Goal: Task Accomplishment & Management: Manage account settings

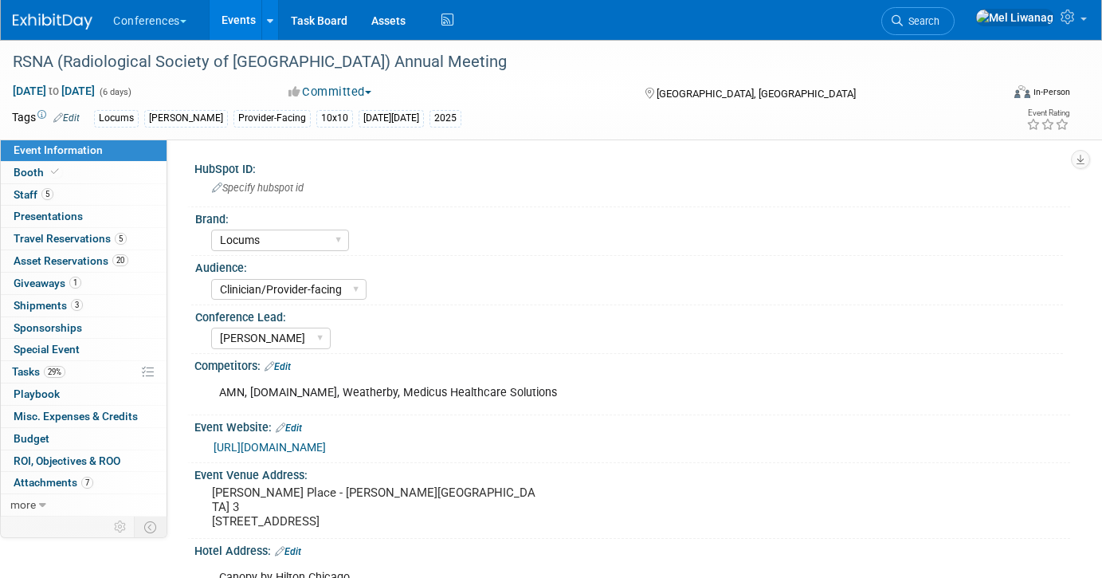
select select "Locums"
select select "Clinician/Provider-facing"
select select "[PERSON_NAME]"
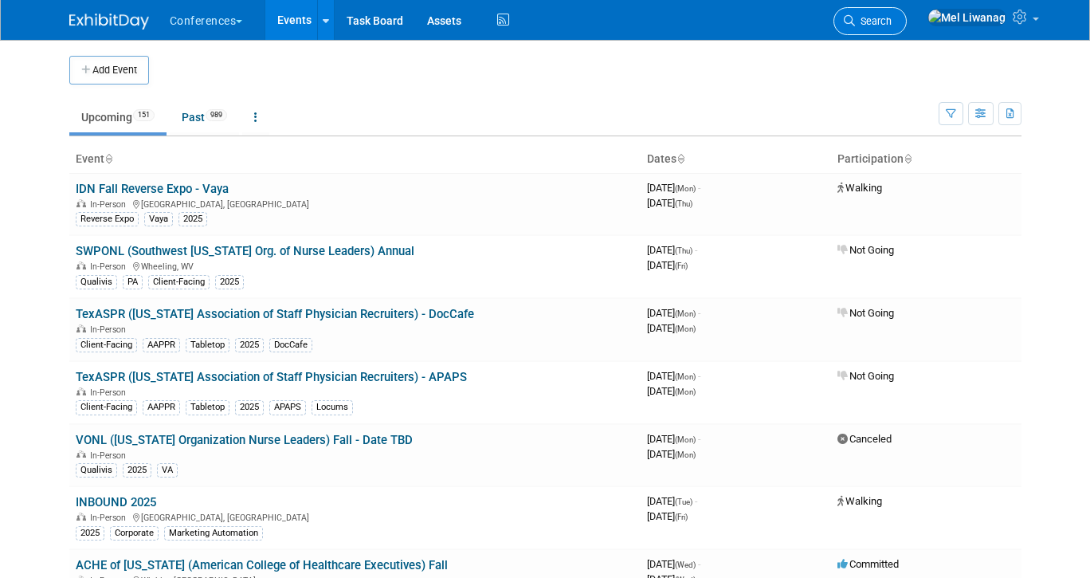
click at [891, 23] on span "Search" at bounding box center [873, 21] width 37 height 12
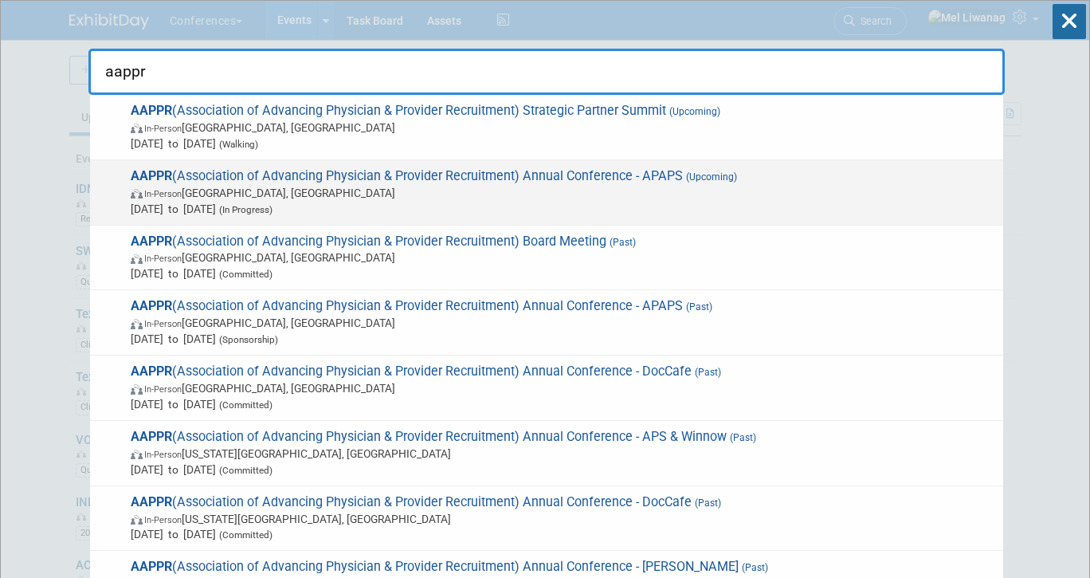
type input "aappr"
click at [655, 204] on span "Apr 12, 2026 to Apr 15, 2026 (In Progress)" at bounding box center [563, 209] width 864 height 16
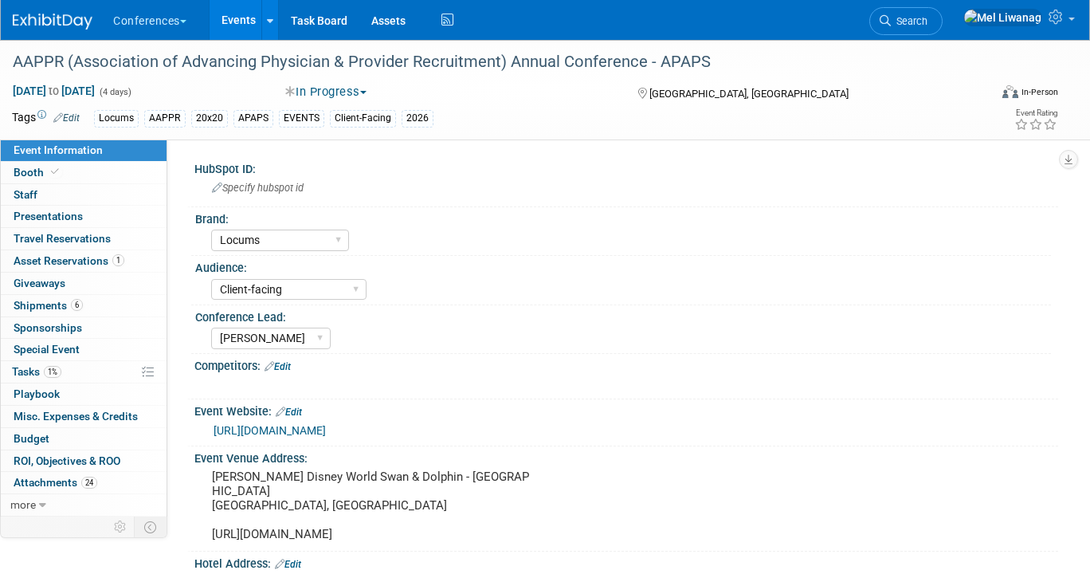
select select "Locums"
select select "Client-facing"
select select "[PERSON_NAME]"
click at [96, 88] on span "[DATE] to [DATE]" at bounding box center [54, 91] width 84 height 14
click at [0, 0] on input "[DATE] to [DATE]" at bounding box center [0, 0] width 0 height 0
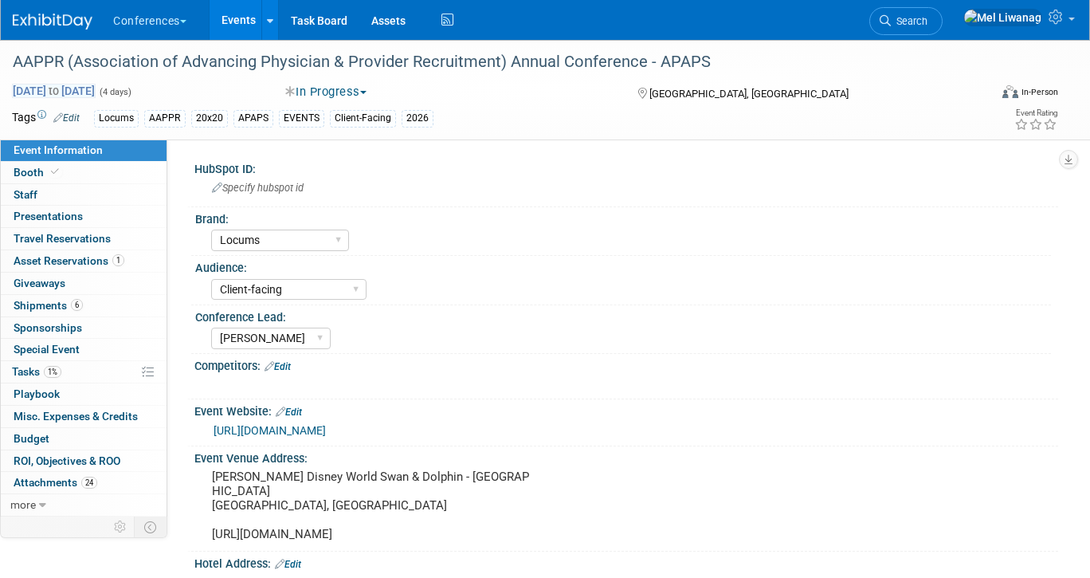
select select "3"
click at [411, 170] on div "HubSpot ID:" at bounding box center [626, 167] width 864 height 20
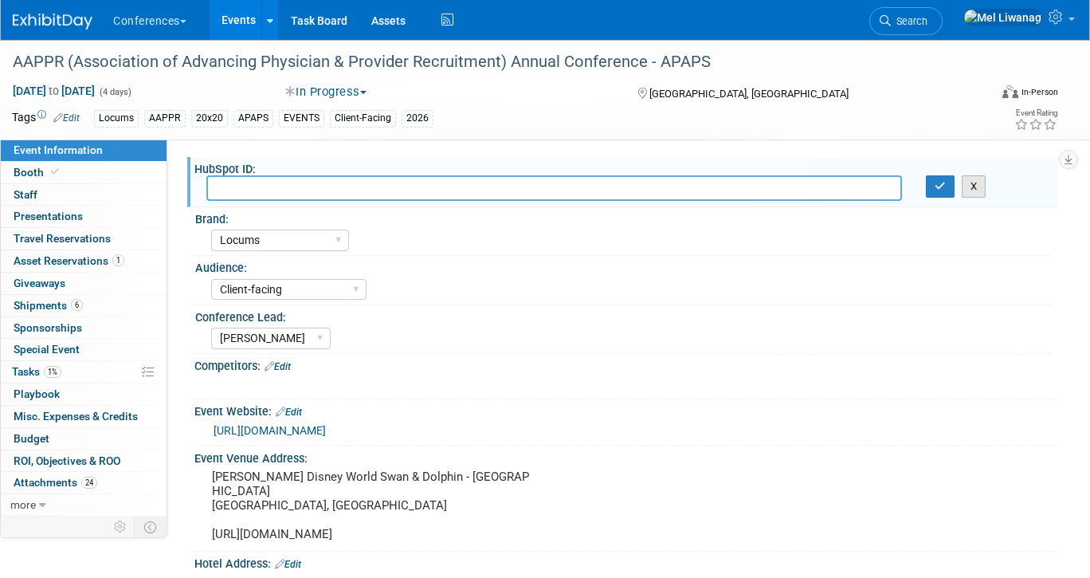
click at [977, 193] on button "X" at bounding box center [974, 186] width 25 height 22
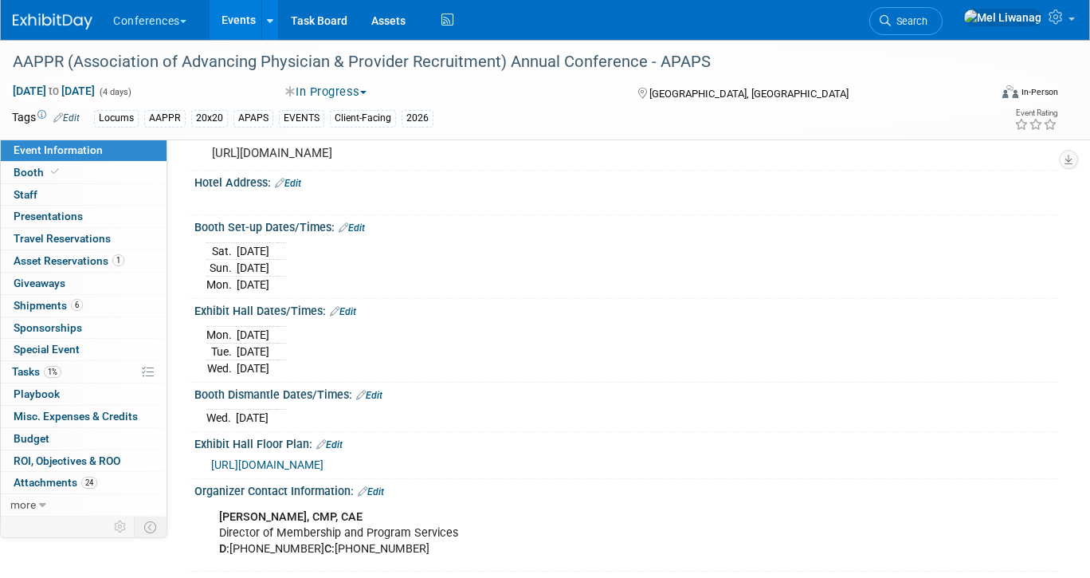
scroll to position [382, 0]
click at [929, 38] on li "Search" at bounding box center [905, 19] width 73 height 39
click at [927, 22] on span "Search" at bounding box center [909, 21] width 37 height 12
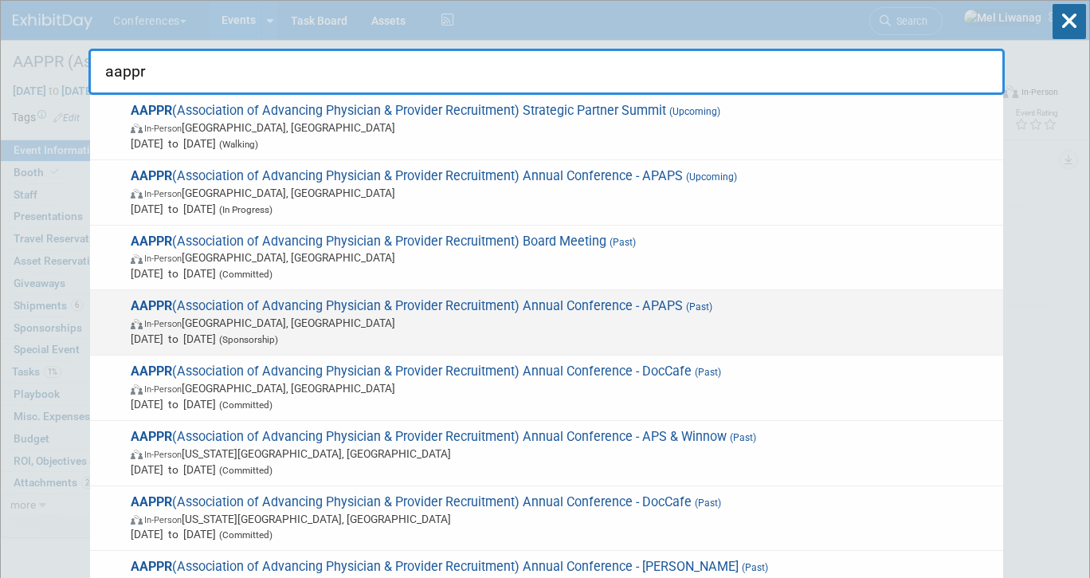
type input "aappr"
click at [661, 317] on span "In-Person Phoenix, AZ" at bounding box center [563, 323] width 864 height 16
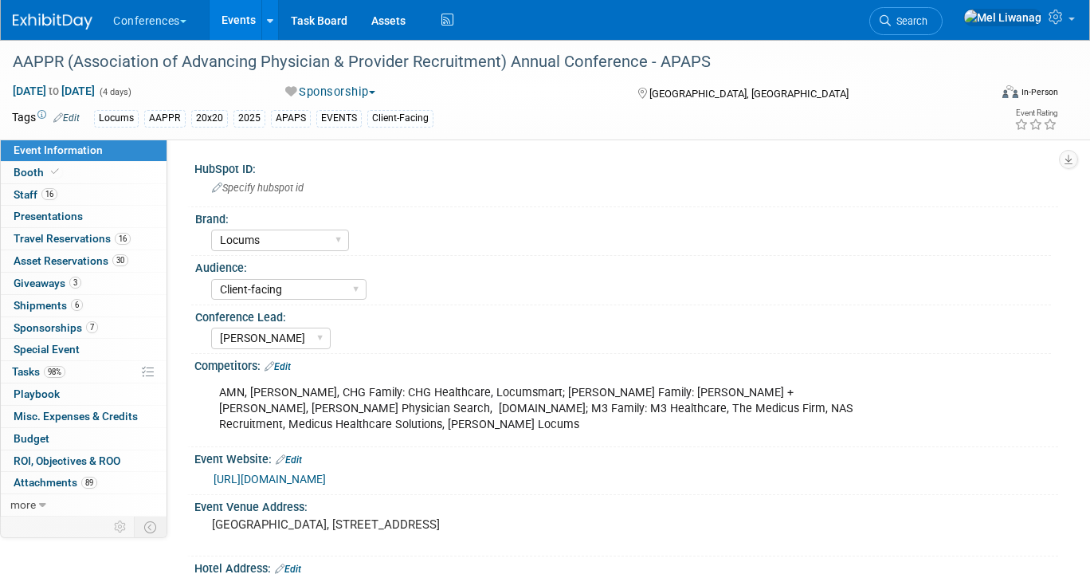
select select "Locums"
select select "Client-facing"
select select "[PERSON_NAME]"
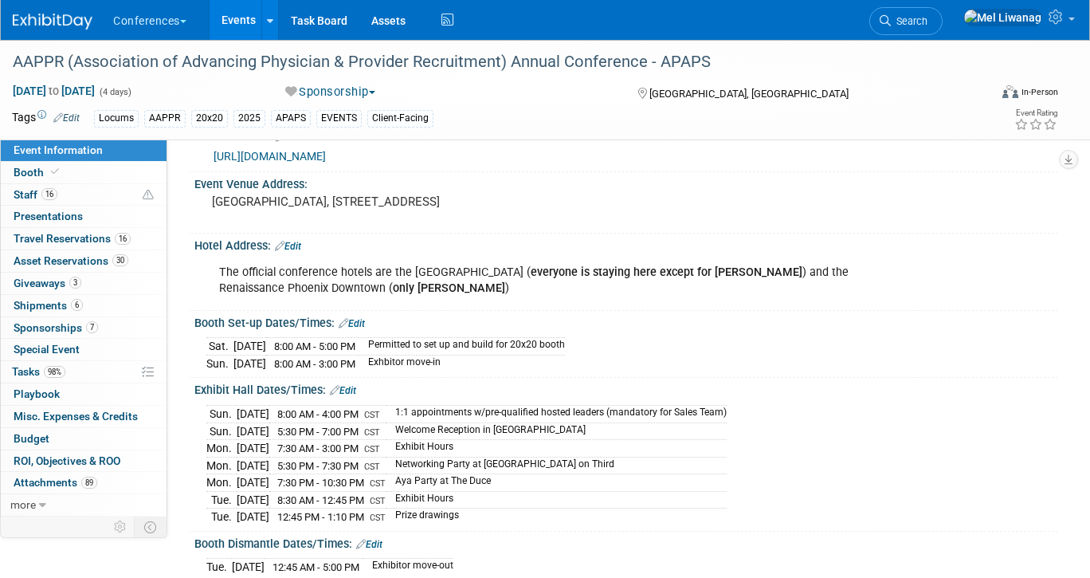
scroll to position [344, 0]
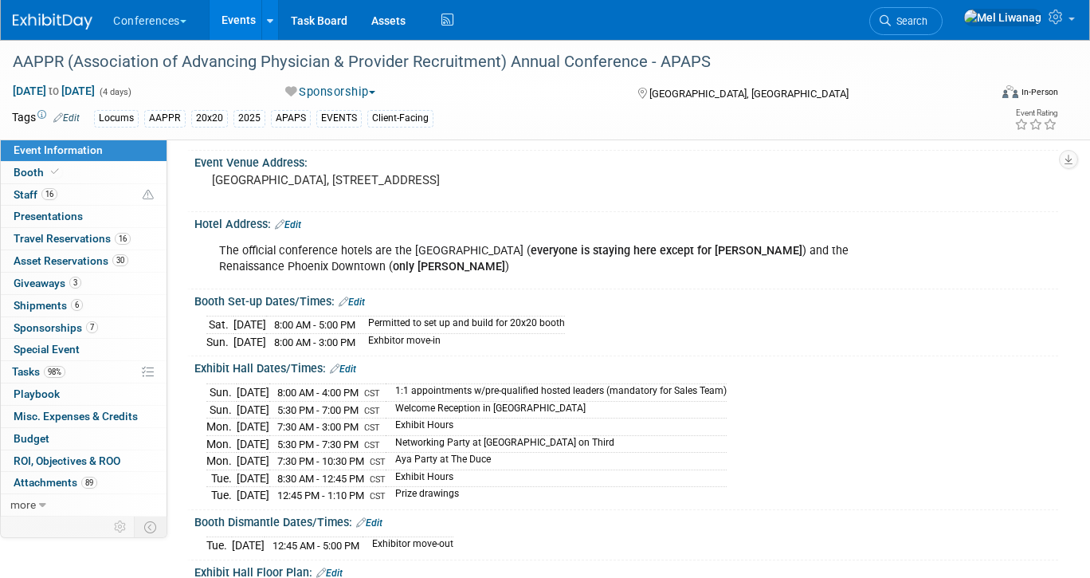
click at [916, 32] on div "Conferences Explore: My Workspaces 2 Go to Workspace: Conferences Marketing Req…" at bounding box center [535, 20] width 1044 height 40
click at [927, 20] on span "Search" at bounding box center [909, 21] width 37 height 12
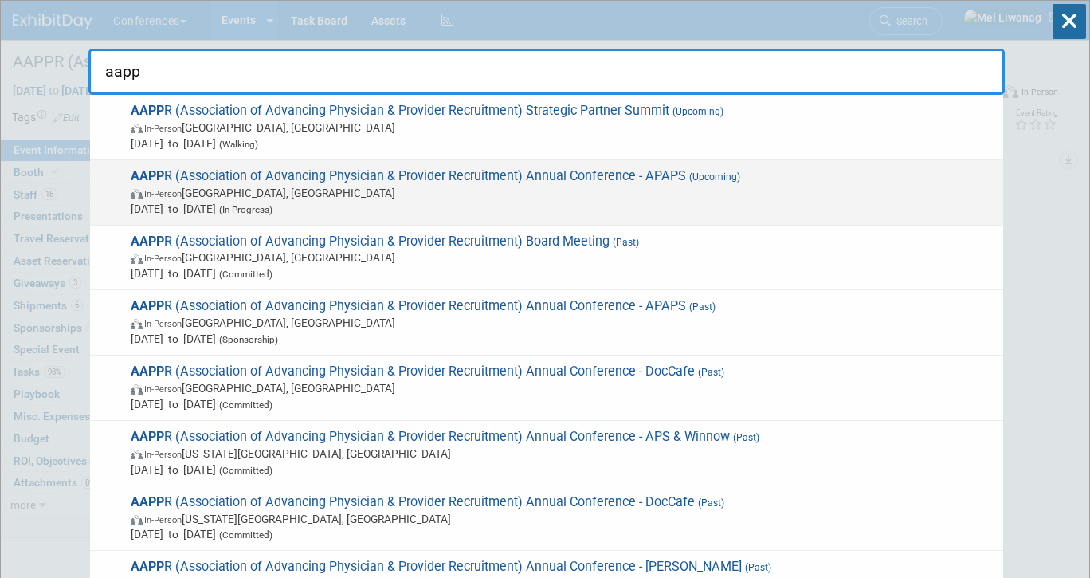
type input "aapp"
click at [577, 187] on span "In-Person Lake Buena Vista, FL" at bounding box center [563, 193] width 864 height 16
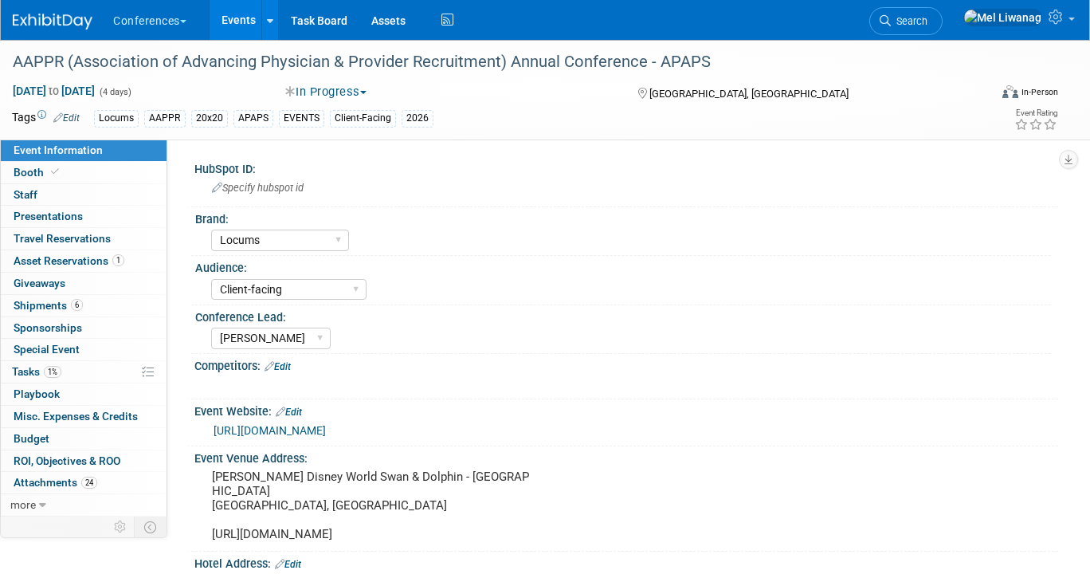
select select "Locums"
select select "Client-facing"
select select "[PERSON_NAME]"
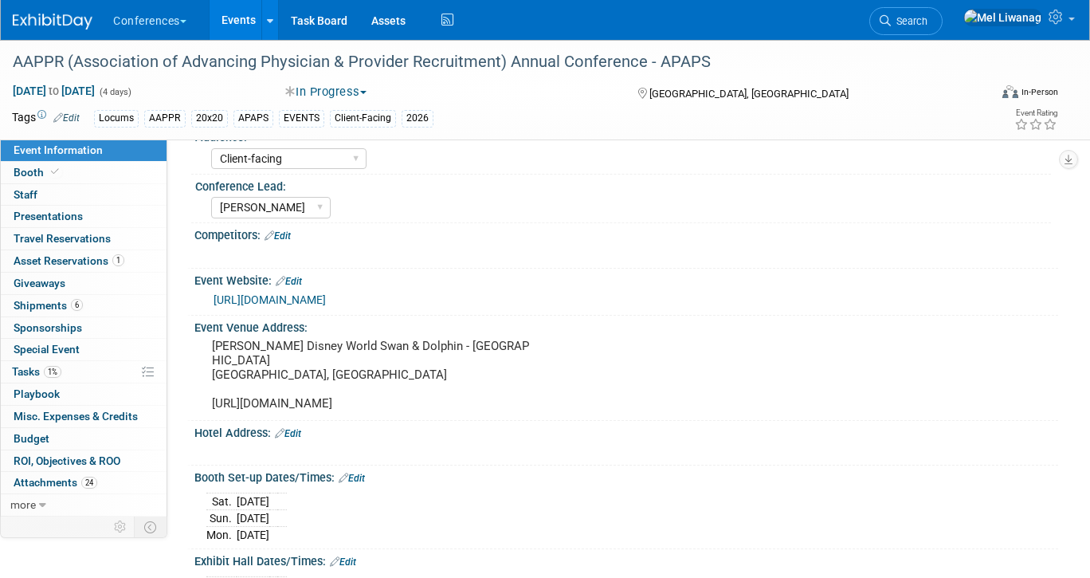
scroll to position [141, 0]
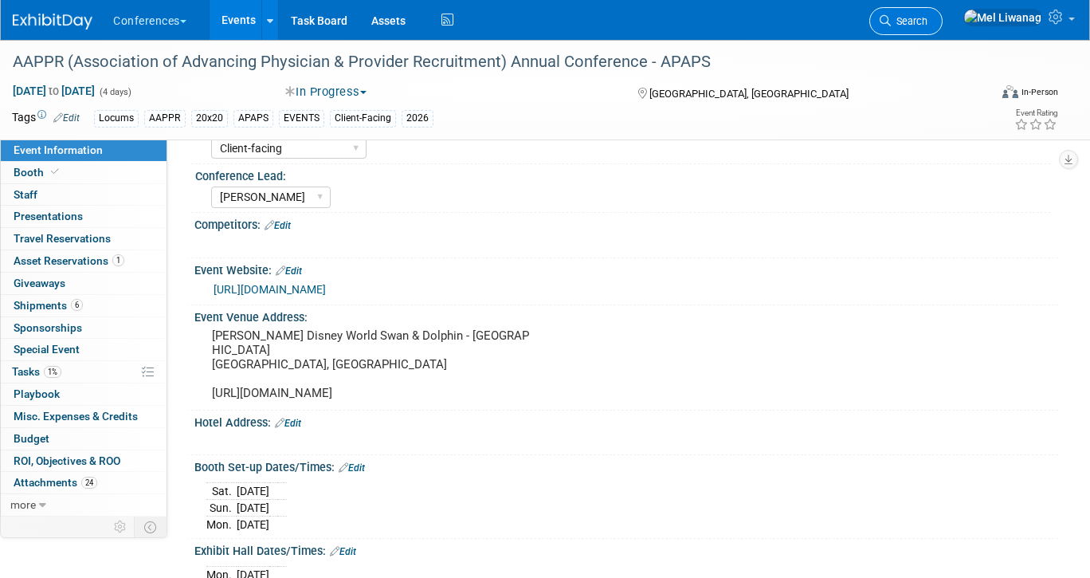
click at [927, 21] on span "Search" at bounding box center [909, 21] width 37 height 12
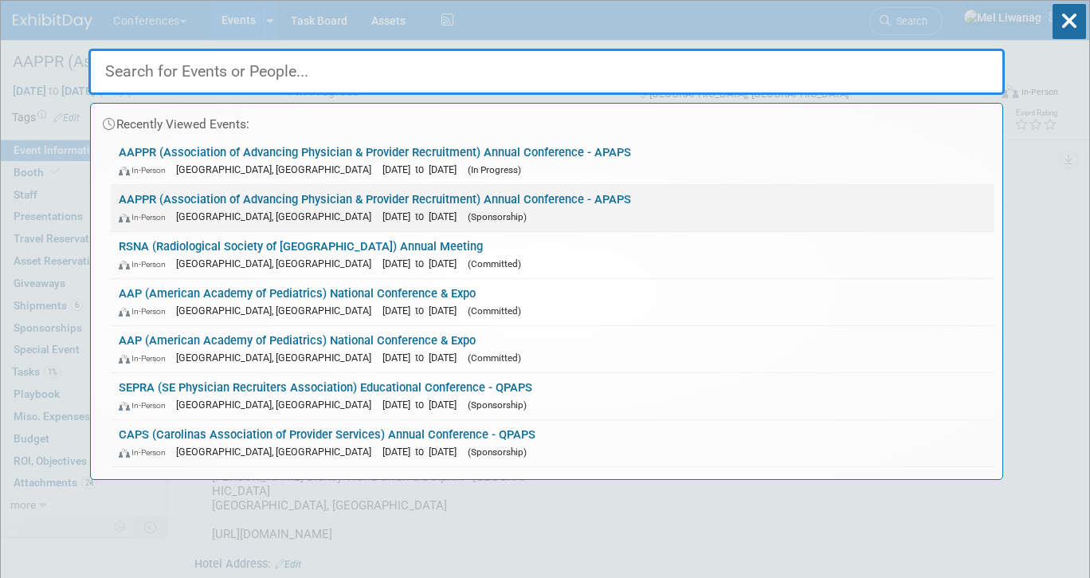
click at [504, 196] on link "AAPPR (Association of Advancing Physician & Provider Recruitment) Annual Confer…" at bounding box center [552, 208] width 883 height 46
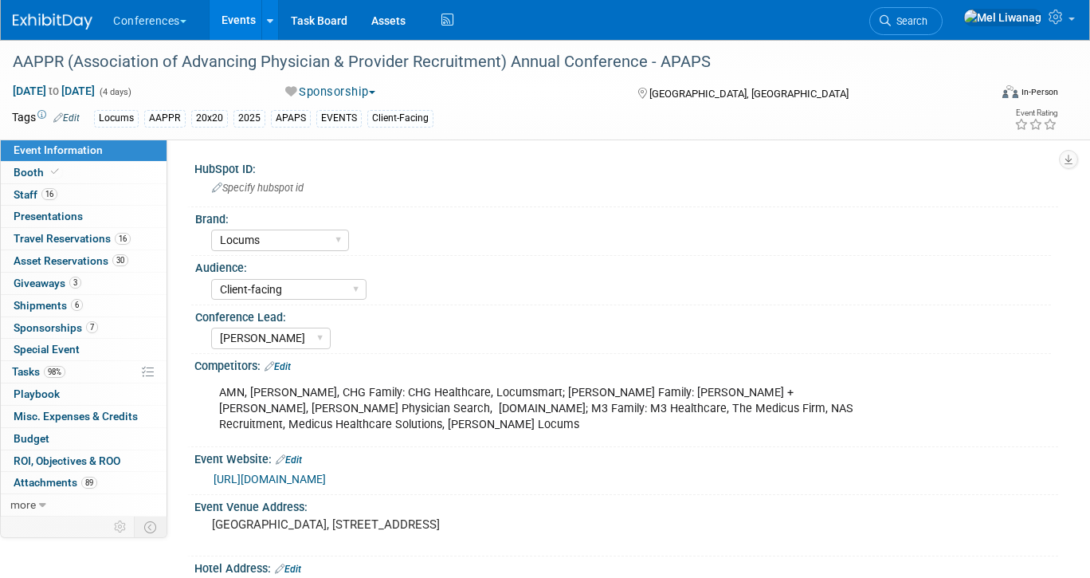
select select "Locums"
select select "Client-facing"
select select "[PERSON_NAME]"
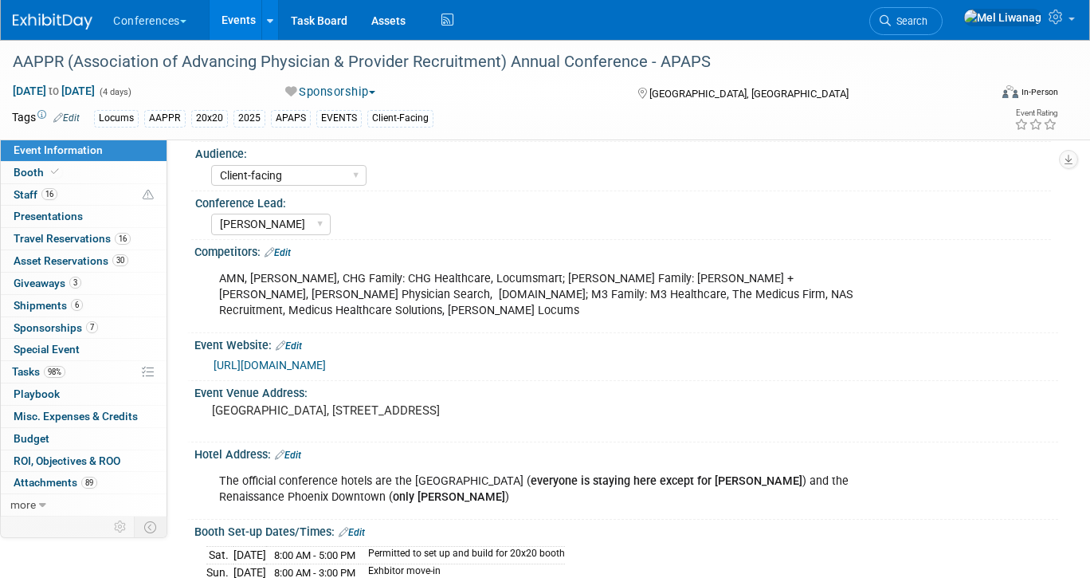
scroll to position [123, 0]
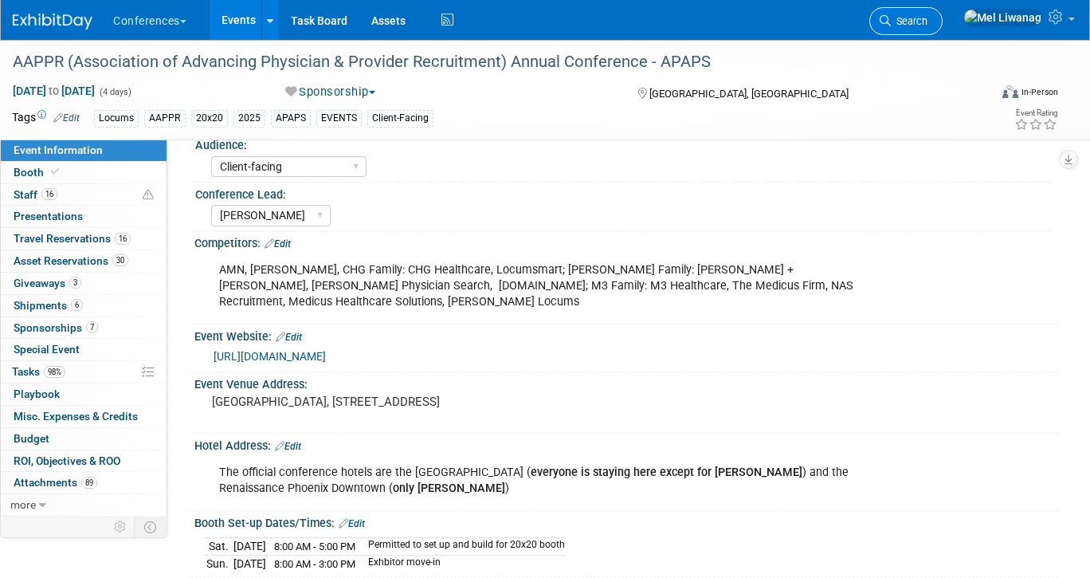
click at [927, 23] on span "Search" at bounding box center [909, 21] width 37 height 12
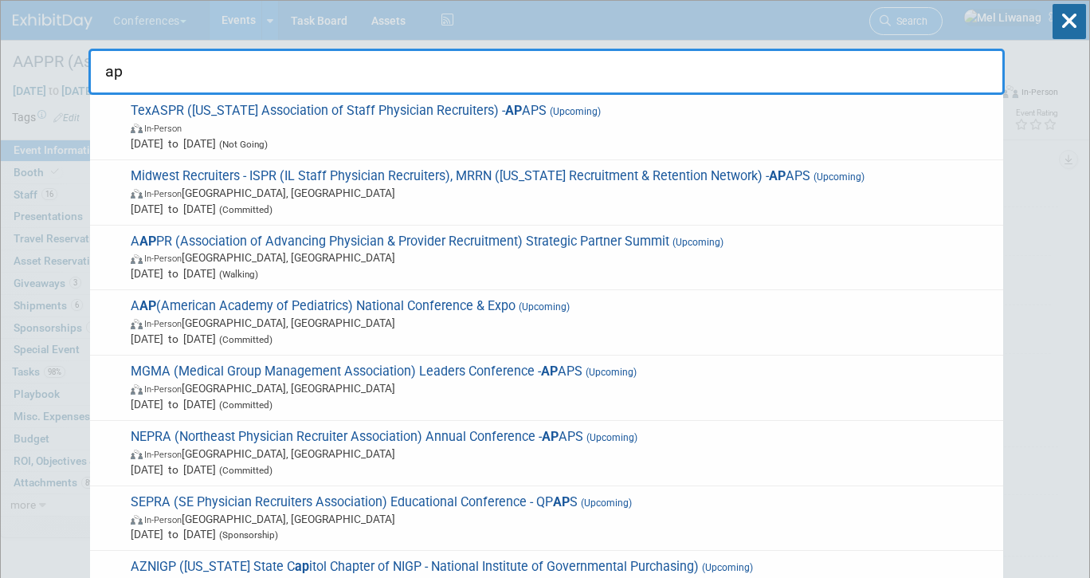
type input "a"
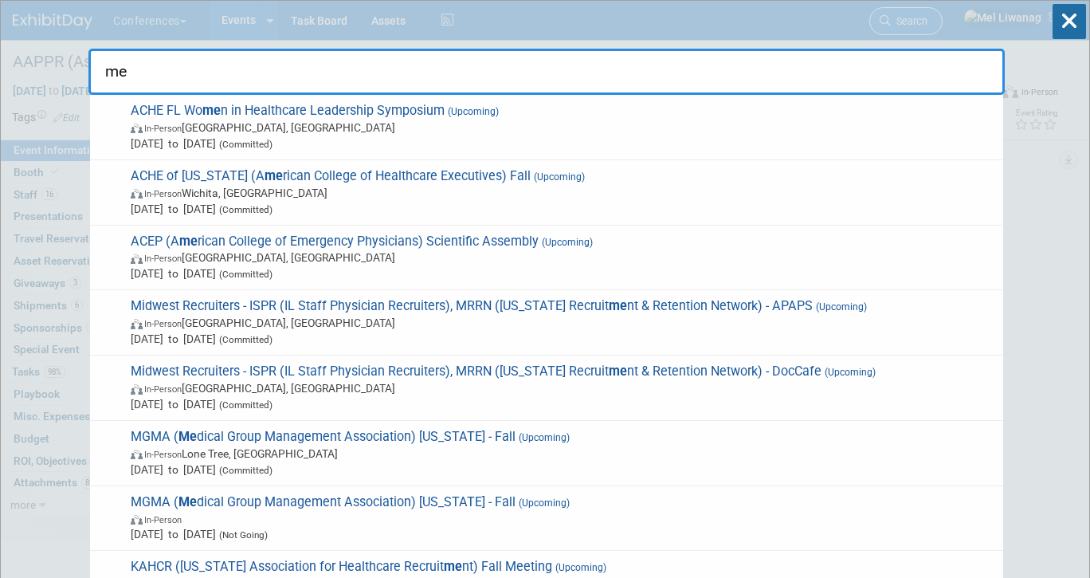
type input "m"
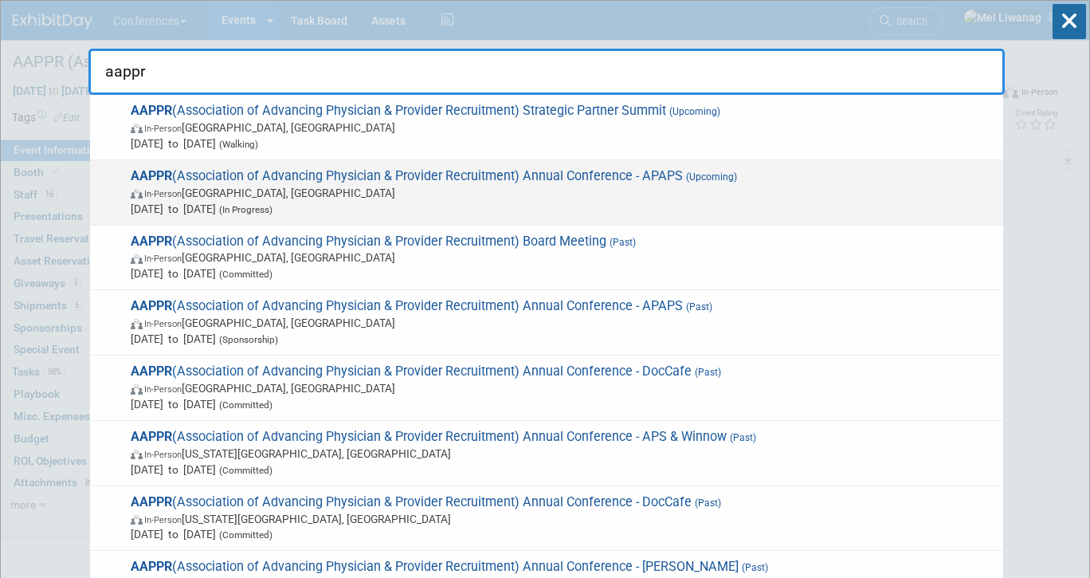
type input "aappr"
click at [584, 201] on span "Apr 12, 2026 to Apr 15, 2026 (In Progress)" at bounding box center [563, 209] width 864 height 16
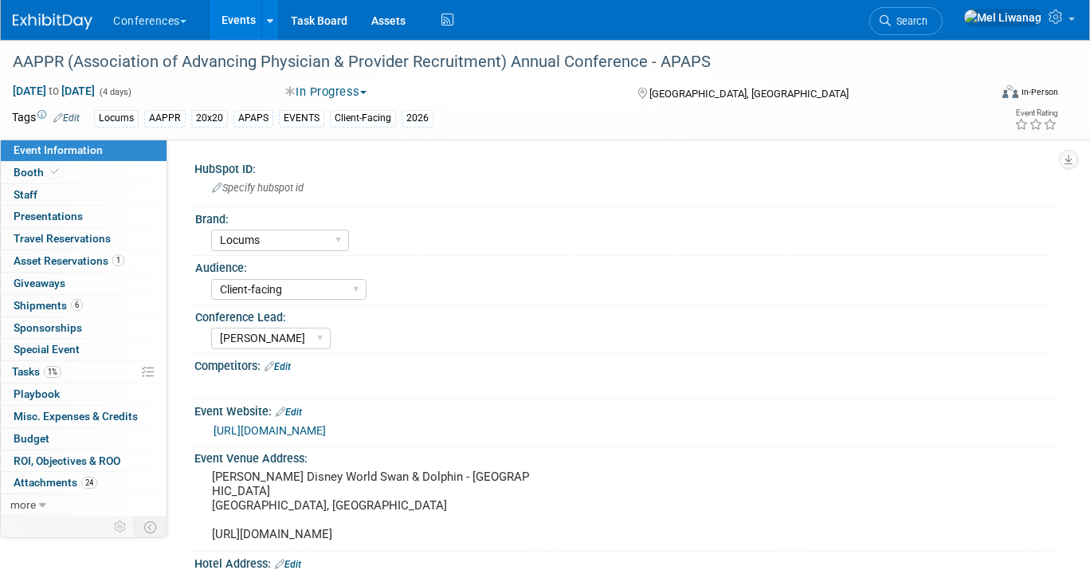
select select "Locums"
select select "Client-facing"
select select "[PERSON_NAME]"
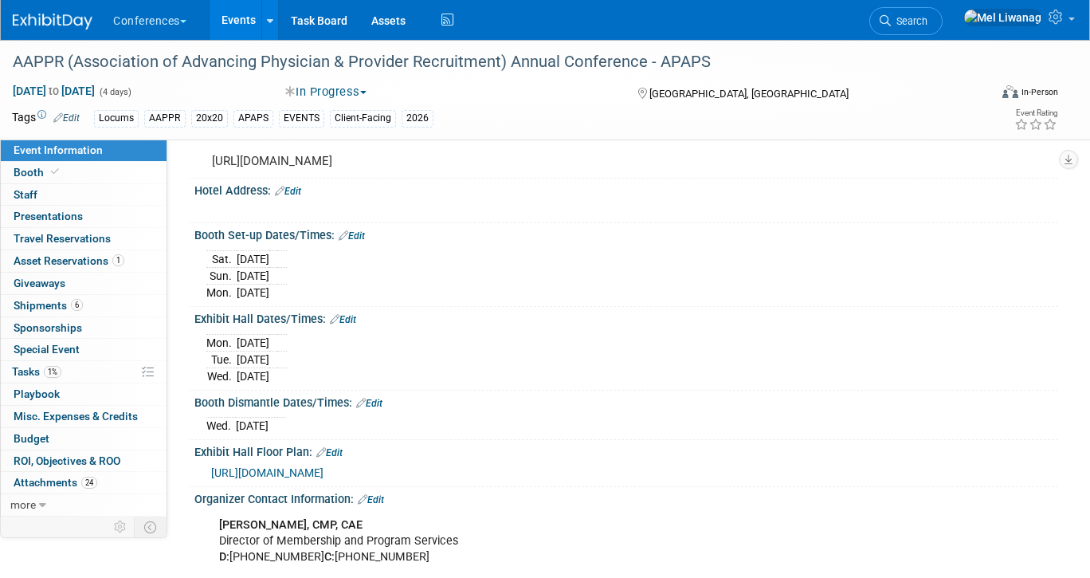
scroll to position [374, 0]
click at [937, 31] on link "Search" at bounding box center [905, 21] width 73 height 28
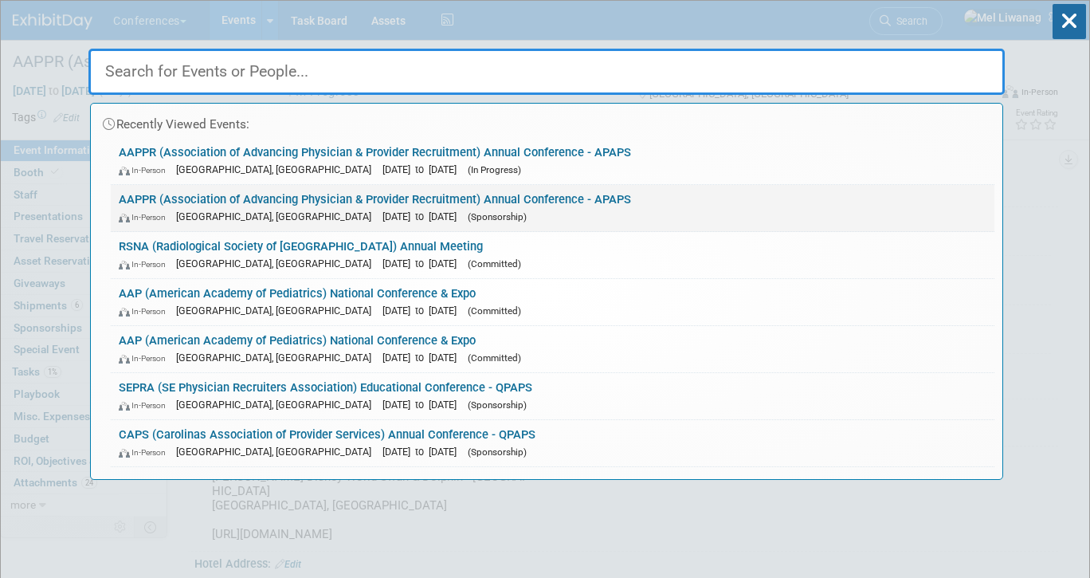
click at [379, 210] on div "In-Person Phoenix, AZ Mar 22, 2025 to Mar 25, 2025 (Sponsorship)" at bounding box center [553, 216] width 868 height 17
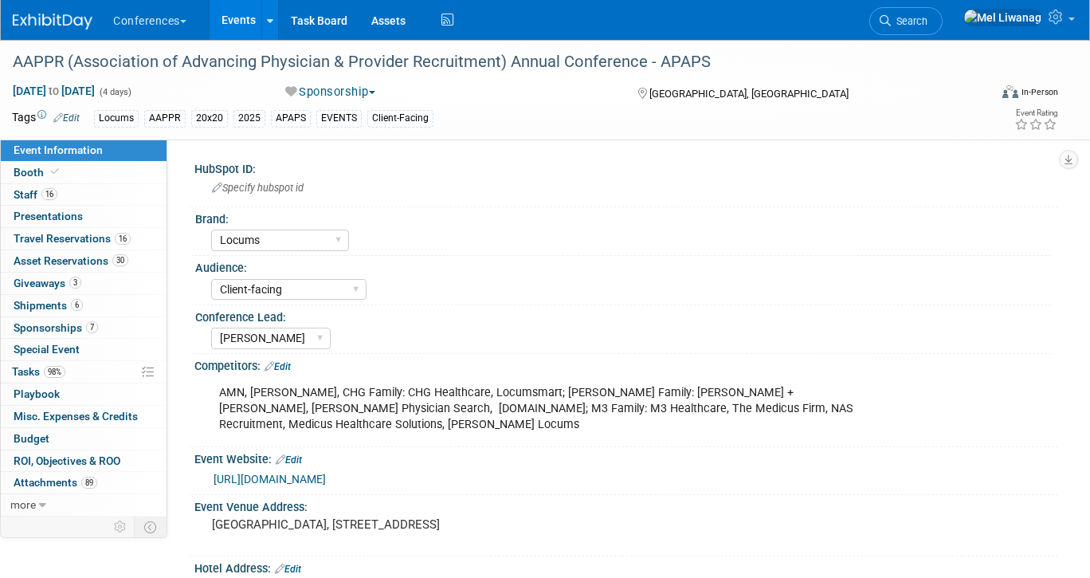
select select "Locums"
select select "Client-facing"
select select "[PERSON_NAME]"
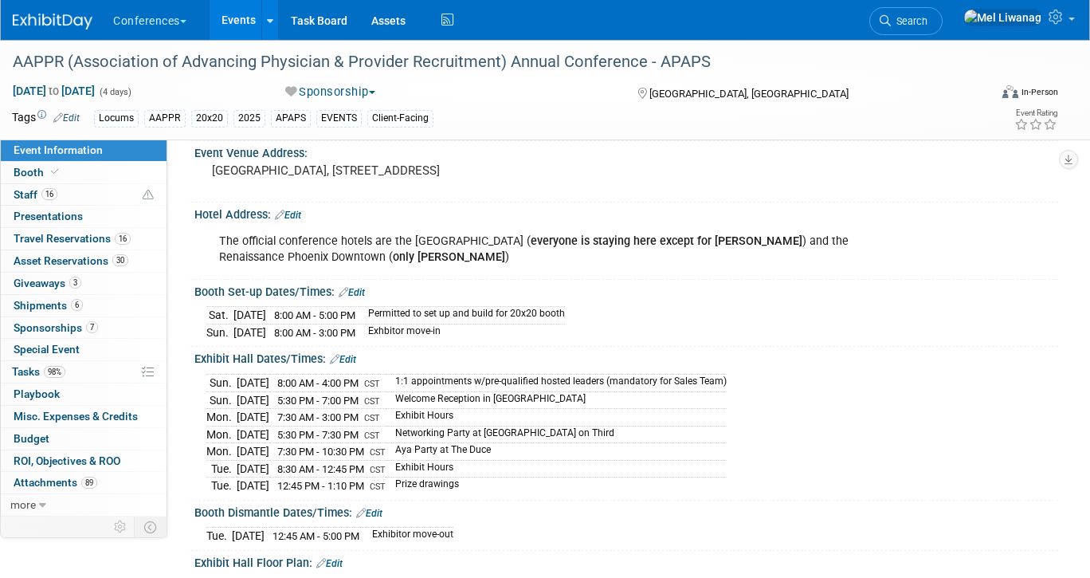
scroll to position [369, 0]
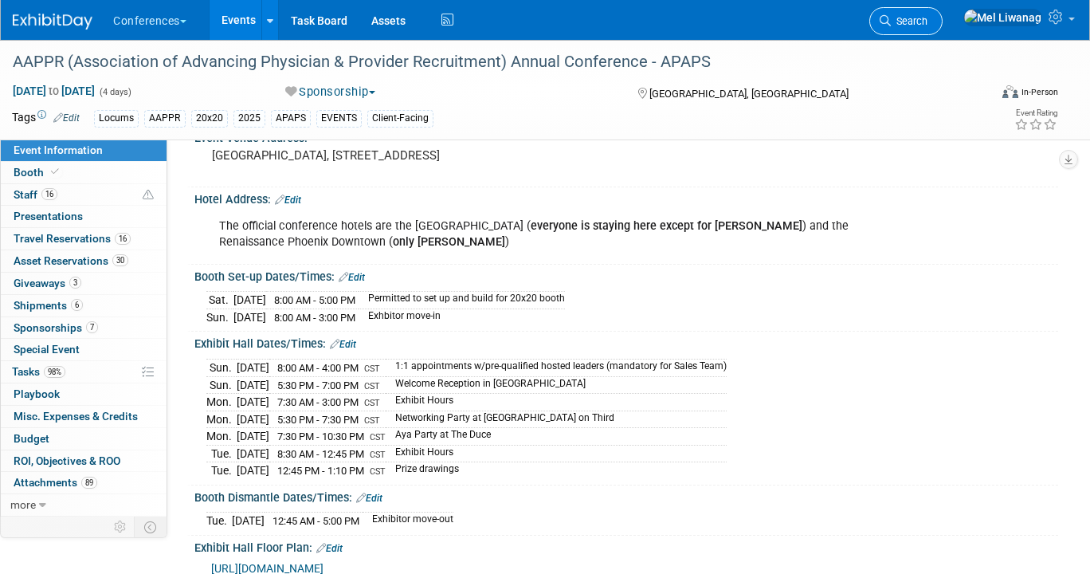
click at [927, 24] on span "Search" at bounding box center [909, 21] width 37 height 12
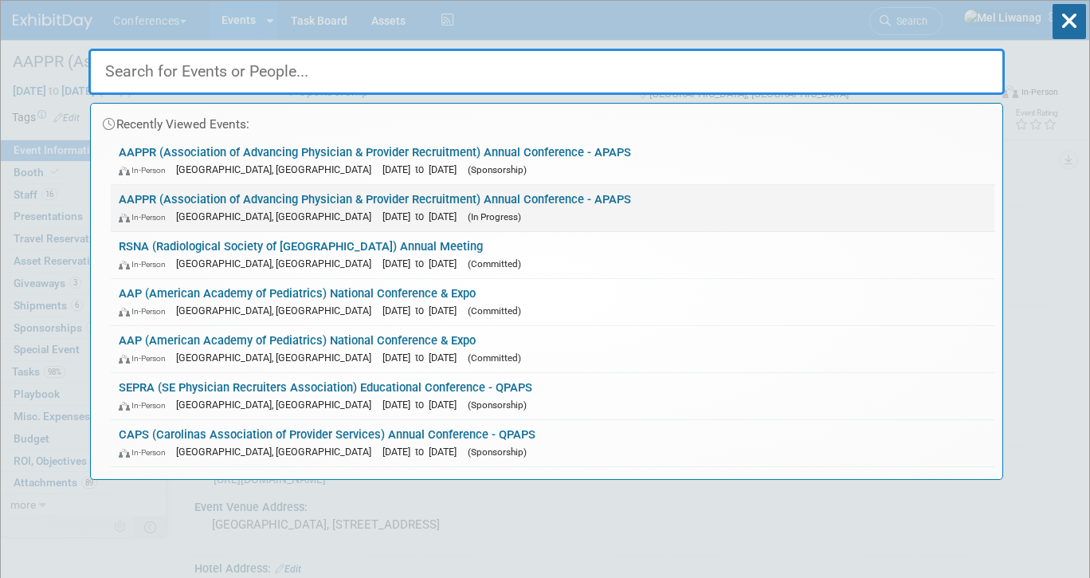
click at [317, 196] on link "AAPPR (Association of Advancing Physician & Provider Recruitment) Annual Confer…" at bounding box center [552, 208] width 883 height 46
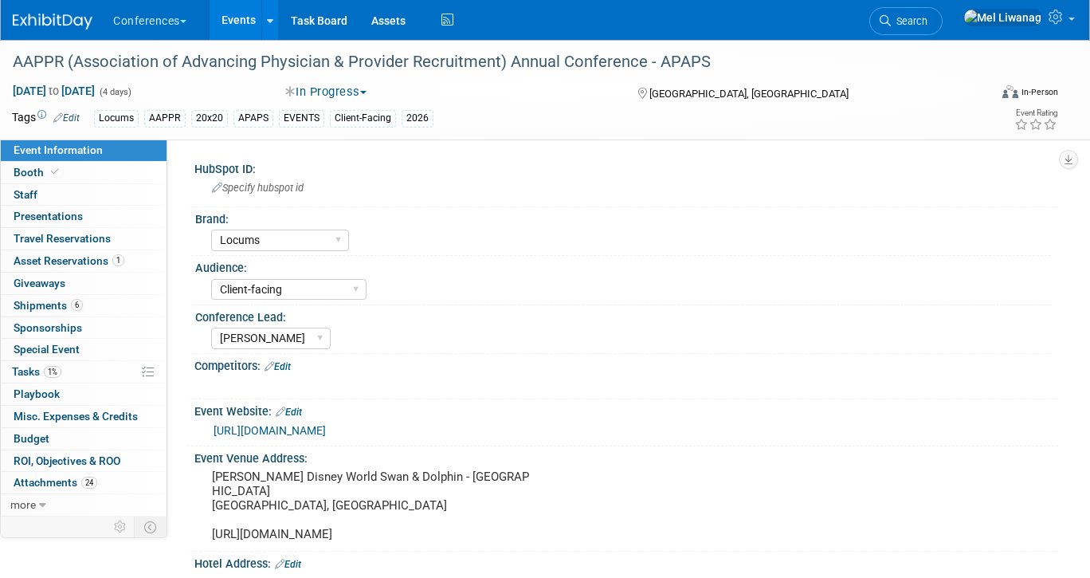
select select "Locums"
select select "Client-facing"
select select "[PERSON_NAME]"
click at [106, 174] on link "Booth" at bounding box center [84, 173] width 166 height 22
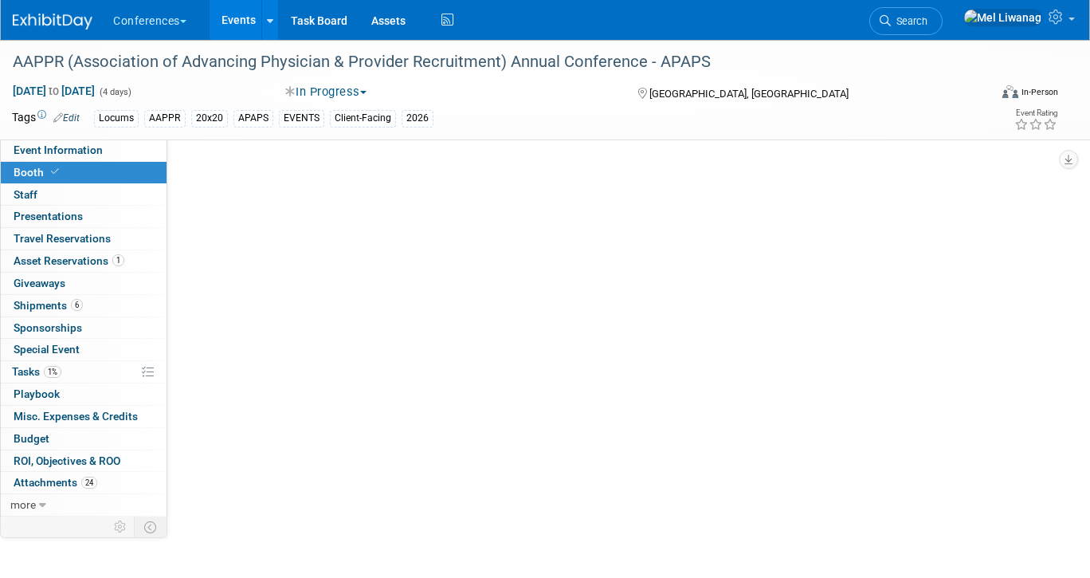
select select "20'x30'"
select select "Yes"
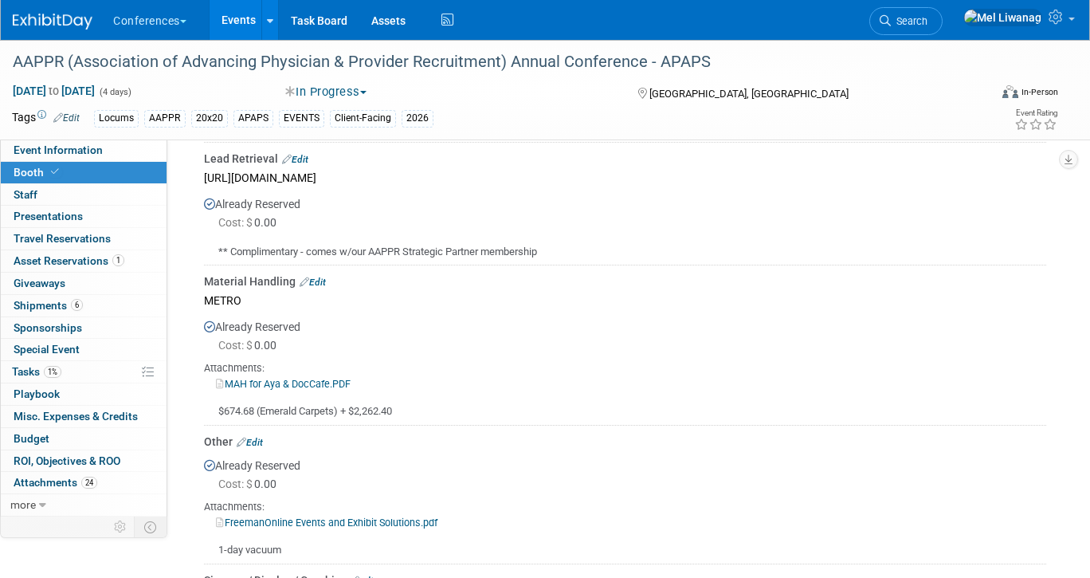
scroll to position [895, 0]
click at [116, 139] on div "AAPPR (Association of Advancing Physician & Provider Recruitment) Annual Confer…" at bounding box center [545, 90] width 1090 height 100
click at [114, 145] on link "Event Information" at bounding box center [84, 150] width 166 height 22
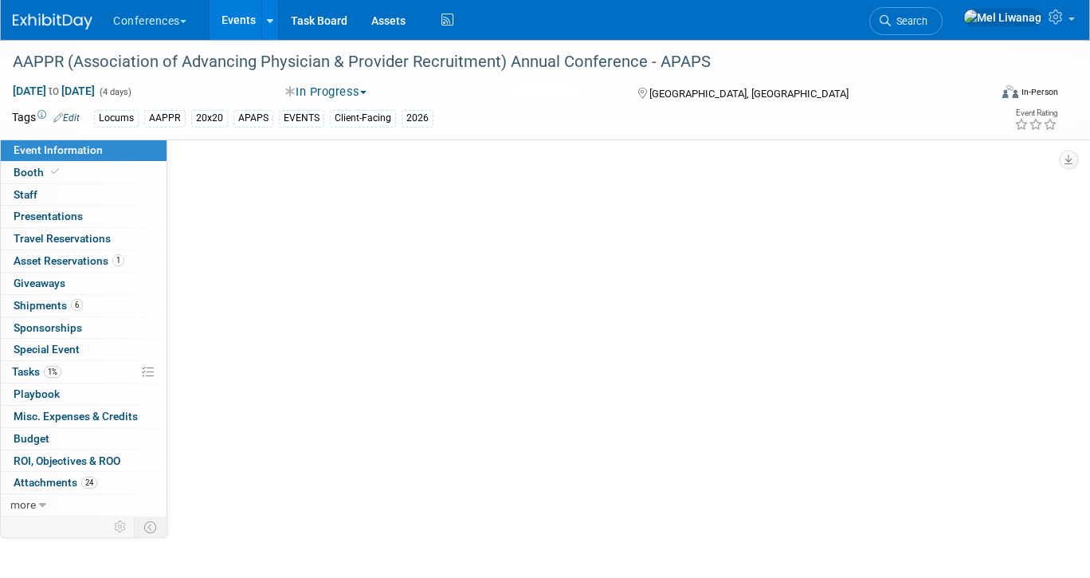
scroll to position [0, 0]
select select "Locums"
select select "Client-facing"
select select "Mel"
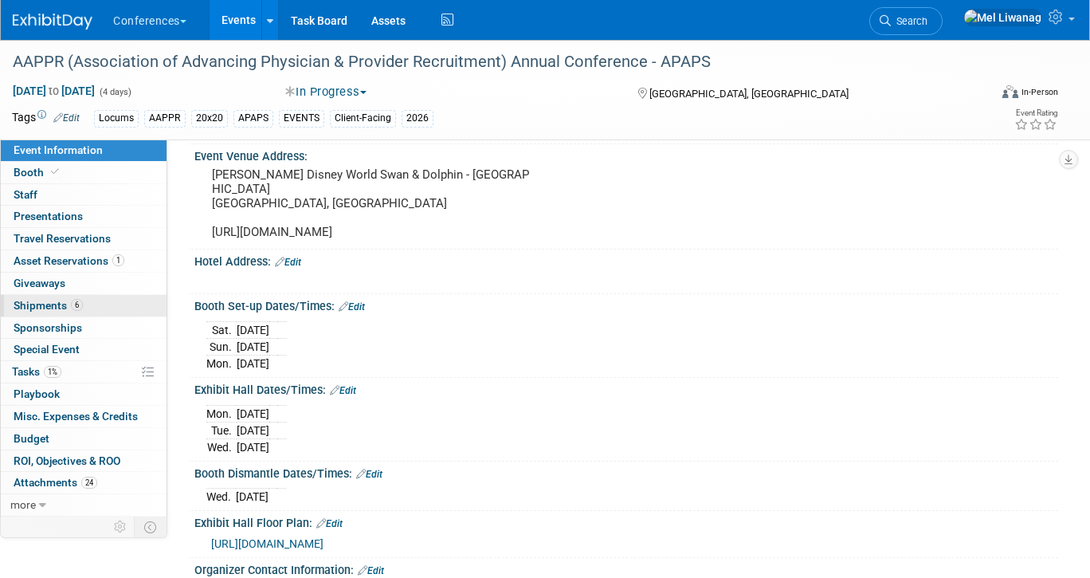
scroll to position [297, 0]
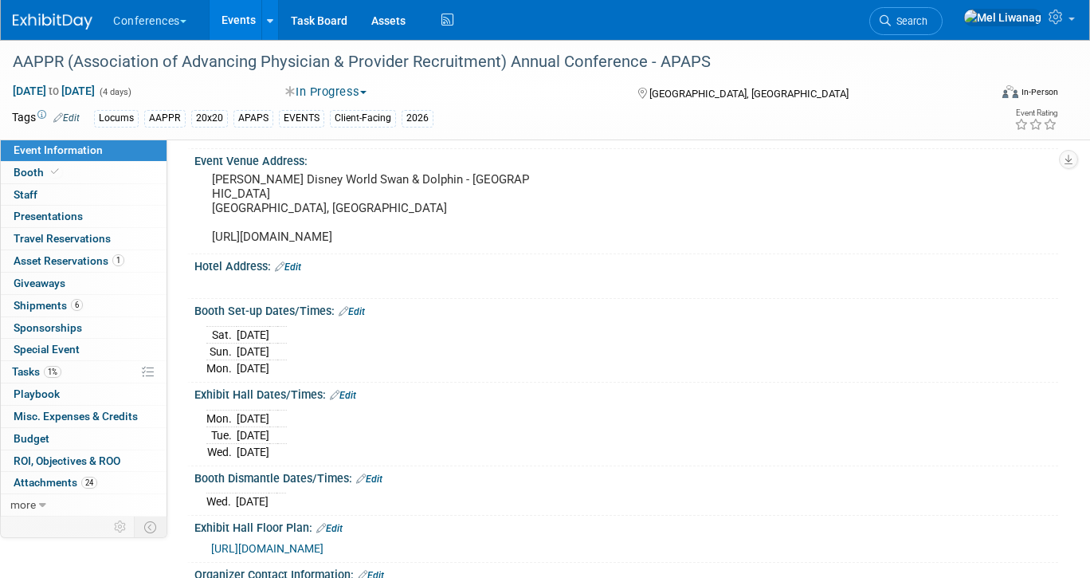
click at [49, 15] on img at bounding box center [53, 22] width 80 height 16
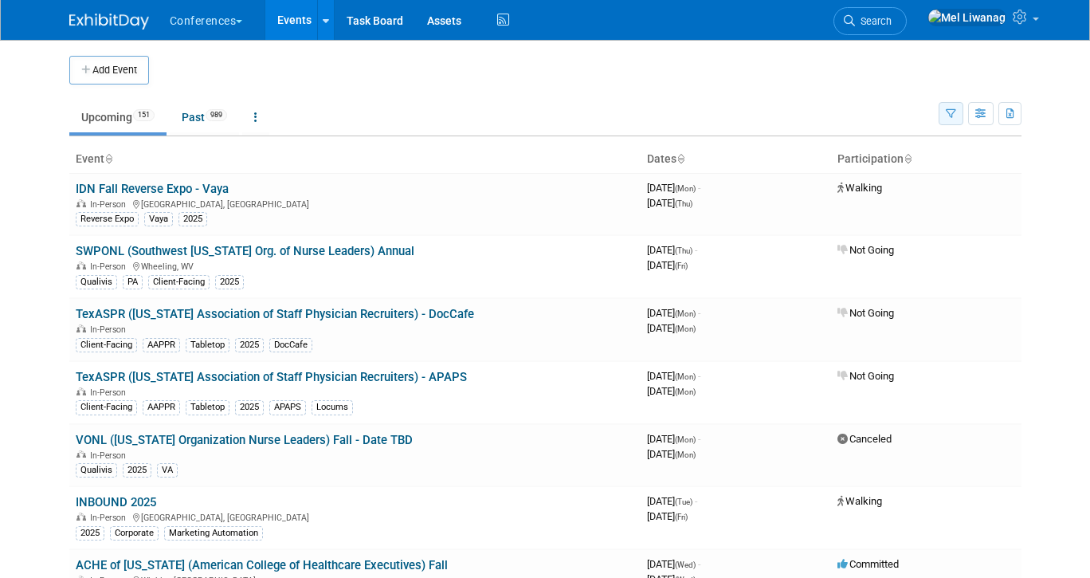
click at [956, 113] on icon "button" at bounding box center [951, 114] width 10 height 10
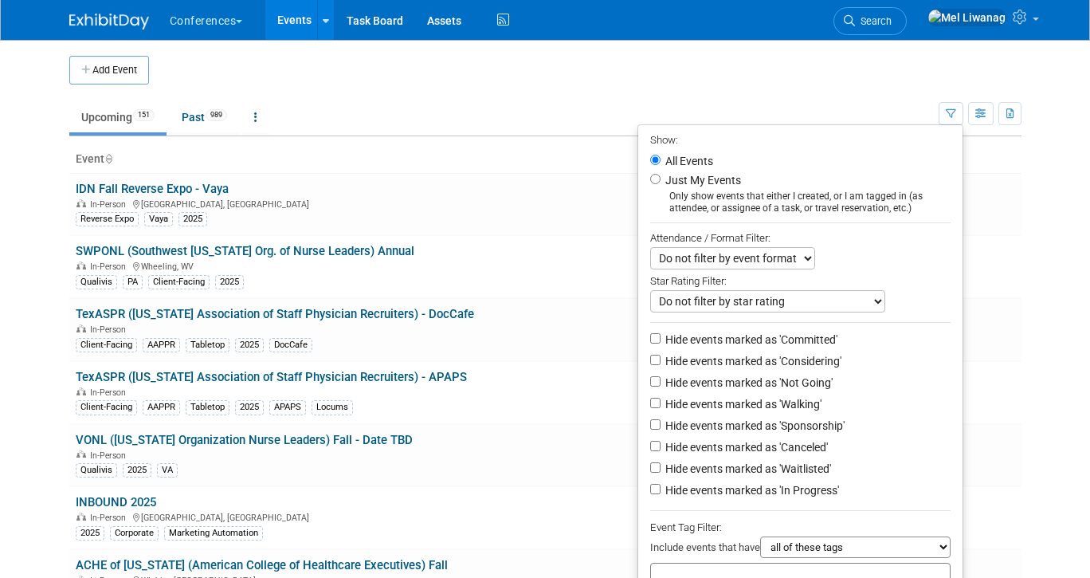
click at [686, 183] on label "Just My Events" at bounding box center [701, 180] width 79 height 16
click at [660, 183] on input "Just My Events" at bounding box center [655, 179] width 10 height 10
radio input "true"
click at [740, 381] on label "Hide events marked as 'Not Going'" at bounding box center [747, 382] width 170 height 16
click at [660, 381] on input "Hide events marked as 'Not Going'" at bounding box center [655, 381] width 10 height 10
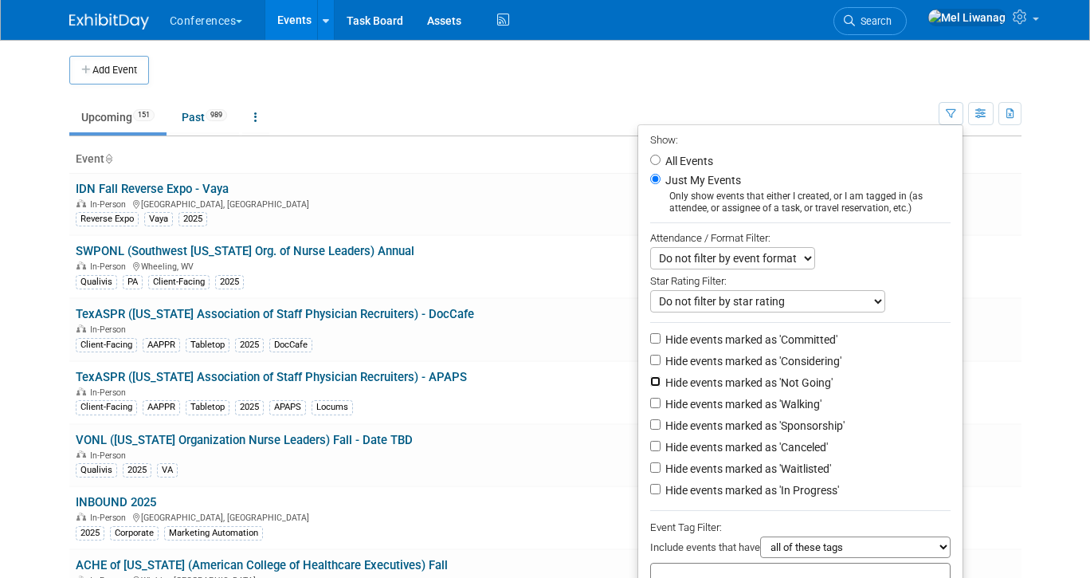
checkbox input "true"
click at [741, 476] on label "Hide events marked as 'Waitlisted'" at bounding box center [746, 468] width 169 height 16
click at [660, 472] on input "Hide events marked as 'Waitlisted'" at bounding box center [655, 467] width 10 height 10
checkbox input "true"
click at [741, 455] on label "Hide events marked as 'Canceled'" at bounding box center [745, 447] width 166 height 16
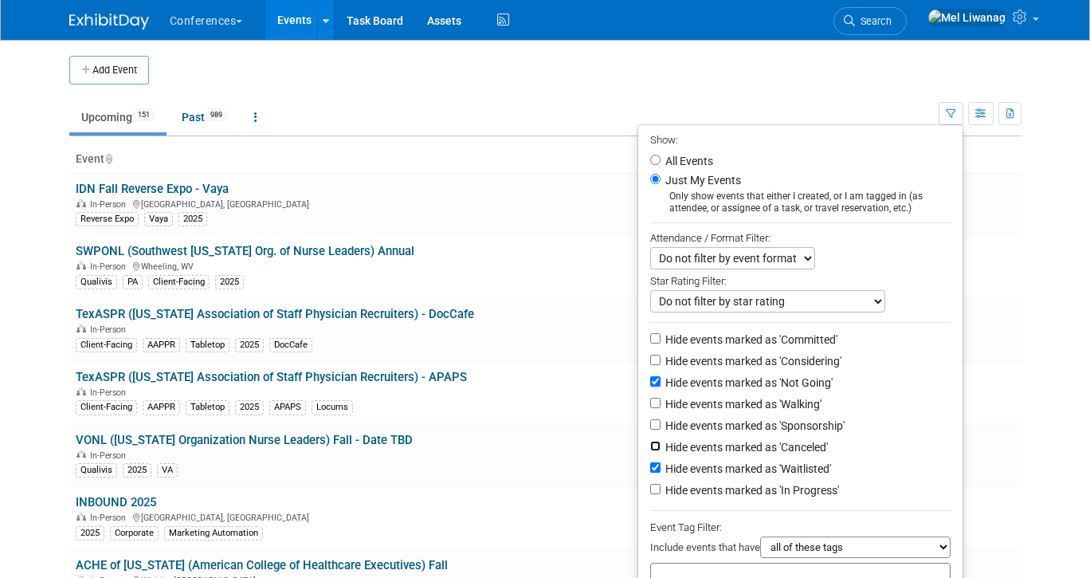
click at [660, 451] on input "Hide events marked as 'Canceled'" at bounding box center [655, 446] width 10 height 10
checkbox input "true"
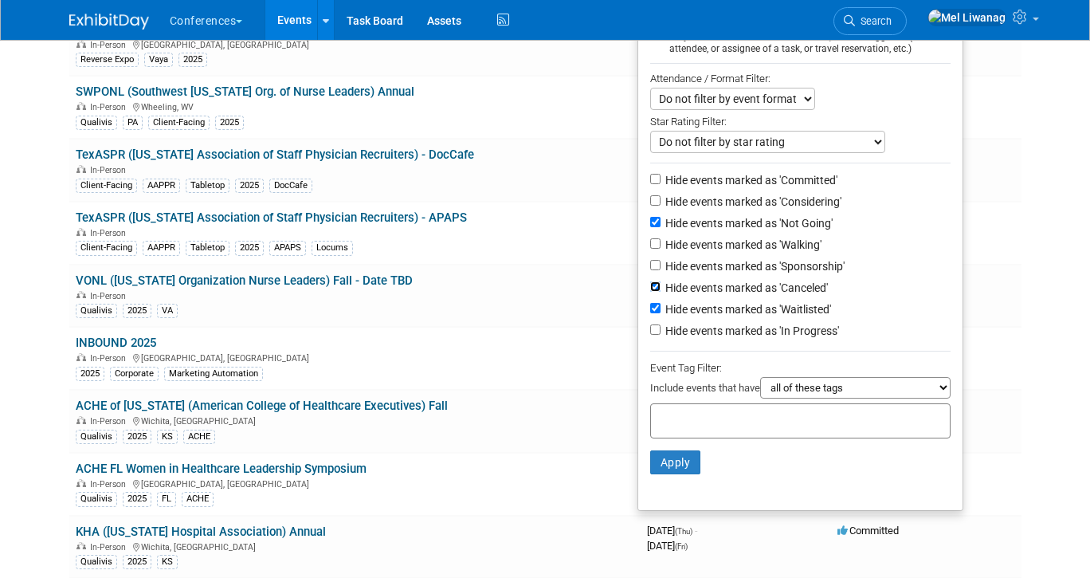
scroll to position [183, 0]
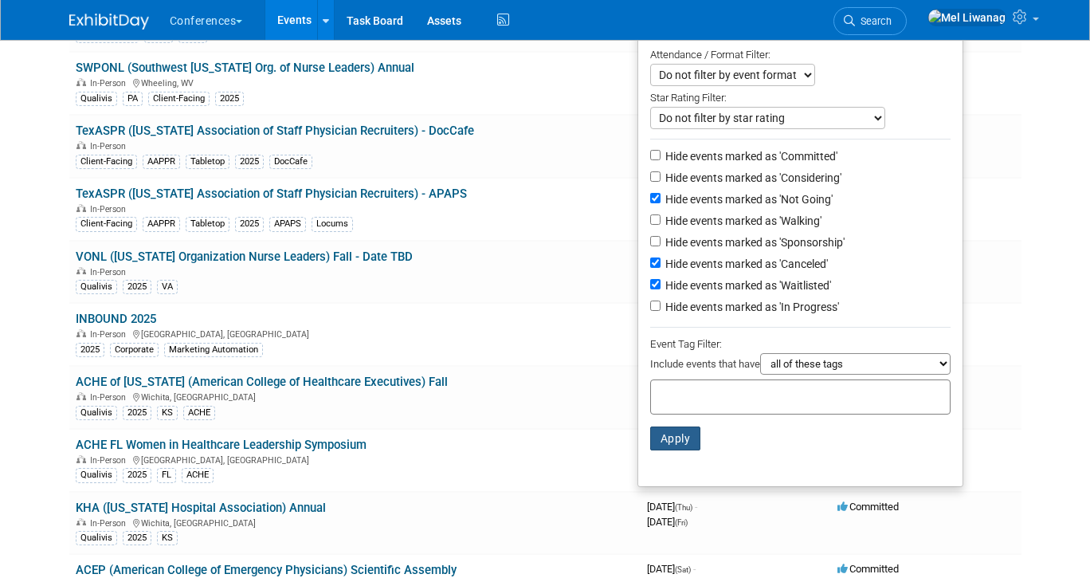
click at [674, 437] on button "Apply" at bounding box center [675, 438] width 51 height 24
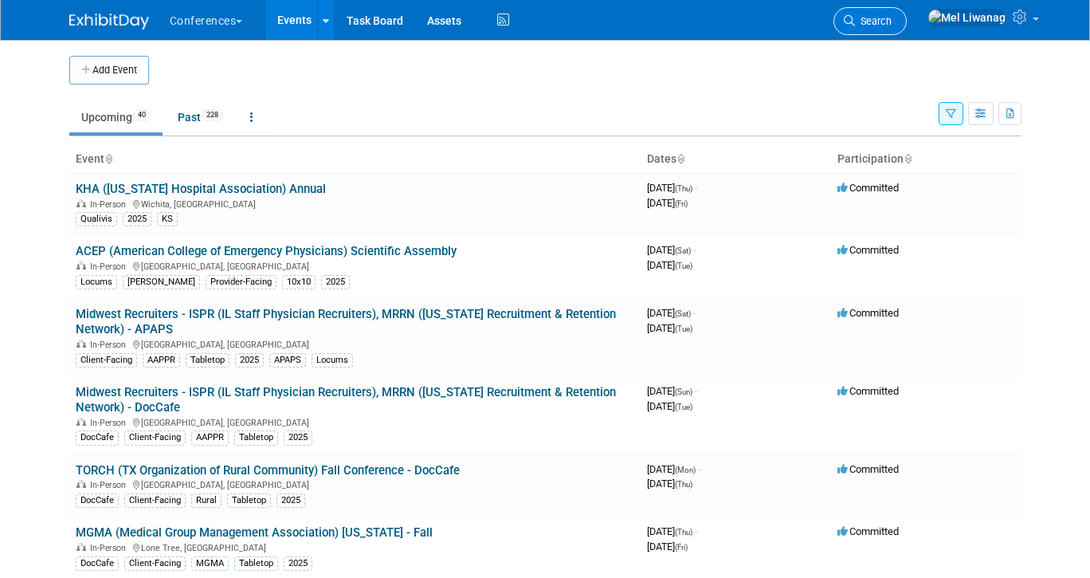
click at [891, 23] on span "Search" at bounding box center [873, 21] width 37 height 12
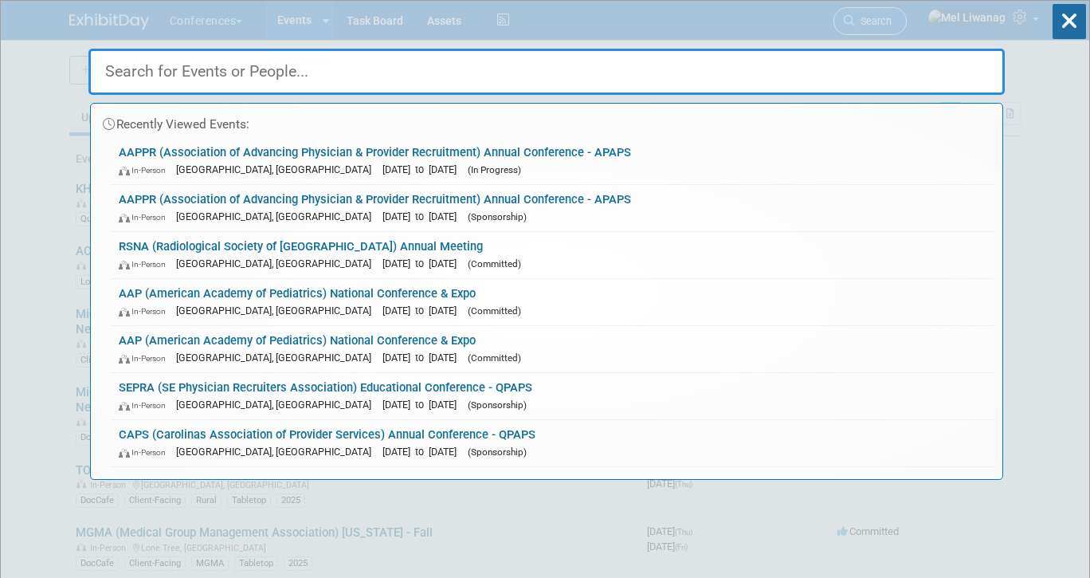
type input "m"
type input "d"
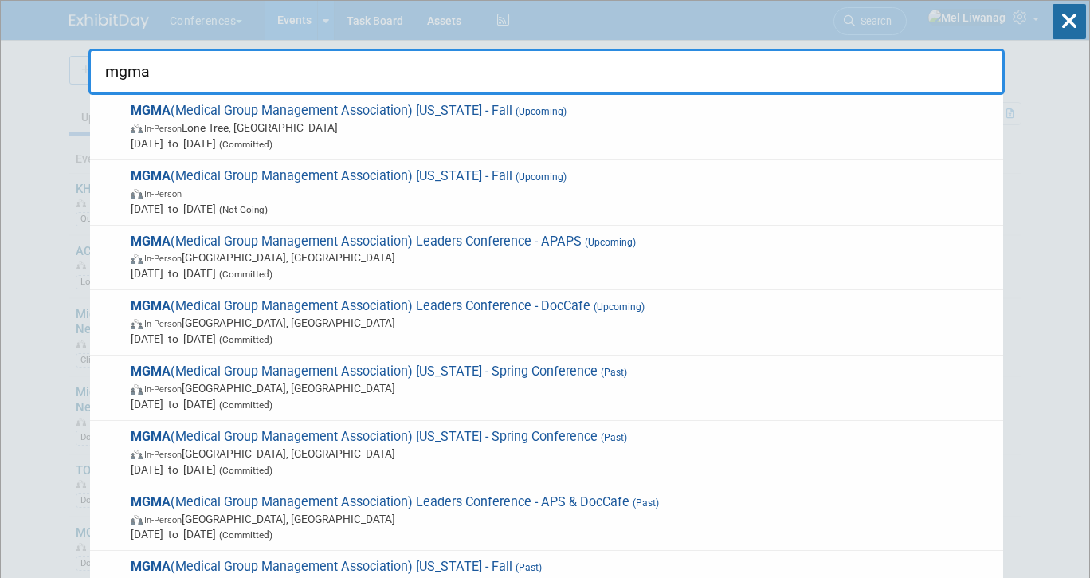
type input "mgma"
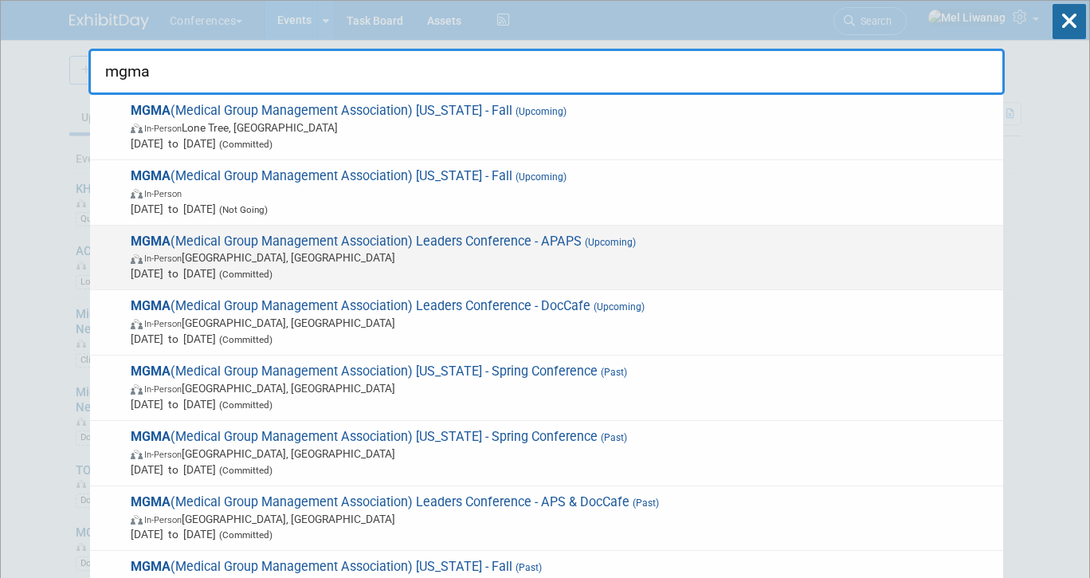
click at [579, 254] on span "In-Person Orlando, FL" at bounding box center [563, 257] width 864 height 16
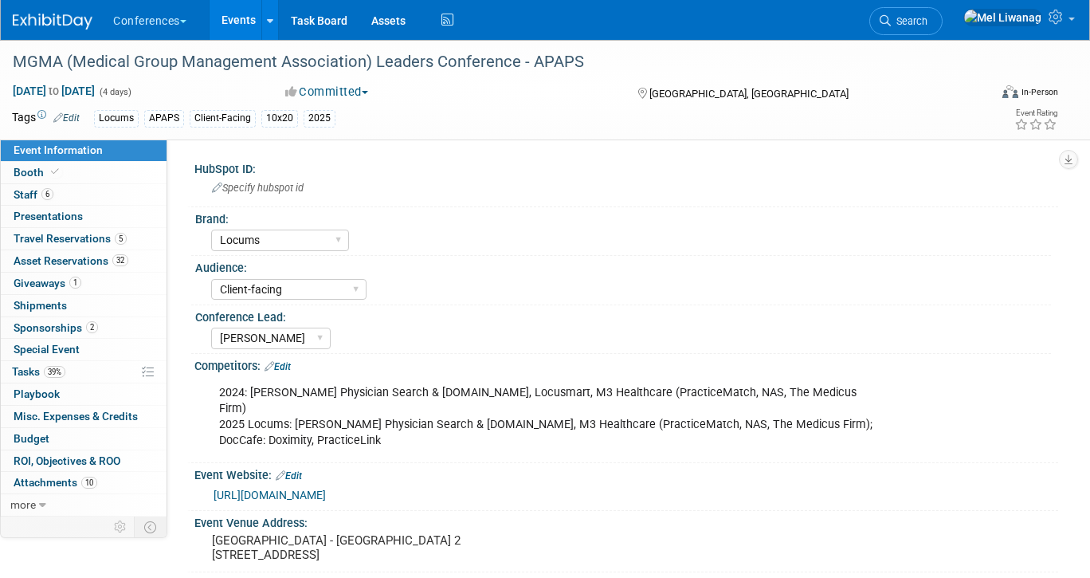
select select "Locums"
select select "Client-facing"
select select "[PERSON_NAME]"
click at [446, 12] on icon at bounding box center [447, 20] width 20 height 25
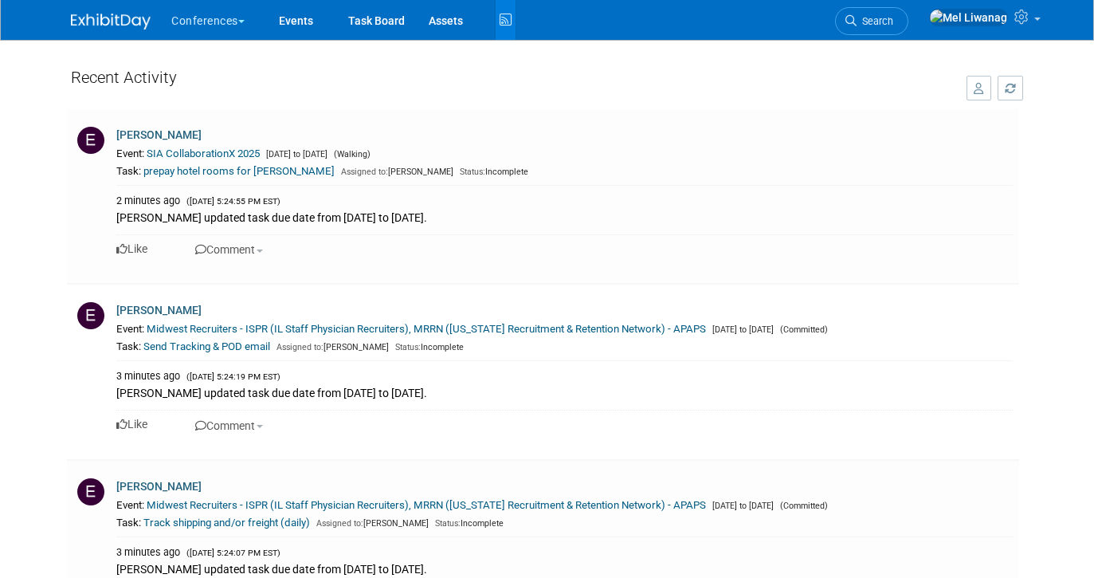
click at [143, 7] on link at bounding box center [120, 13] width 99 height 13
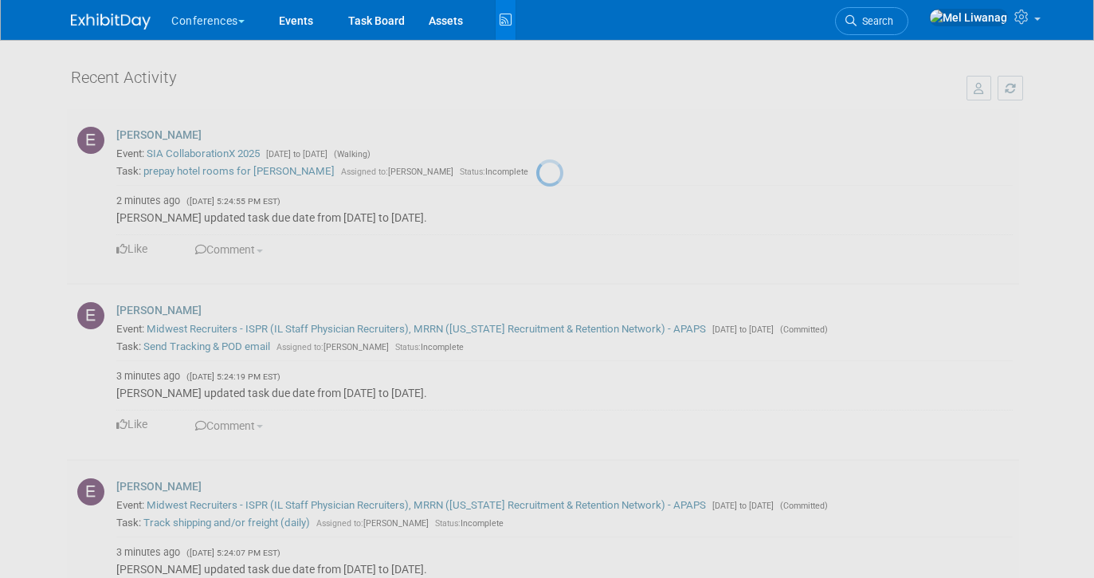
click at [128, 21] on img at bounding box center [111, 22] width 80 height 16
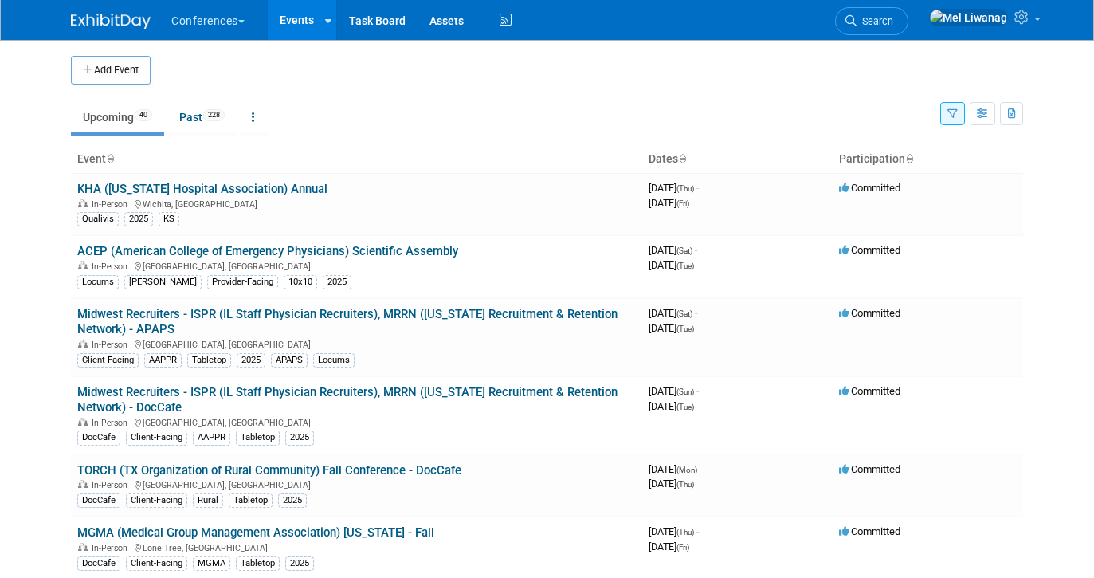
click at [956, 110] on icon "button" at bounding box center [952, 114] width 10 height 10
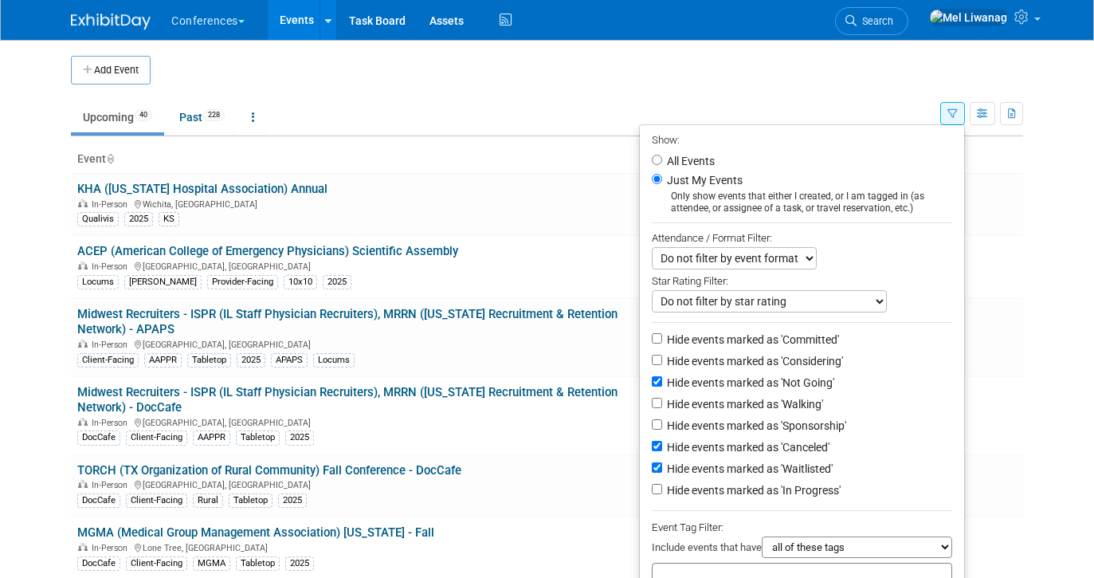
click at [956, 110] on icon "button" at bounding box center [952, 114] width 10 height 10
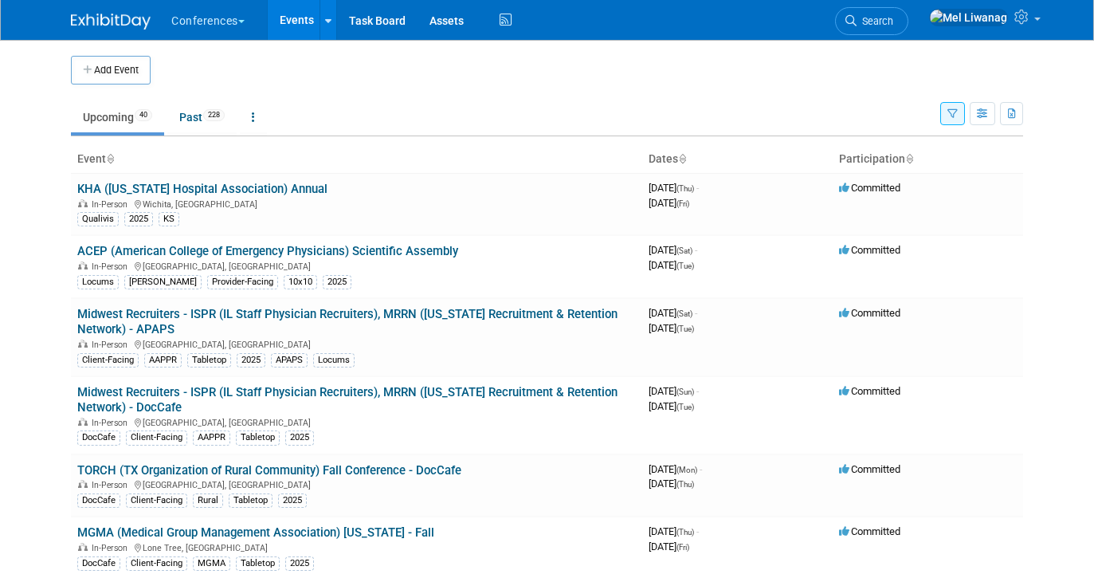
click at [908, 6] on li "Search" at bounding box center [871, 19] width 73 height 39
click at [893, 25] on span "Search" at bounding box center [874, 21] width 37 height 12
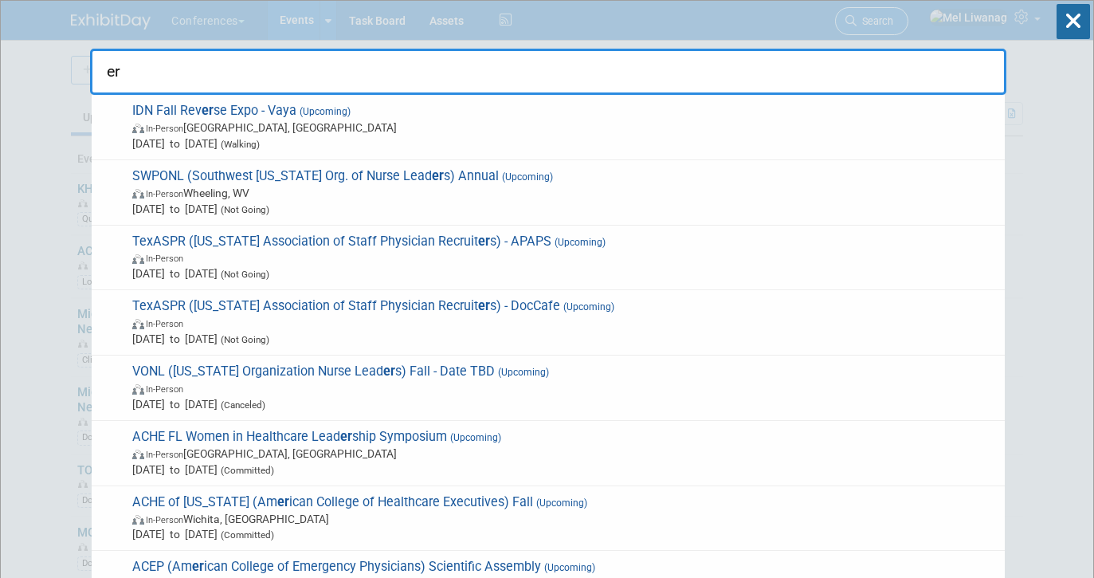
type input "e"
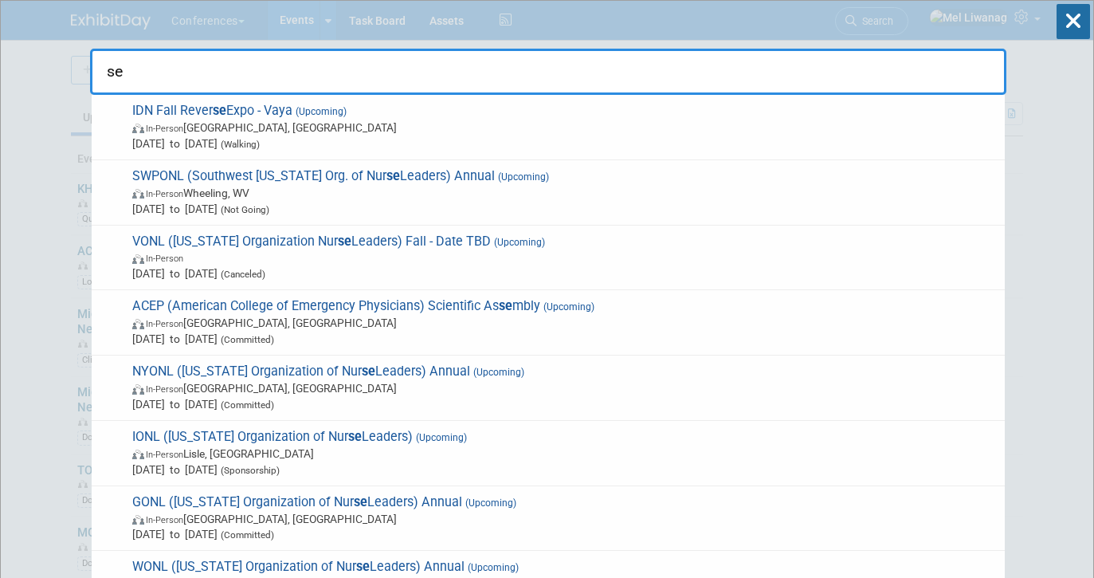
type input "s"
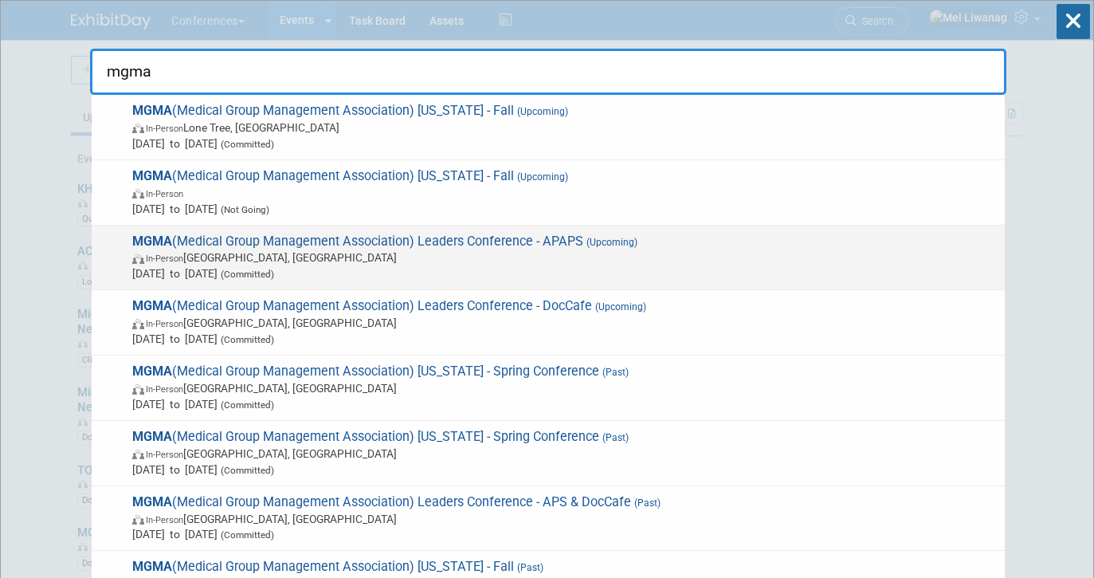
type input "mgma"
click at [520, 266] on span "Sep 27, 2025 to Sep 30, 2025 (Committed)" at bounding box center [564, 273] width 864 height 16
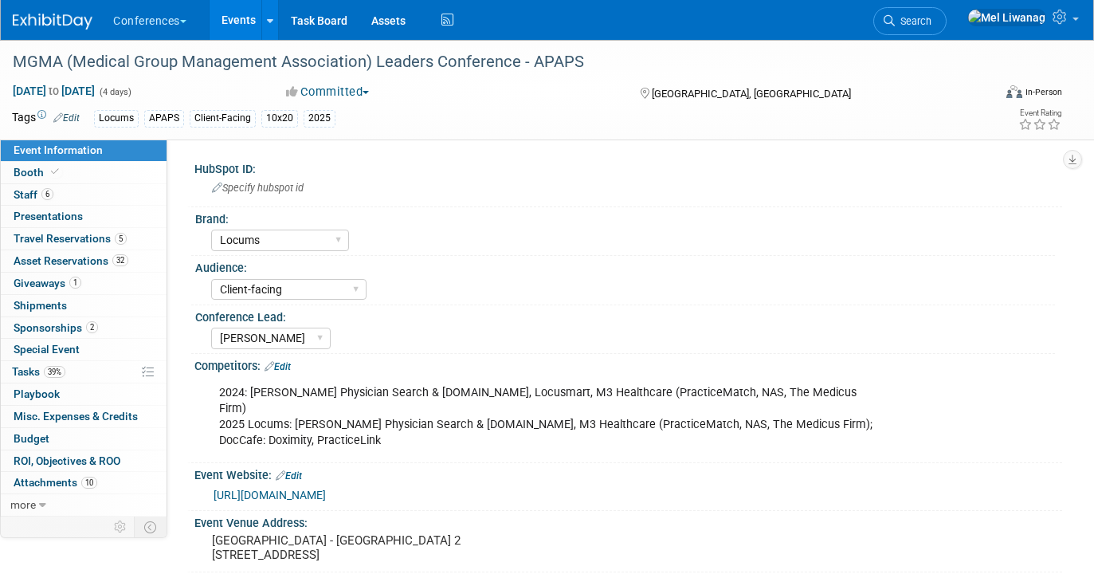
select select "Locums"
select select "Client-facing"
select select "[PERSON_NAME]"
click at [61, 377] on span "39%" at bounding box center [55, 372] width 22 height 12
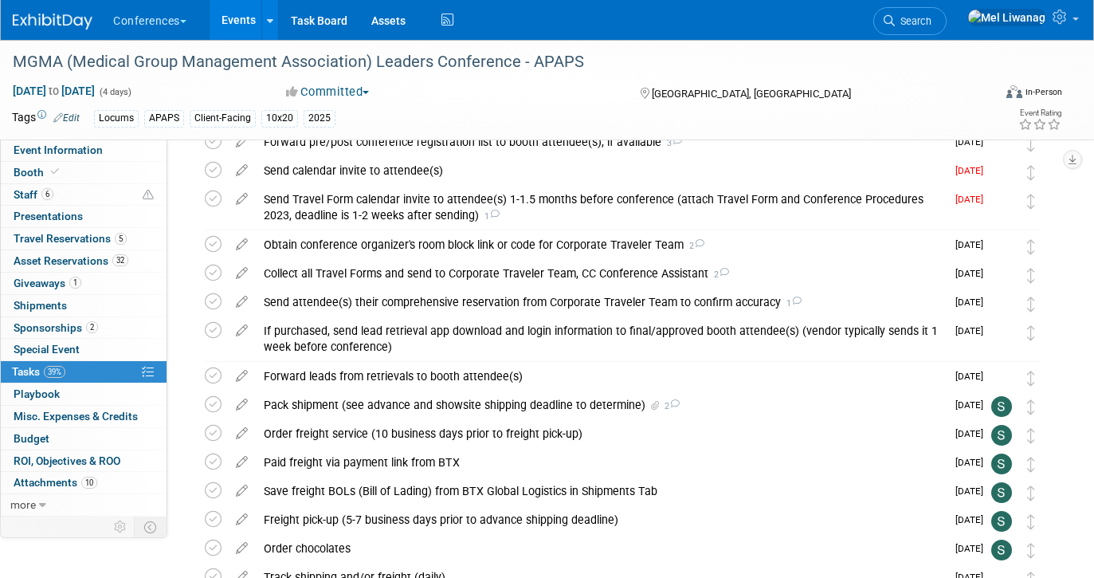
scroll to position [496, 0]
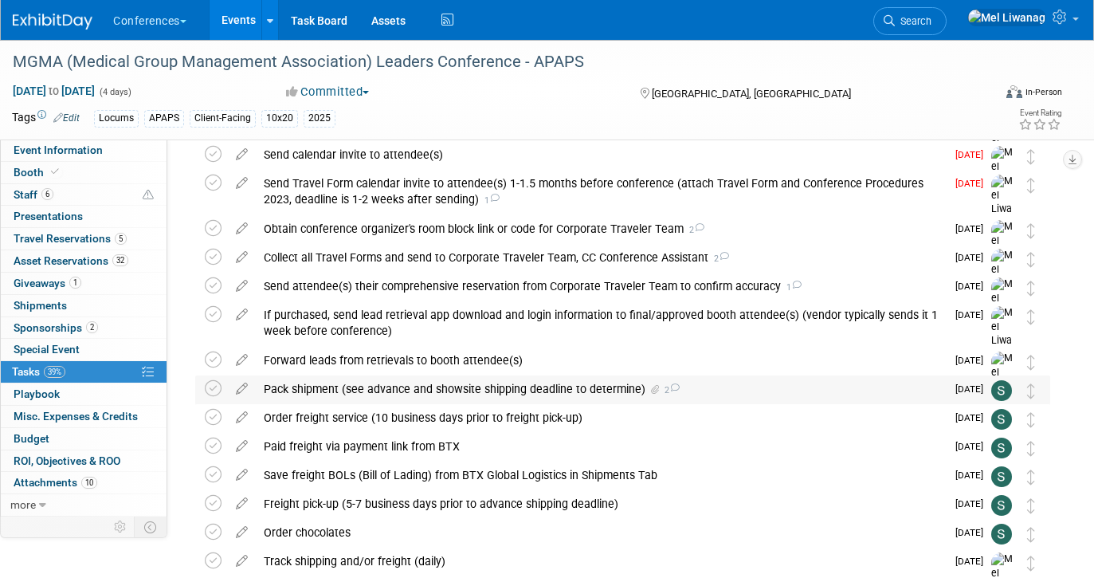
click at [339, 395] on div "Pack shipment (see advance and showsite shipping deadline to determine) 2" at bounding box center [601, 388] width 690 height 27
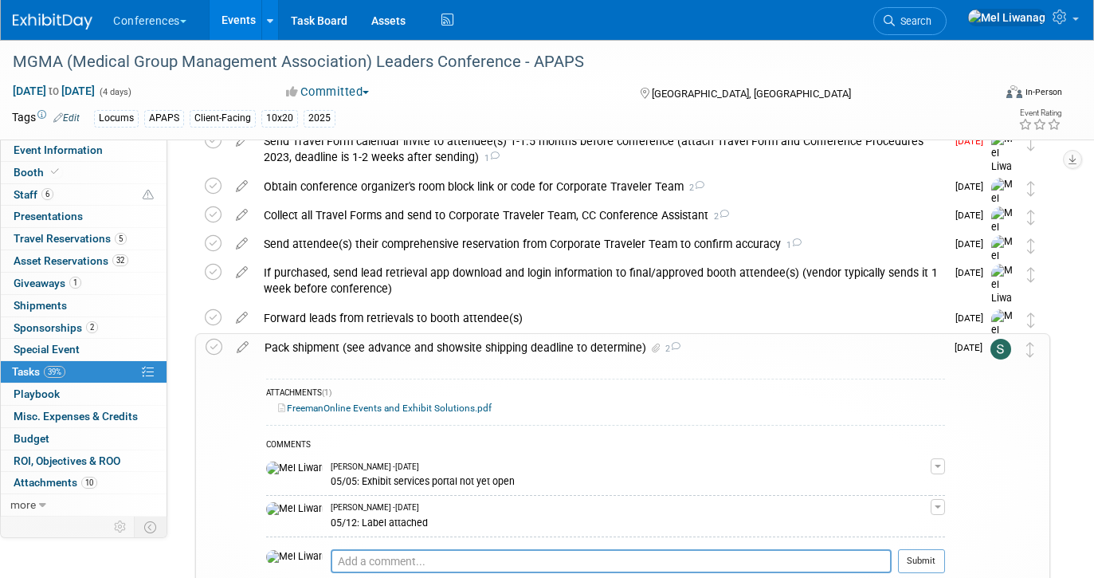
scroll to position [531, 0]
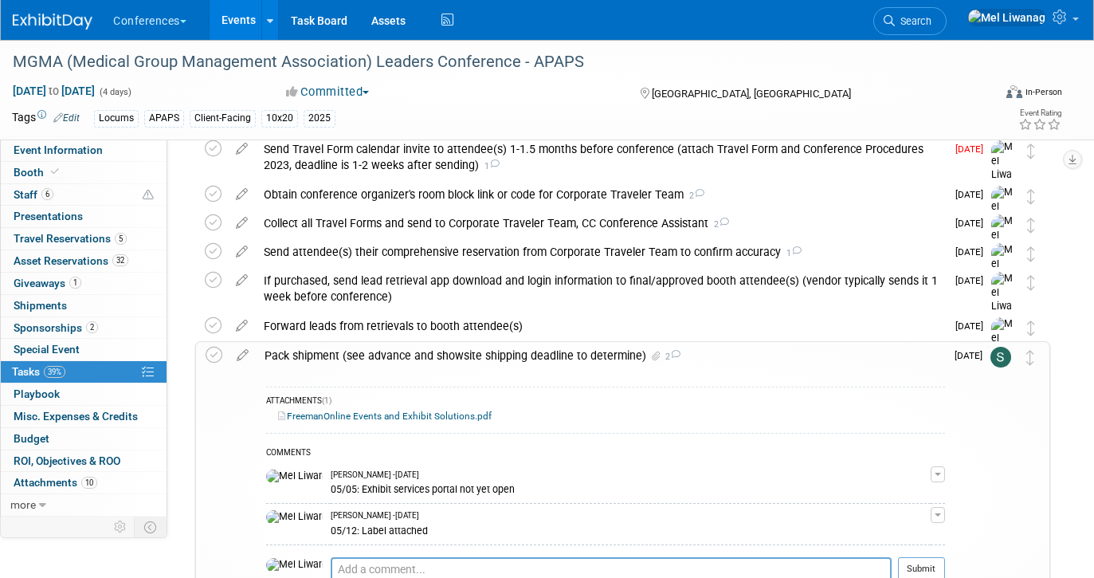
click at [452, 407] on div "ATTACHMENTS (1)" at bounding box center [605, 402] width 679 height 14
click at [452, 413] on link "FreemanOnline Events and Exhibit Solutions.pdf" at bounding box center [384, 415] width 213 height 11
click at [946, 28] on link "Search" at bounding box center [909, 21] width 73 height 28
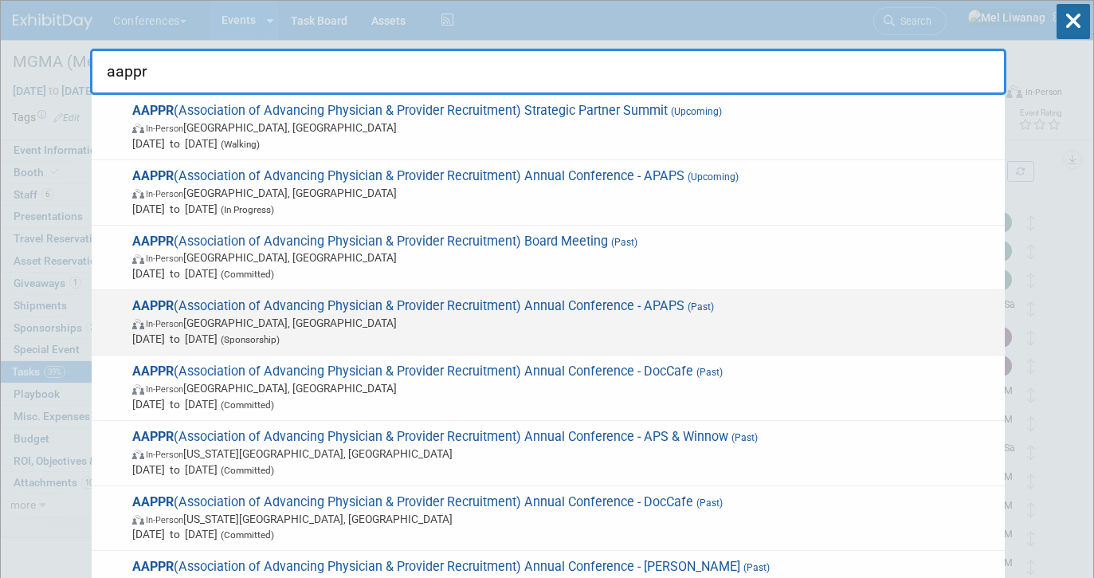
type input "aappr"
click at [727, 317] on span "In-Person Phoenix, AZ" at bounding box center [564, 323] width 864 height 16
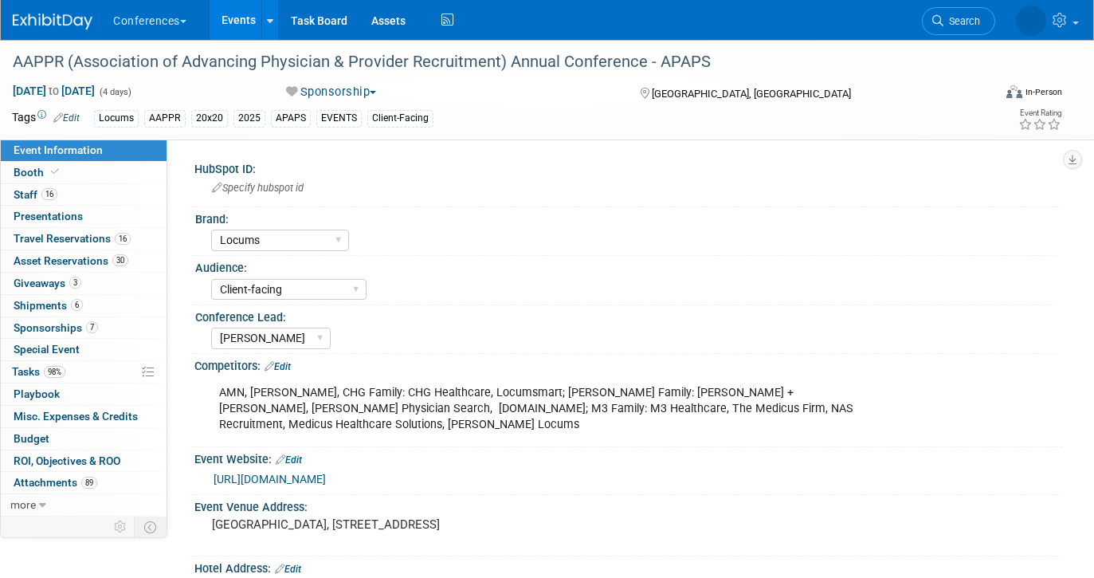
select select "Locums"
select select "Client-facing"
select select "[PERSON_NAME]"
click at [77, 371] on link "98% Tasks 98%" at bounding box center [84, 372] width 166 height 22
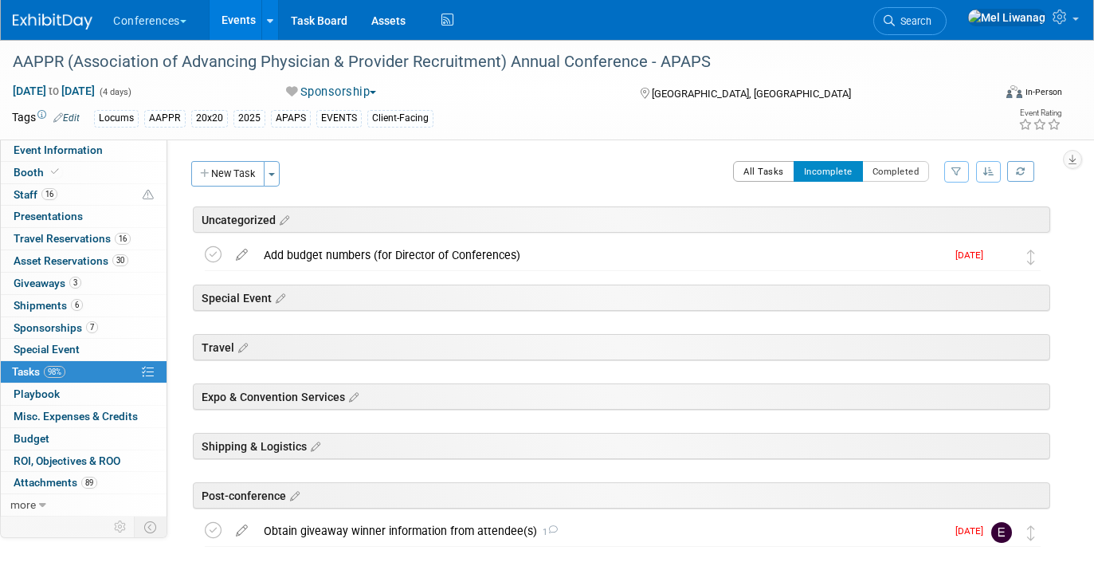
click at [750, 175] on button "All Tasks" at bounding box center [763, 171] width 61 height 21
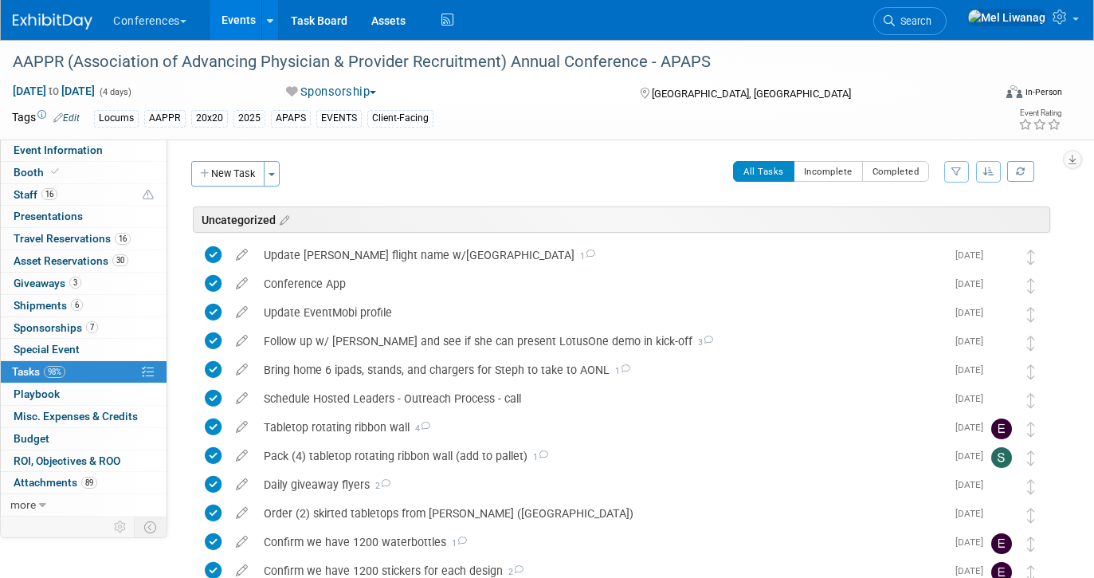
scroll to position [1506, 0]
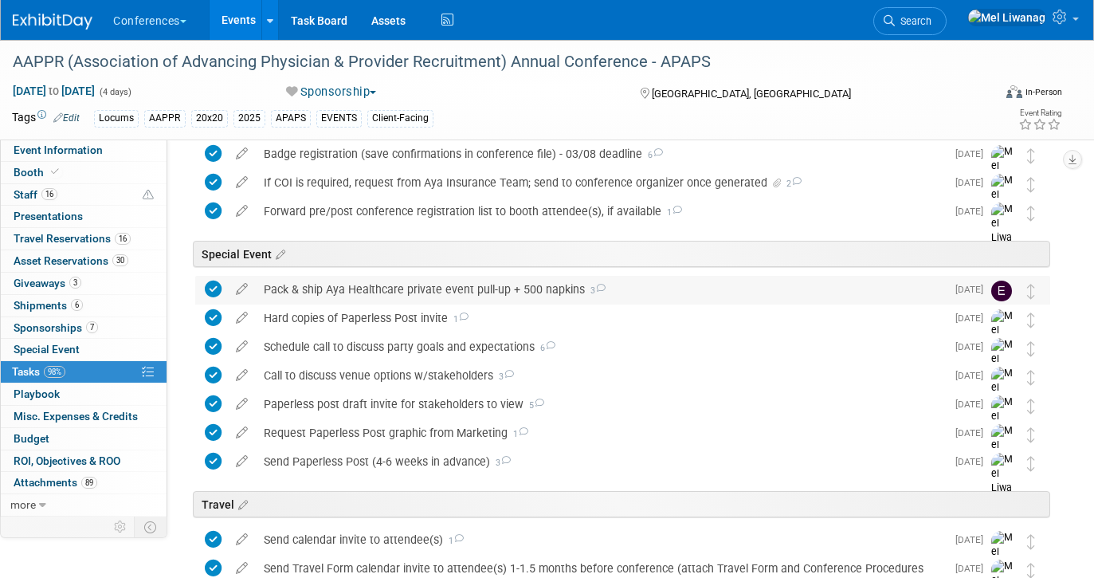
click at [394, 302] on div "Pack & ship Aya Healthcare private event pull-up + 500 napkins 3" at bounding box center [601, 289] width 690 height 27
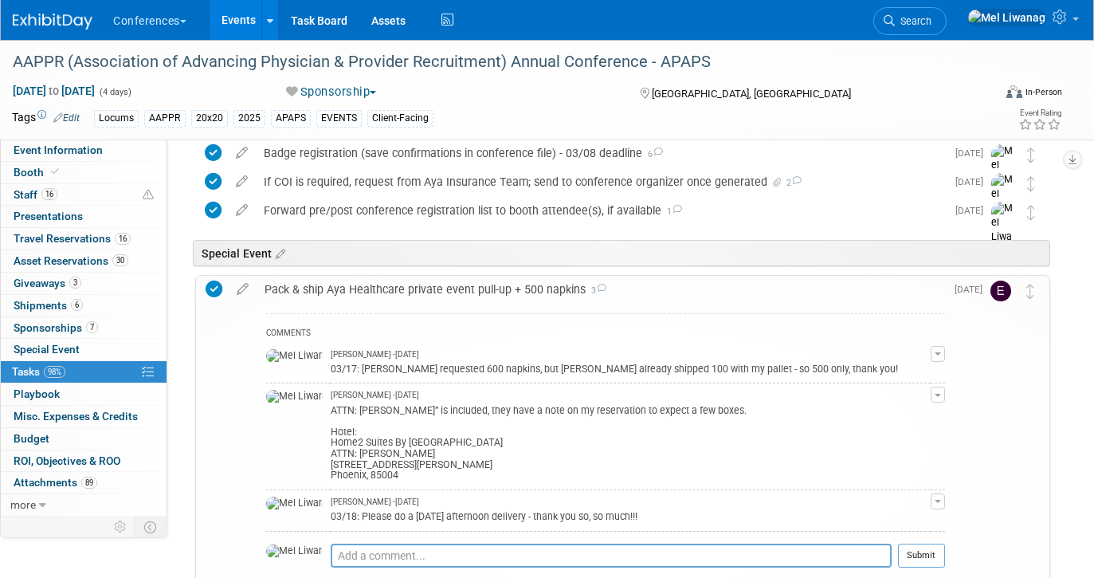
click at [394, 302] on div "Pack & ship Aya Healthcare private event pull-up + 500 napkins 3" at bounding box center [601, 289] width 688 height 27
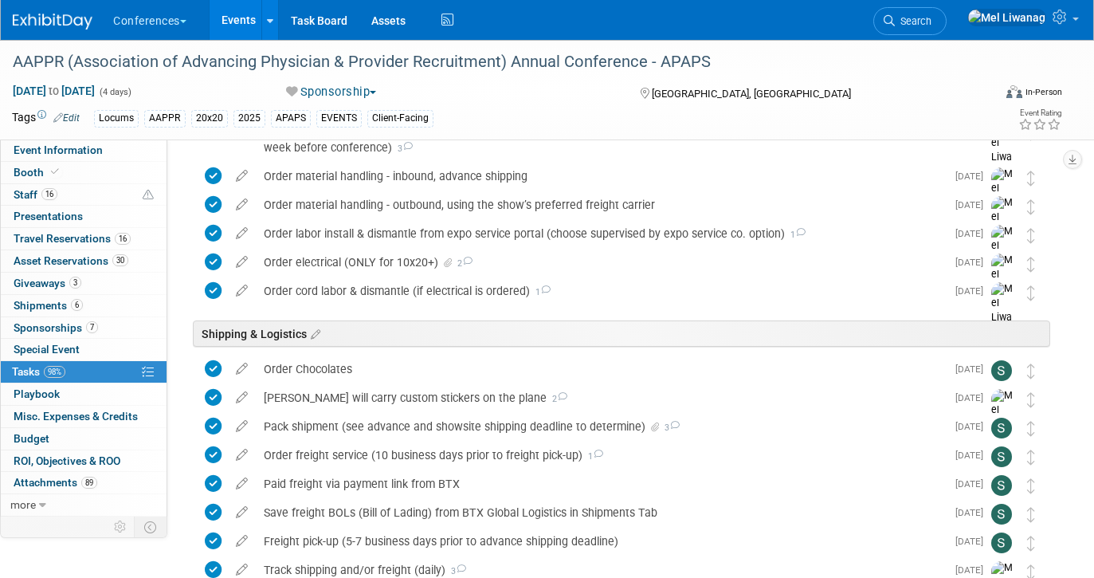
scroll to position [2336, 0]
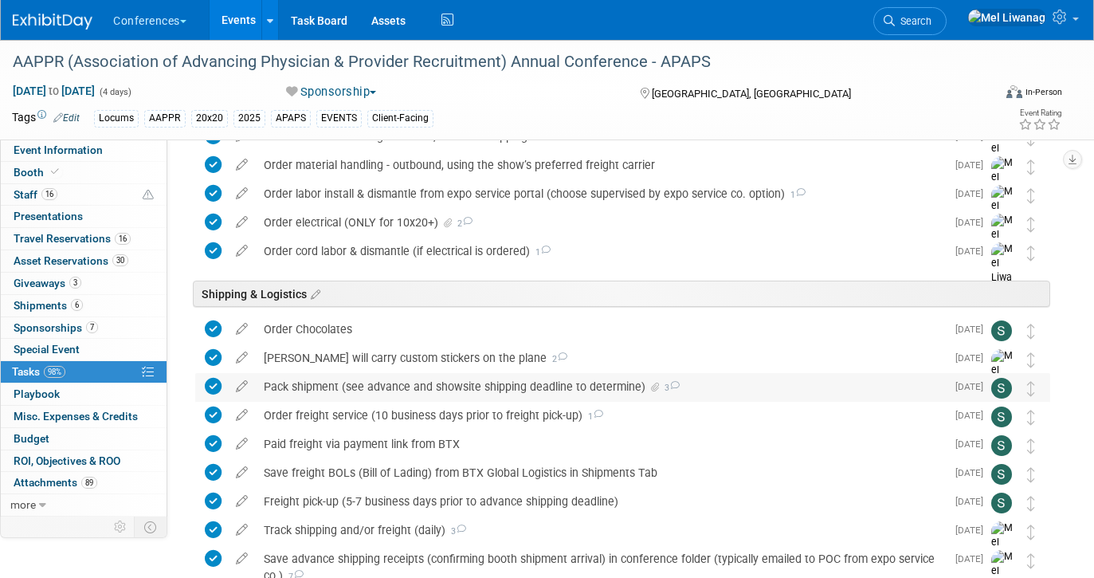
click at [452, 382] on div "Pack shipment (see advance and showsite shipping deadline to determine) 3" at bounding box center [601, 386] width 690 height 27
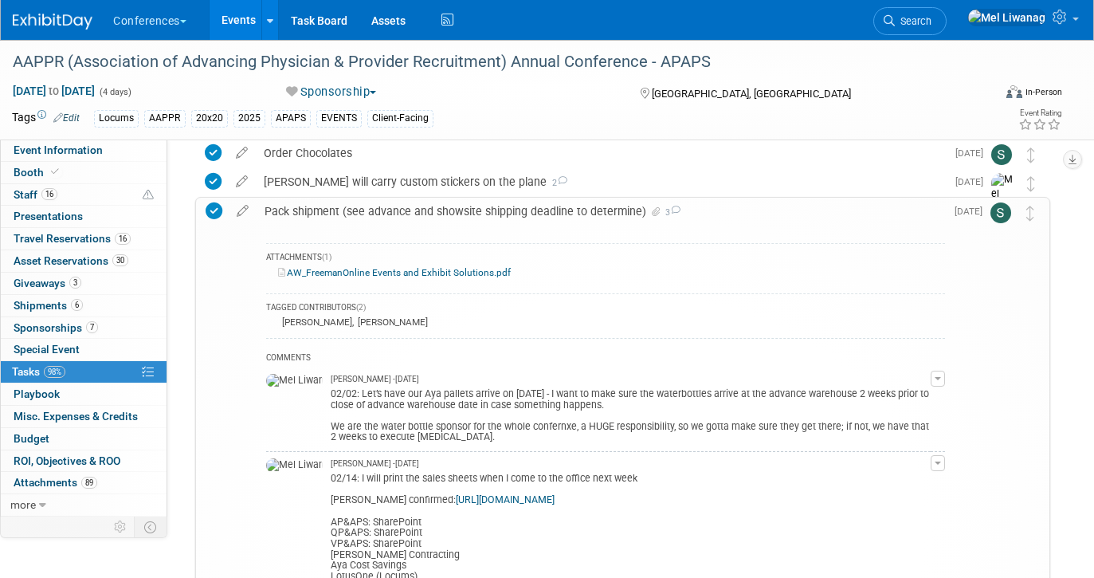
scroll to position [2509, 0]
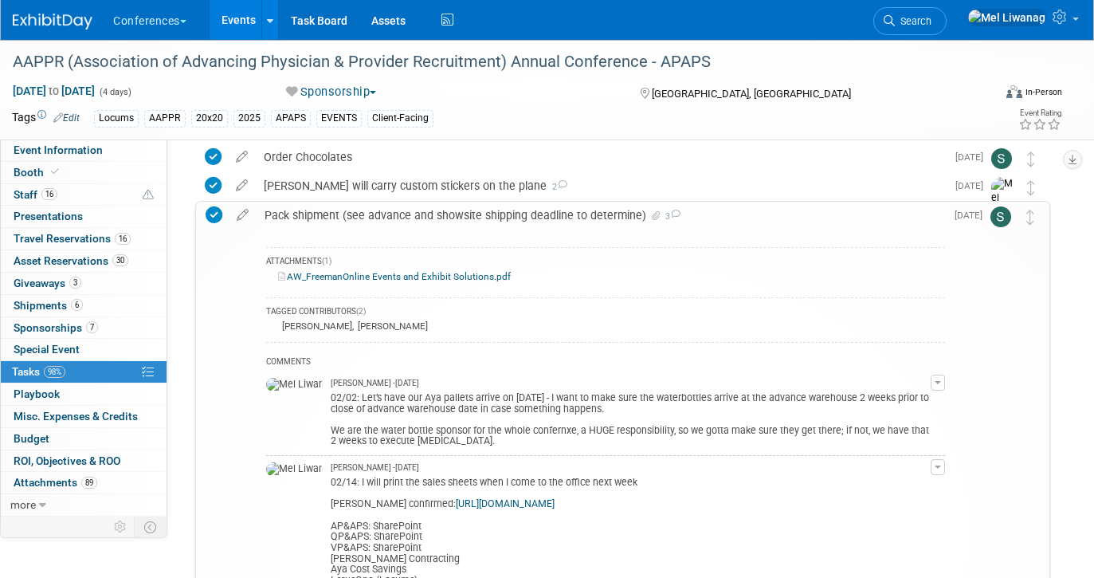
click at [606, 215] on div "Pack shipment (see advance and showsite shipping deadline to determine) 3" at bounding box center [601, 215] width 688 height 27
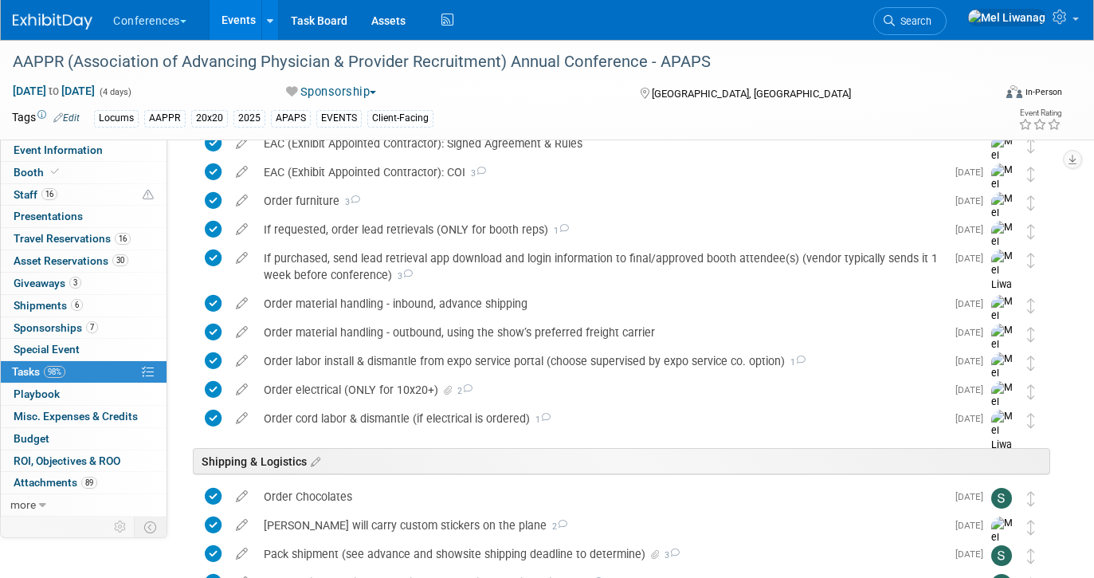
scroll to position [2065, 0]
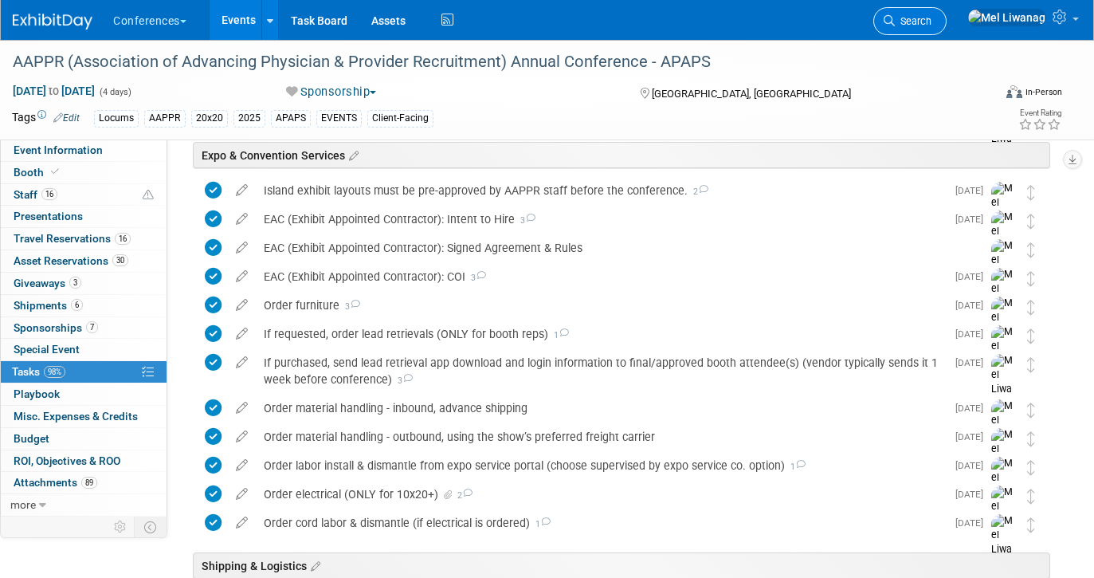
click at [938, 27] on link "Search" at bounding box center [909, 21] width 73 height 28
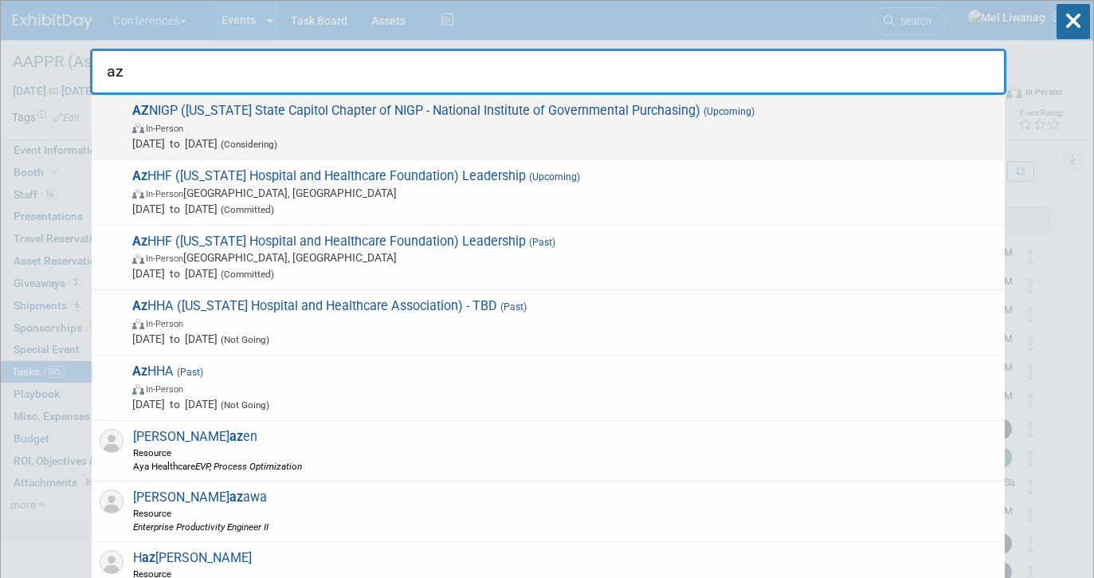
type input "az"
click at [411, 129] on span "In-Person" at bounding box center [564, 127] width 864 height 16
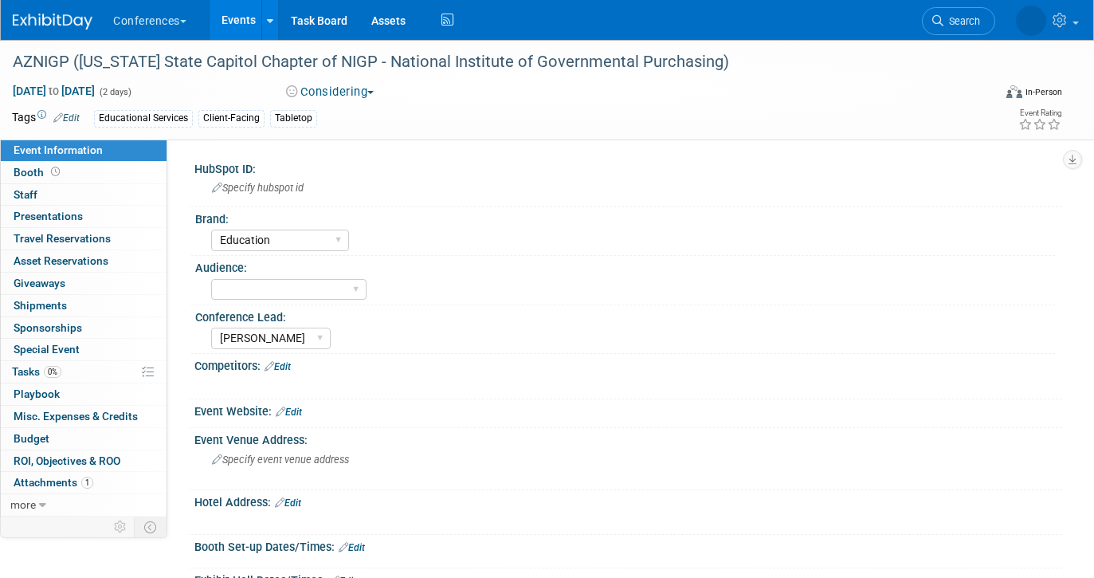
select select "Education"
select select "[PERSON_NAME]"
click at [931, 22] on span "Search" at bounding box center [913, 21] width 37 height 12
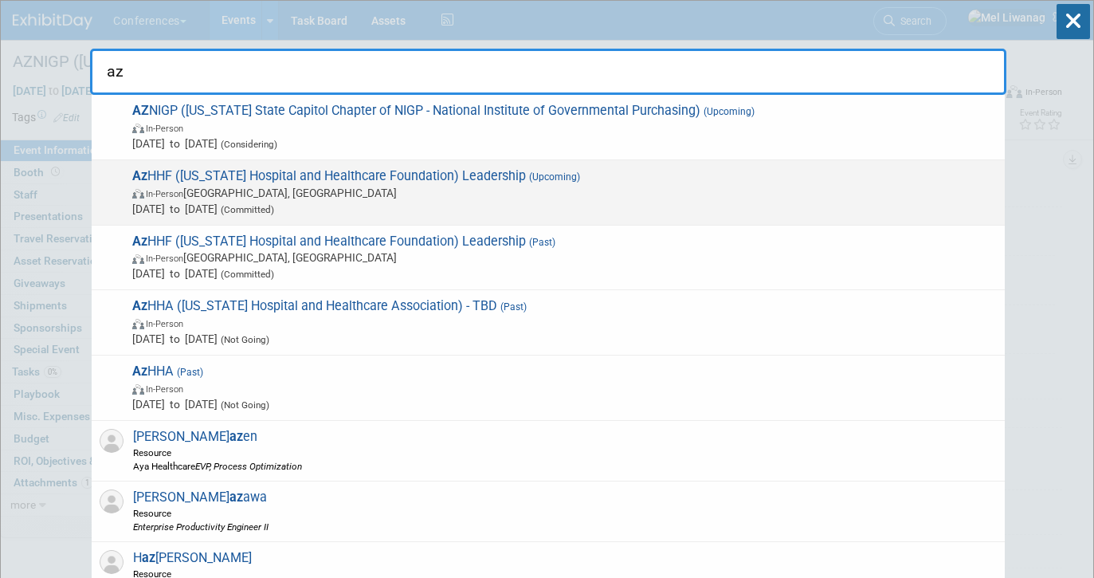
type input "az"
click at [552, 182] on span "Az HHF ([US_STATE] Hospital and Healthcare Foundation) Leadership (Upcoming) In…" at bounding box center [561, 192] width 869 height 49
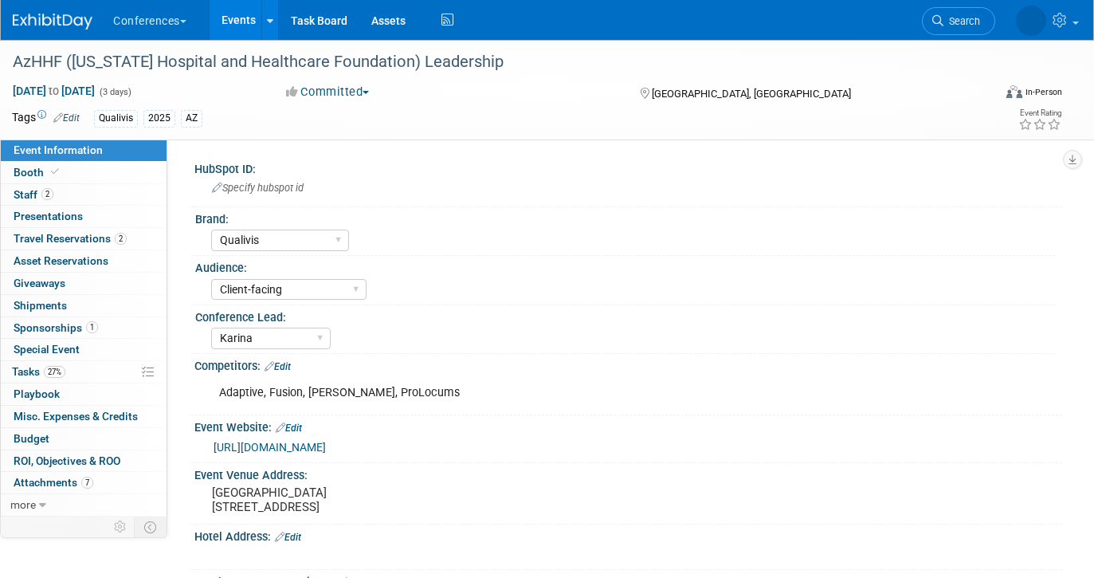
select select "Qualivis"
select select "Client-facing"
select select "Karina"
click at [100, 194] on link "2 Staff 2" at bounding box center [84, 195] width 166 height 22
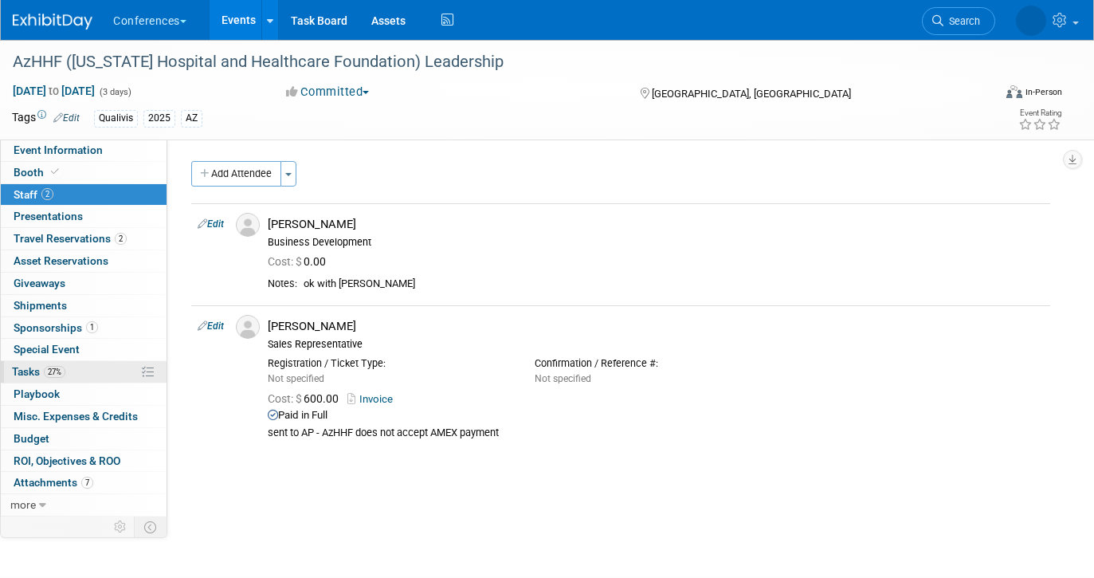
click at [75, 378] on link "27% Tasks 27%" at bounding box center [84, 372] width 166 height 22
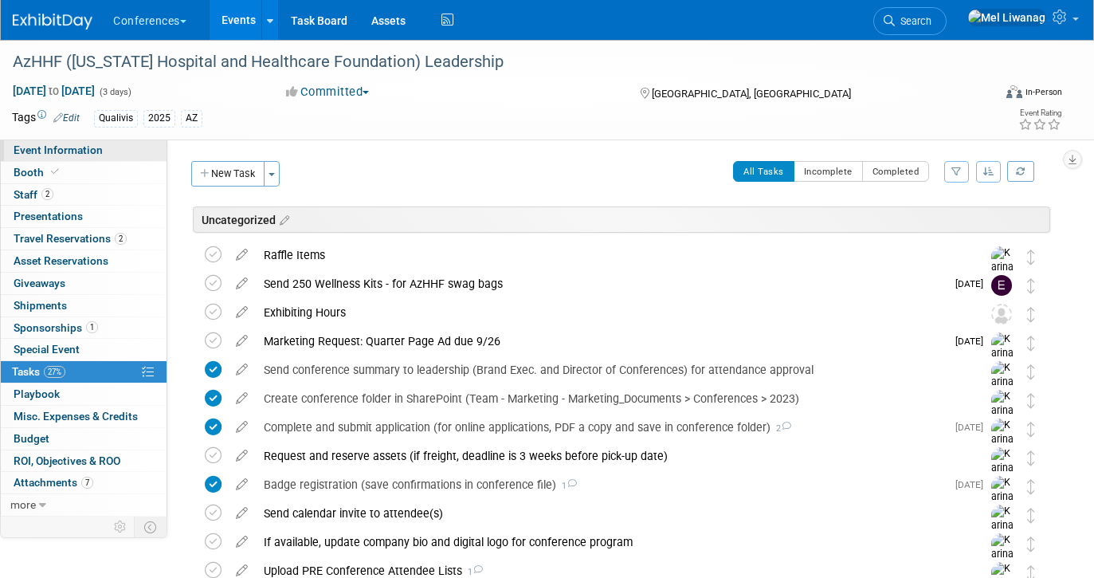
click at [82, 151] on span "Event Information" at bounding box center [58, 149] width 89 height 13
select select "Qualivis"
select select "Client-facing"
select select "Karina"
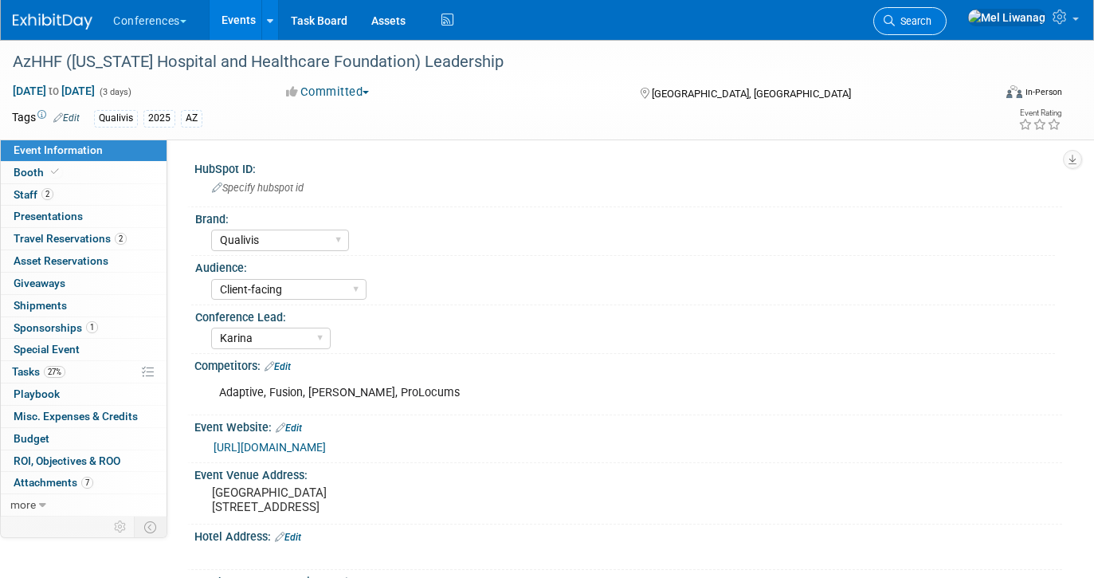
click at [946, 10] on link "Search" at bounding box center [909, 21] width 73 height 28
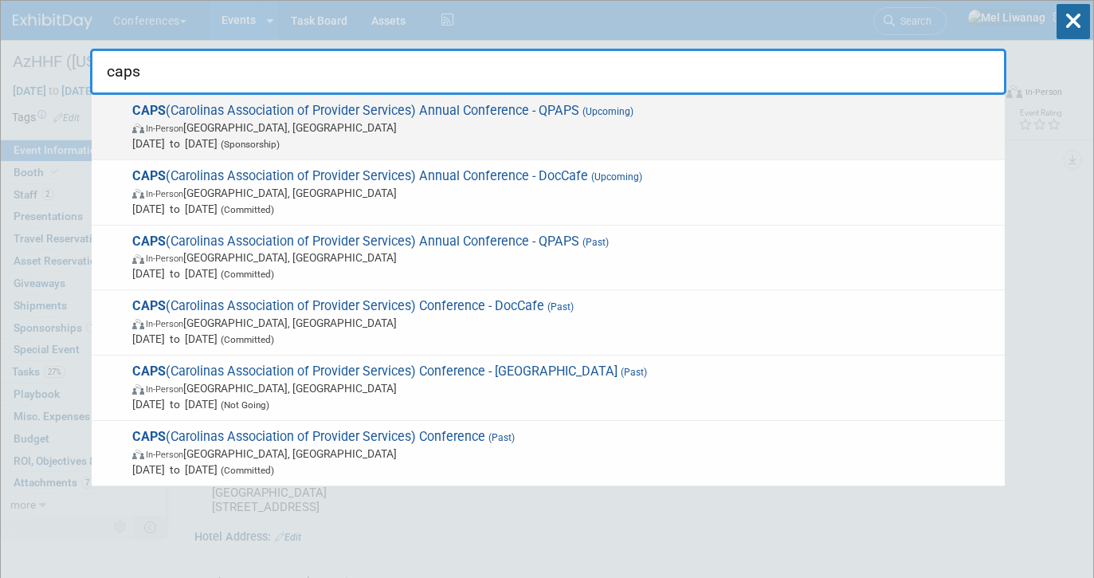
type input "caps"
click at [397, 131] on span "In-Person Wrightsville Beach, NC" at bounding box center [564, 127] width 864 height 16
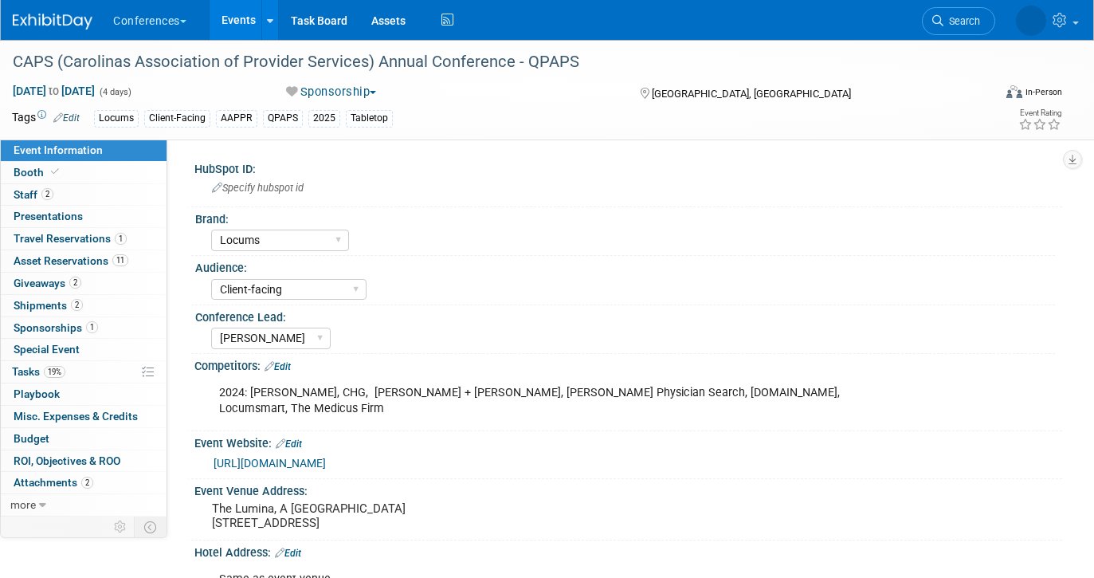
select select "Locums"
select select "Client-facing"
select select "[PERSON_NAME]"
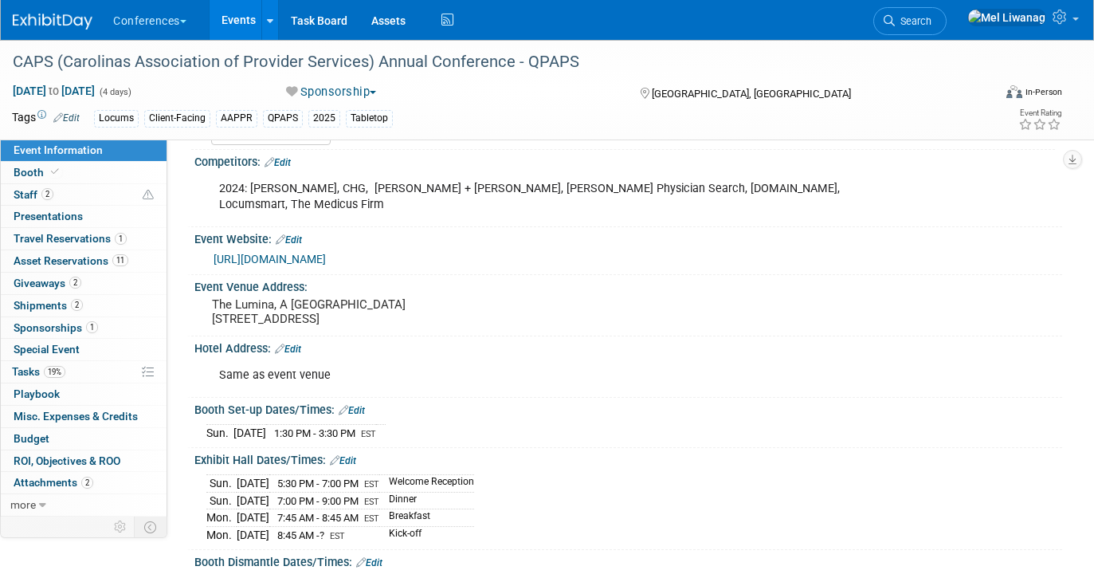
scroll to position [200, 0]
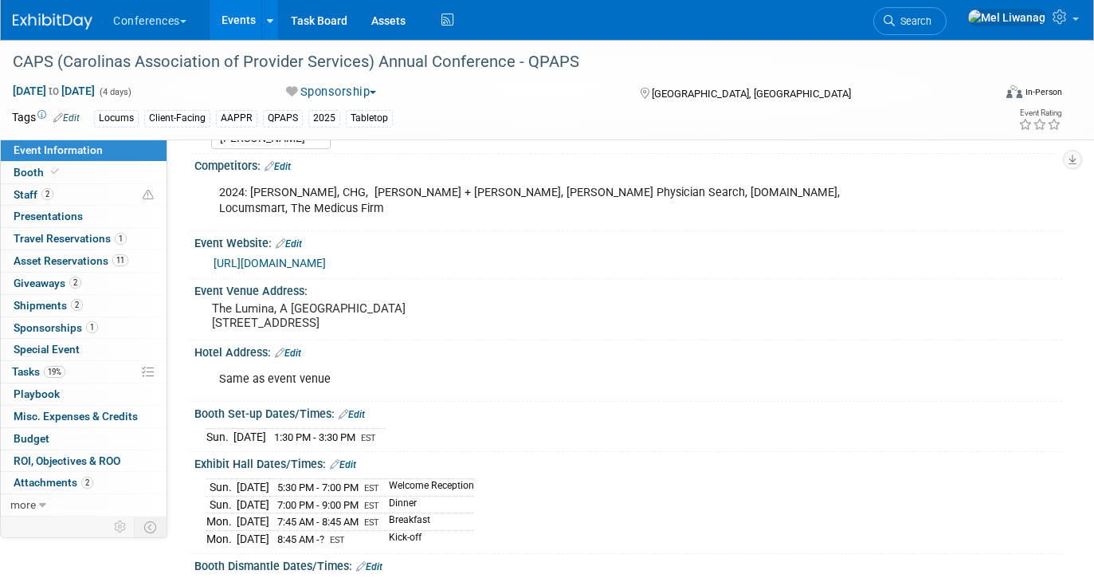
click at [326, 257] on link "[URL][DOMAIN_NAME]" at bounding box center [269, 263] width 112 height 13
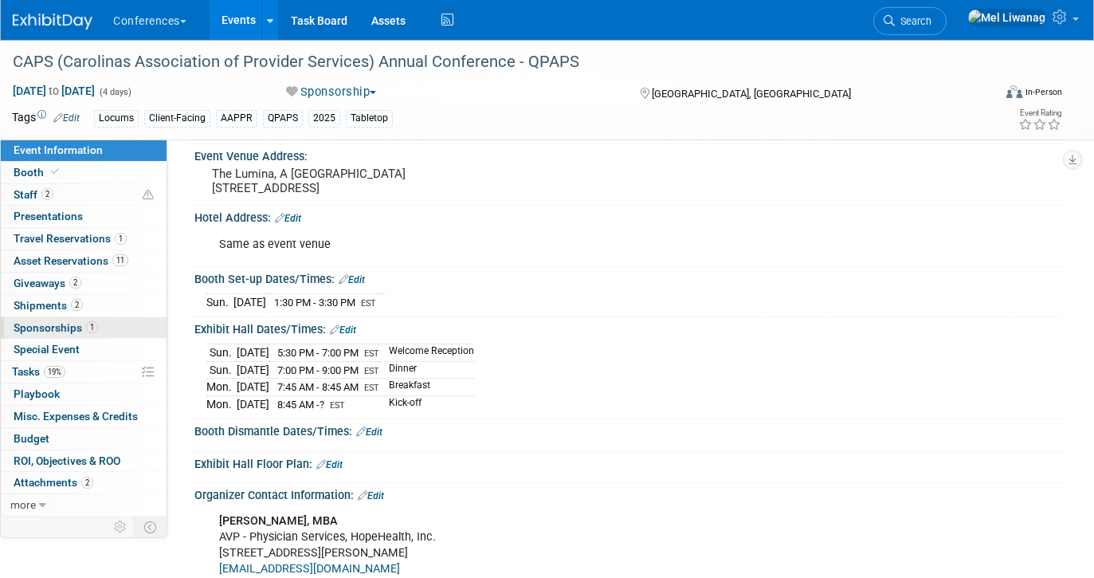
scroll to position [336, 0]
click at [351, 323] on link "Edit" at bounding box center [343, 328] width 26 height 11
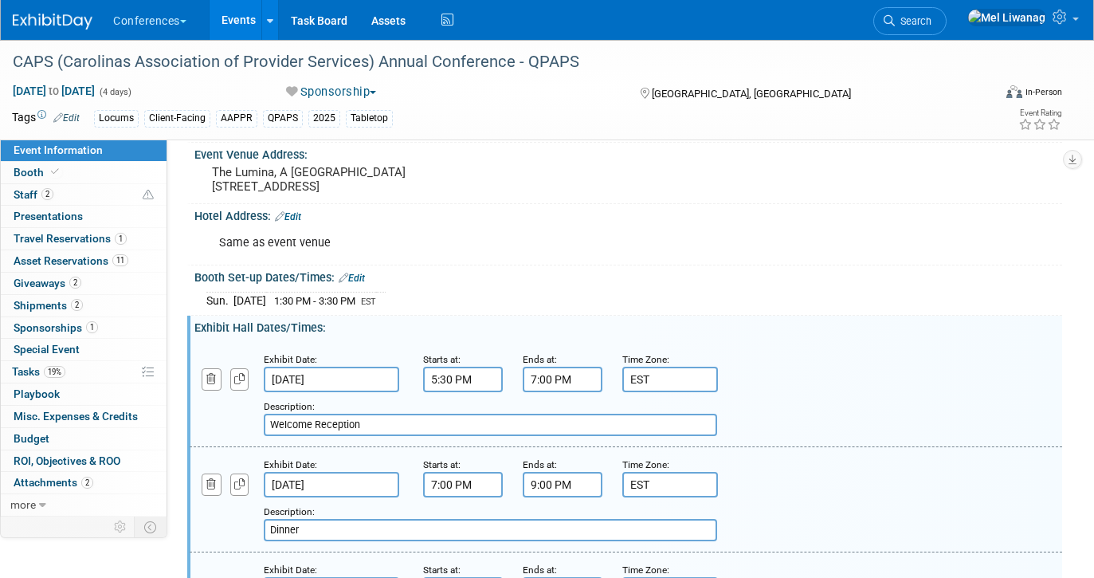
click at [360, 272] on link "Edit" at bounding box center [352, 277] width 26 height 11
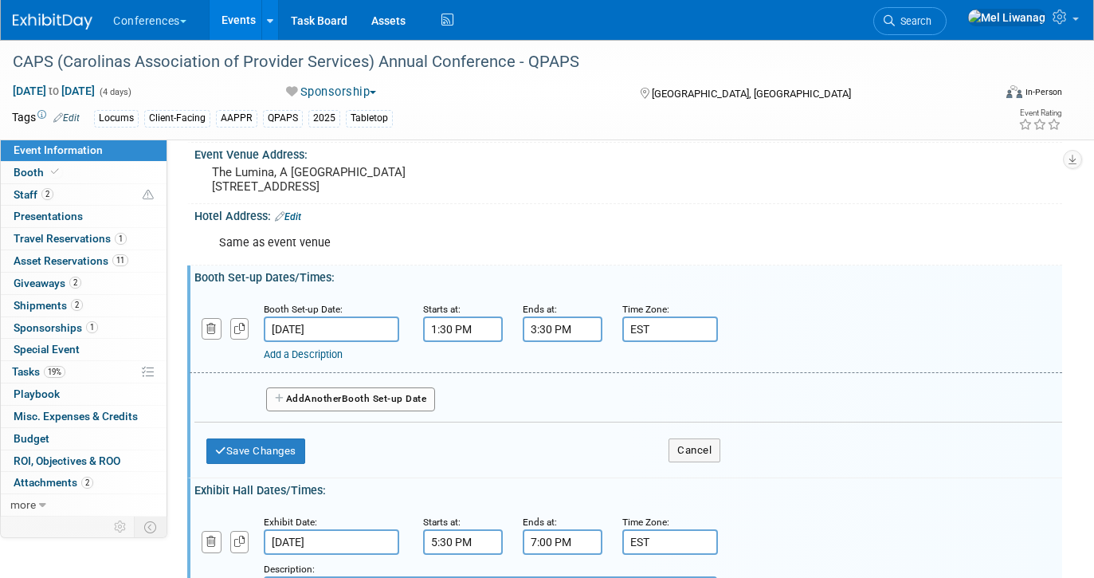
click at [303, 347] on div "Add a Description" at bounding box center [588, 354] width 649 height 14
click at [303, 348] on link "Add a Description" at bounding box center [303, 354] width 79 height 12
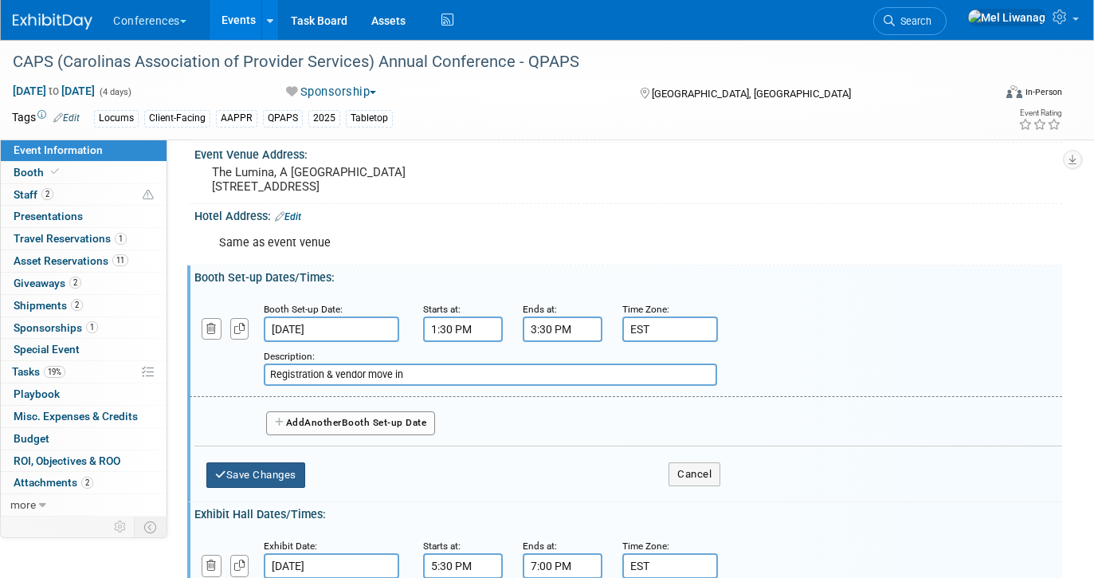
type input "Registration & vendor move in"
click at [265, 462] on button "Save Changes" at bounding box center [255, 474] width 99 height 25
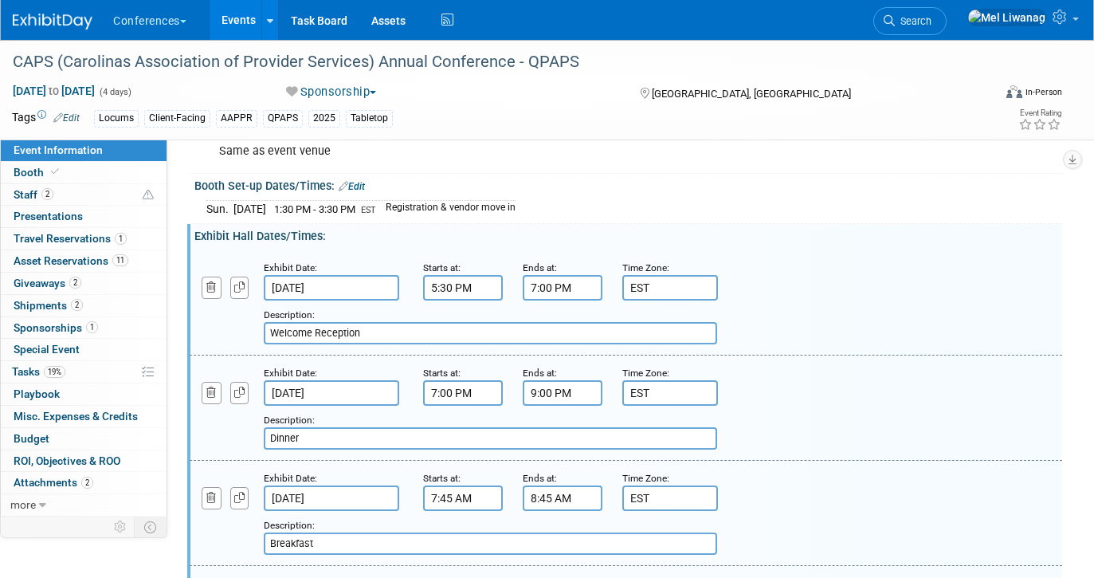
scroll to position [433, 0]
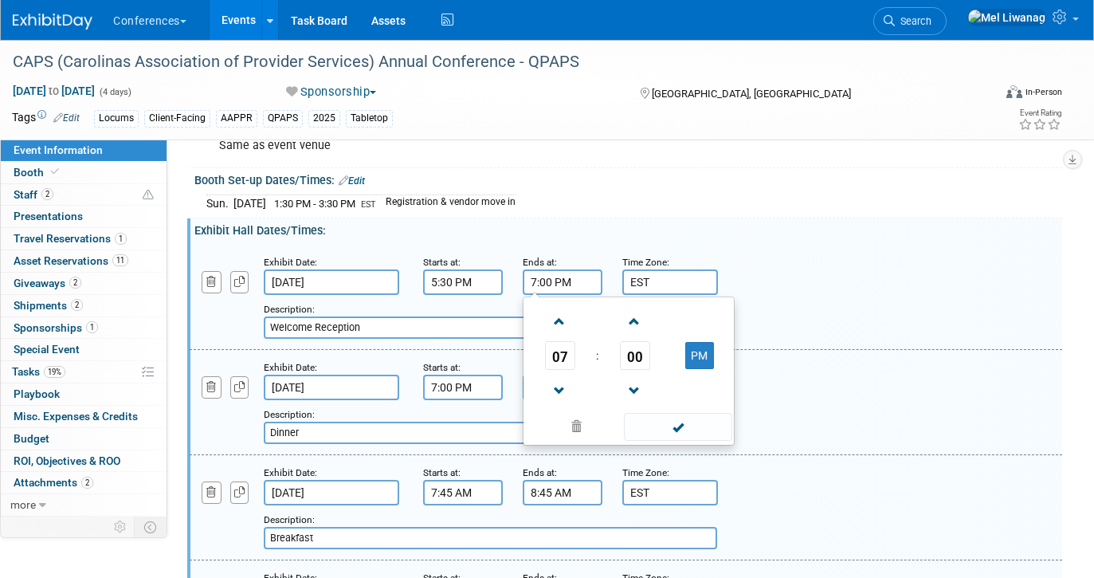
click at [565, 269] on input "7:00 PM" at bounding box center [563, 281] width 80 height 25
click at [566, 370] on link at bounding box center [560, 390] width 30 height 41
click at [614, 348] on td "00" at bounding box center [634, 355] width 66 height 29
click at [637, 342] on span "00" at bounding box center [635, 355] width 30 height 29
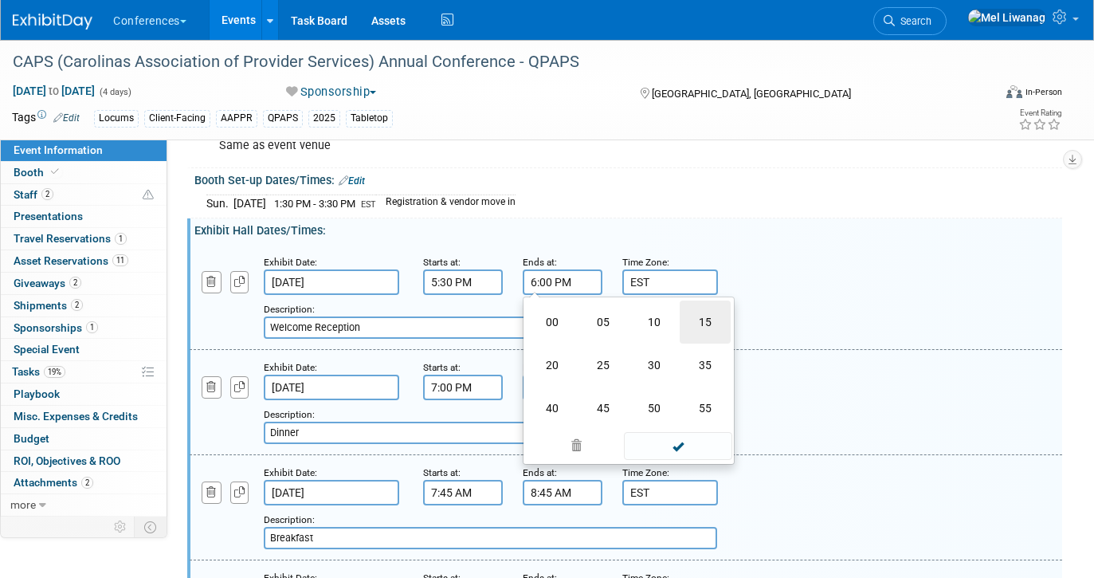
click at [695, 312] on td "15" at bounding box center [705, 321] width 51 height 43
type input "6:15 PM"
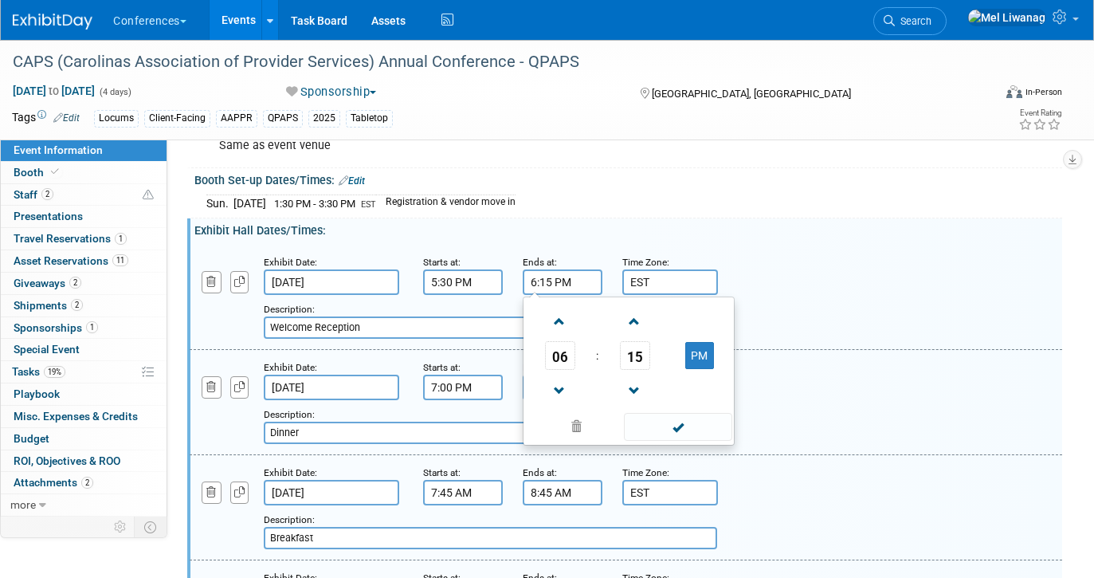
click at [337, 316] on input "Welcome Reception" at bounding box center [490, 327] width 453 height 22
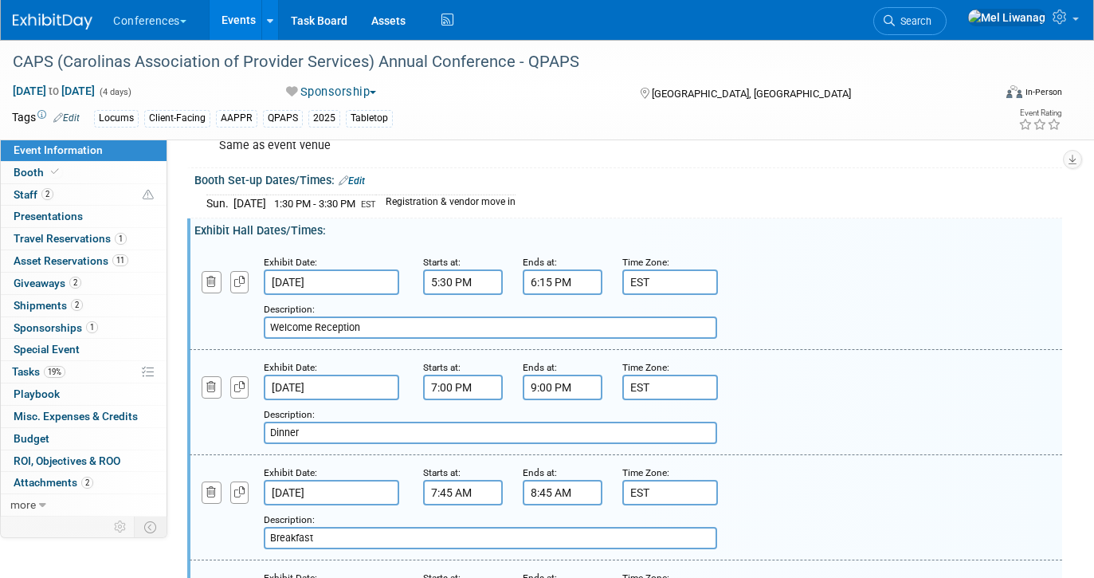
click at [361, 317] on input "Welcome Reception" at bounding box center [490, 327] width 453 height 22
drag, startPoint x: 373, startPoint y: 319, endPoint x: 259, endPoint y: 306, distance: 114.7
click at [259, 306] on div "Add a Description Description: Welcome Reception" at bounding box center [551, 317] width 747 height 44
type input "Evening Reception"
click at [240, 382] on icon "button" at bounding box center [239, 387] width 11 height 10
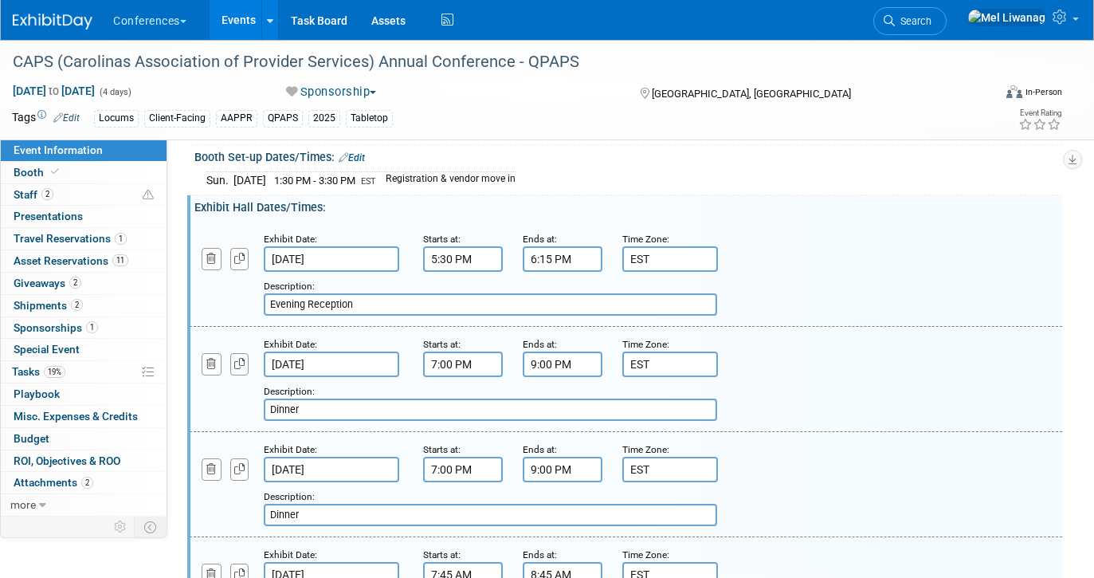
scroll to position [472, 0]
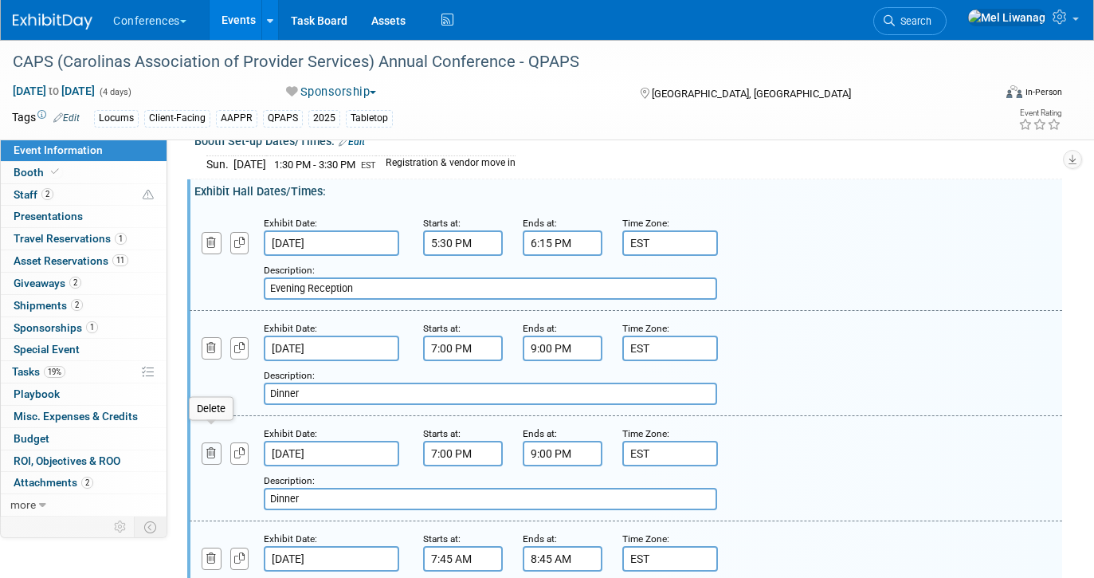
click at [205, 442] on button "button" at bounding box center [212, 453] width 20 height 22
click at [353, 382] on input "Dinner" at bounding box center [490, 393] width 453 height 22
click at [314, 277] on input "Evening Reception" at bounding box center [490, 288] width 453 height 22
click at [313, 382] on input "Dinner & activity" at bounding box center [490, 393] width 453 height 22
type input "Dinner & Activity"
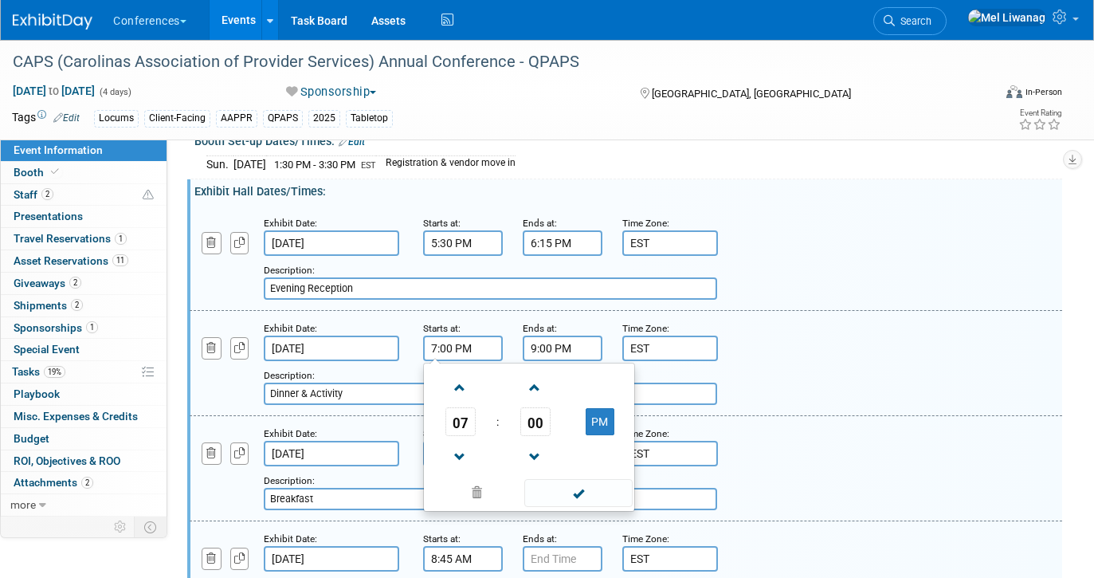
click at [477, 335] on input "7:00 PM" at bounding box center [463, 347] width 80 height 25
click at [461, 414] on span "07" at bounding box center [460, 421] width 30 height 29
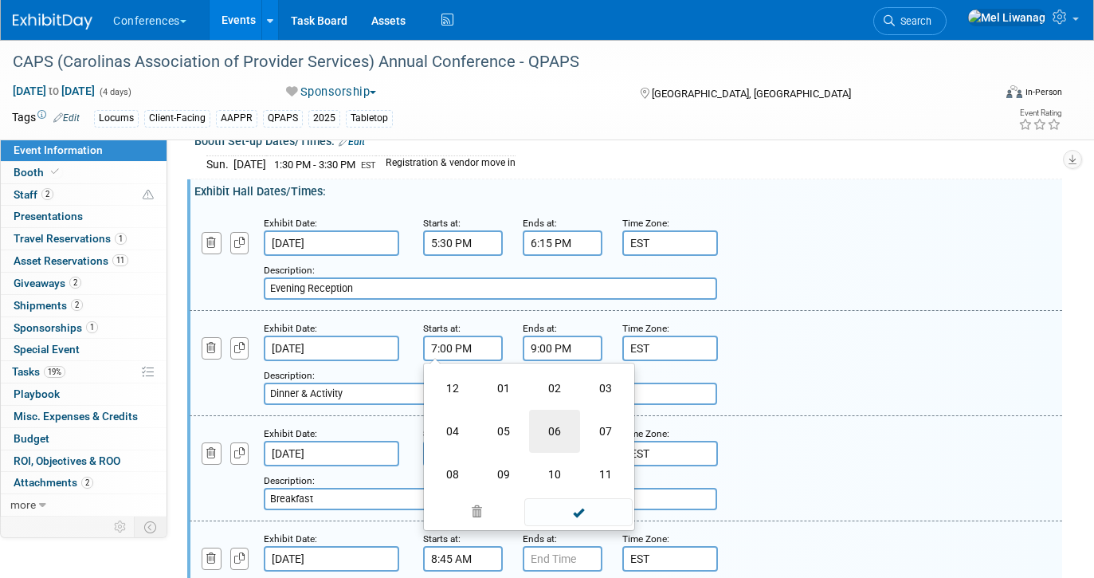
click at [554, 415] on td "06" at bounding box center [554, 430] width 51 height 43
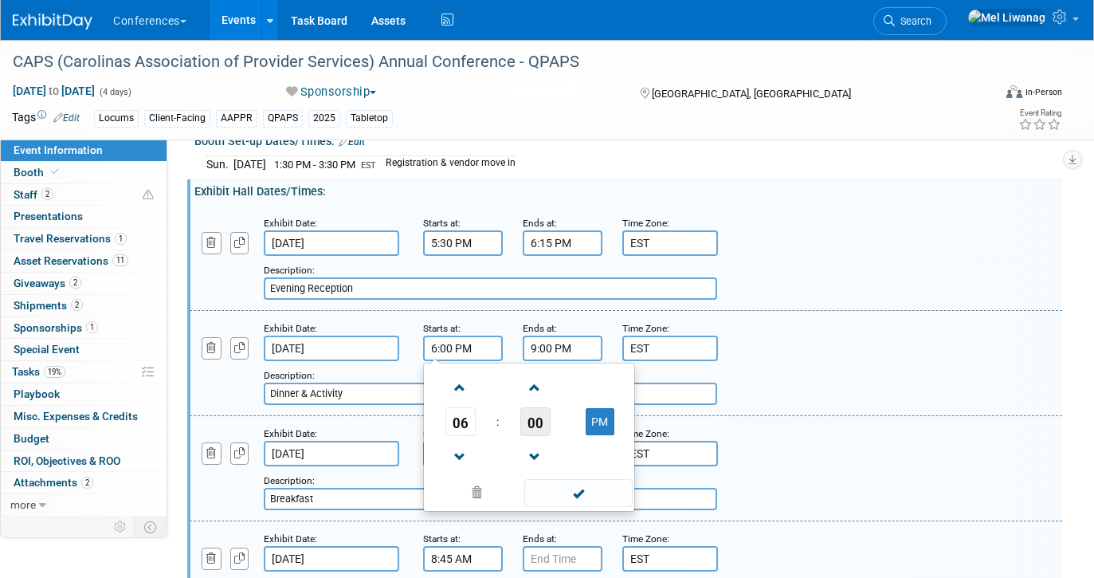
click at [526, 407] on span "00" at bounding box center [535, 421] width 30 height 29
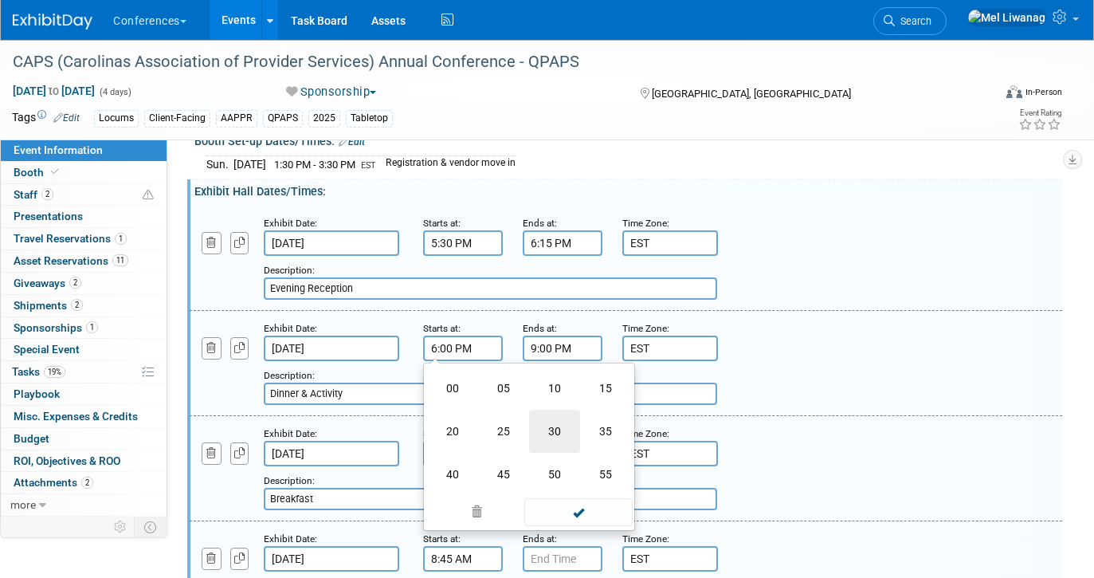
click at [544, 409] on td "30" at bounding box center [554, 430] width 51 height 43
type input "6:30 PM"
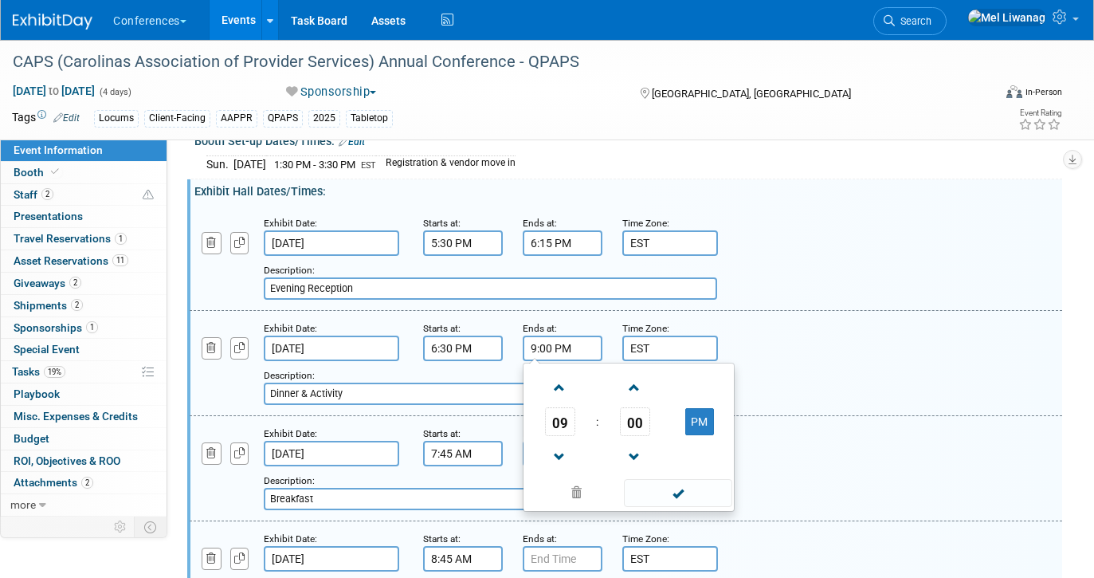
click at [535, 335] on input "9:00 PM" at bounding box center [563, 347] width 80 height 25
click at [561, 374] on span at bounding box center [560, 388] width 28 height 28
type input "10:00 PM"
click at [421, 366] on div "Description: Dinner & Activity" at bounding box center [588, 385] width 649 height 38
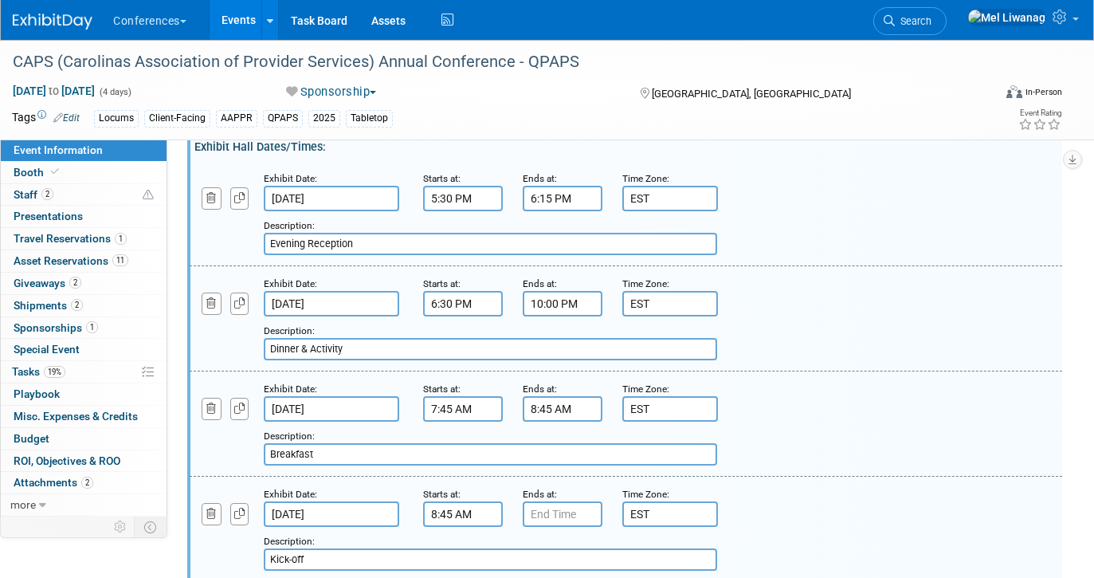
scroll to position [522, 0]
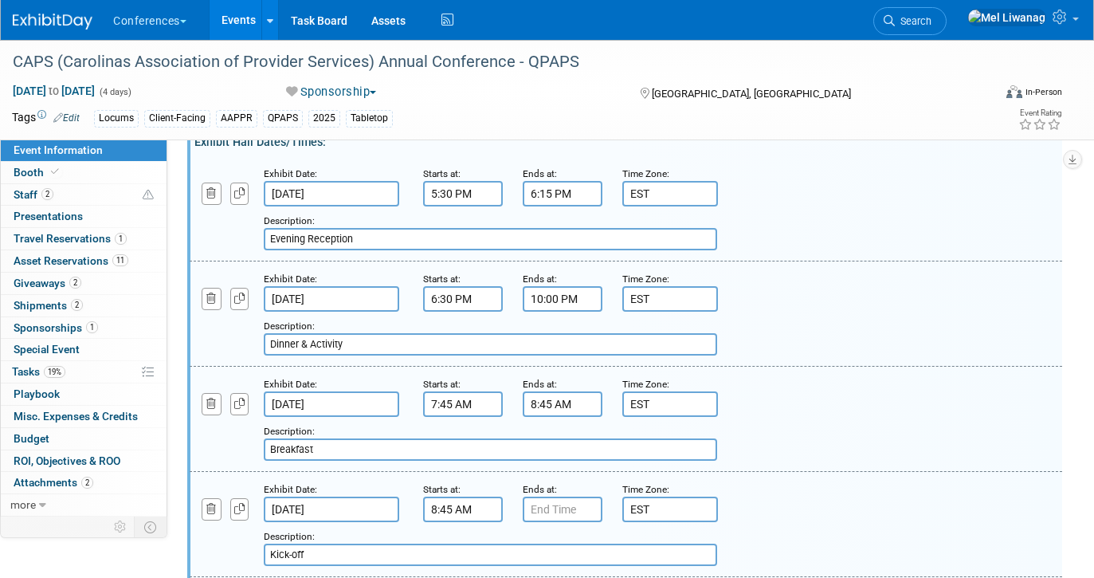
click at [351, 438] on input "Breakfast" at bounding box center [490, 449] width 453 height 22
type input "Breakfast w/Exhibitors"
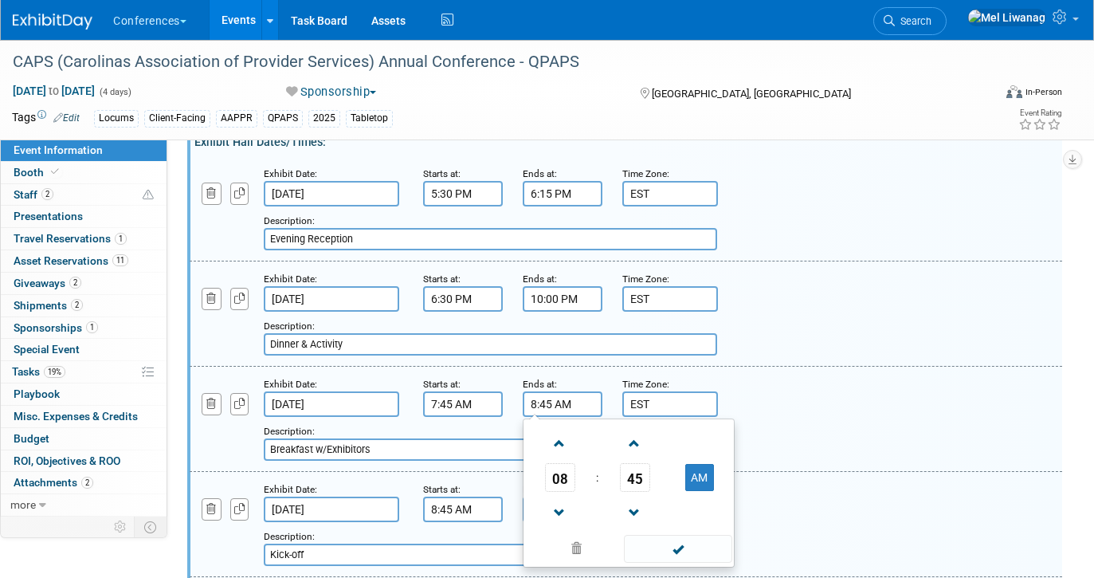
click at [580, 391] on input "8:45 AM" at bounding box center [563, 403] width 80 height 25
click at [631, 468] on span "45" at bounding box center [635, 477] width 30 height 29
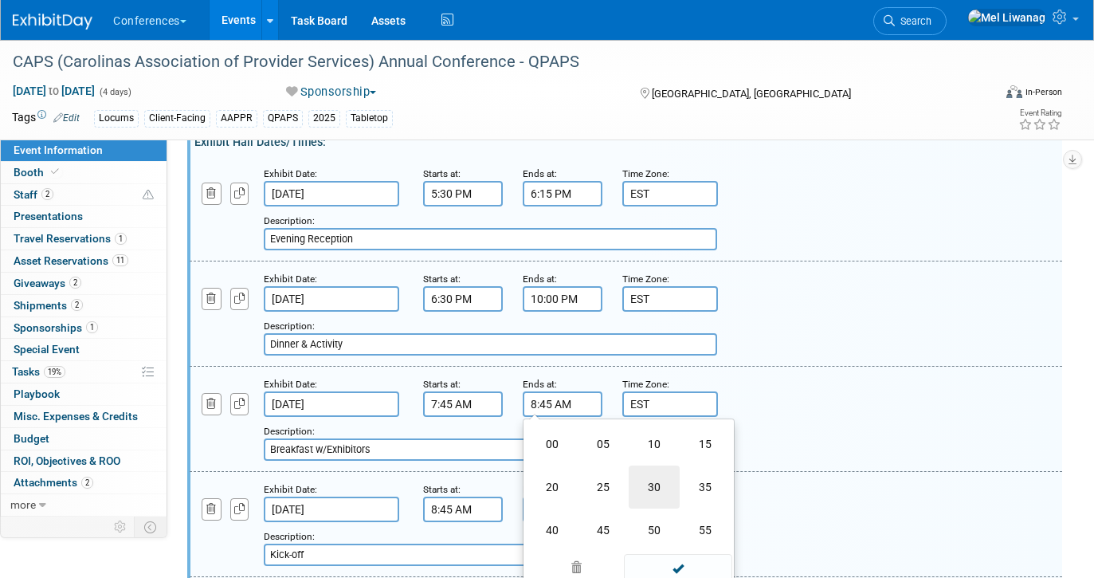
click at [660, 466] on td "30" at bounding box center [654, 486] width 51 height 43
type input "8:30 AM"
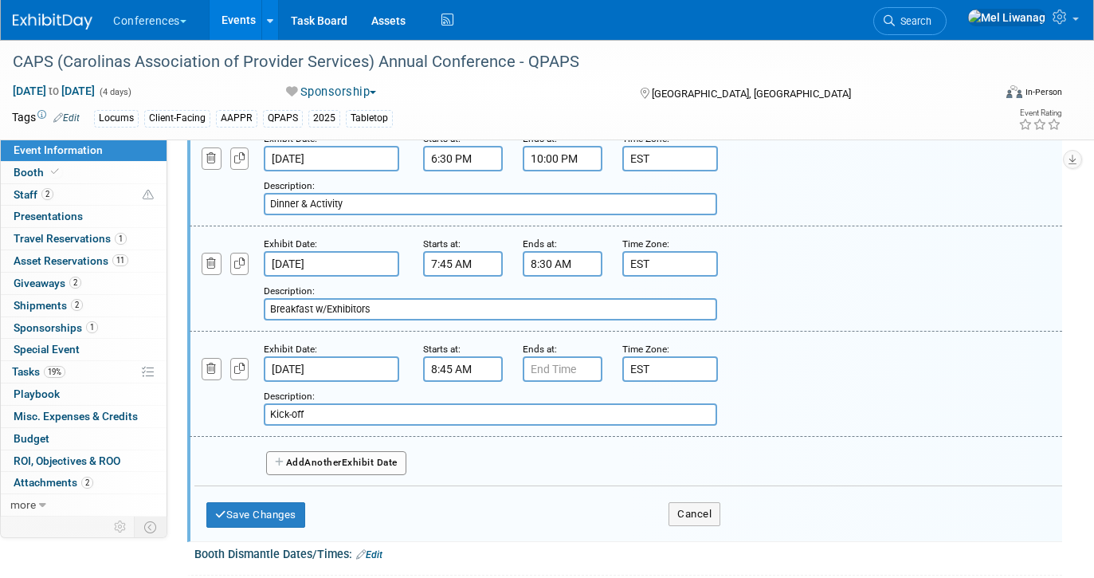
scroll to position [674, 0]
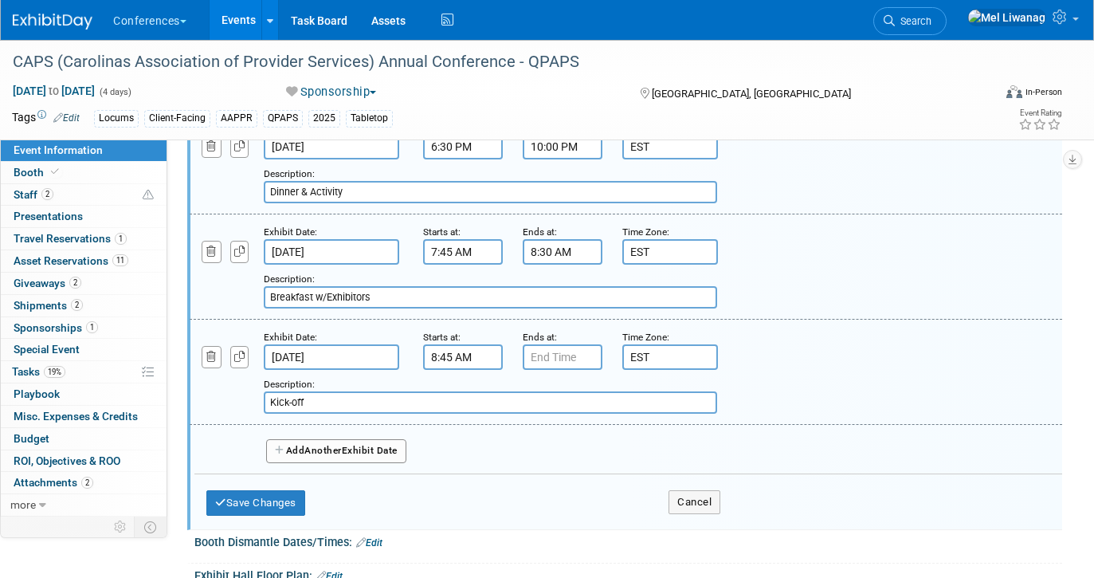
click at [441, 239] on input "7:45 AM" at bounding box center [463, 251] width 80 height 25
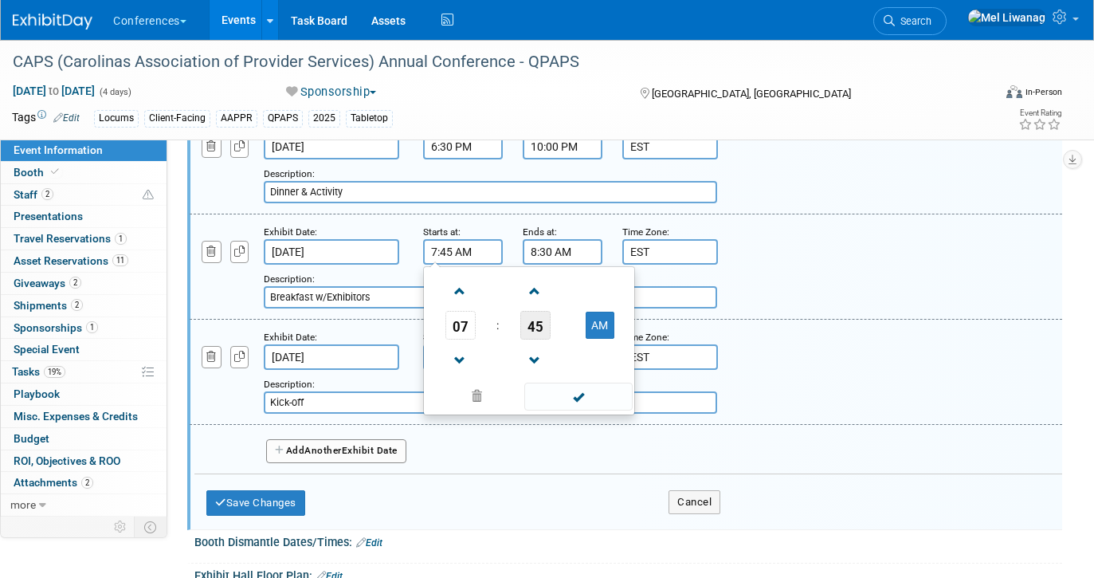
click at [538, 311] on span "45" at bounding box center [535, 325] width 30 height 29
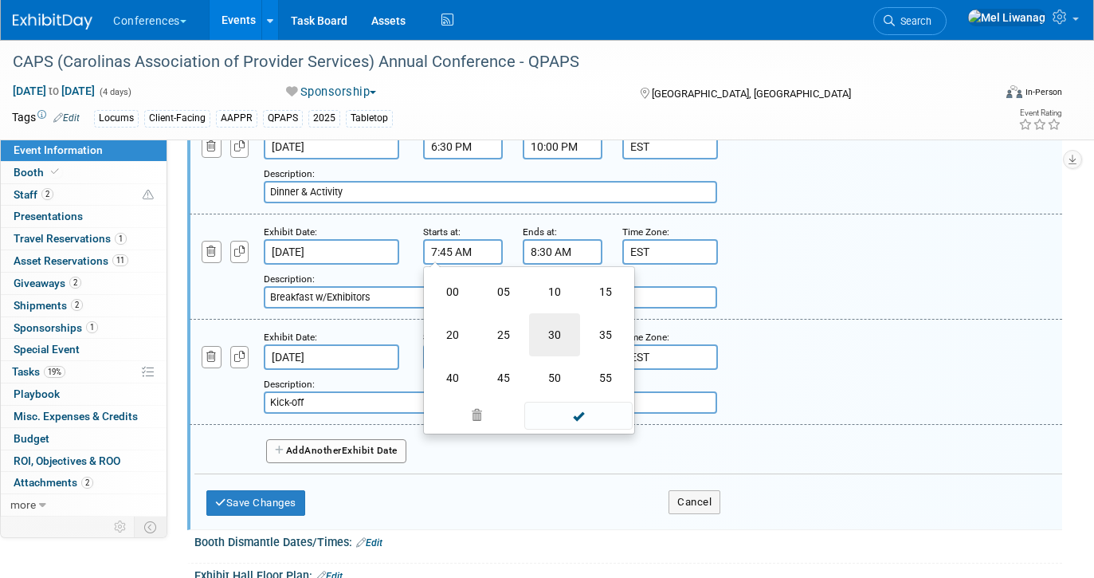
click at [559, 326] on td "30" at bounding box center [554, 334] width 51 height 43
type input "7:30 AM"
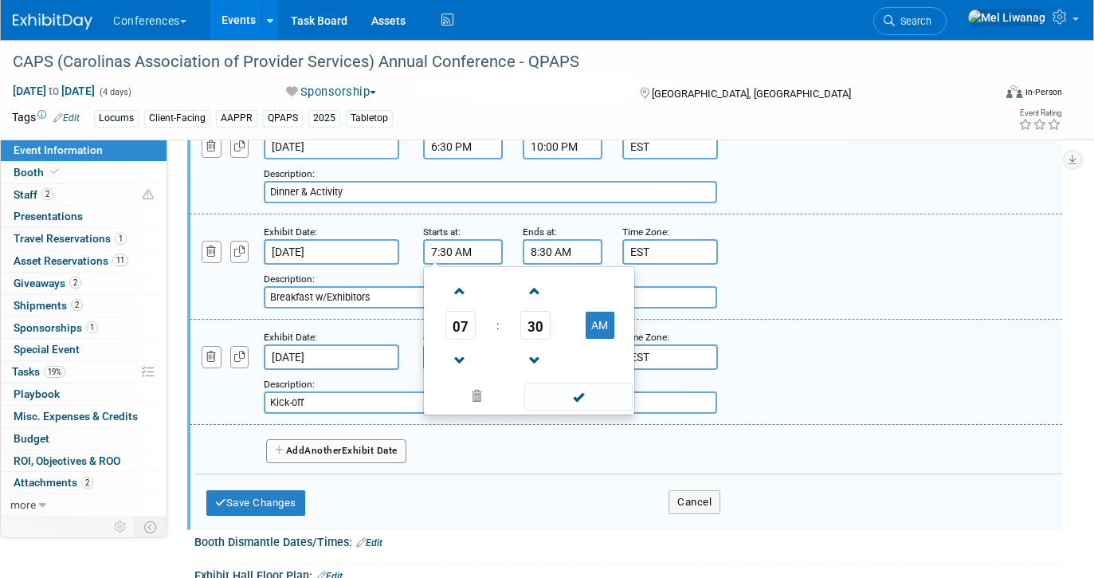
click at [712, 286] on input "Breakfast w/Exhibitors" at bounding box center [490, 297] width 453 height 22
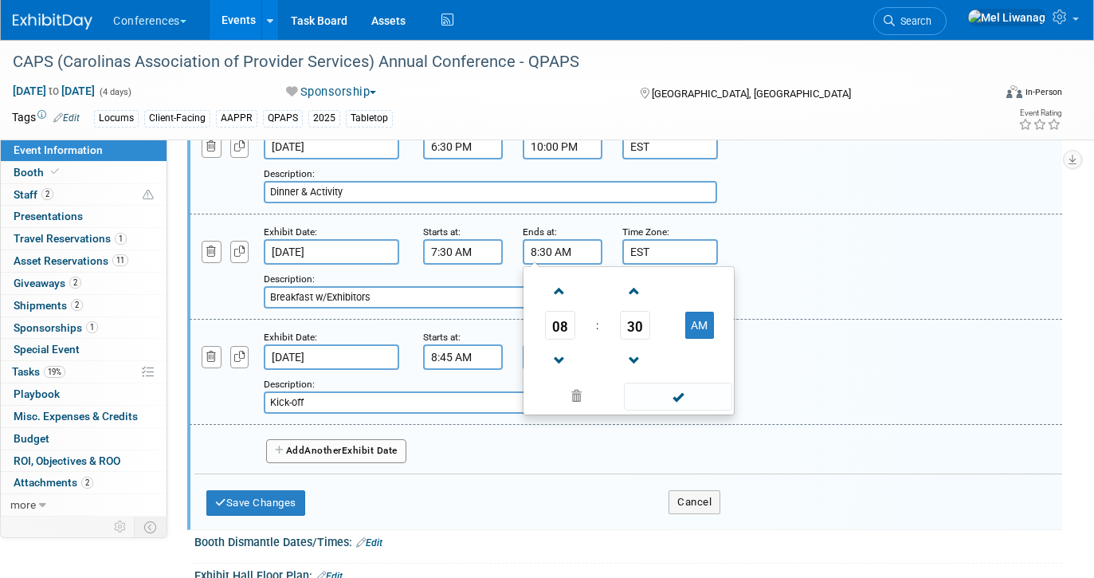
click at [572, 245] on input "8:30 AM" at bounding box center [563, 251] width 80 height 25
click at [624, 311] on span "30" at bounding box center [635, 325] width 30 height 29
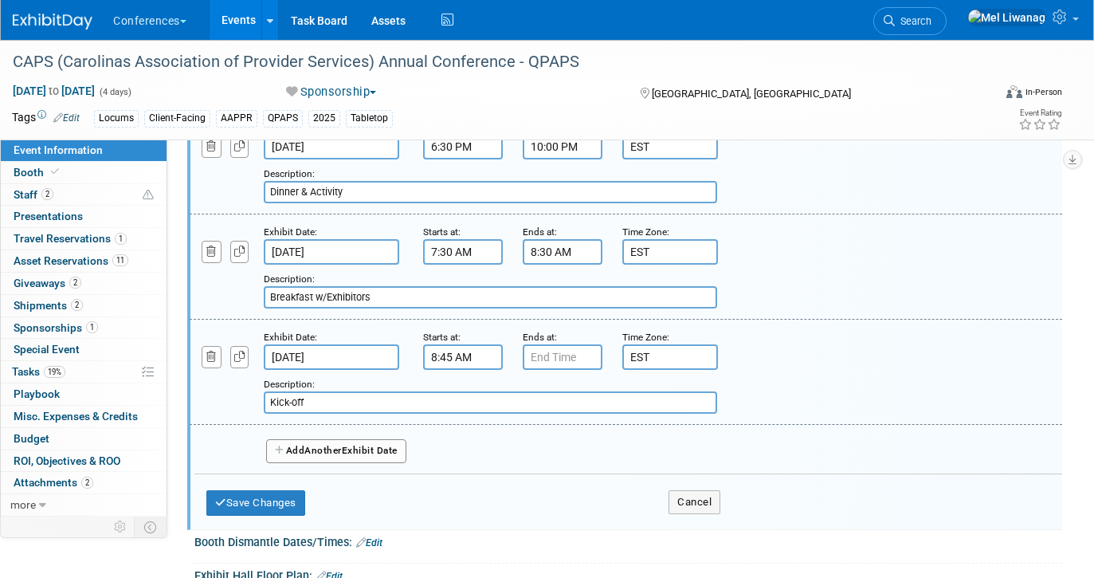
click at [905, 292] on div "Exhibit Date: Nov 3, 2025 Starts at: 7:30 AM Ends at: 8:30 AM Time Zone: Apply …" at bounding box center [626, 266] width 872 height 105
click at [447, 286] on input "Breakfast w/Exhibitors" at bounding box center [490, 297] width 453 height 22
click at [271, 286] on input "Breakfast w/Exhibitors" at bounding box center [490, 297] width 453 height 22
click at [521, 287] on input "Exhibit Hall Opens at 7:30AM, Breakfast w/Exhibitors" at bounding box center [490, 297] width 453 height 22
type input "Exhibit Hall Opens at 7:30AM, Breakfast w/Exhibitors 7:45-8:30AM"
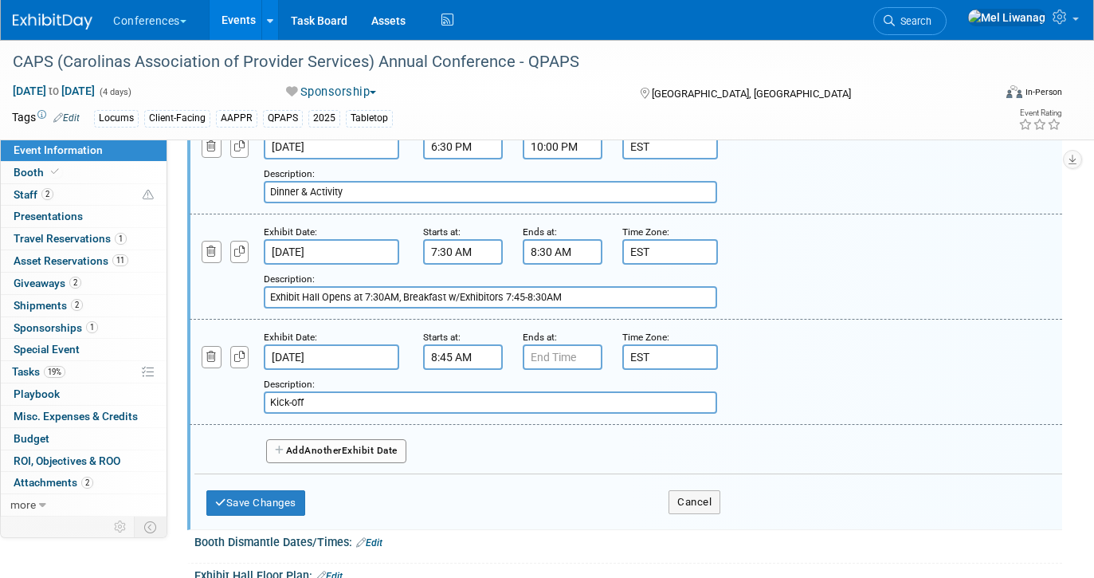
click at [358, 391] on input "Kick-off" at bounding box center [490, 402] width 453 height 22
click at [242, 246] on icon "button" at bounding box center [239, 251] width 11 height 10
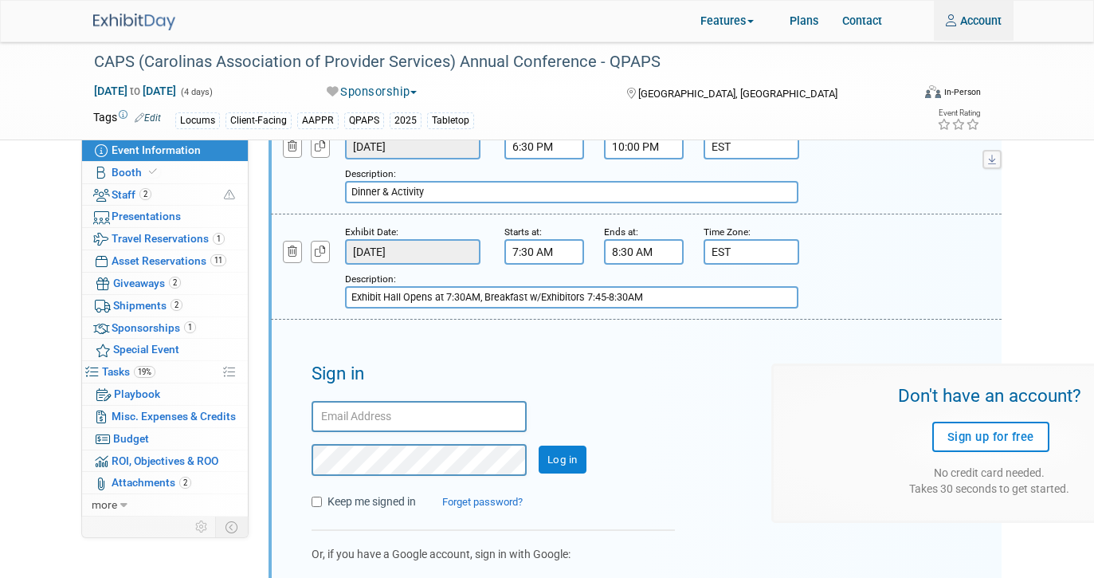
click at [381, 415] on input "text" at bounding box center [418, 416] width 215 height 31
click at [352, 406] on input "mel.liwanag@ayahealthcare.com" at bounding box center [418, 416] width 215 height 31
drag, startPoint x: 378, startPoint y: 417, endPoint x: 348, endPoint y: 409, distance: 31.3
click at [349, 410] on input "mel.liwanag@ayahealthcare.com" at bounding box center [418, 416] width 215 height 31
type input "mel@ayahealthcare.com"
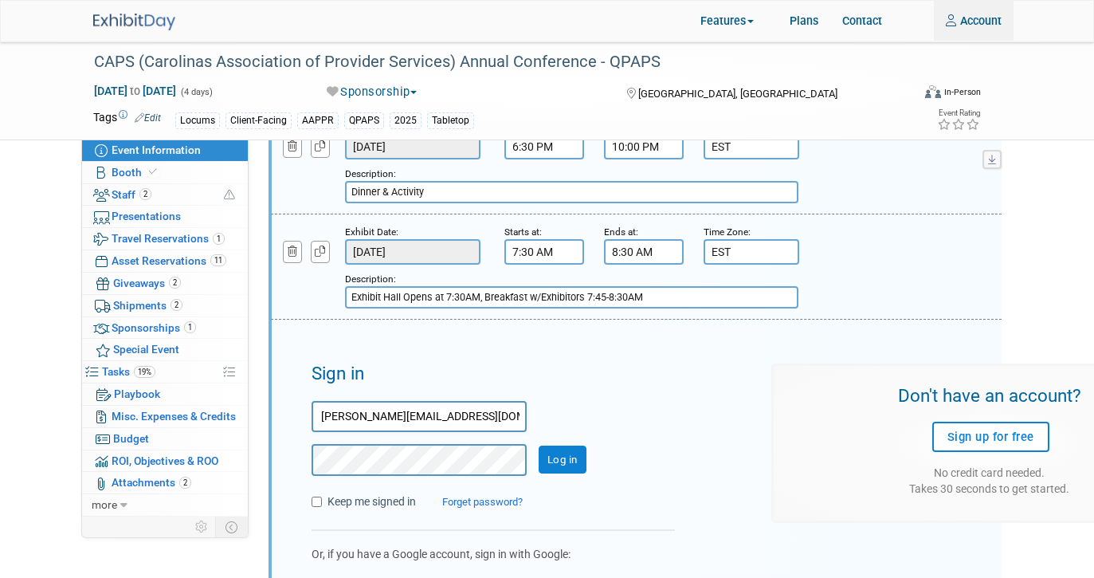
click at [570, 454] on input "Log in" at bounding box center [563, 459] width 48 height 29
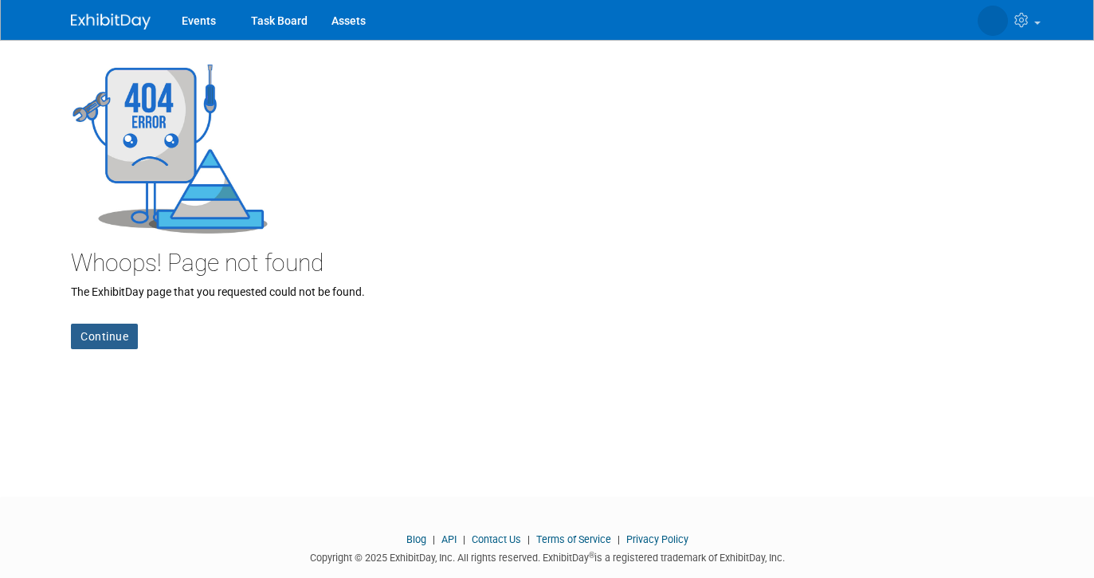
click at [101, 335] on link "Continue" at bounding box center [104, 335] width 67 height 25
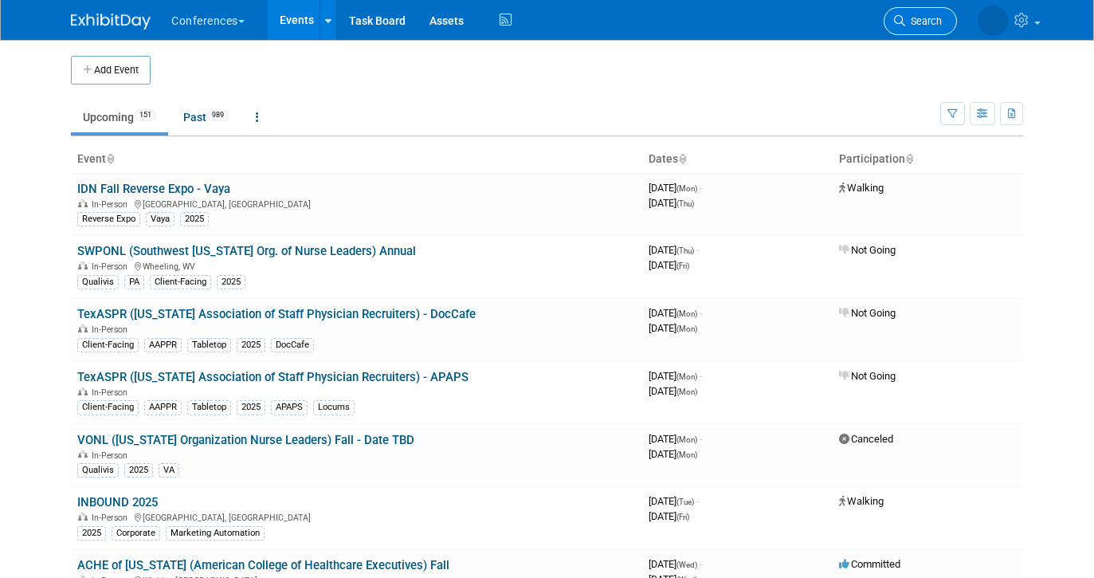
click at [908, 26] on span "Search" at bounding box center [923, 21] width 37 height 12
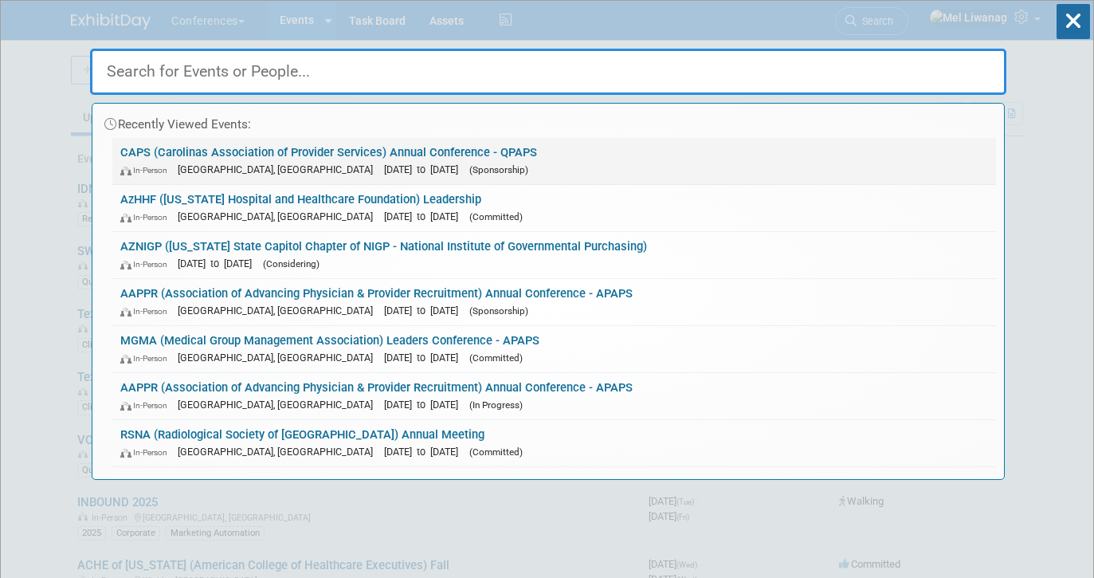
click at [321, 154] on link "CAPS (Carolinas Association of Provider Services) Annual Conference - QPAPS In-…" at bounding box center [553, 161] width 883 height 46
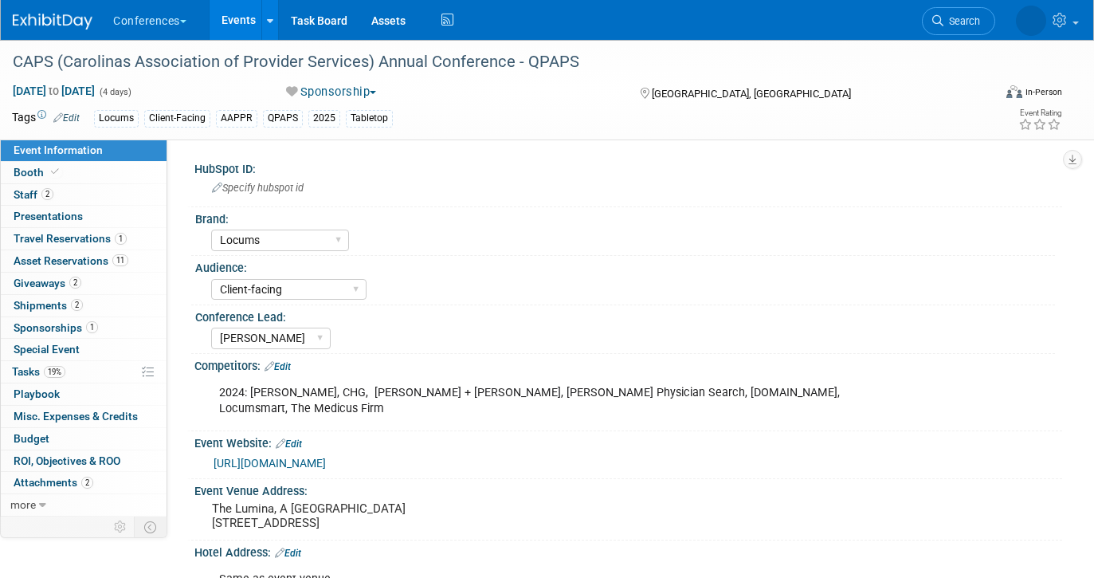
select select "Locums"
select select "Client-facing"
select select "[PERSON_NAME]"
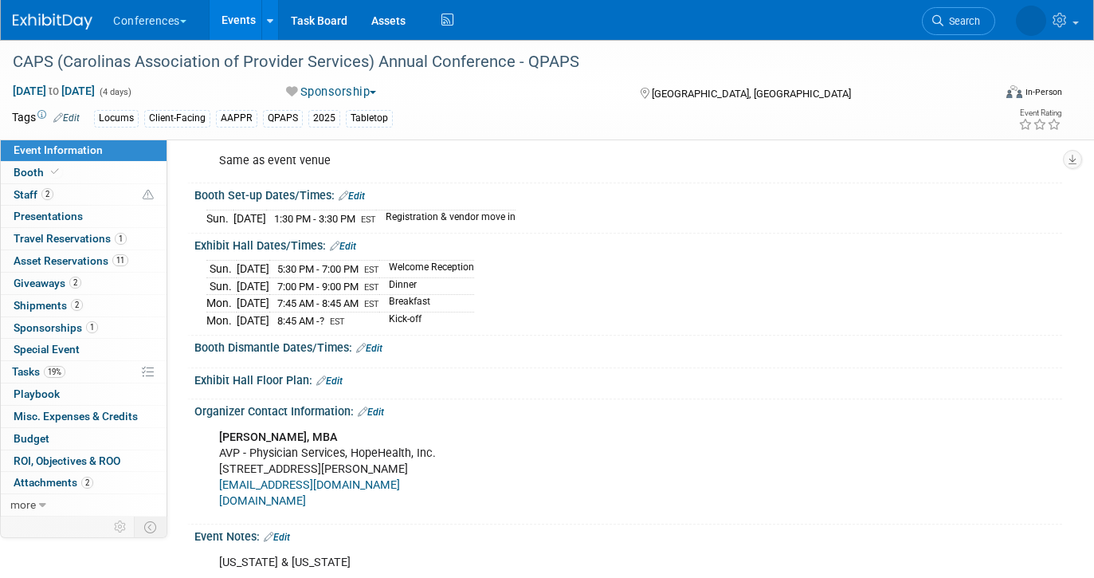
scroll to position [417, 0]
click at [346, 241] on link "Edit" at bounding box center [343, 246] width 26 height 11
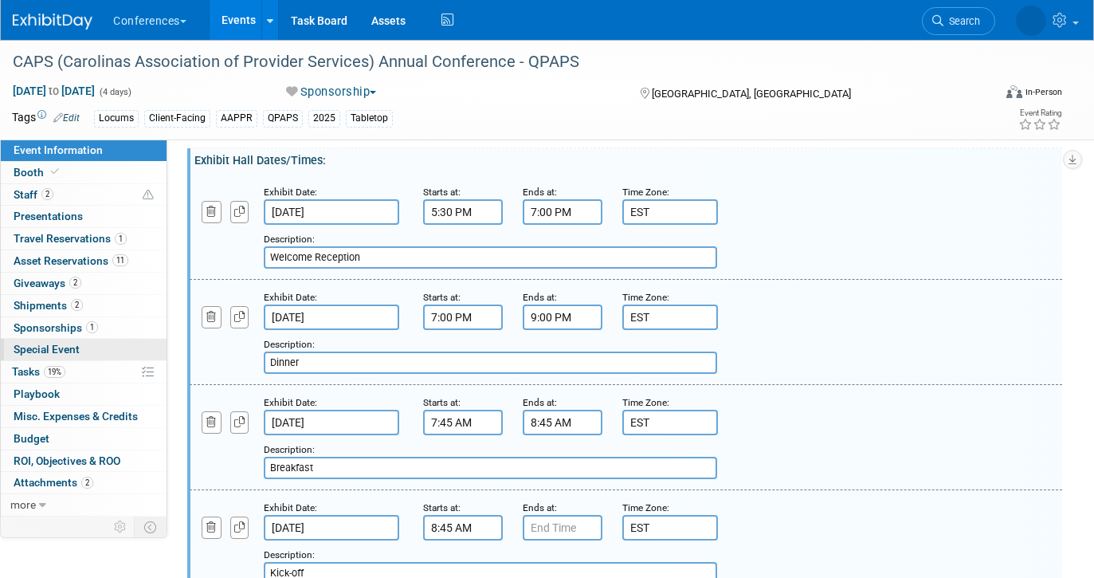
scroll to position [511, 0]
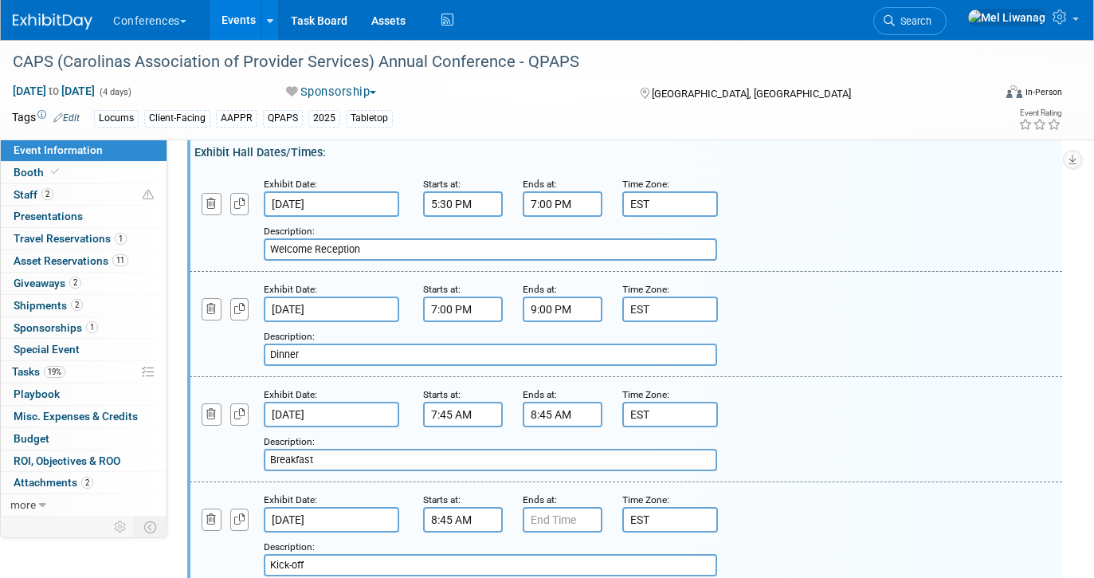
click at [575, 191] on input "7:00 PM" at bounding box center [563, 203] width 80 height 25
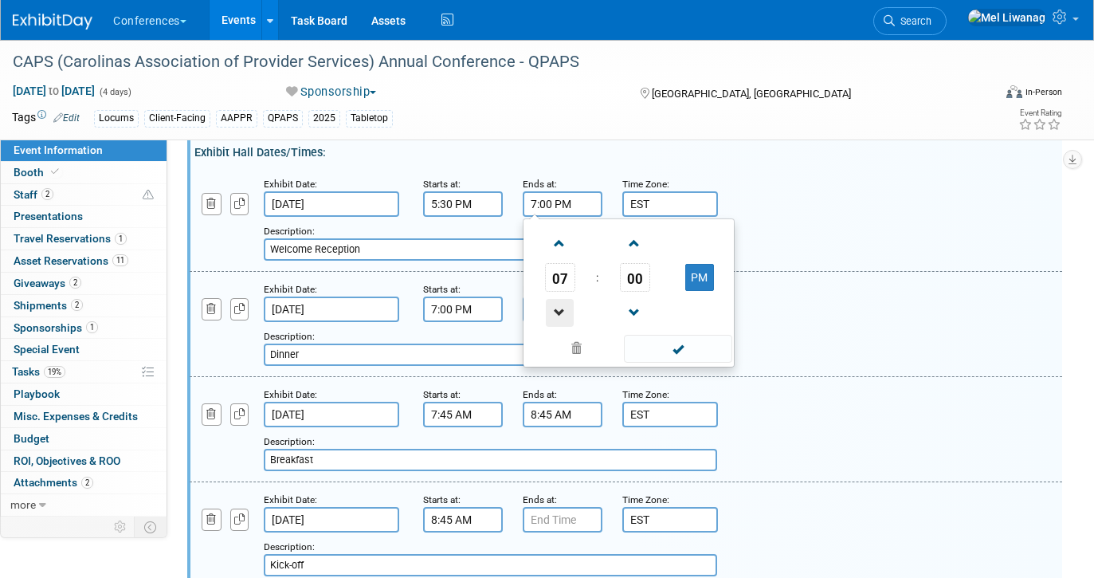
click at [559, 299] on span at bounding box center [560, 313] width 28 height 28
click at [640, 263] on span "00" at bounding box center [635, 277] width 30 height 29
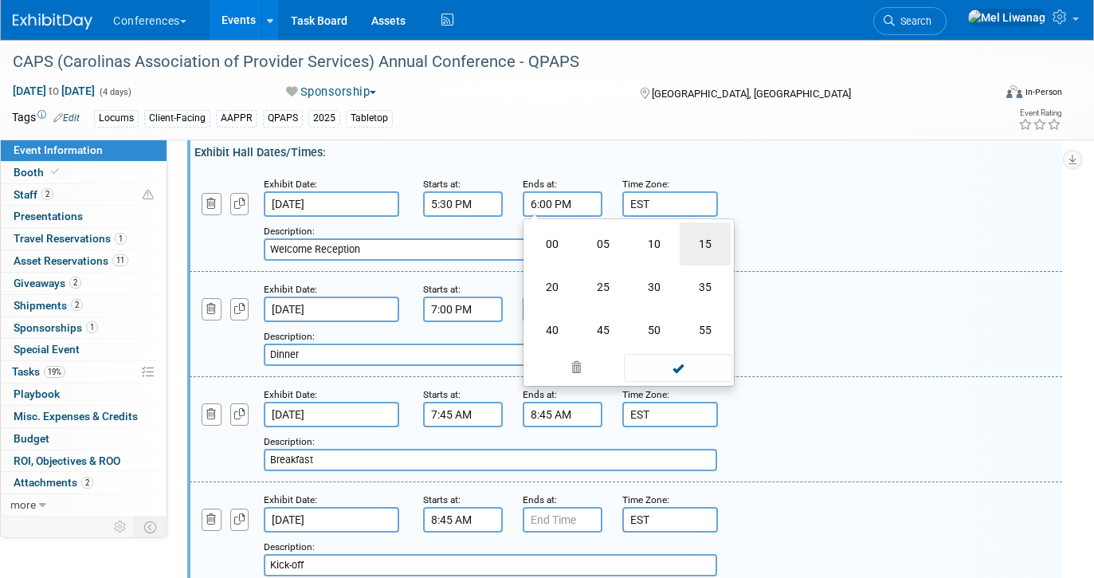
click at [708, 222] on td "15" at bounding box center [705, 243] width 51 height 43
type input "6:15 PM"
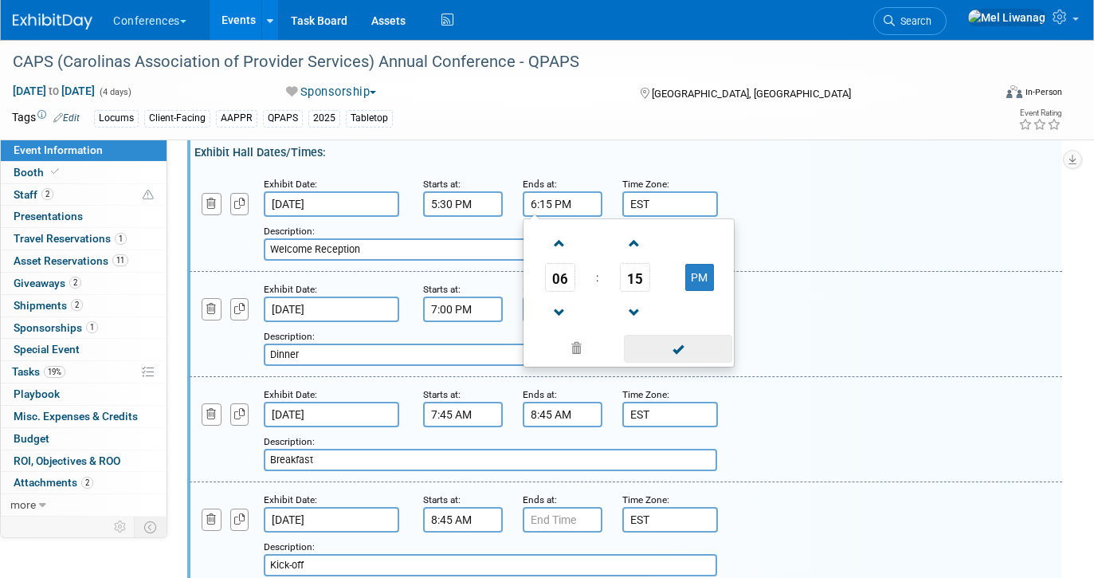
click at [664, 335] on span at bounding box center [678, 349] width 108 height 28
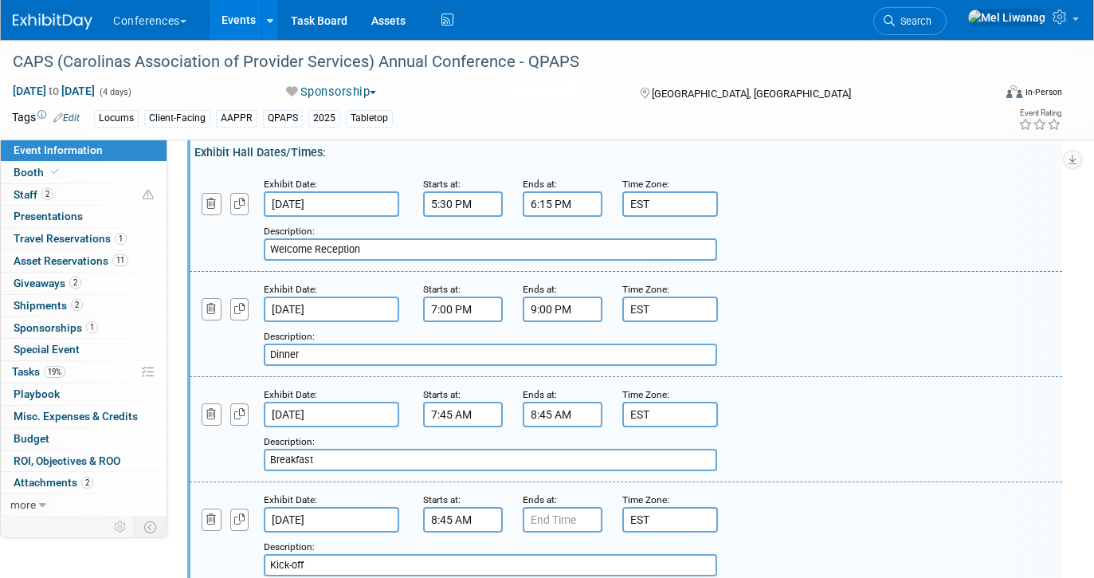
scroll to position [511, 0]
click at [466, 297] on input "7:00 PM" at bounding box center [463, 309] width 80 height 25
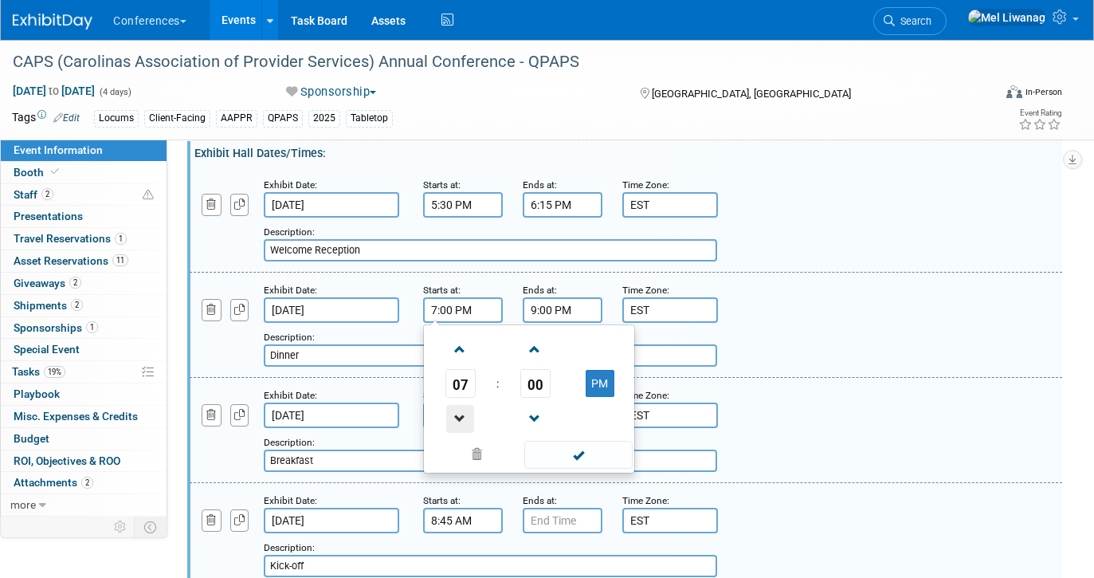
click at [465, 405] on span at bounding box center [460, 419] width 28 height 28
click at [533, 371] on span "00" at bounding box center [535, 383] width 30 height 29
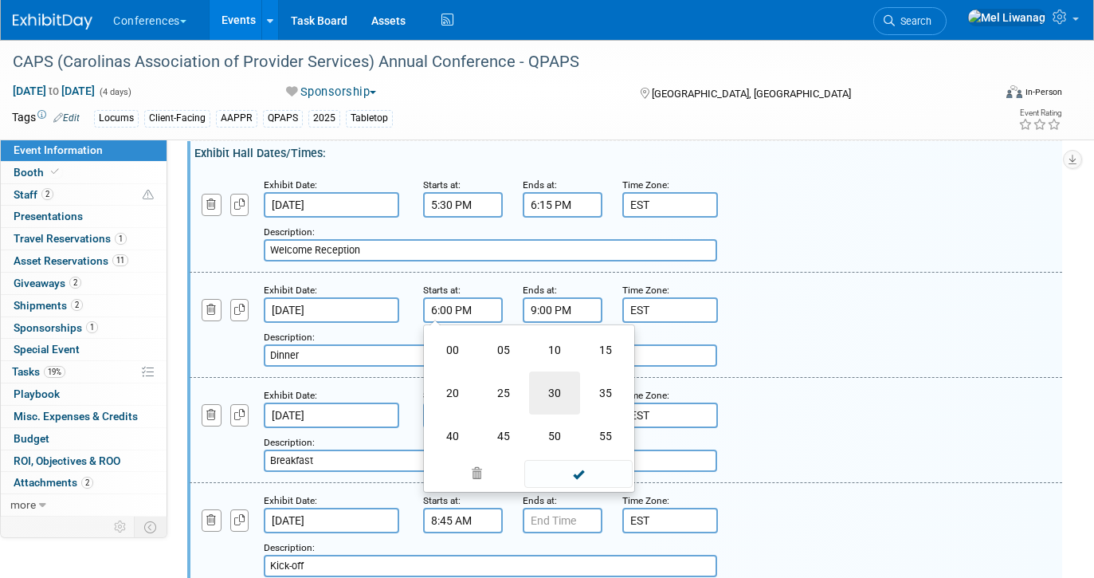
click at [556, 375] on td "30" at bounding box center [554, 392] width 51 height 43
type input "6:30 PM"
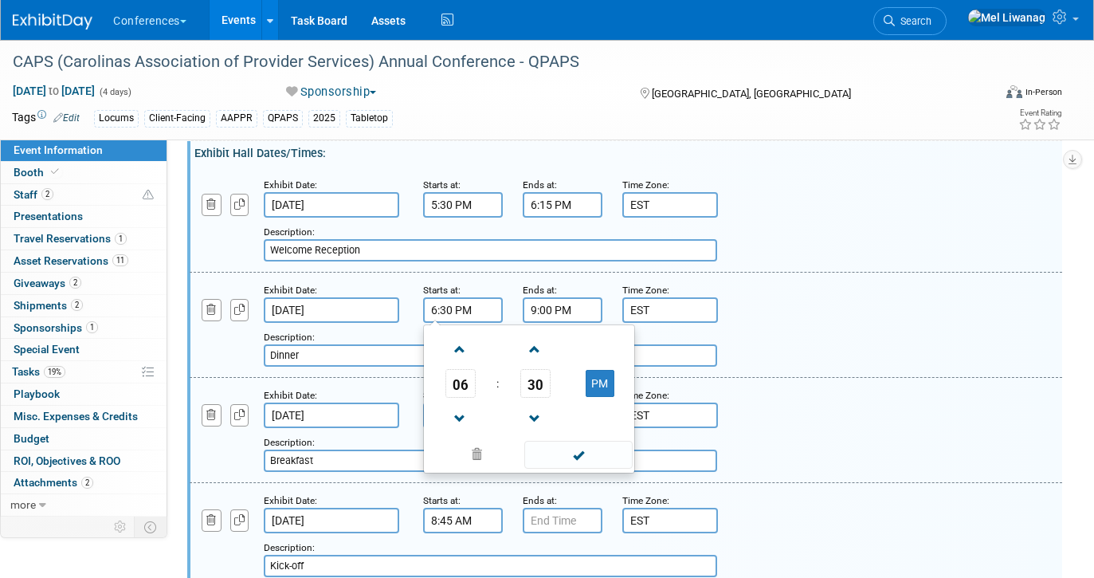
click at [558, 301] on input "9:00 PM" at bounding box center [563, 309] width 80 height 25
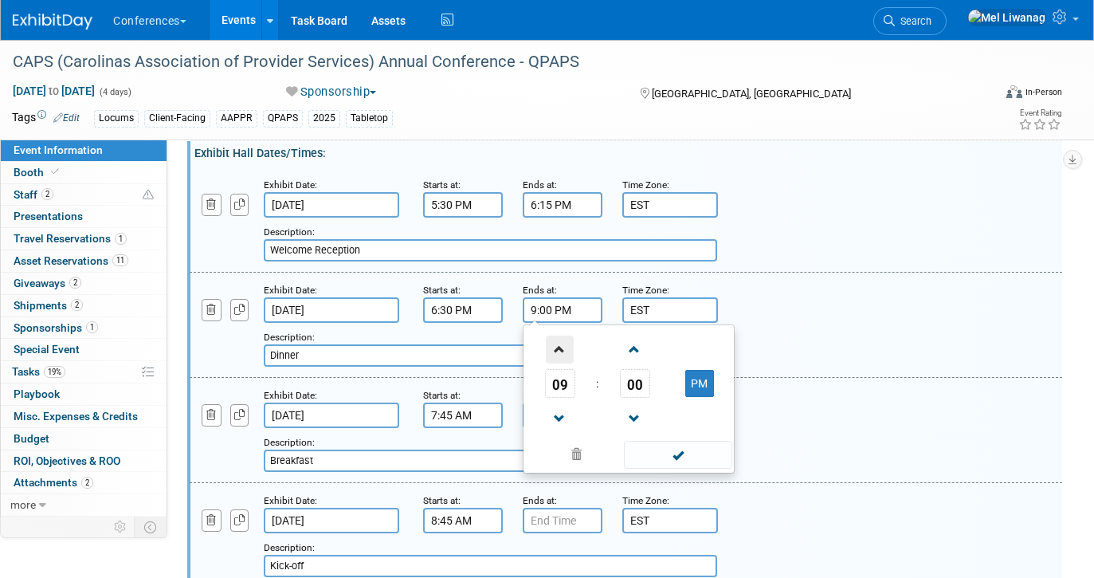
click at [572, 346] on span at bounding box center [560, 349] width 28 height 28
type input "10:00 PM"
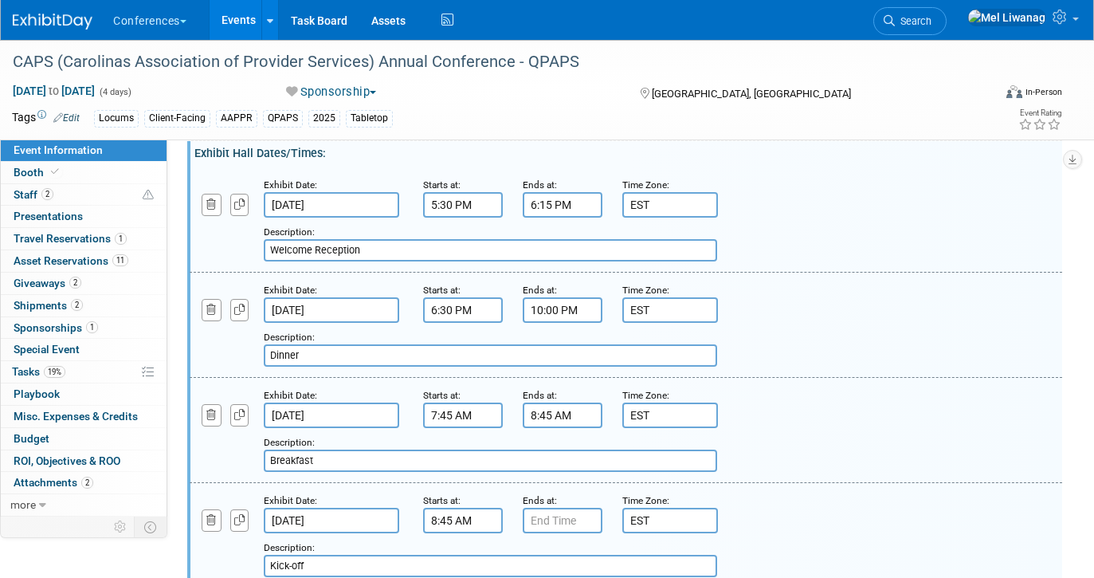
click at [385, 328] on div "Description: Dinner" at bounding box center [588, 347] width 649 height 38
click at [374, 344] on input "Dinner" at bounding box center [490, 355] width 453 height 22
click at [303, 344] on input "Dinner//Activity" at bounding box center [490, 355] width 453 height 22
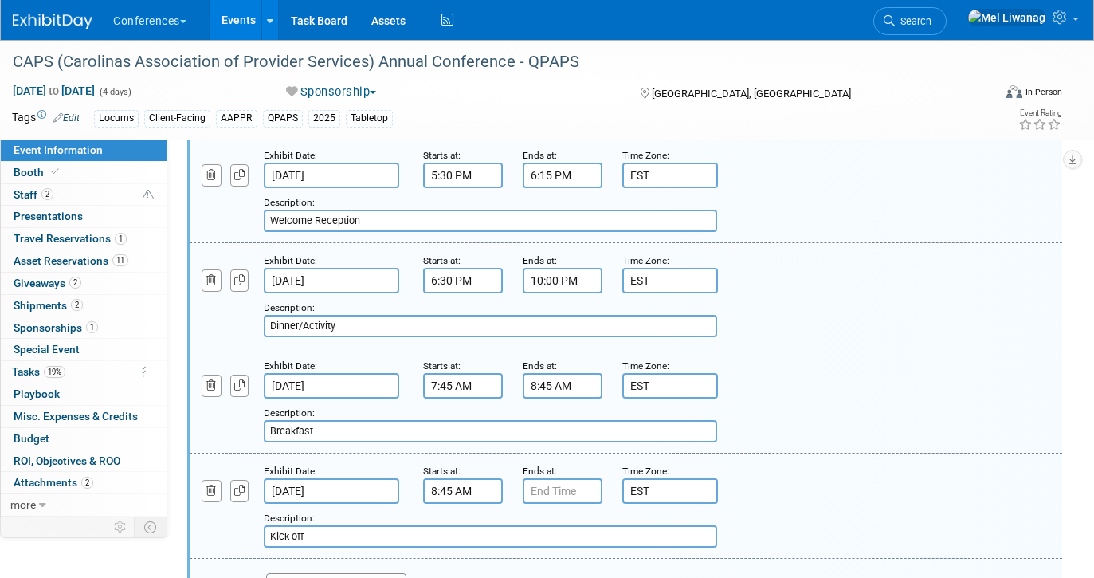
scroll to position [541, 0]
type input "Dinner/Activity"
click at [454, 372] on input "7:45 AM" at bounding box center [463, 384] width 80 height 25
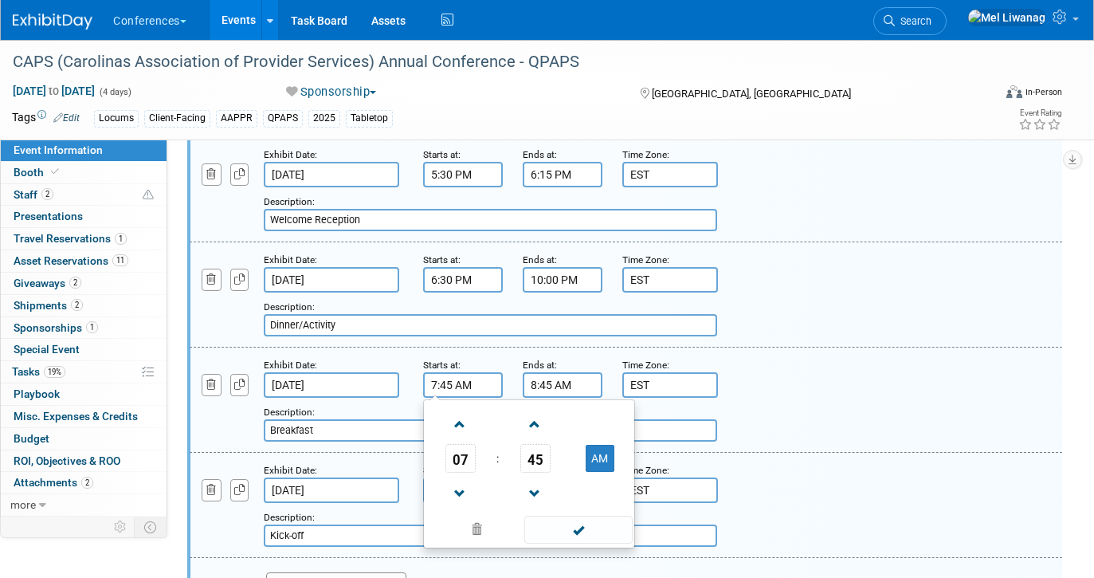
click at [550, 444] on td "45" at bounding box center [535, 458] width 66 height 29
click at [546, 444] on span "45" at bounding box center [535, 458] width 30 height 29
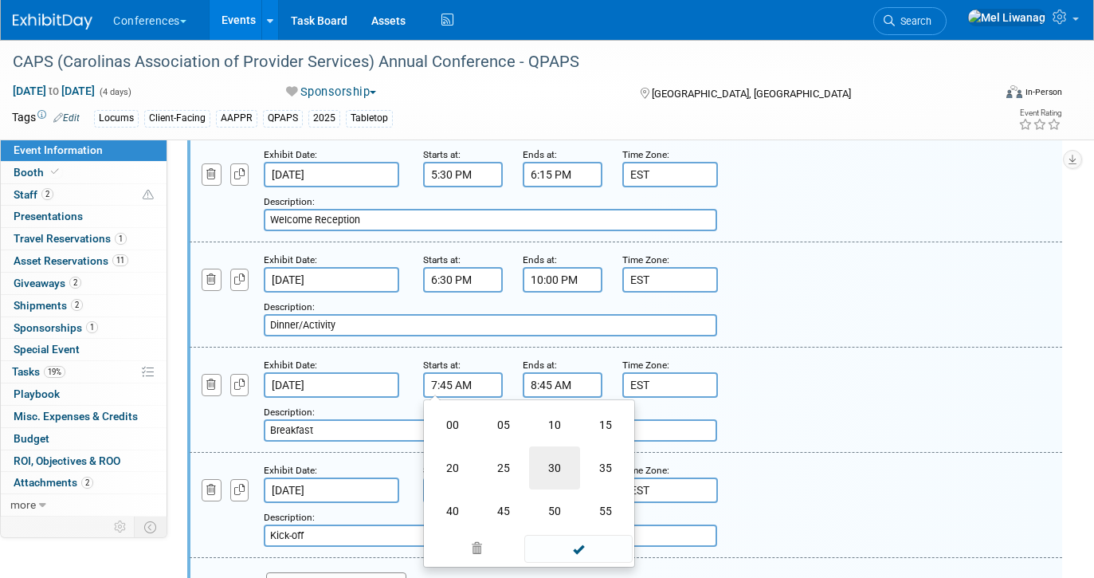
click at [565, 458] on td "30" at bounding box center [554, 467] width 51 height 43
type input "7:30 AM"
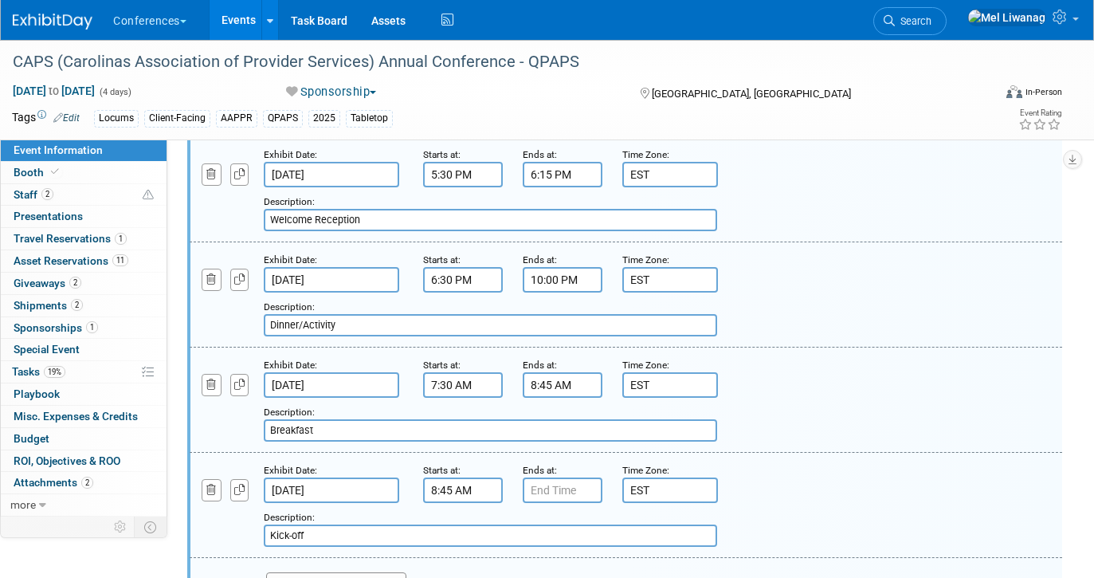
click at [622, 347] on div "Exhibit Date: Nov 3, 2025 Starts at: 7:30 AM Ends at: 8:45 AM Time Zone: Apply …" at bounding box center [626, 399] width 872 height 105
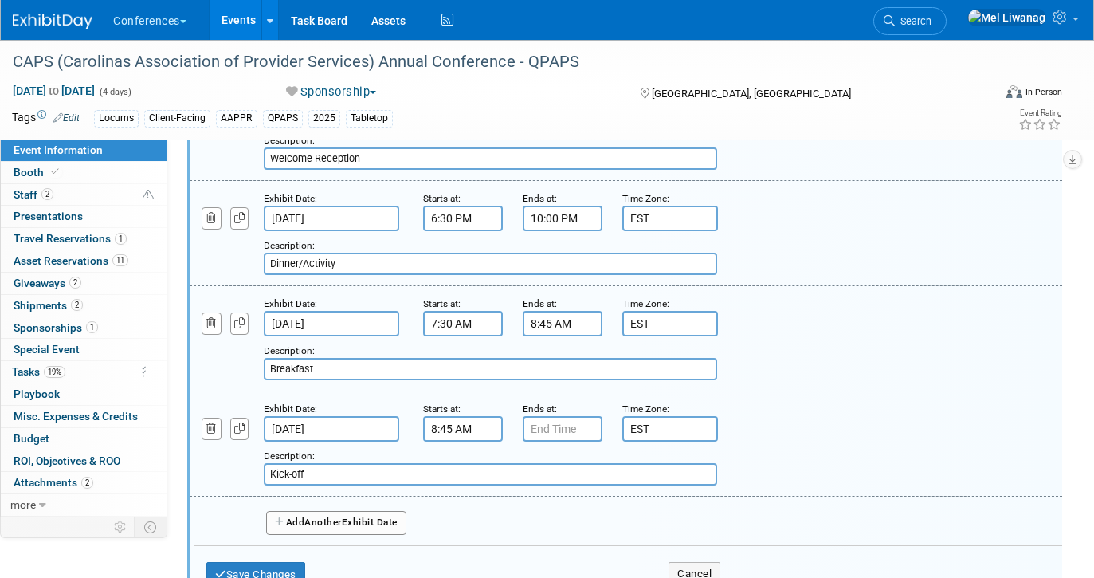
scroll to position [603, 0]
click at [545, 310] on input "8:45 AM" at bounding box center [563, 322] width 80 height 25
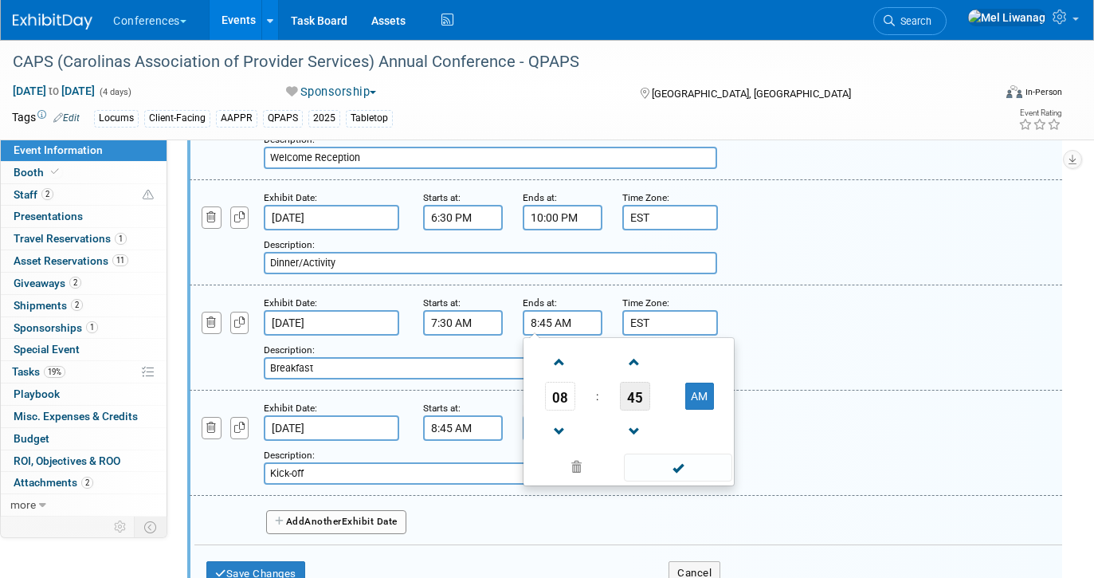
click at [636, 382] on span "45" at bounding box center [635, 396] width 30 height 29
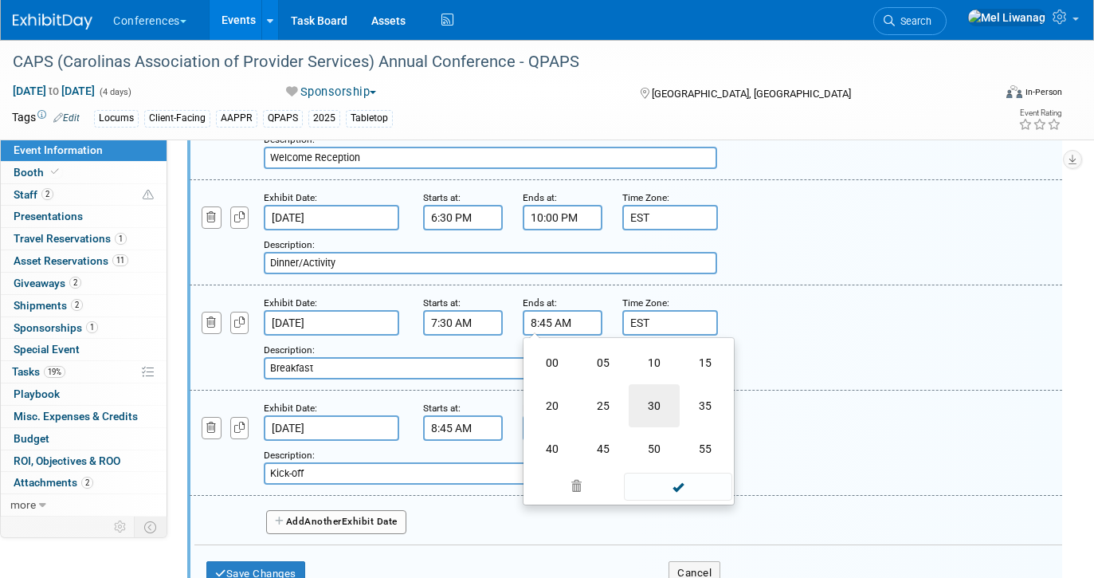
click at [657, 390] on td "30" at bounding box center [654, 405] width 51 height 43
type input "8:30 AM"
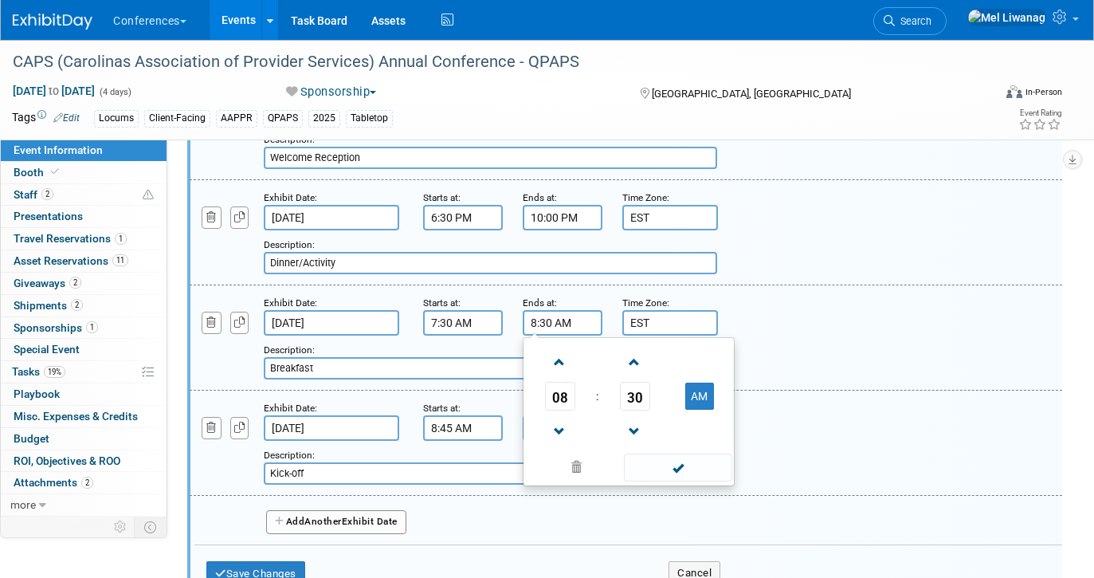
click at [338, 335] on div "Add a Description Description: Breakfast" at bounding box center [588, 357] width 649 height 44
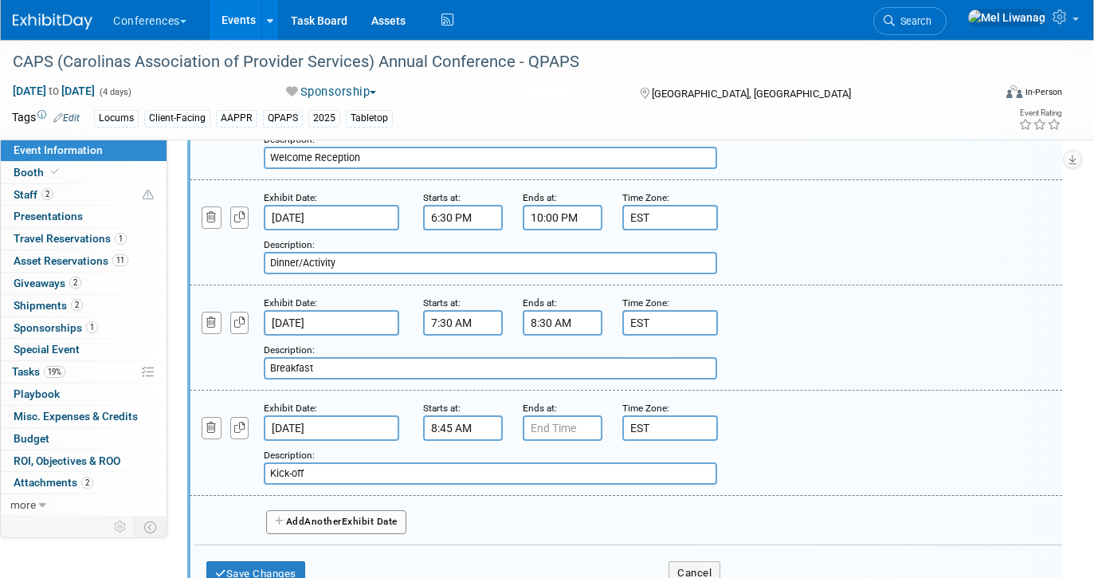
click at [331, 357] on input "Breakfast" at bounding box center [490, 368] width 453 height 22
drag, startPoint x: 323, startPoint y: 351, endPoint x: 269, endPoint y: 351, distance: 53.4
click at [269, 357] on input "Breakfast" at bounding box center [490, 368] width 453 height 22
type input "Doors open 7:30AM, breakfast begins at 7:45AM"
click at [472, 415] on input "8:45 AM" at bounding box center [463, 427] width 80 height 25
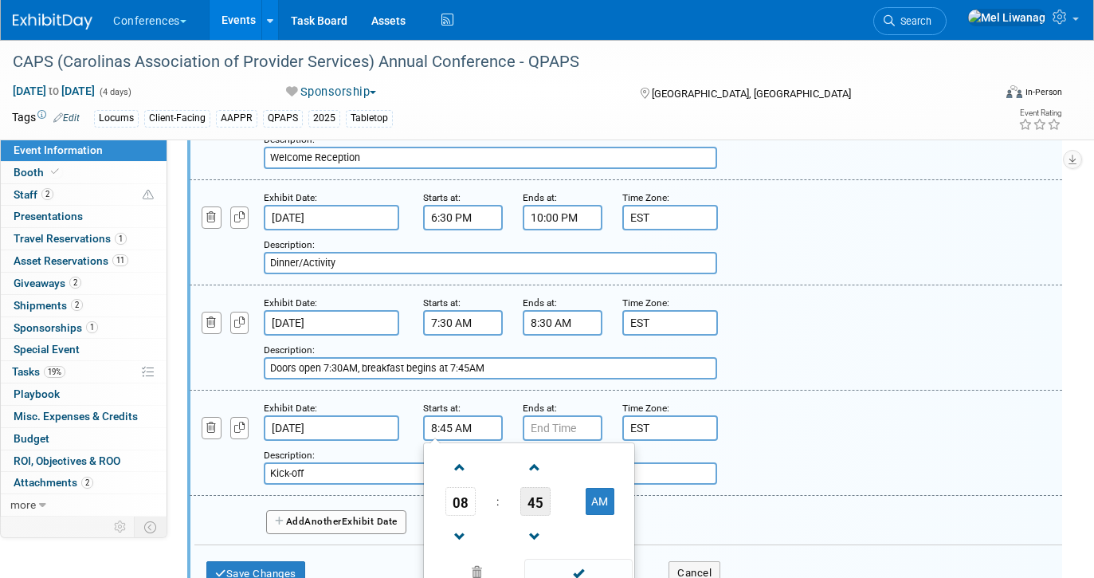
click at [541, 487] on span "45" at bounding box center [535, 501] width 30 height 29
click at [563, 489] on td "30" at bounding box center [554, 510] width 51 height 43
type input "8:30 AM"
click at [561, 415] on input "7:00 PM" at bounding box center [563, 427] width 80 height 25
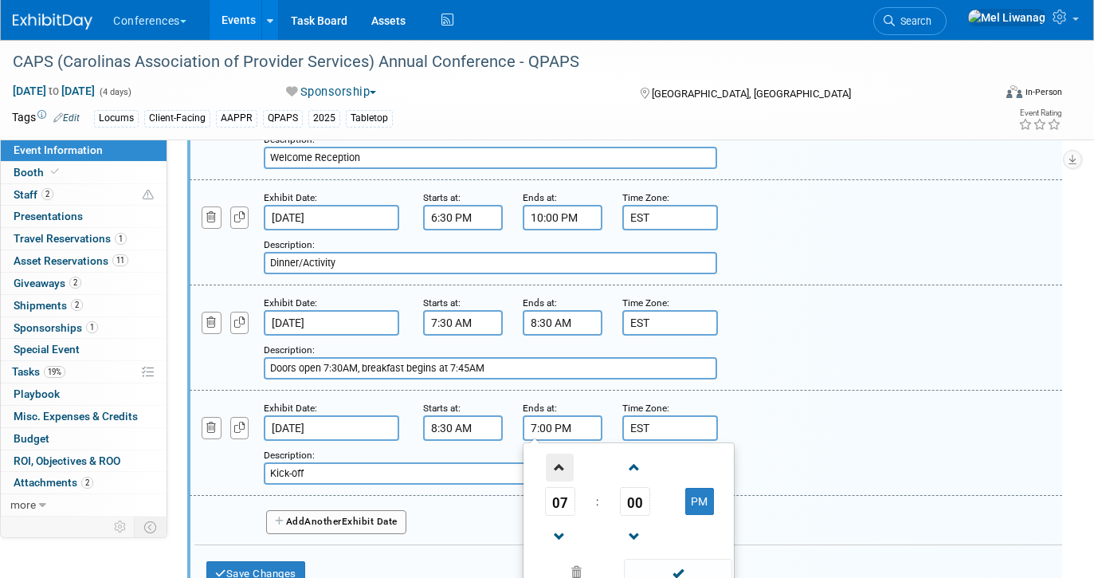
click at [572, 453] on span at bounding box center [560, 467] width 28 height 28
click at [695, 496] on button "PM" at bounding box center [699, 501] width 29 height 27
type input "9:00 AM"
click at [382, 446] on div "Description: Kick-off" at bounding box center [588, 465] width 649 height 38
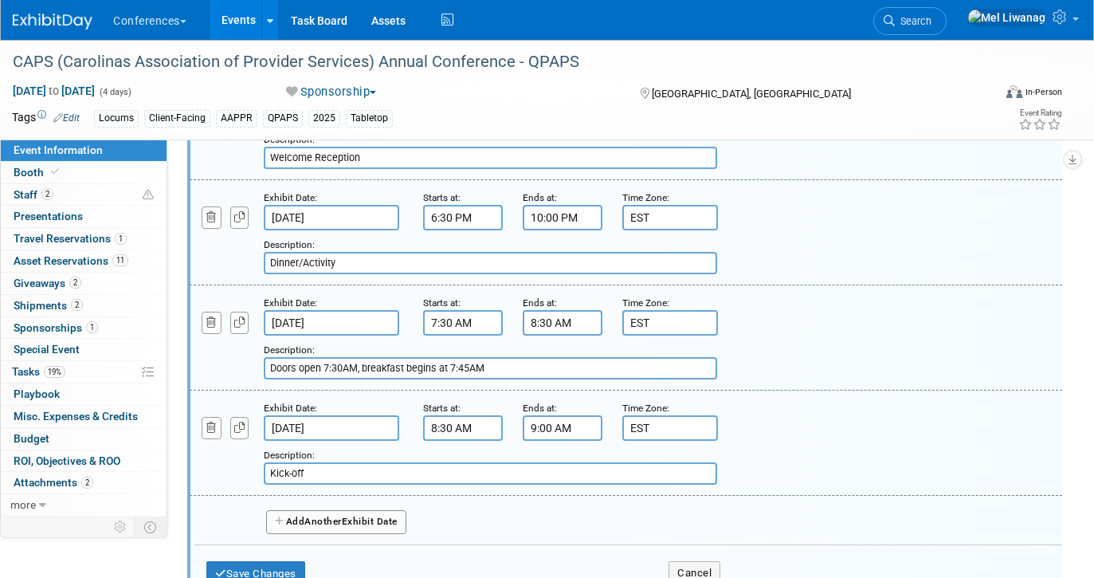
click at [361, 462] on input "Kick-off" at bounding box center [490, 473] width 453 height 22
drag, startPoint x: 361, startPoint y: 455, endPoint x: 184, endPoint y: 445, distance: 177.2
click at [184, 445] on div "Add a Description Description: Kick-off" at bounding box center [551, 463] width 747 height 44
type input "President's Welcme & Exhibitor/New Member Intros"
click at [315, 517] on div "Add Another Exhibit Date" at bounding box center [628, 516] width 868 height 42
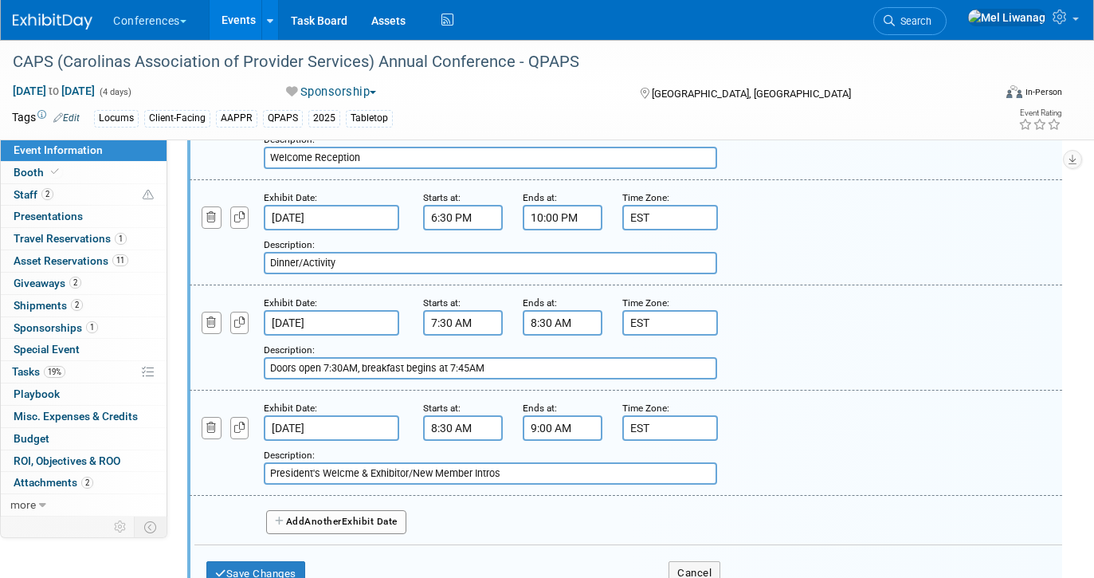
click at [310, 515] on span "Another" at bounding box center [322, 520] width 37 height 11
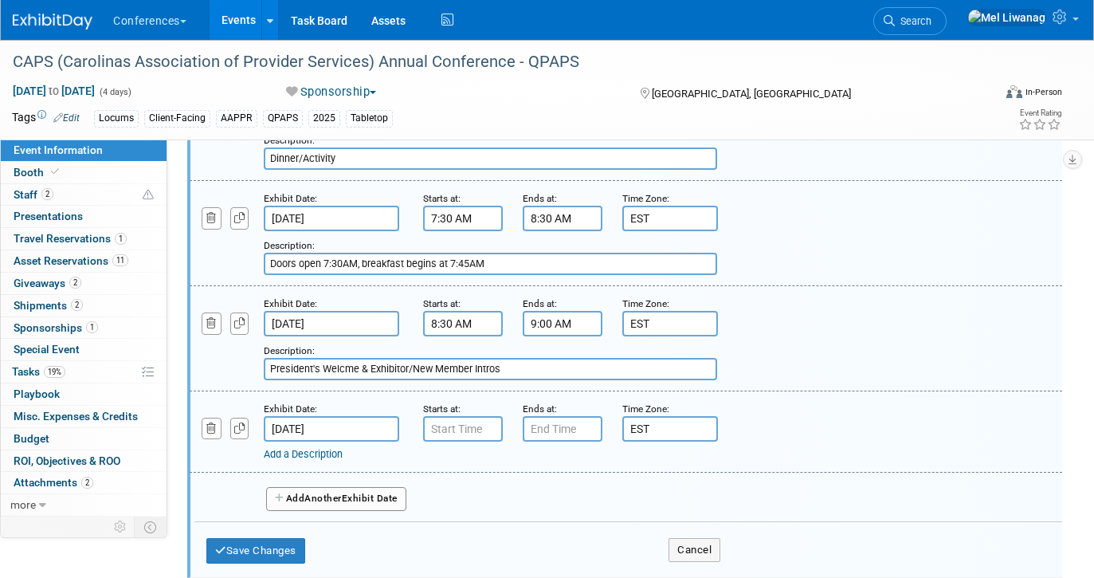
scroll to position [708, 0]
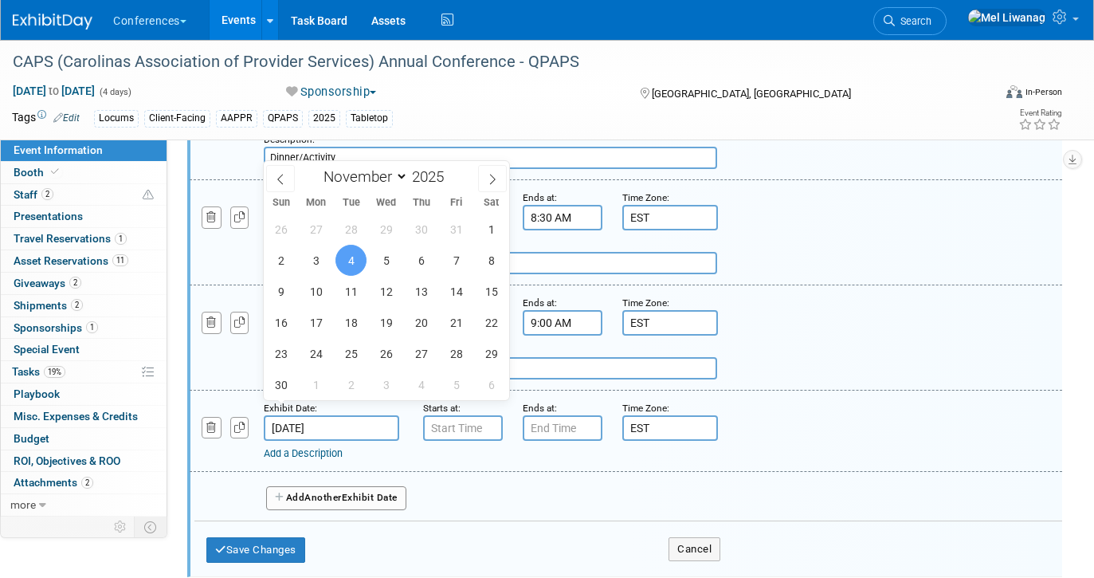
click at [307, 415] on input "Nov 4, 2025" at bounding box center [331, 427] width 135 height 25
click at [321, 261] on span "3" at bounding box center [315, 260] width 31 height 31
type input "Nov 3, 2025"
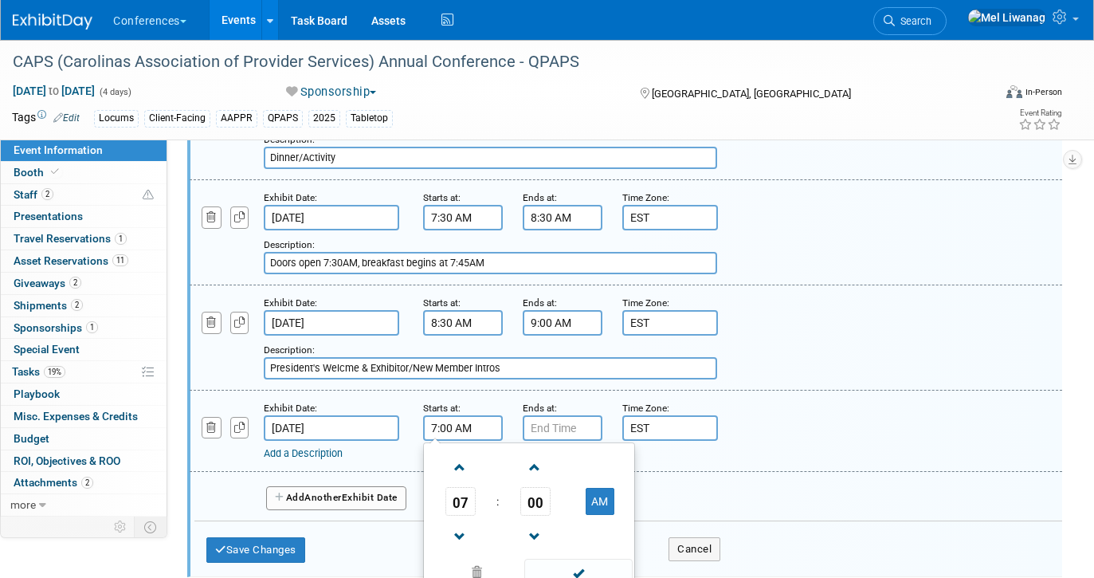
click at [449, 417] on input "7:00 AM" at bounding box center [463, 427] width 80 height 25
click at [476, 487] on td "07" at bounding box center [460, 501] width 66 height 29
click at [458, 487] on span "07" at bounding box center [460, 501] width 30 height 29
click at [549, 532] on td "10" at bounding box center [554, 553] width 51 height 43
click at [534, 487] on span "00" at bounding box center [535, 501] width 30 height 29
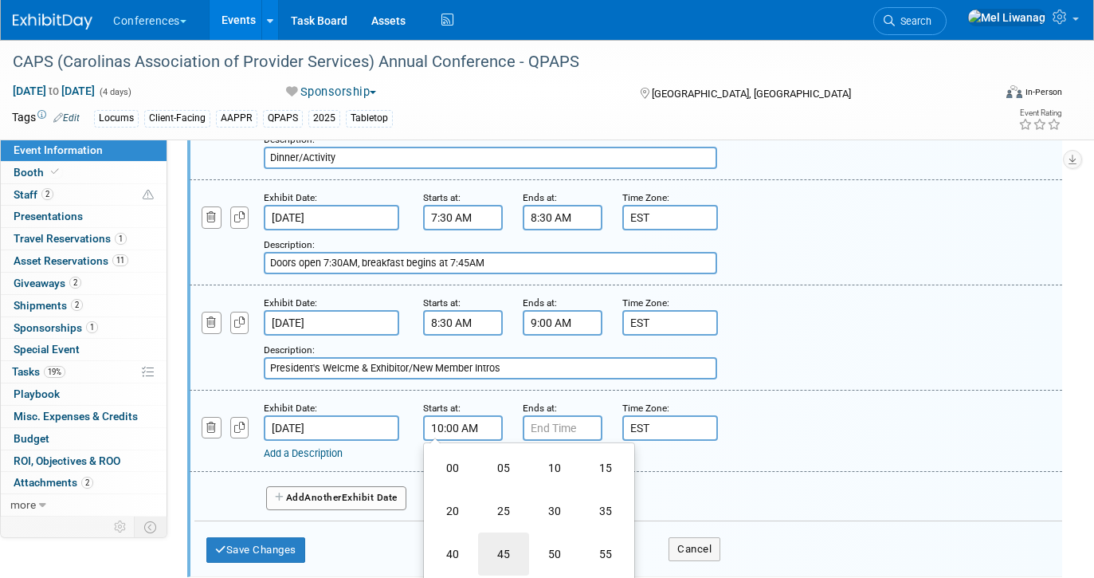
click at [506, 534] on td "45" at bounding box center [503, 553] width 51 height 43
type input "10:45 AM"
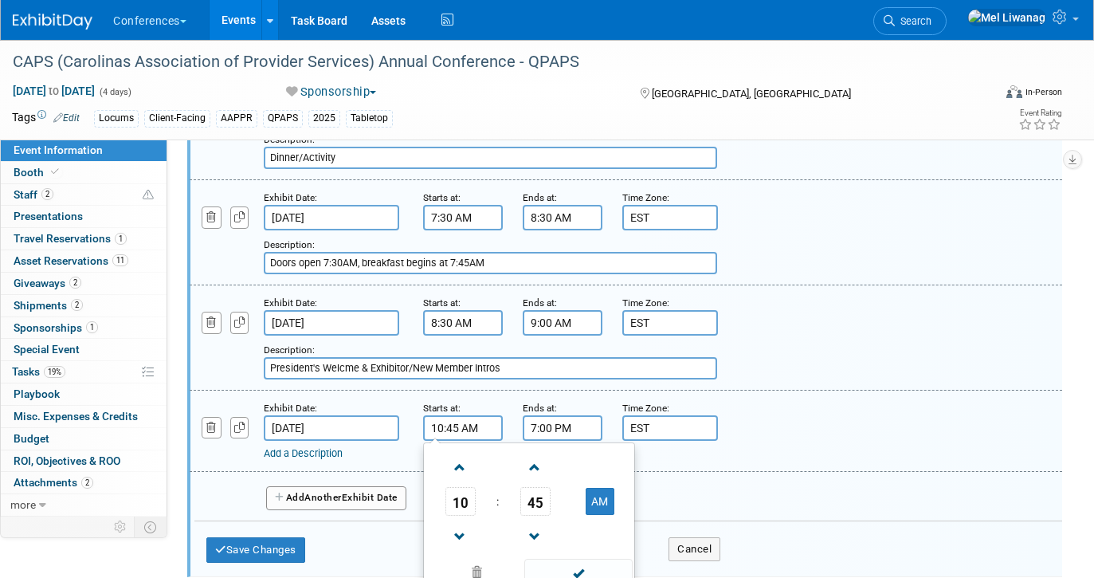
click at [554, 415] on input "7:00 PM" at bounding box center [563, 427] width 80 height 25
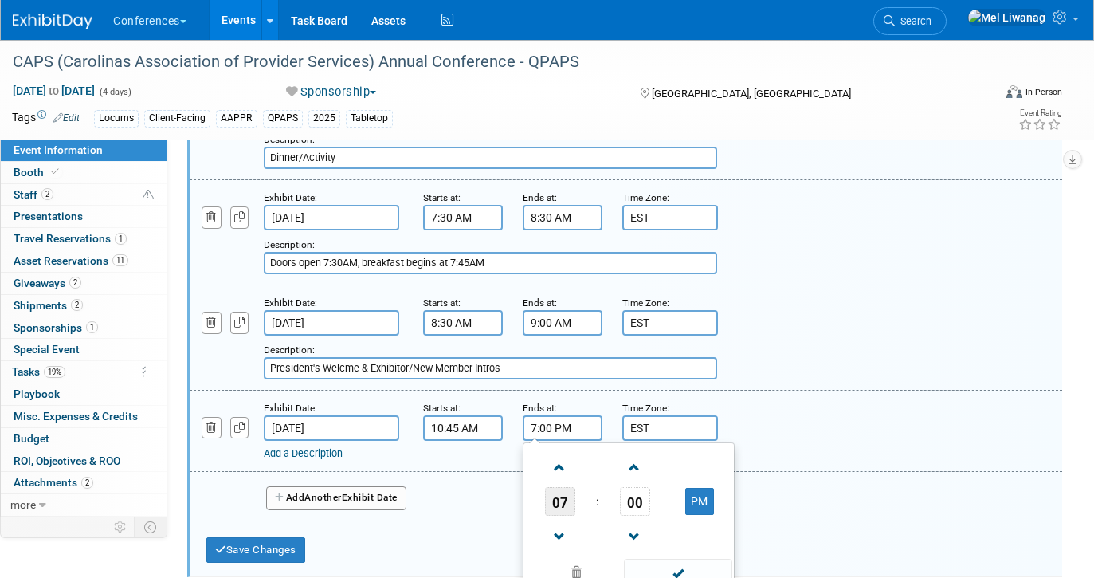
click at [569, 495] on span "07" at bounding box center [560, 501] width 30 height 29
click at [699, 537] on td "11" at bounding box center [705, 553] width 51 height 43
click at [648, 492] on span "00" at bounding box center [635, 501] width 30 height 29
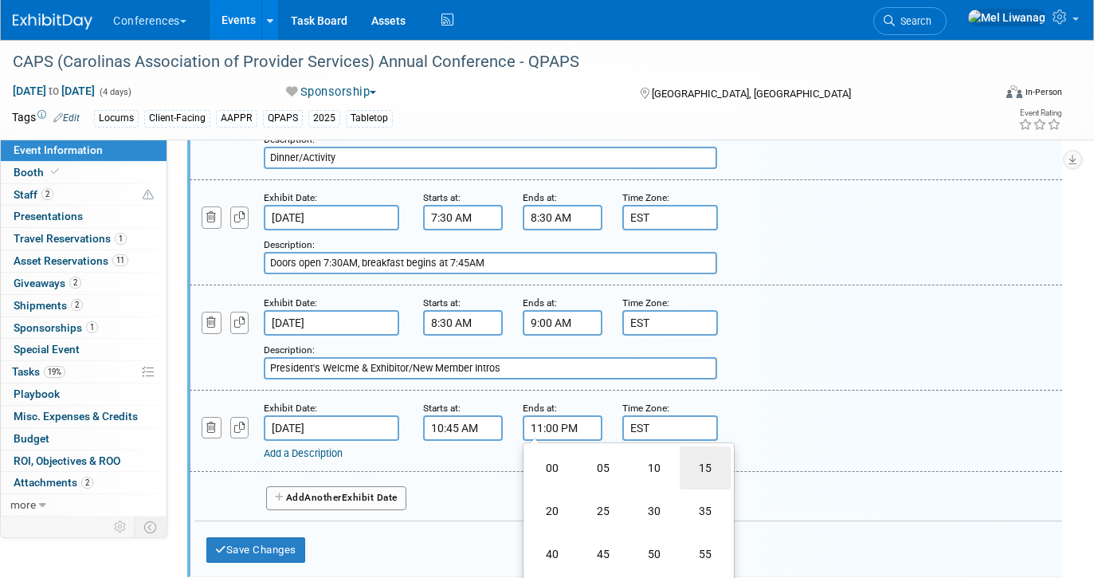
click at [707, 456] on td "15" at bounding box center [705, 467] width 51 height 43
click at [707, 488] on button "PM" at bounding box center [699, 501] width 29 height 27
type input "11:15 AM"
click at [326, 447] on link "Add a Description" at bounding box center [303, 453] width 79 height 12
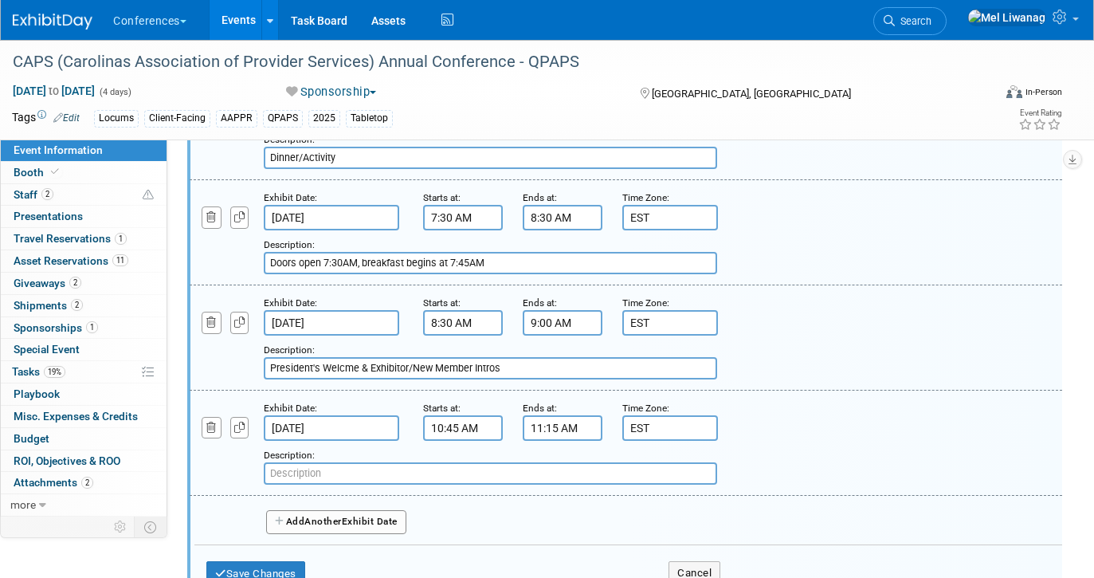
click at [321, 462] on input "text" at bounding box center [490, 473] width 453 height 22
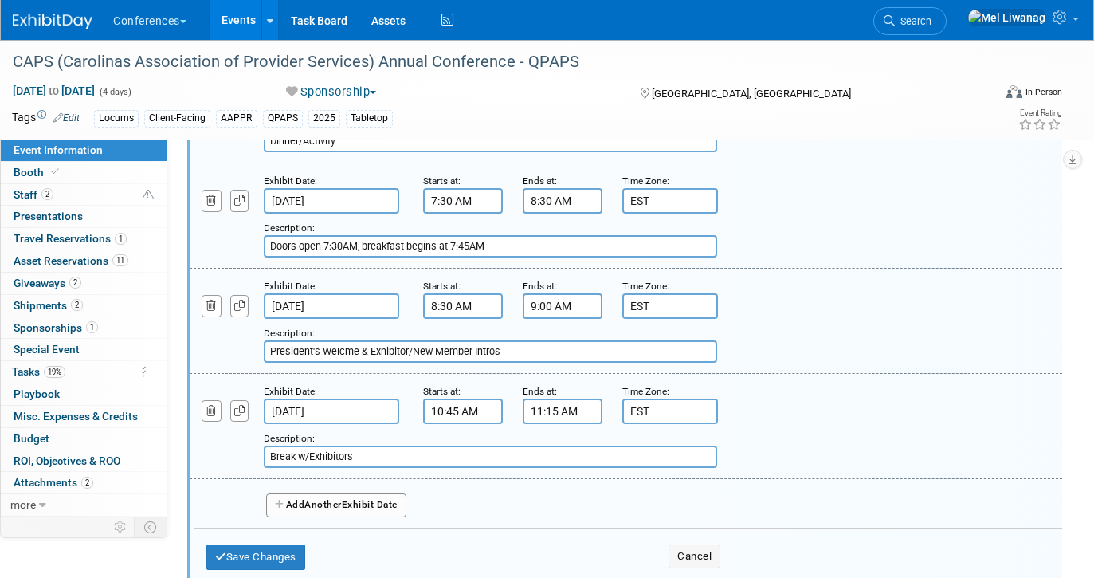
scroll to position [738, 0]
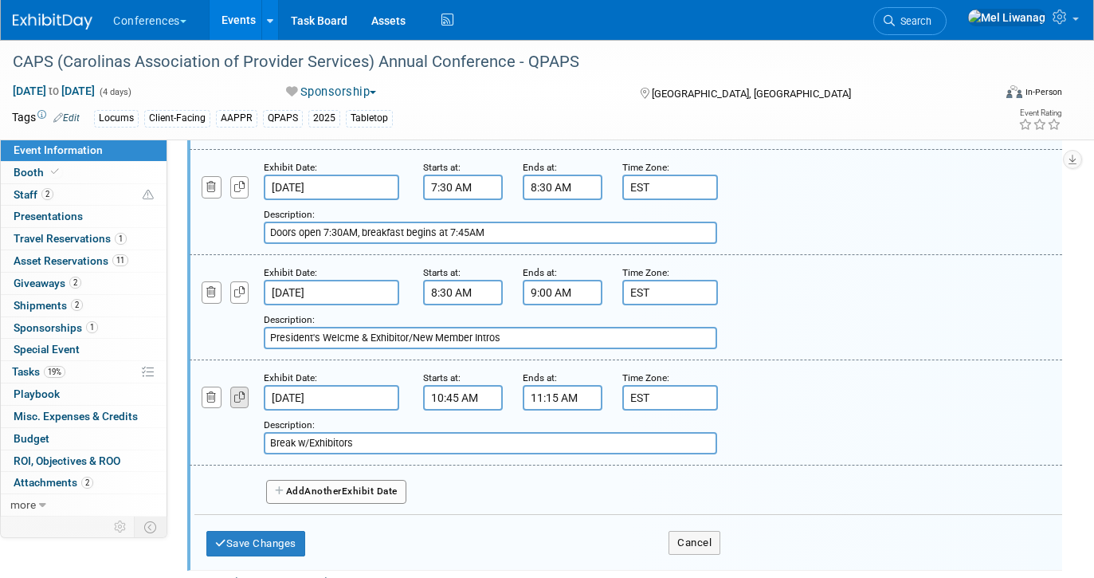
type input "Break w/Exhibitors"
click at [240, 392] on icon "button" at bounding box center [239, 397] width 11 height 10
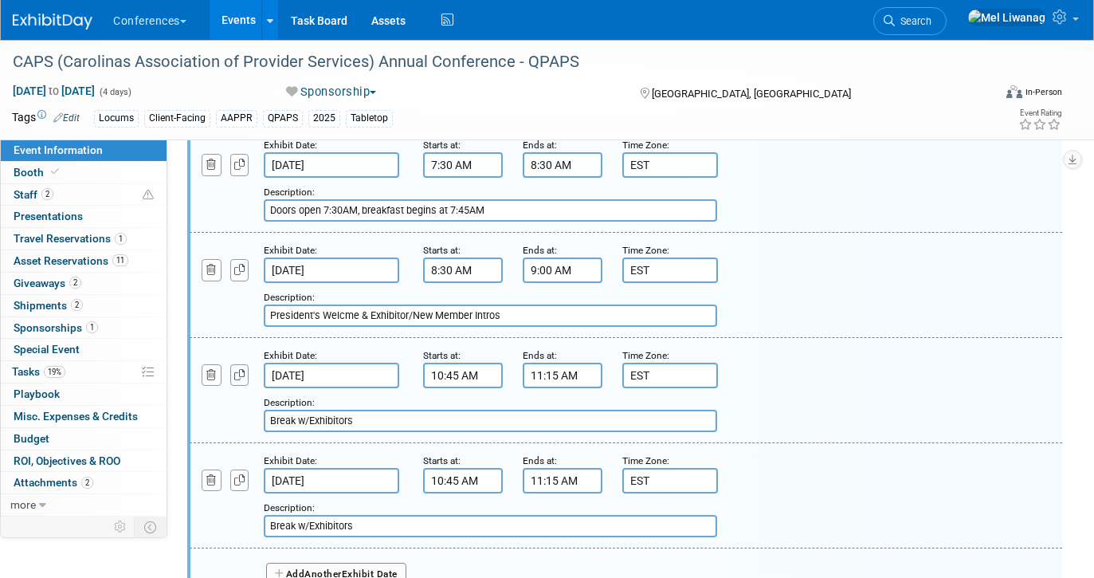
scroll to position [783, 0]
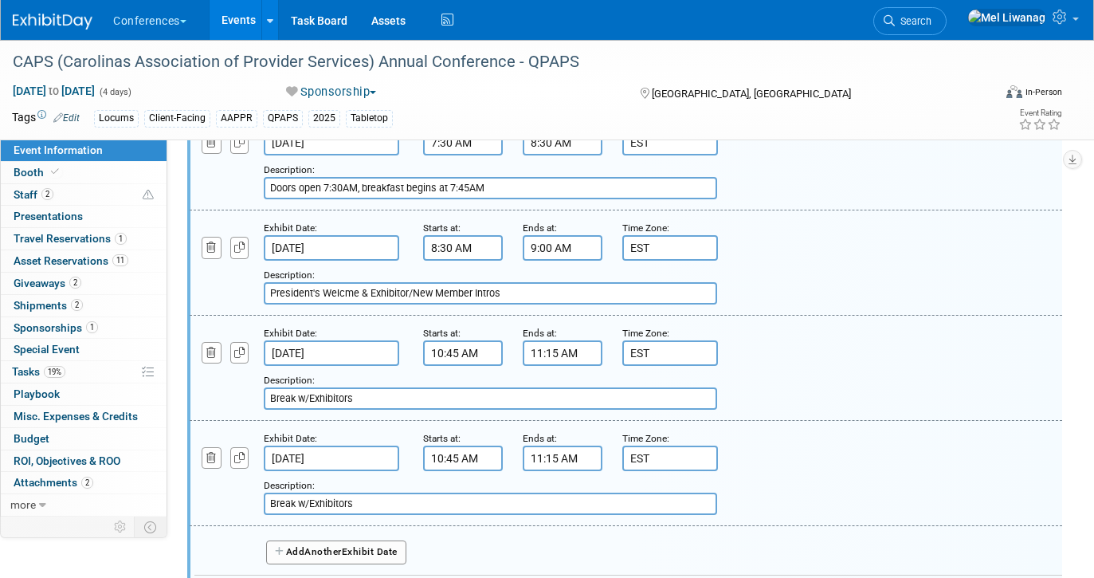
drag, startPoint x: 358, startPoint y: 481, endPoint x: 266, endPoint y: 481, distance: 91.6
click at [266, 492] on input "Break w/Exhibitors" at bounding box center [490, 503] width 453 height 22
type input "K"
type input "Lunch w/Exhibitors"
click at [466, 445] on input "10:45 AM" at bounding box center [463, 457] width 80 height 25
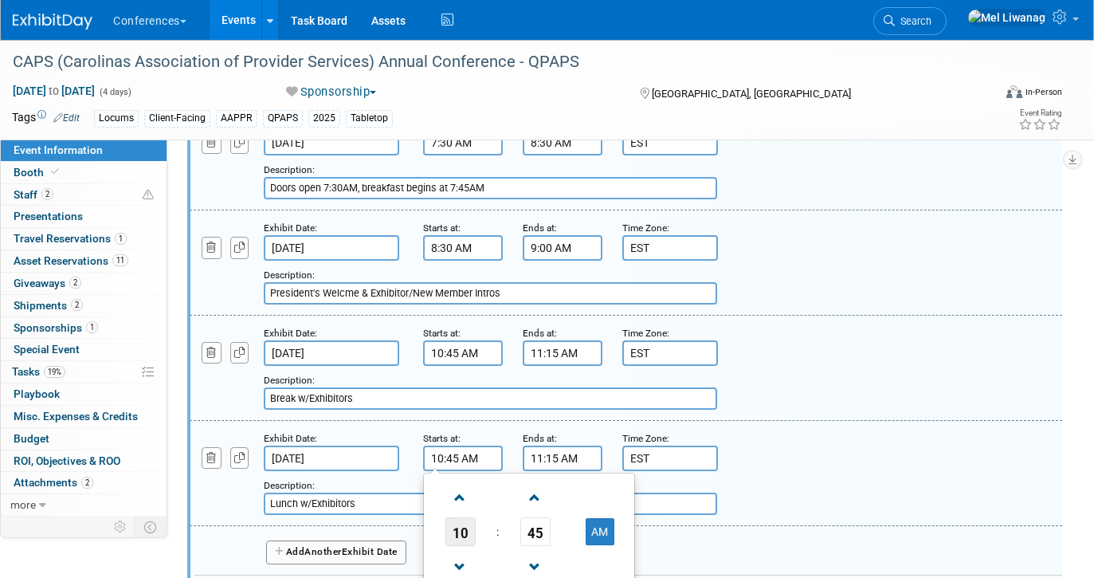
click at [467, 517] on span "10" at bounding box center [460, 531] width 30 height 29
click at [451, 489] on td "12" at bounding box center [452, 497] width 51 height 43
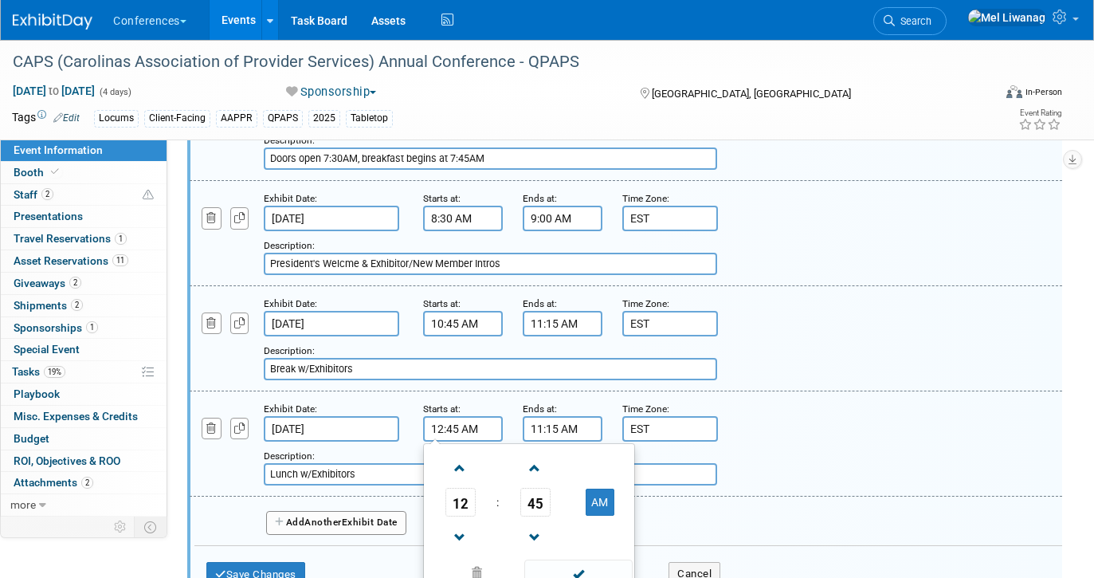
scroll to position [821, 0]
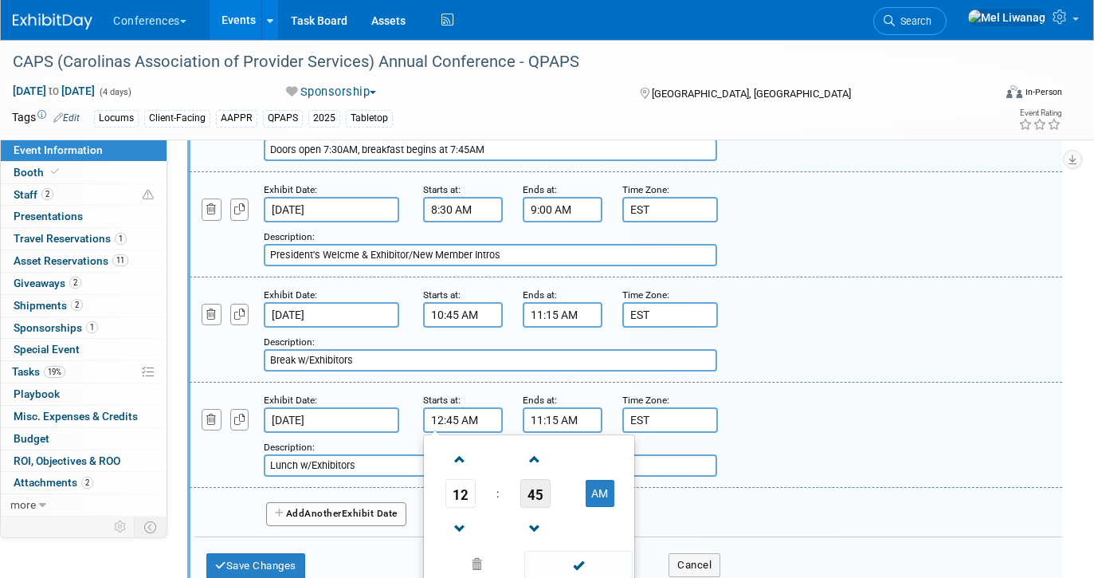
click at [542, 487] on span "45" at bounding box center [535, 493] width 30 height 29
click at [555, 488] on td "30" at bounding box center [554, 502] width 51 height 43
click at [596, 480] on button "AM" at bounding box center [600, 493] width 29 height 27
type input "12:30 PM"
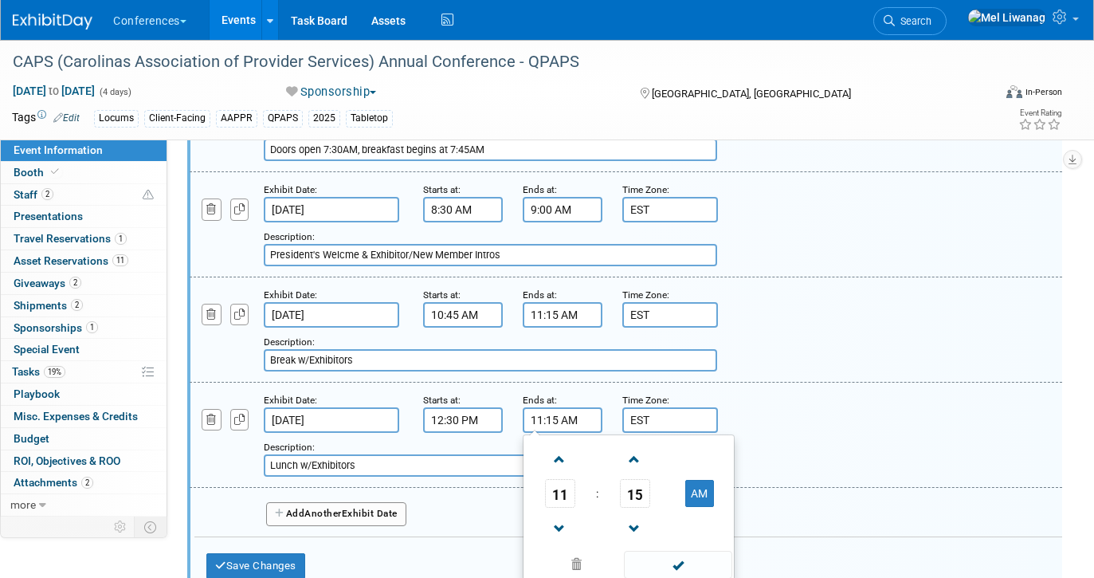
click at [549, 407] on input "11:15 AM" at bounding box center [563, 419] width 80 height 25
click at [572, 507] on link at bounding box center [560, 527] width 30 height 41
click at [568, 485] on span "10" at bounding box center [560, 493] width 30 height 29
click at [601, 442] on td "01" at bounding box center [603, 459] width 51 height 43
click at [639, 479] on span "15" at bounding box center [635, 493] width 30 height 29
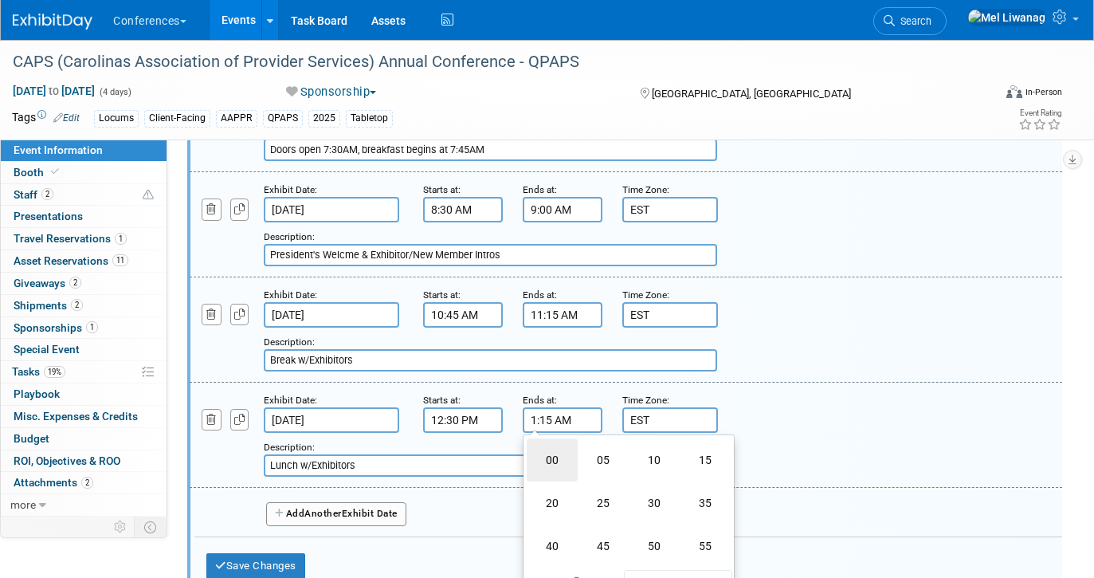
click at [556, 439] on td "00" at bounding box center [552, 459] width 51 height 43
click at [680, 479] on td "AM" at bounding box center [699, 493] width 63 height 29
click at [695, 481] on button "AM" at bounding box center [699, 493] width 29 height 27
click at [558, 450] on span at bounding box center [560, 459] width 28 height 28
type input "2:00 PM"
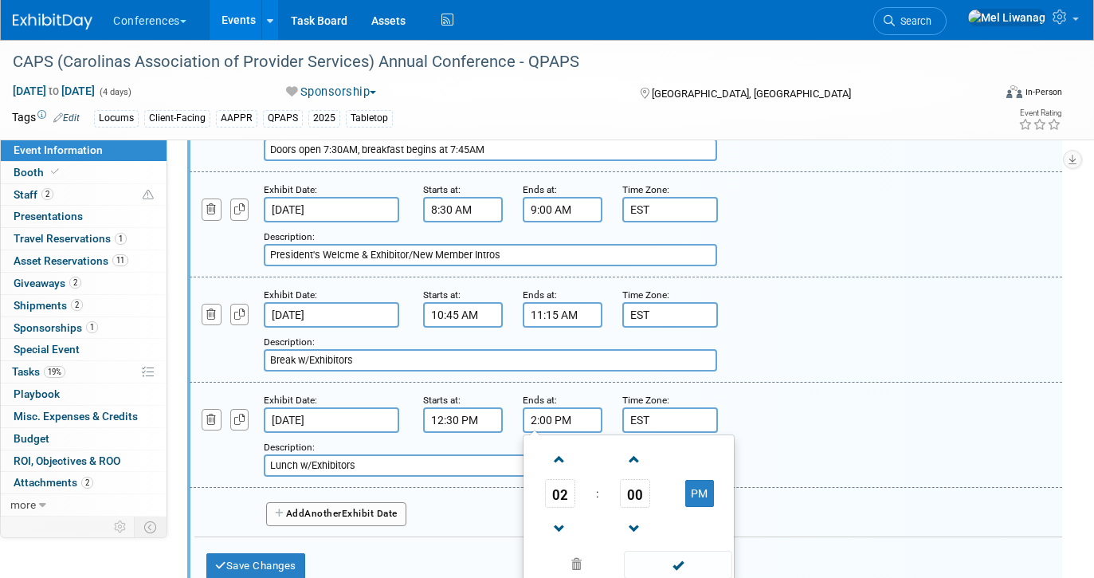
click at [470, 438] on div "Description: Lunch w/Exhibitors" at bounding box center [588, 457] width 649 height 38
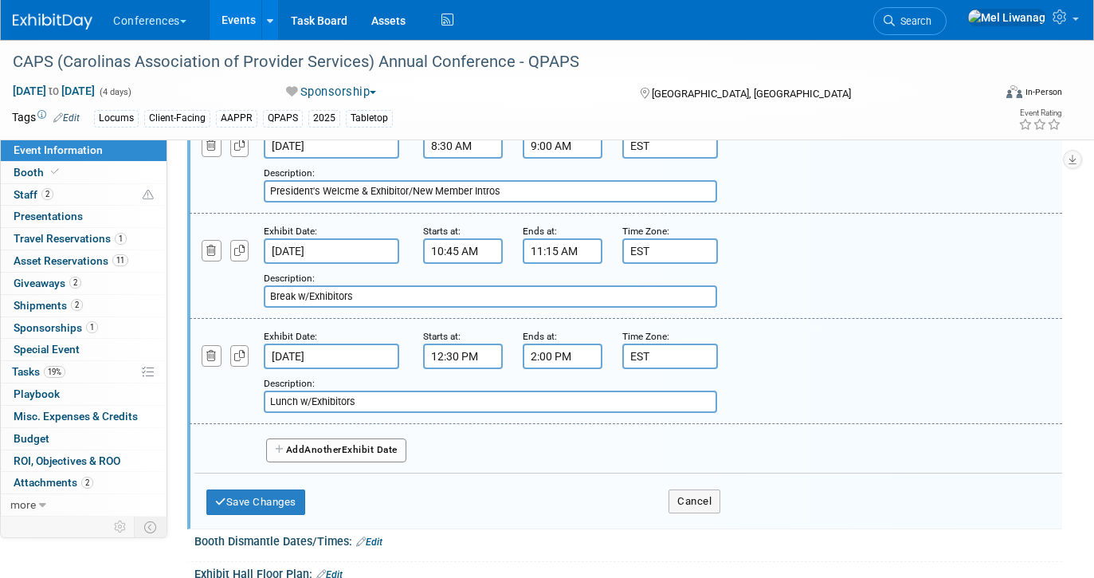
scroll to position [893, 0]
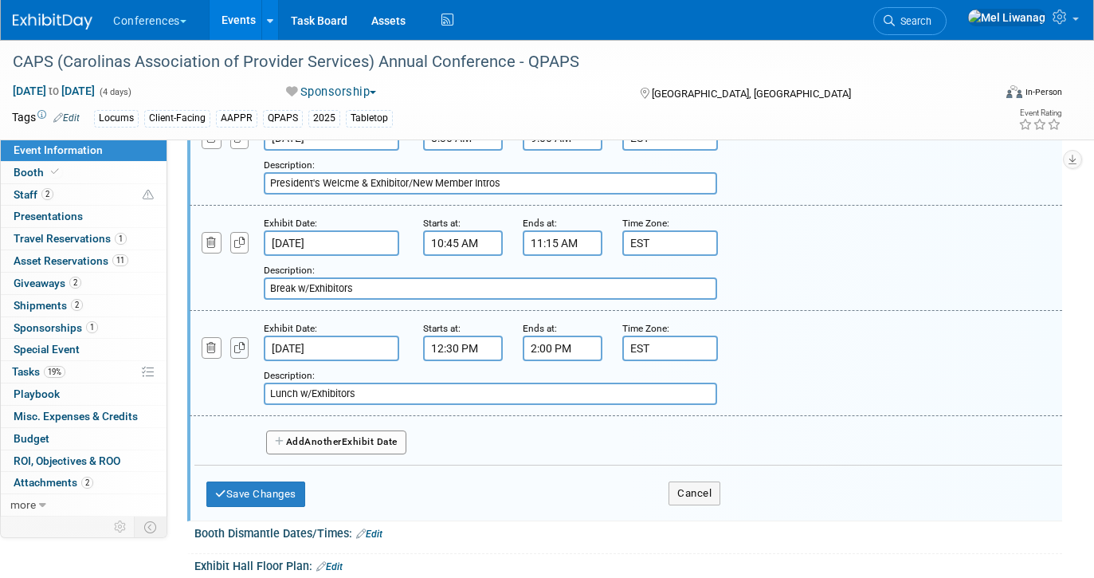
click at [243, 343] on icon "button" at bounding box center [239, 348] width 11 height 10
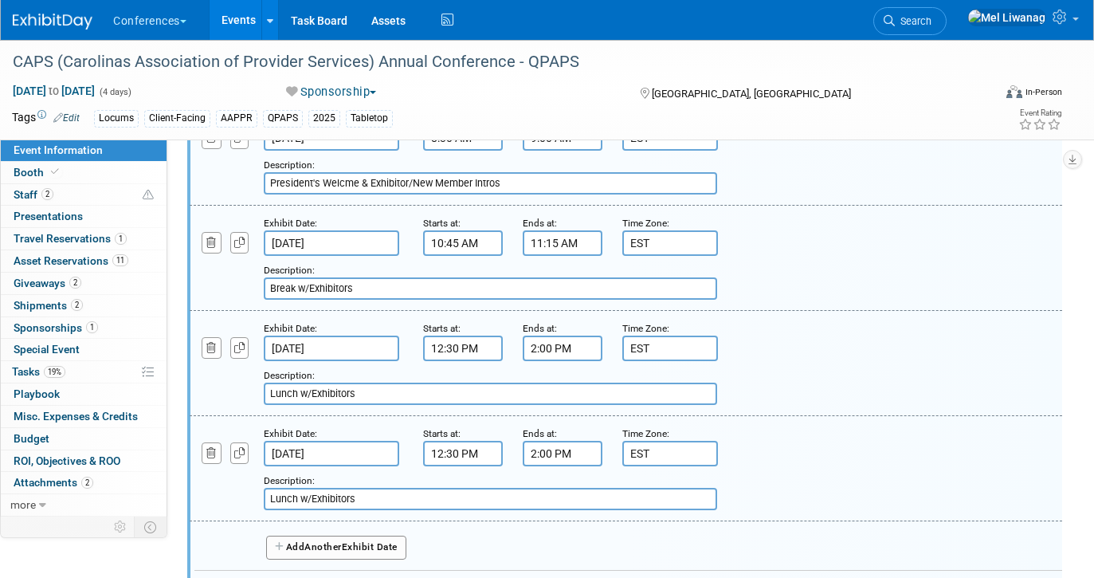
drag, startPoint x: 361, startPoint y: 481, endPoint x: 230, endPoint y: 480, distance: 130.6
click at [230, 480] on div "Add a Description Description: Lunch w/Exhibitors" at bounding box center [551, 488] width 747 height 44
type input "Break w/Exhibitors"
click at [474, 441] on input "12:30 PM" at bounding box center [463, 453] width 80 height 25
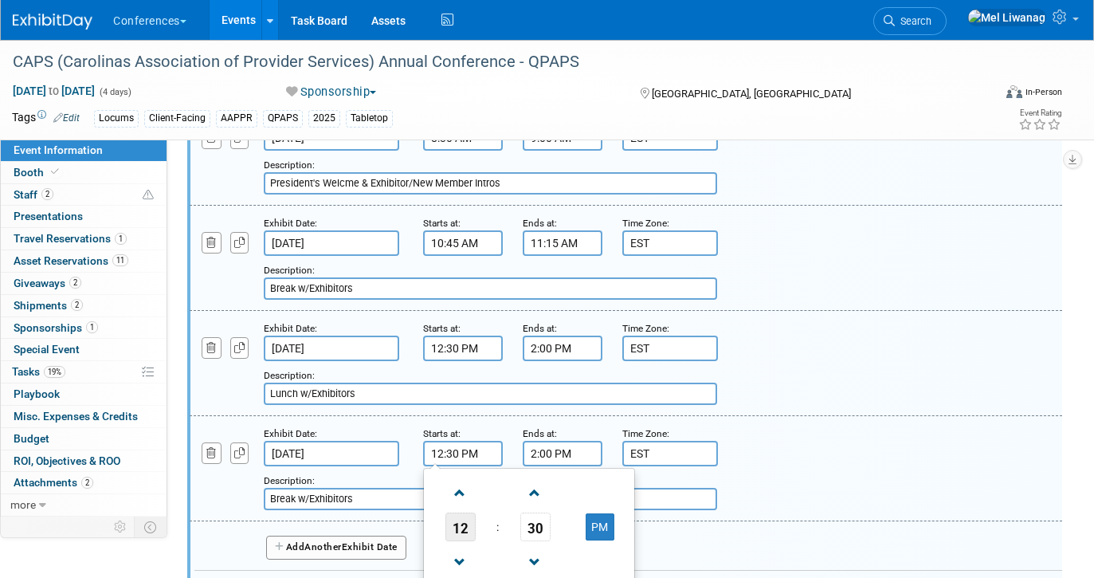
click at [466, 512] on span "12" at bounding box center [460, 526] width 30 height 29
click at [552, 482] on td "02" at bounding box center [554, 493] width 51 height 43
click at [539, 512] on span "30" at bounding box center [535, 526] width 30 height 29
click at [506, 563] on td "45" at bounding box center [503, 579] width 51 height 43
click at [601, 515] on button "PM" at bounding box center [600, 526] width 29 height 27
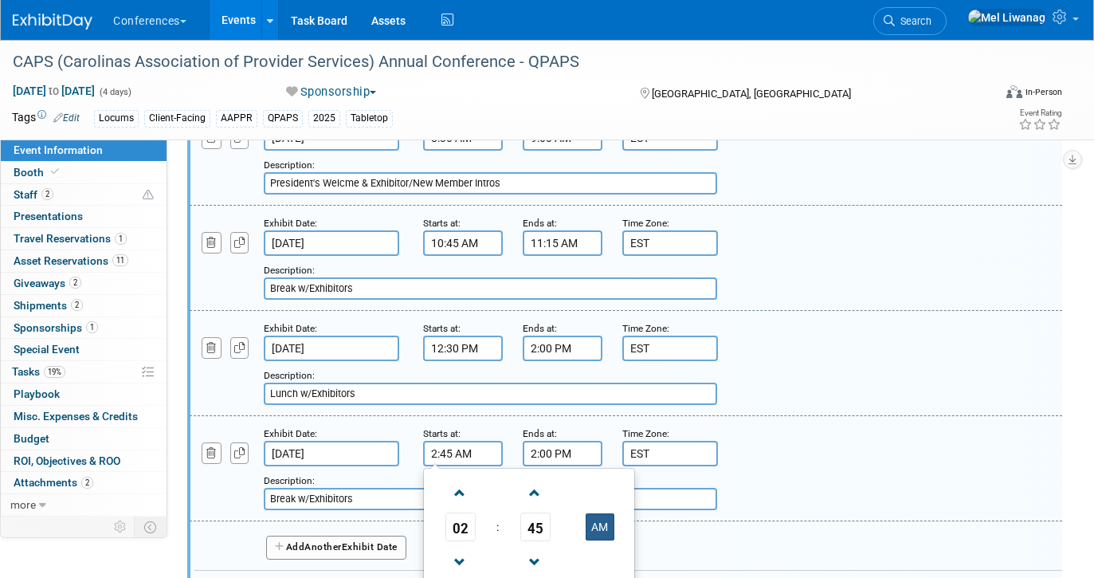
click at [596, 517] on button "AM" at bounding box center [600, 526] width 29 height 27
type input "2:45 PM"
click at [566, 441] on input "2:00 PM" at bounding box center [563, 453] width 80 height 25
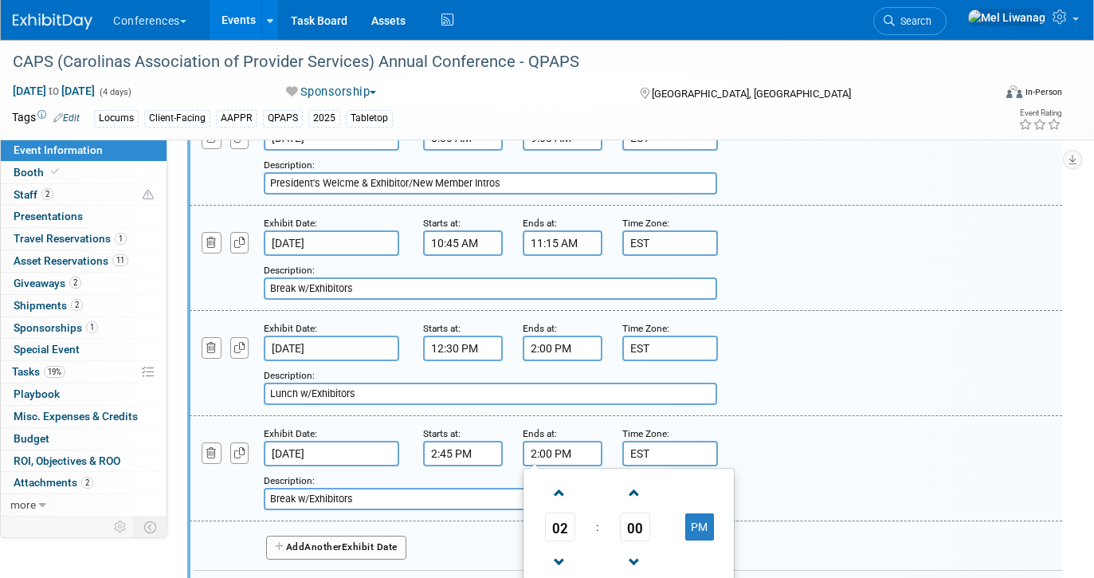
click at [542, 441] on input "2:00 PM" at bounding box center [563, 453] width 80 height 25
click at [561, 487] on span at bounding box center [560, 493] width 28 height 28
click at [635, 512] on span "00" at bounding box center [635, 526] width 30 height 29
click at [652, 517] on td "30" at bounding box center [654, 536] width 51 height 43
type input "3:30 PM"
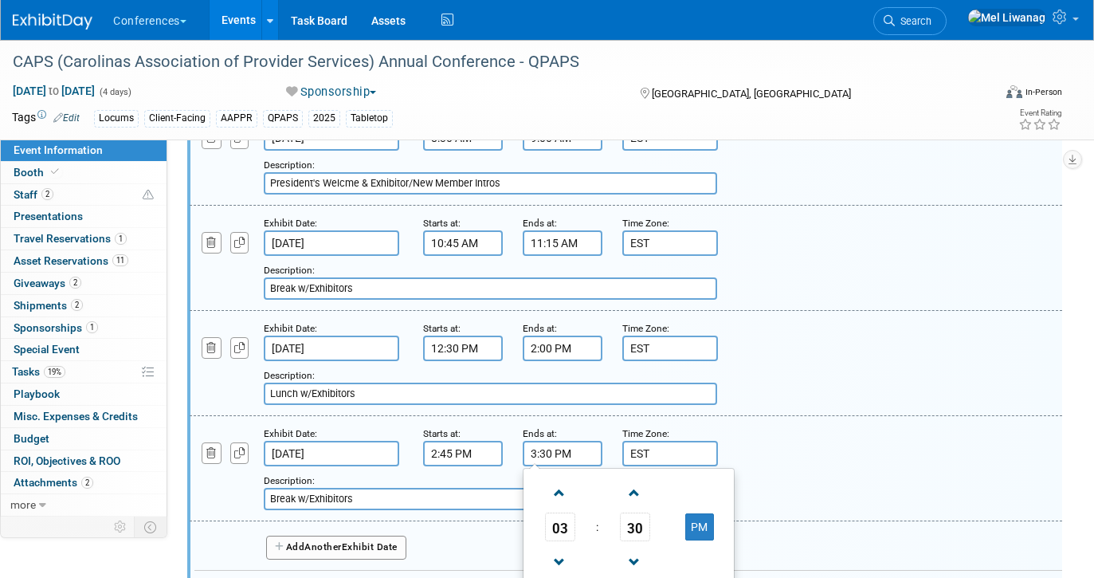
click at [789, 425] on div "Add a Description Description: Break w/Exhibitors" at bounding box center [626, 467] width 896 height 85
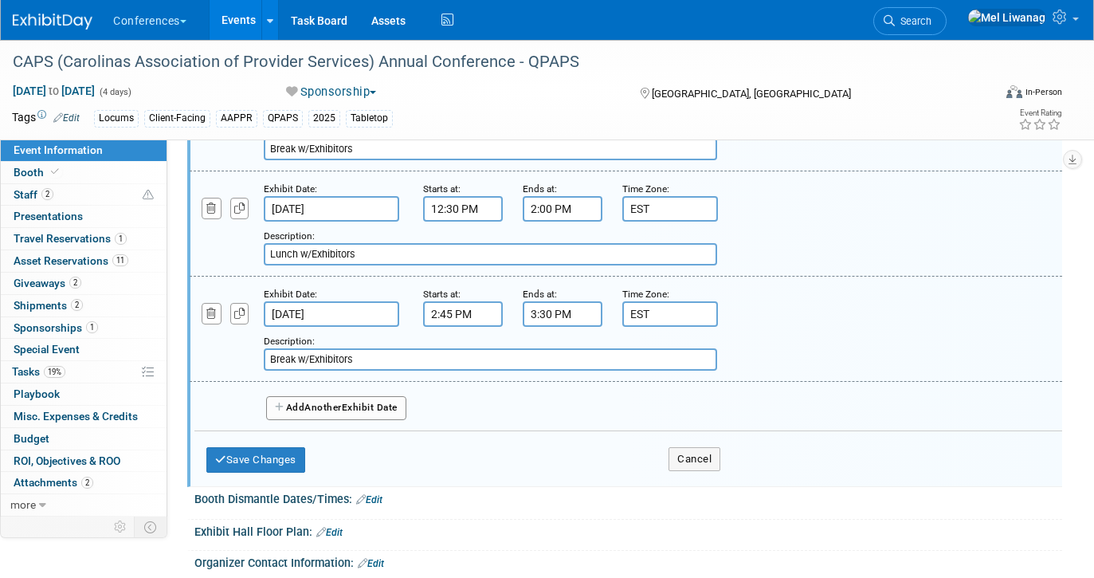
scroll to position [1033, 0]
click at [246, 302] on button "button" at bounding box center [239, 313] width 19 height 22
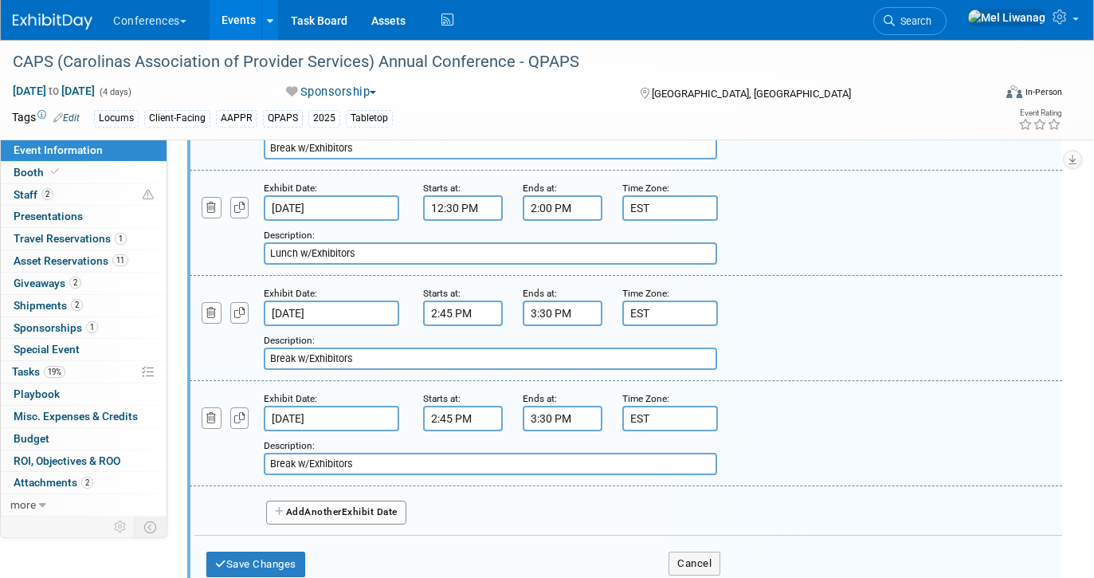
drag, startPoint x: 360, startPoint y: 441, endPoint x: 222, endPoint y: 441, distance: 137.8
click at [222, 441] on div "Add a Description Description: Break w/Exhibitors" at bounding box center [551, 453] width 747 height 44
type input "Reception"
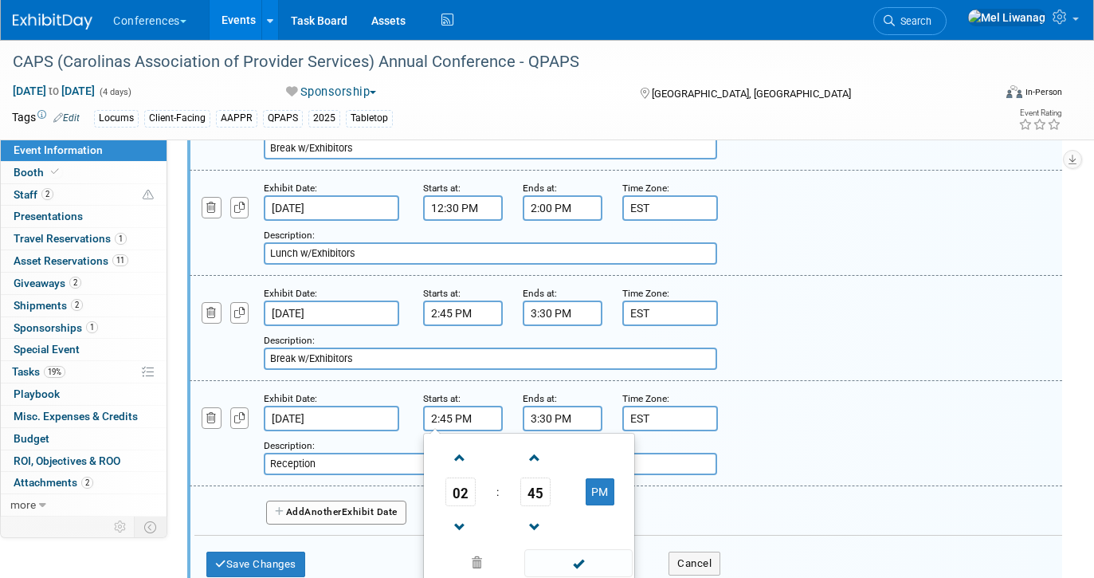
click at [475, 405] on input "2:45 PM" at bounding box center [463, 417] width 80 height 25
click at [464, 477] on span "02" at bounding box center [460, 491] width 30 height 29
click at [553, 491] on td "06" at bounding box center [554, 501] width 51 height 43
click at [533, 477] on span "45" at bounding box center [535, 491] width 30 height 29
click at [433, 437] on td "00" at bounding box center [452, 458] width 51 height 43
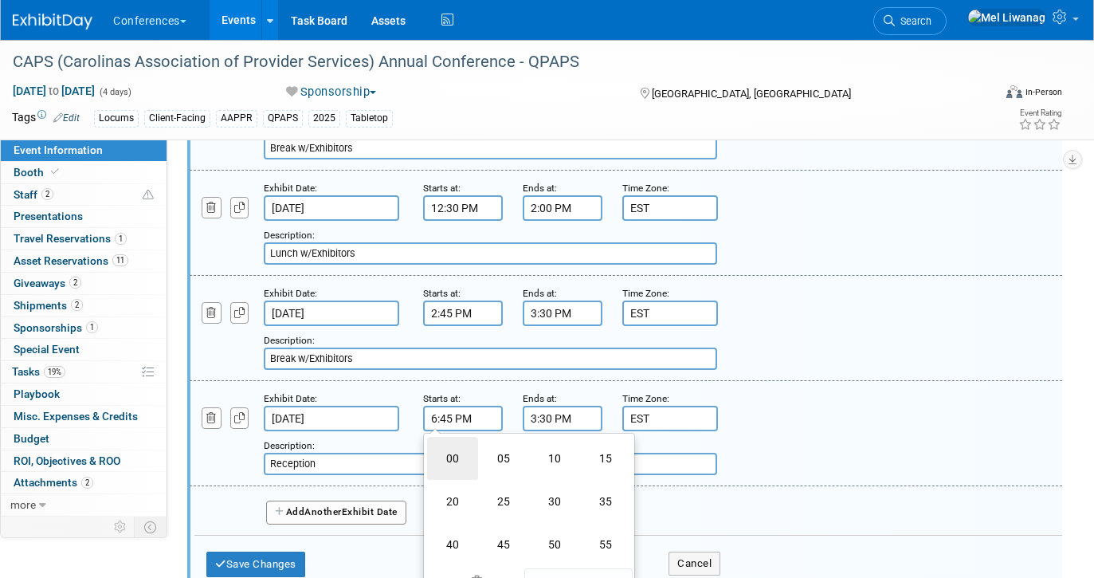
type input "6:00 PM"
click at [531, 393] on small "Ends at:" at bounding box center [540, 398] width 34 height 11
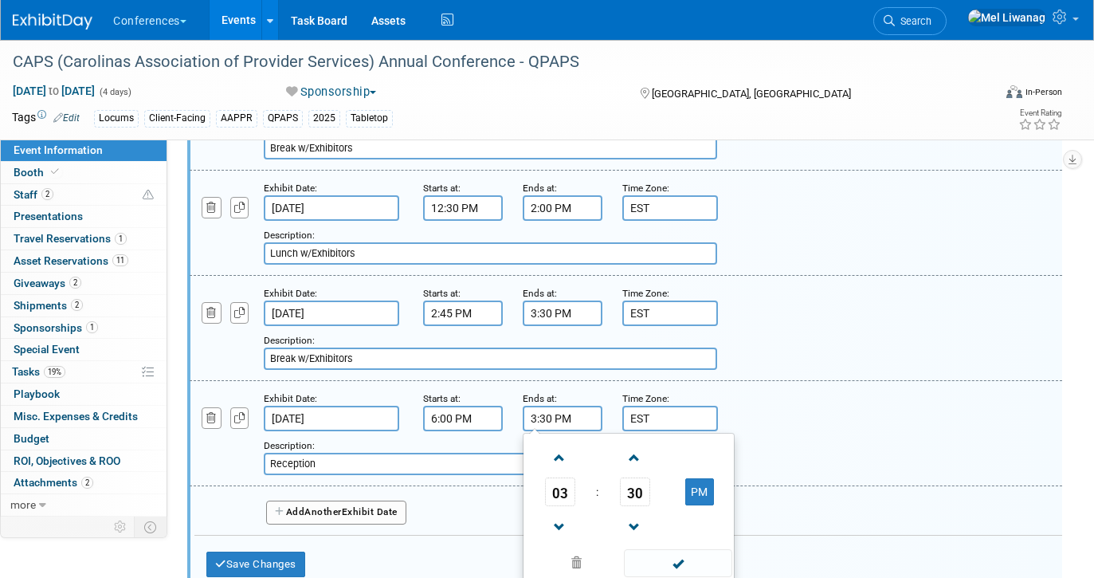
click at [538, 405] on input "3:30 PM" at bounding box center [563, 417] width 80 height 25
click at [559, 477] on span "03" at bounding box center [560, 491] width 30 height 29
click at [646, 493] on td "06" at bounding box center [654, 501] width 51 height 43
click at [633, 477] on span "30" at bounding box center [635, 491] width 30 height 29
click at [607, 525] on td "45" at bounding box center [603, 544] width 51 height 43
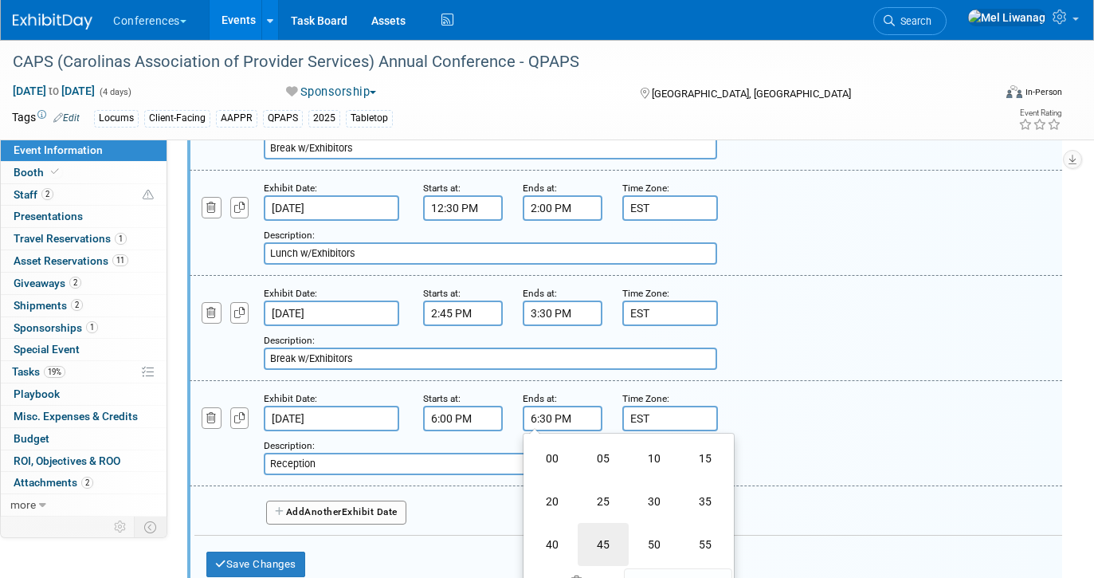
type input "6:45 PM"
click at [314, 506] on span "Another" at bounding box center [322, 511] width 37 height 11
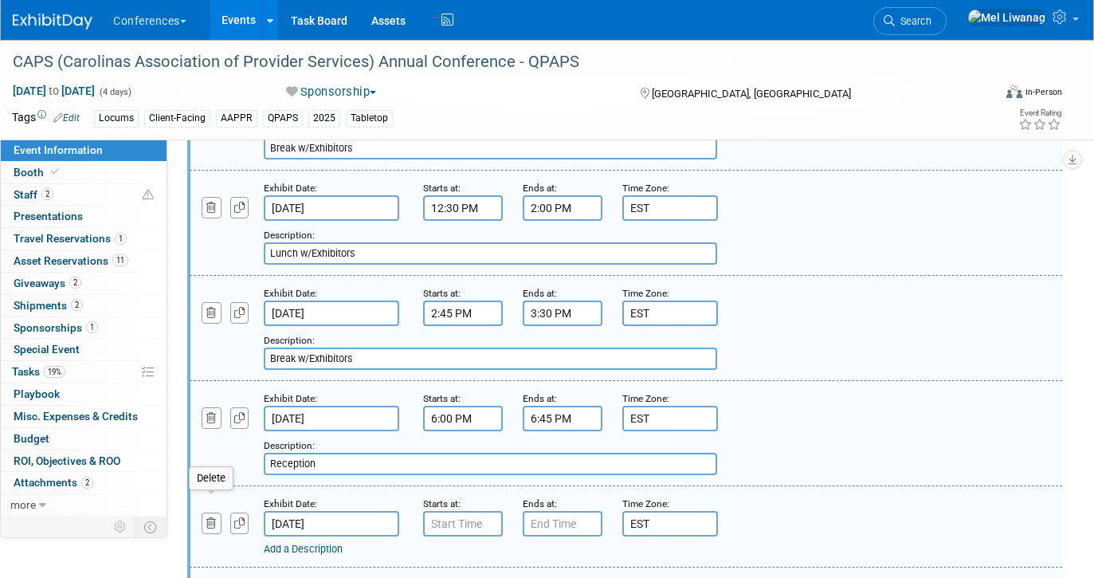
click at [206, 512] on button "button" at bounding box center [212, 523] width 20 height 22
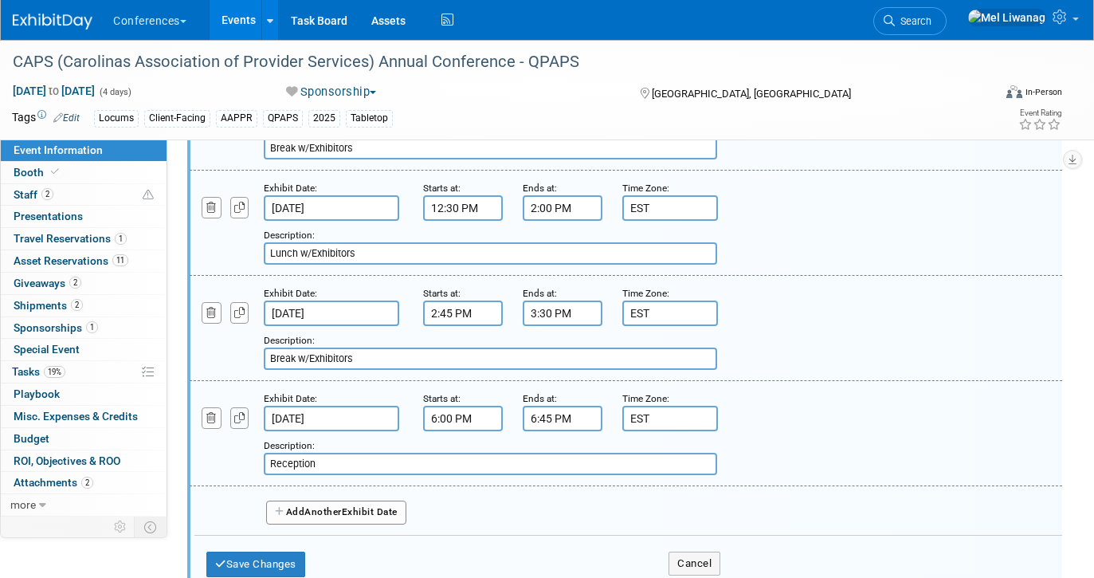
click at [234, 413] on icon "button" at bounding box center [239, 418] width 11 height 10
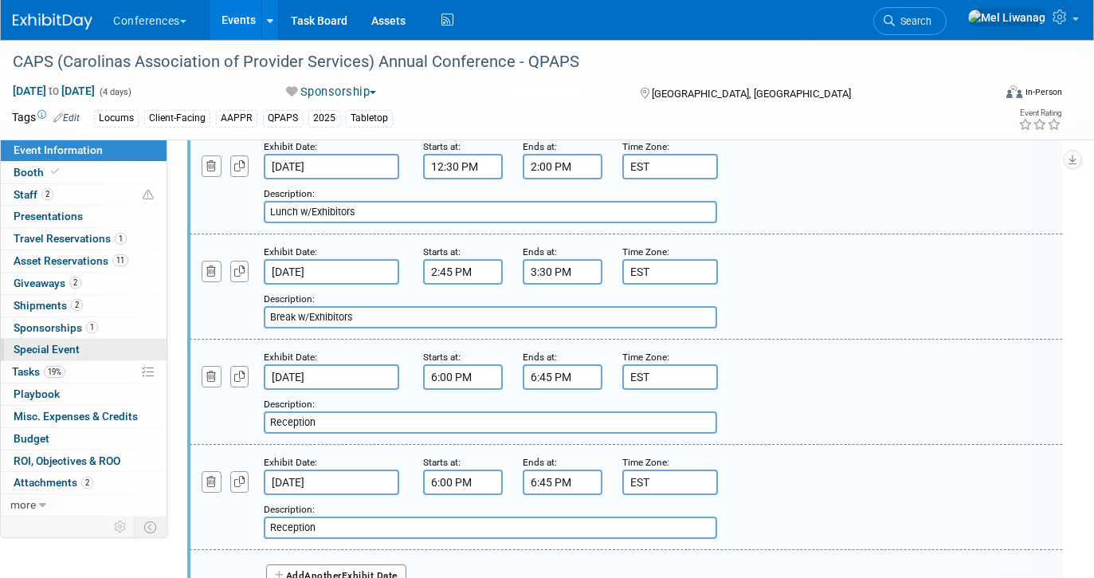
scroll to position [1114, 0]
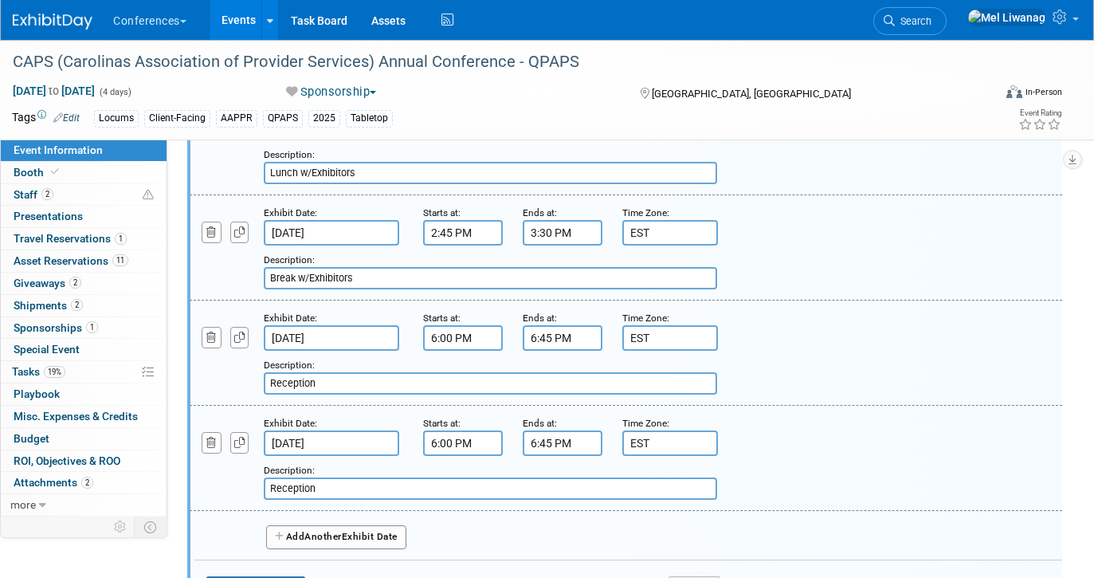
drag, startPoint x: 387, startPoint y: 465, endPoint x: 204, endPoint y: 465, distance: 183.2
click at [204, 465] on div "Add a Description Description: Reception" at bounding box center [551, 478] width 747 height 44
paste input "Dinner/Entertainment - Steel drum band, Fire breather, dancers, J, Below De"
type input "Dinner/Entertainment - Steel drum band, Fire breather, dancers, J, Below De"
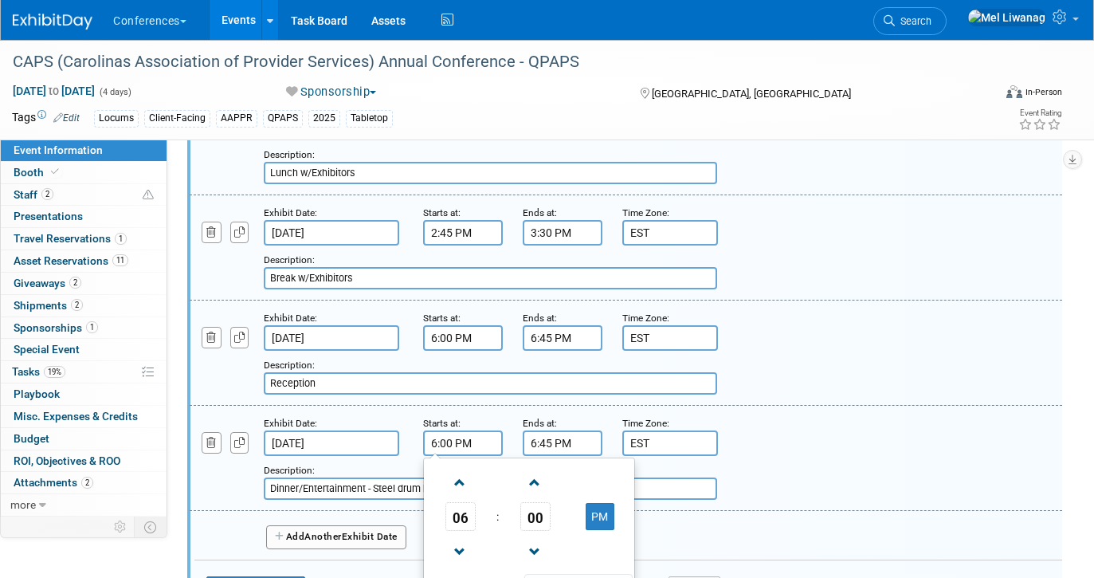
click at [482, 432] on input "6:00 PM" at bounding box center [463, 442] width 80 height 25
click at [522, 502] on span "00" at bounding box center [535, 516] width 30 height 29
click at [507, 547] on td "45" at bounding box center [503, 568] width 51 height 43
type input "6:45 PM"
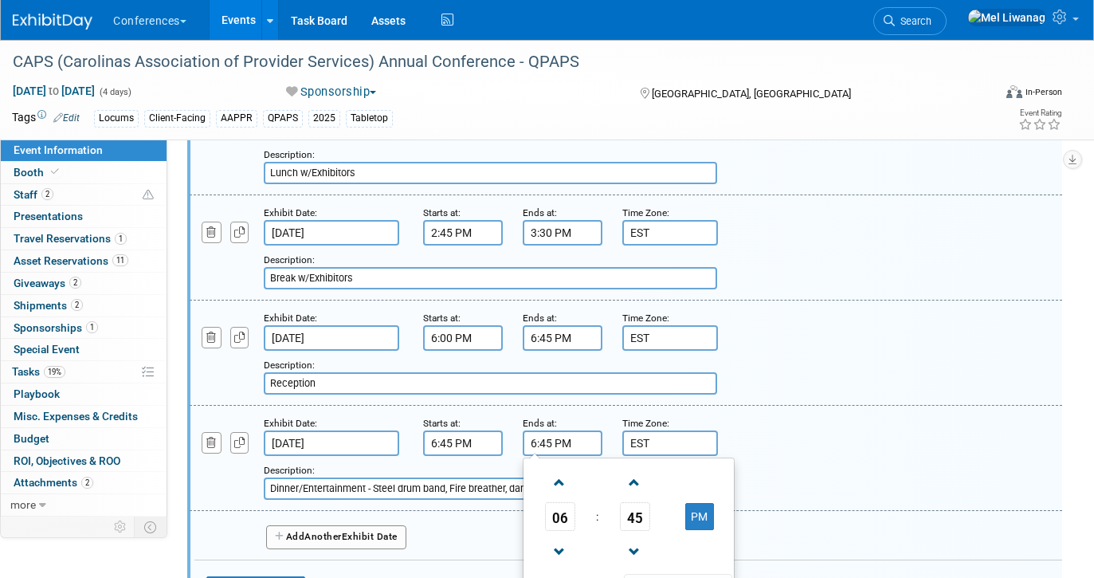
click at [553, 430] on input "6:45 PM" at bounding box center [563, 442] width 80 height 25
click at [567, 502] on span "06" at bounding box center [560, 516] width 30 height 29
click at [660, 553] on td "10" at bounding box center [654, 568] width 51 height 43
click at [642, 502] on span "45" at bounding box center [635, 516] width 30 height 29
click at [561, 461] on td "00" at bounding box center [552, 482] width 51 height 43
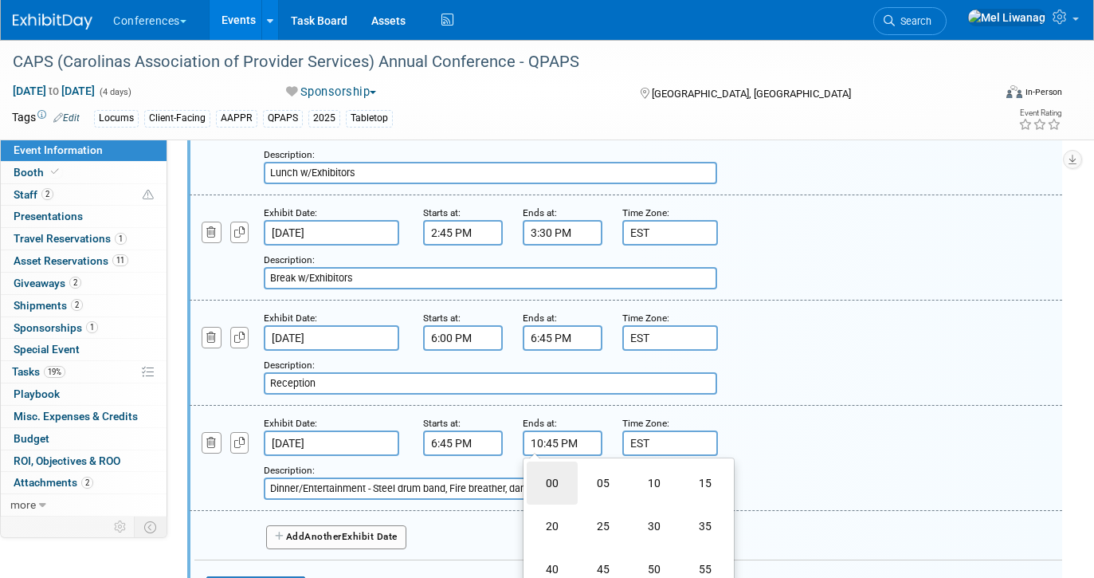
type input "10:00 PM"
click at [734, 382] on div "Exhibit Date: Nov 3, 2025 Starts at: 6:00 PM Ends at: 6:45 PM Time Zone: Apply …" at bounding box center [626, 352] width 872 height 105
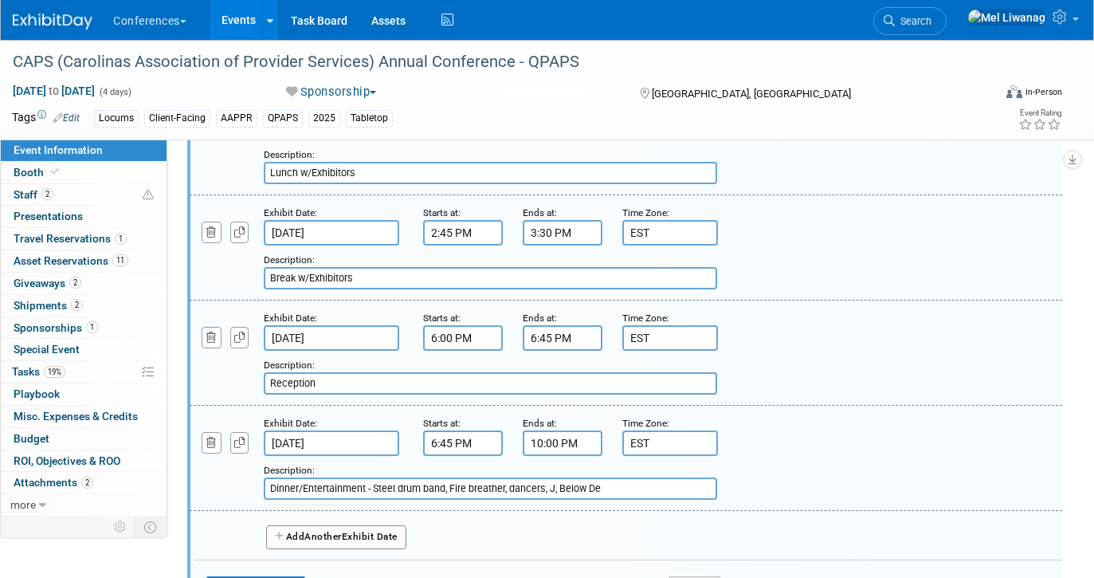
click at [523, 477] on input "Dinner/Entertainment - Steel drum band, Fire breather, dancers, J, Below De" at bounding box center [490, 488] width 453 height 22
drag, startPoint x: 368, startPoint y: 469, endPoint x: 735, endPoint y: 484, distance: 367.5
click at [735, 484] on div "Exhibit Date: Nov 3, 2025 Starts at: 6:45 PM Ends at: 10:00 PM Time Zone: Apply…" at bounding box center [626, 457] width 872 height 105
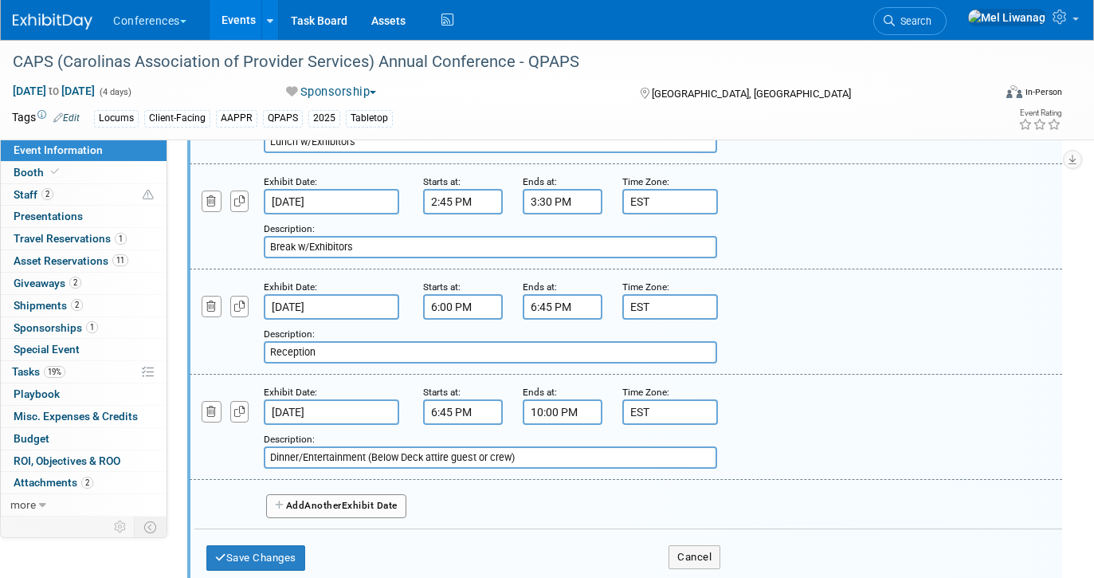
scroll to position [1148, 0]
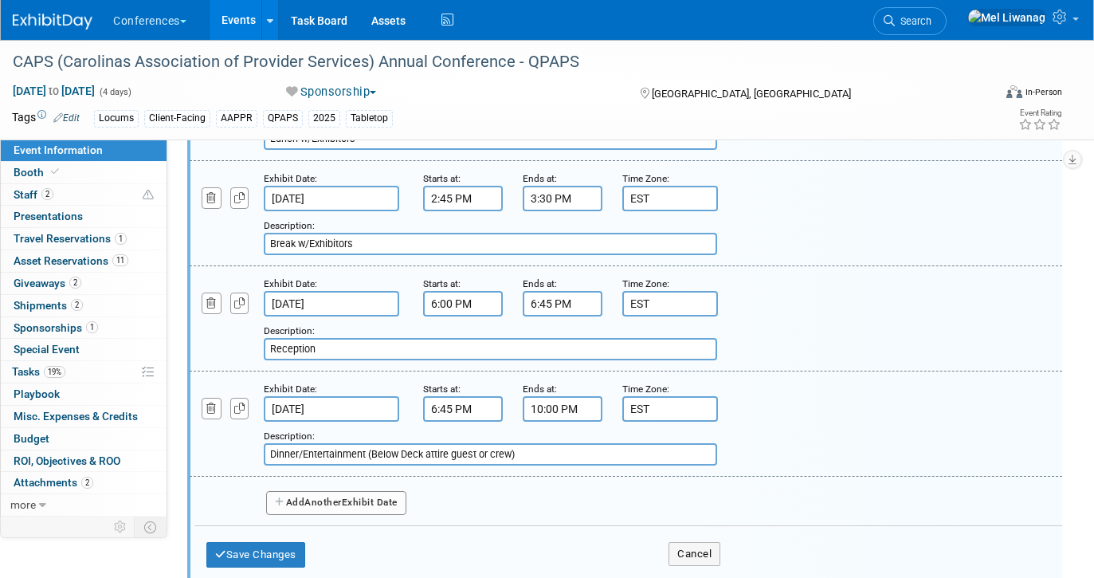
type input "Dinner/Entertainment (Below Deck attire guest or crew)"
click at [319, 496] on span "Another" at bounding box center [322, 501] width 37 height 11
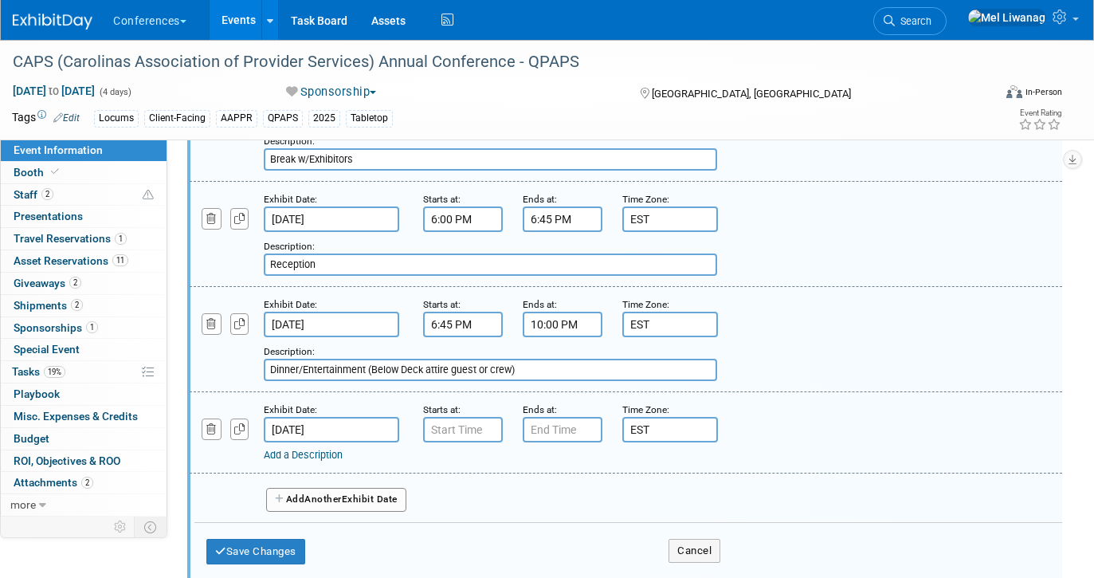
scroll to position [1326, 0]
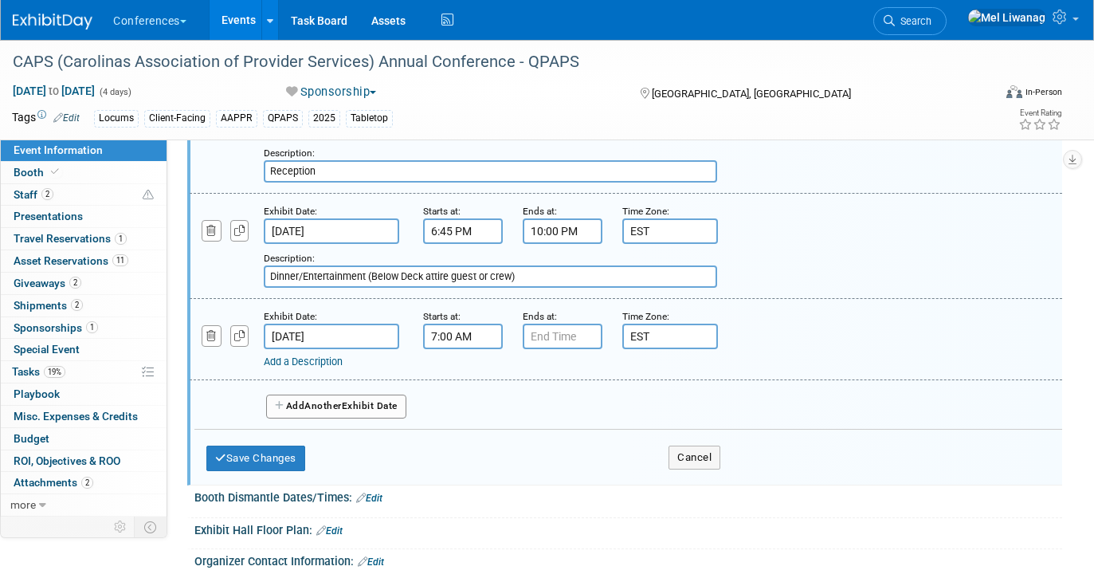
click at [466, 323] on input "7:00 AM" at bounding box center [463, 335] width 80 height 25
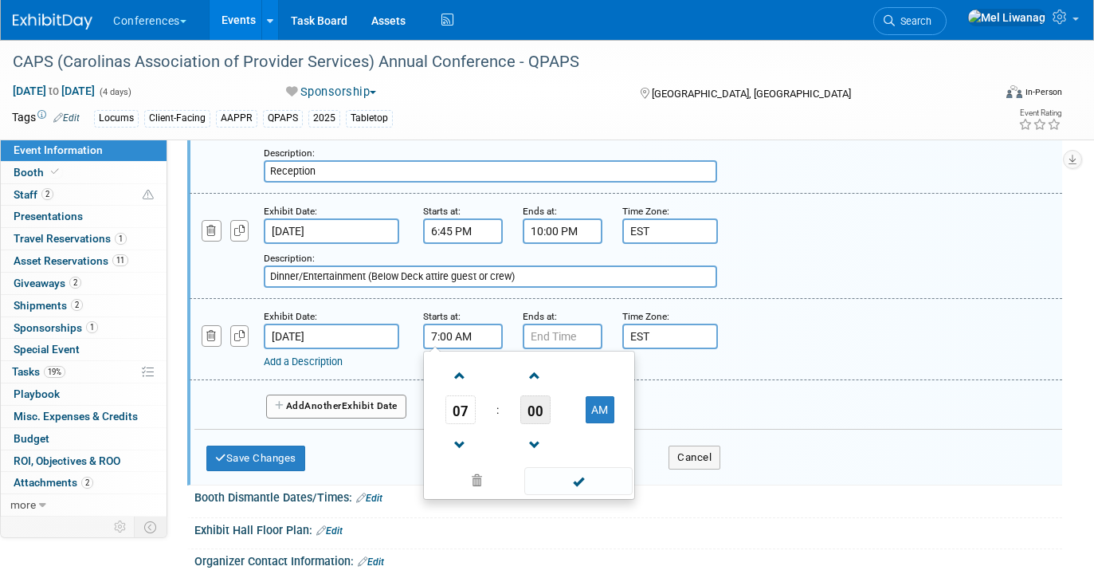
click at [546, 395] on span "00" at bounding box center [535, 409] width 30 height 29
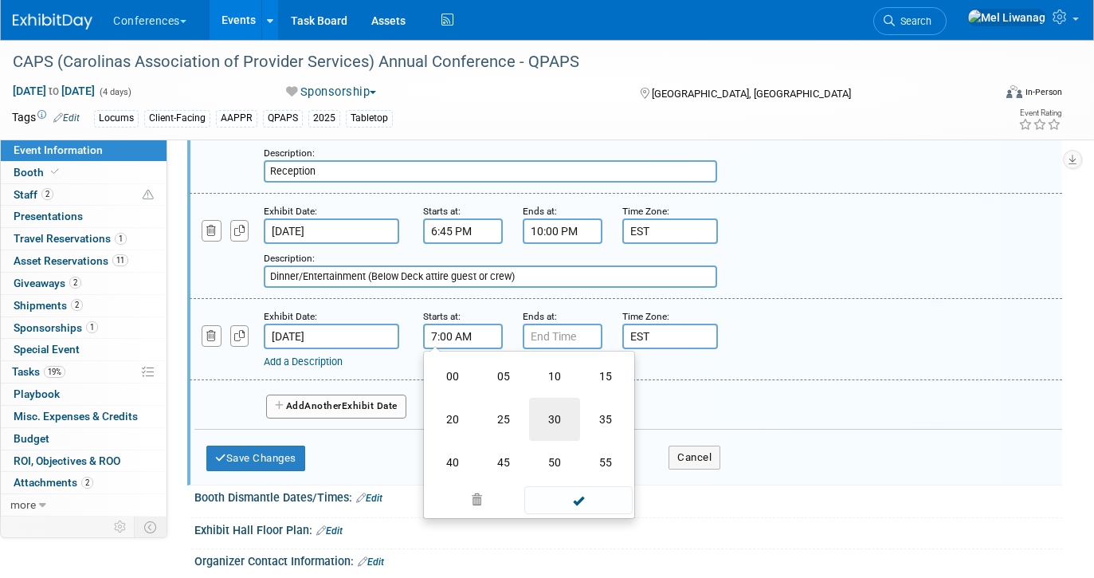
click at [558, 398] on td "30" at bounding box center [554, 419] width 51 height 43
type input "7:30 AM"
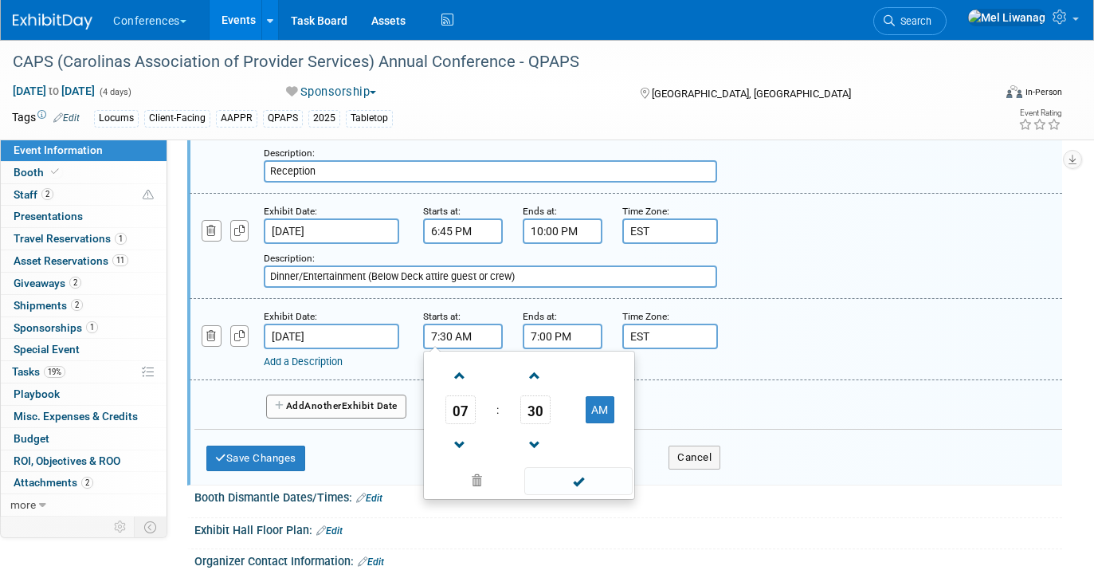
click at [558, 323] on input "7:00 PM" at bounding box center [563, 335] width 80 height 25
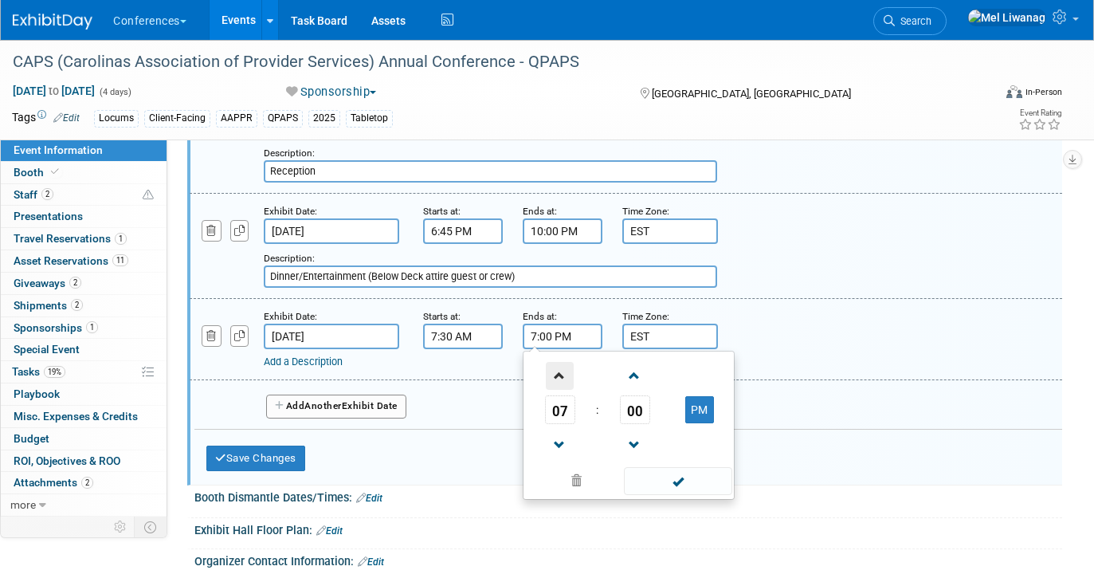
click at [565, 362] on span at bounding box center [560, 376] width 28 height 28
click at [625, 395] on span "00" at bounding box center [635, 409] width 30 height 29
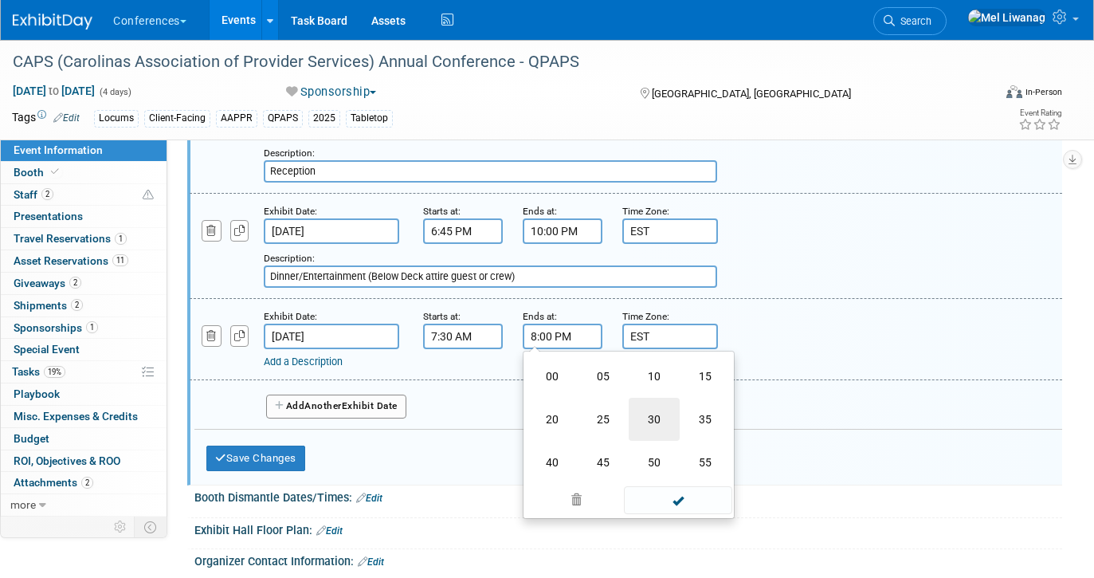
click at [658, 405] on td "30" at bounding box center [654, 419] width 51 height 43
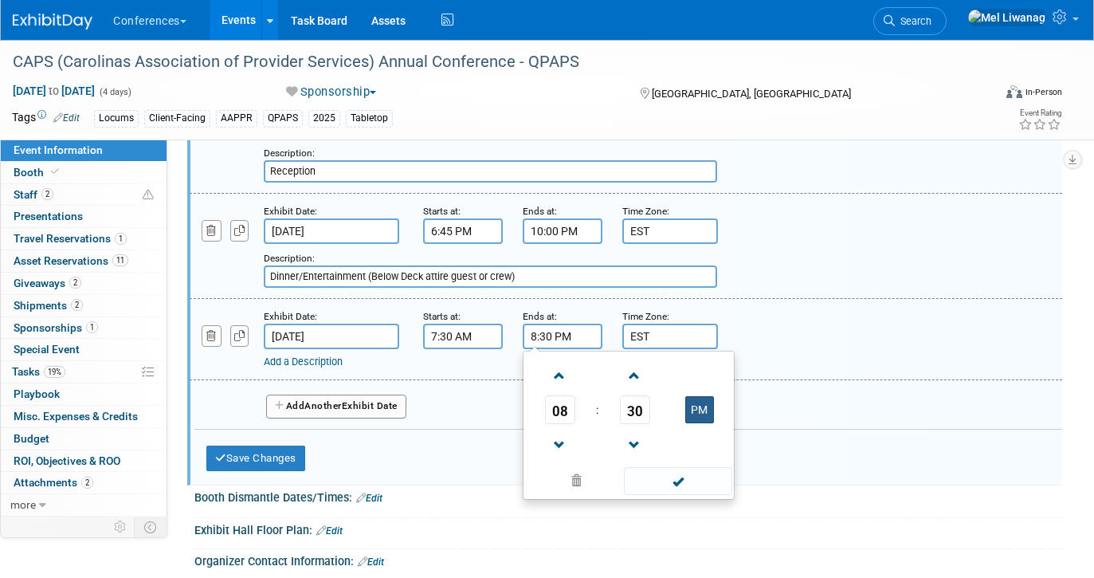
click at [695, 396] on button "PM" at bounding box center [699, 409] width 29 height 27
type input "8:30 AM"
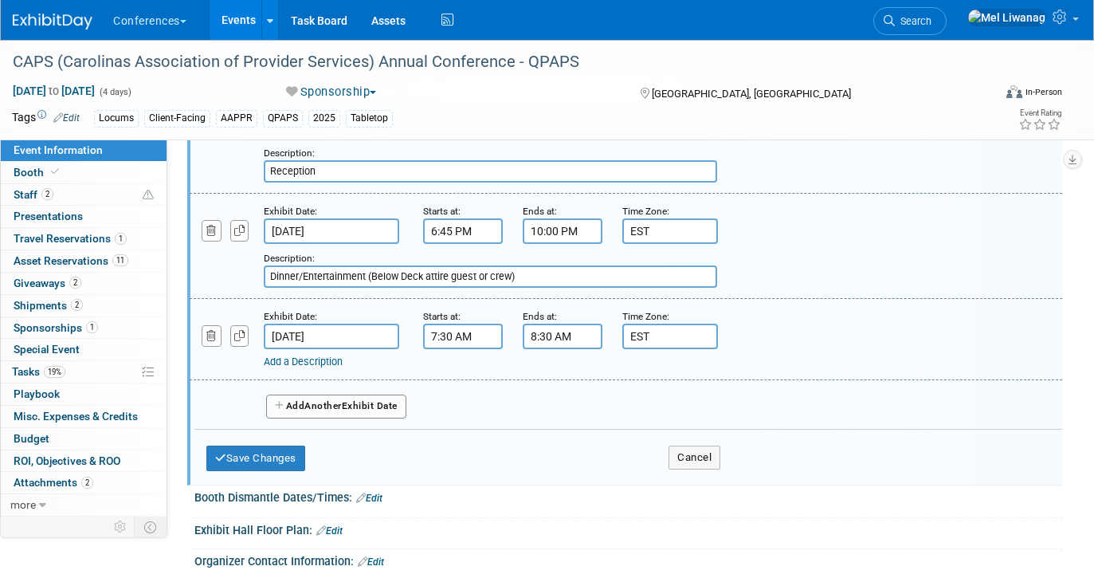
click at [476, 307] on div "Starts at:" at bounding box center [461, 315] width 76 height 16
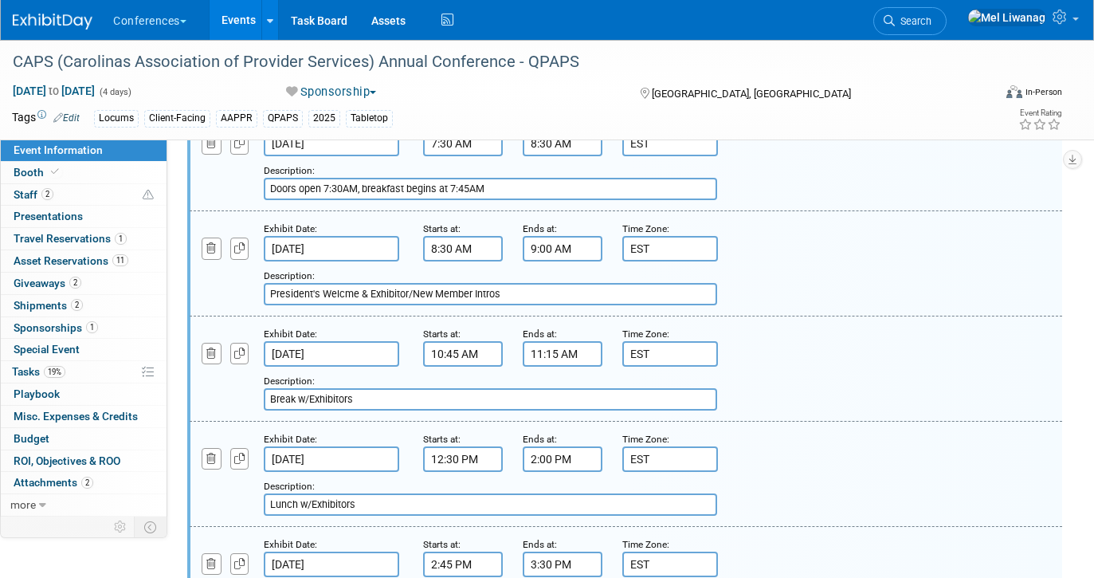
scroll to position [758, 0]
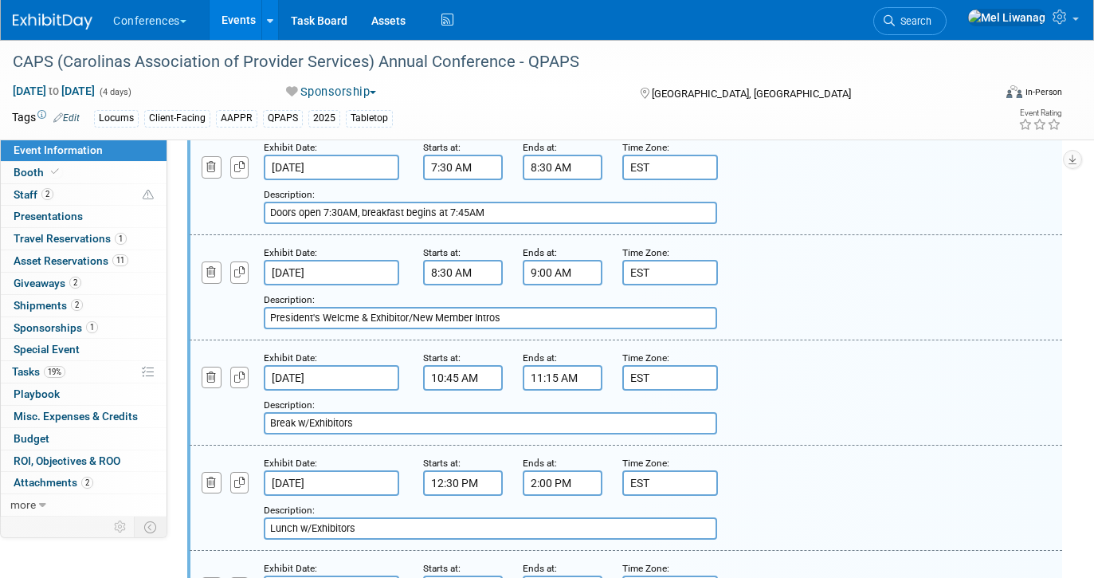
drag, startPoint x: 509, startPoint y: 197, endPoint x: 288, endPoint y: 185, distance: 221.0
click at [288, 202] on input "Doors open 7:30AM, breakfast begins at 7:45AM" at bounding box center [490, 213] width 453 height 22
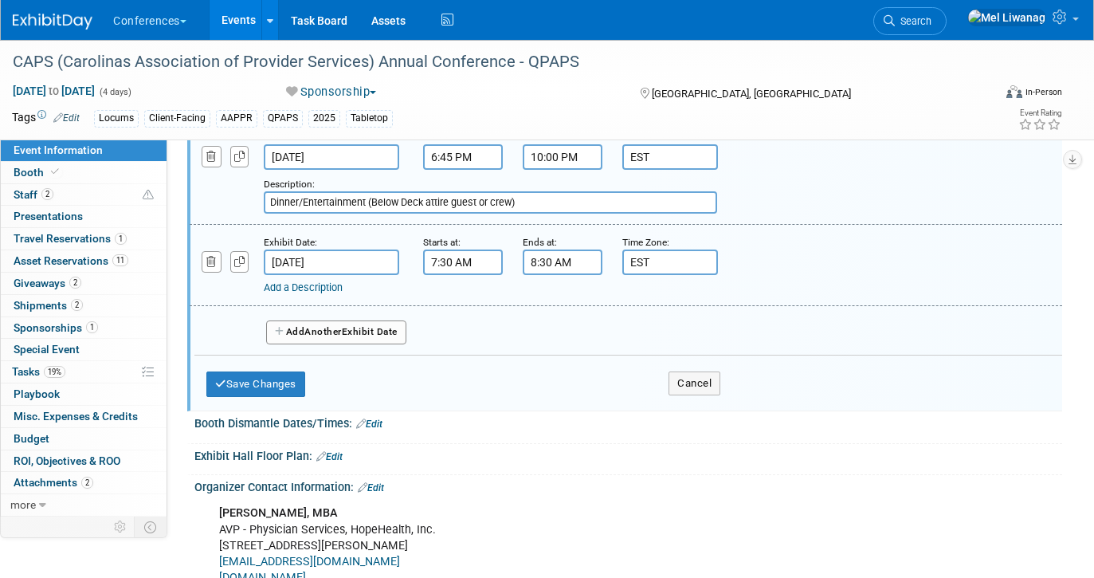
scroll to position [1407, 0]
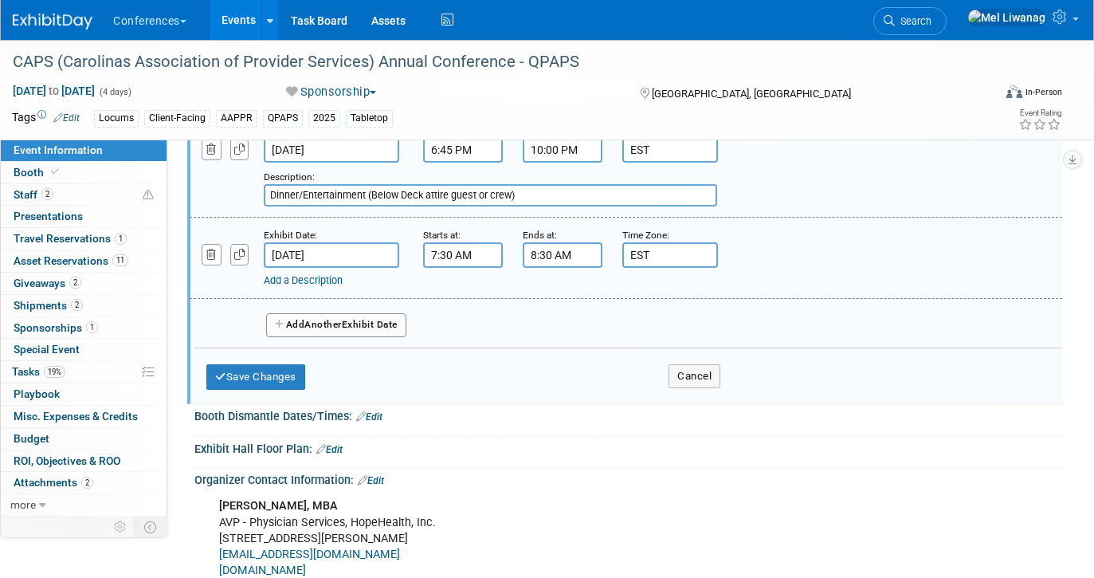
click at [312, 268] on div "Add a Description Description:" at bounding box center [588, 278] width 649 height 20
click at [313, 274] on link "Add a Description" at bounding box center [303, 280] width 79 height 12
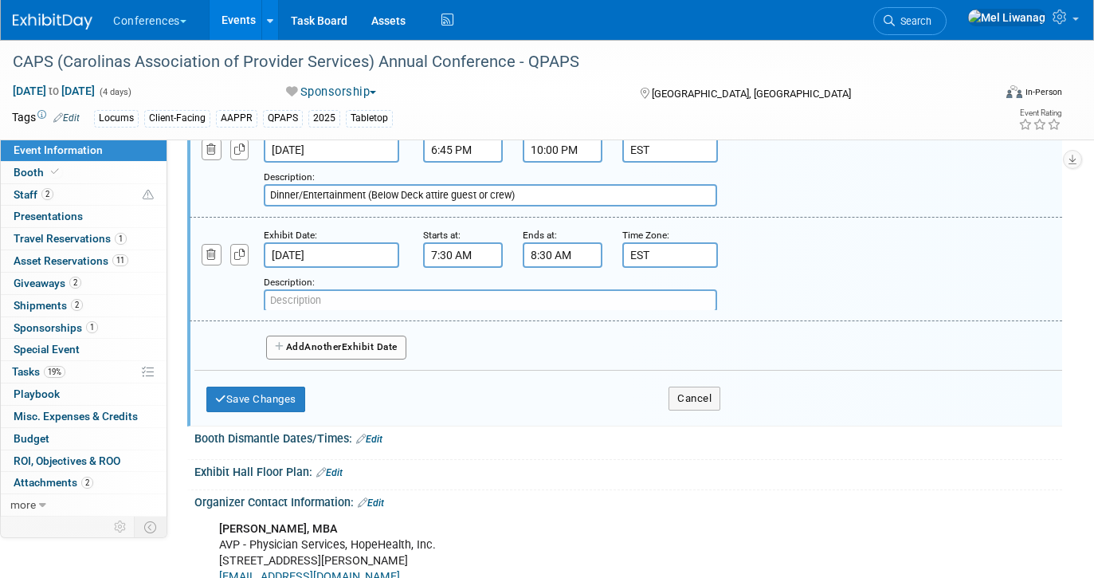
paste input "Doors open 7:30AM, breakfast begins at 7:45AM"
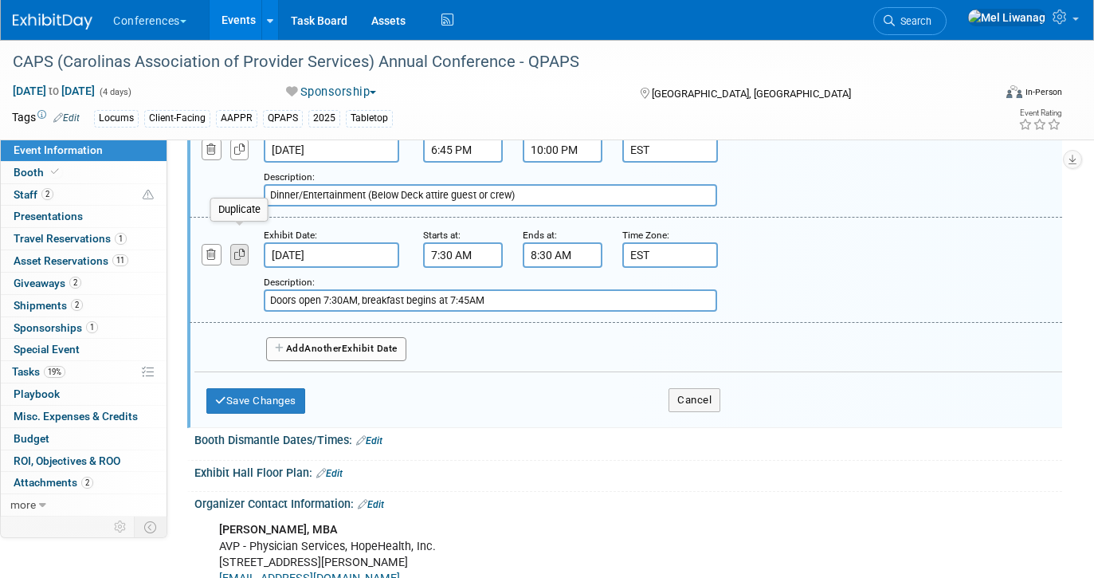
type input "Doors open 7:30AM, breakfast begins at 7:45AM"
click at [240, 249] on icon "button" at bounding box center [239, 254] width 11 height 10
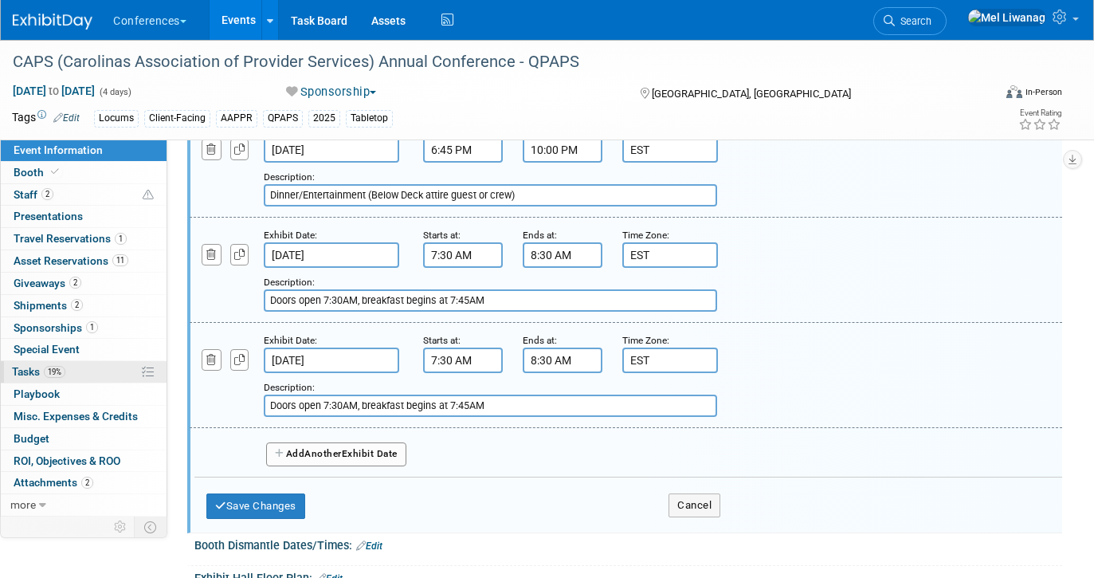
drag, startPoint x: 465, startPoint y: 388, endPoint x: 104, endPoint y: 374, distance: 361.9
type input "Thank you Lunch w/Exhibitor, Door Prizes"
click at [441, 347] on input "7:30 AM" at bounding box center [463, 359] width 80 height 25
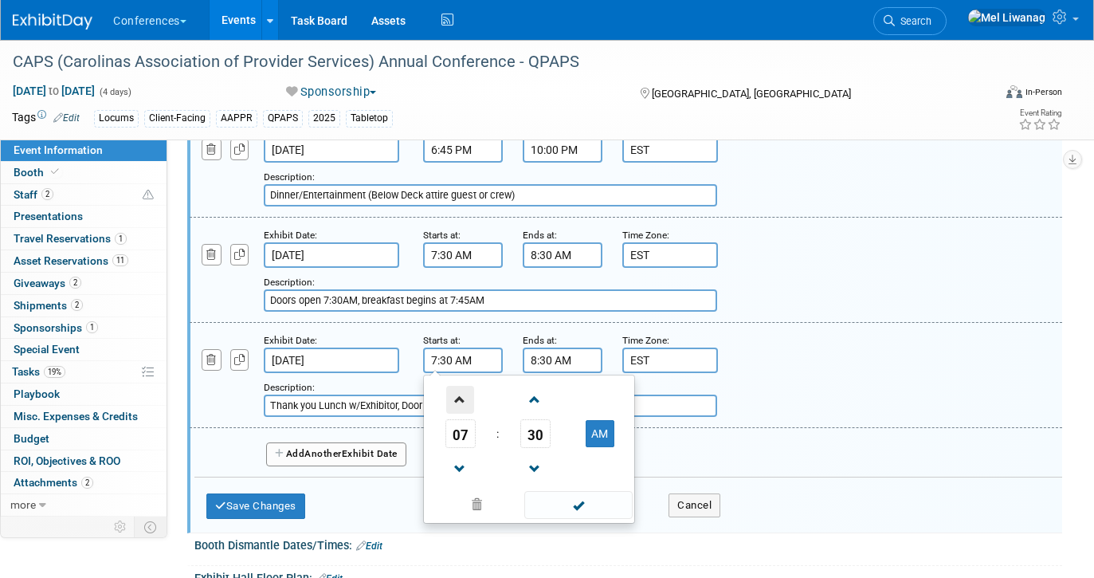
click at [465, 386] on span at bounding box center [460, 400] width 28 height 28
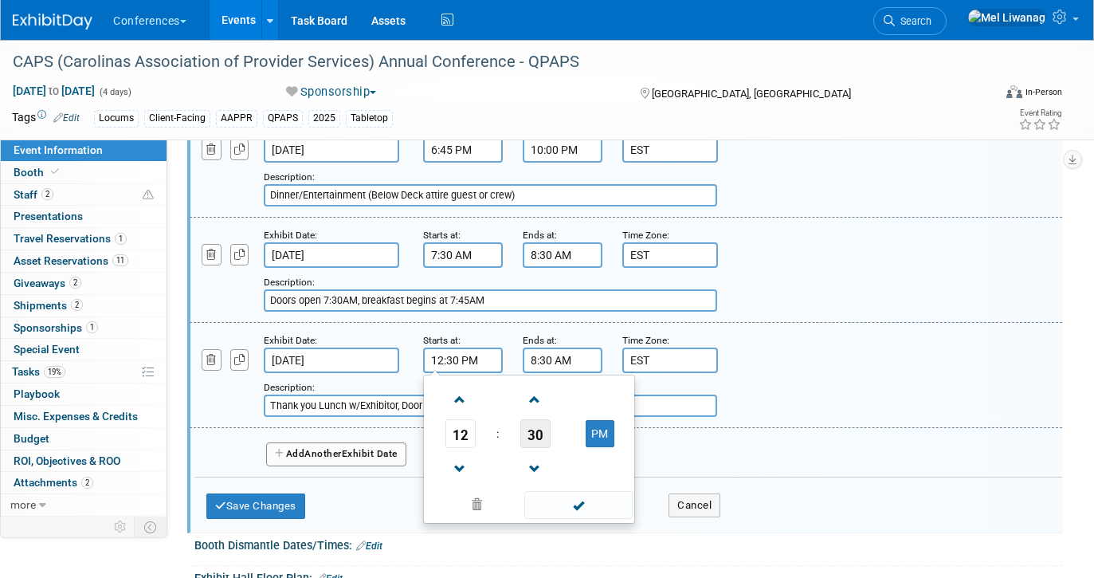
click at [550, 419] on span "30" at bounding box center [535, 433] width 30 height 29
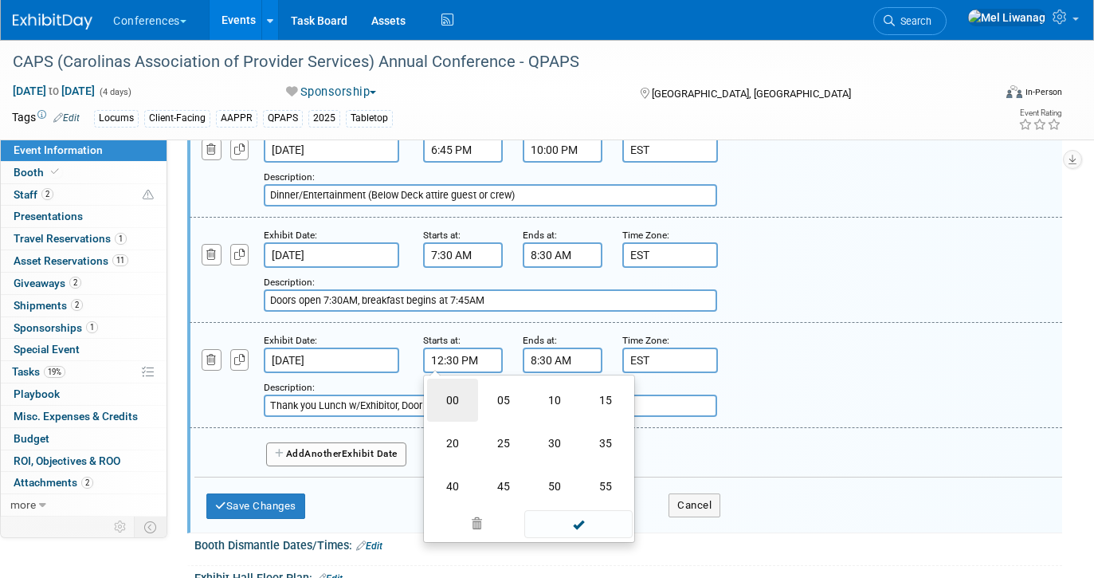
click at [437, 378] on td "00" at bounding box center [452, 399] width 51 height 43
type input "12:00 PM"
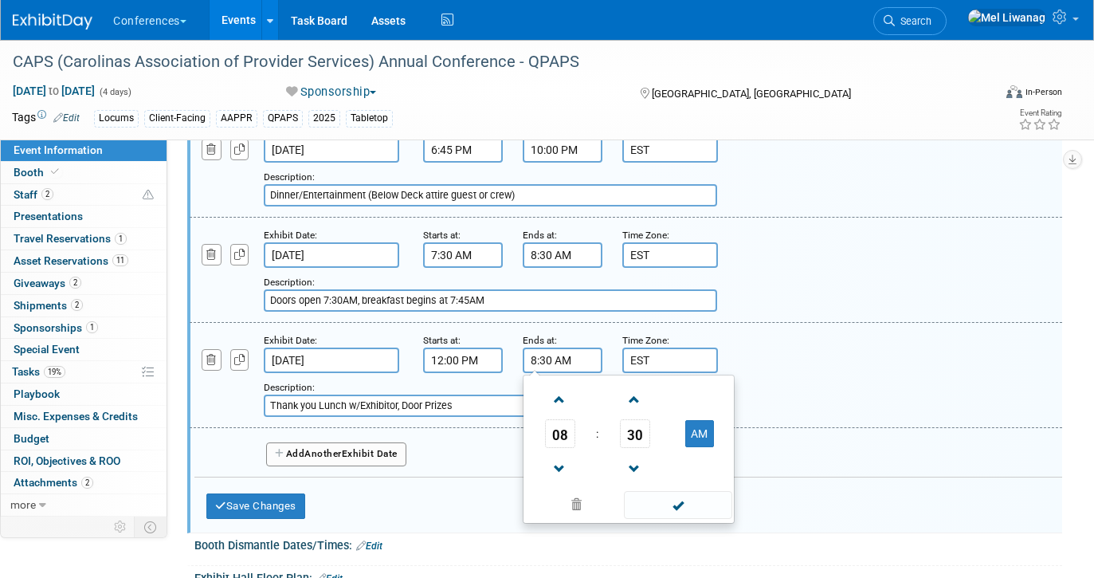
click at [548, 347] on input "8:30 AM" at bounding box center [563, 359] width 80 height 25
click at [566, 419] on span "08" at bounding box center [560, 433] width 30 height 29
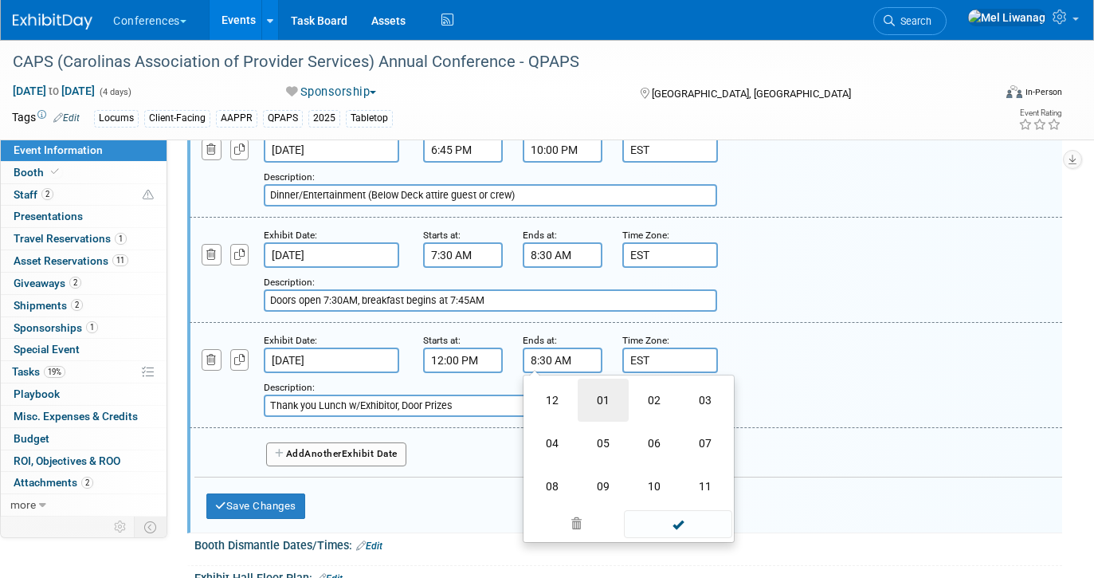
click at [598, 389] on td "01" at bounding box center [603, 399] width 51 height 43
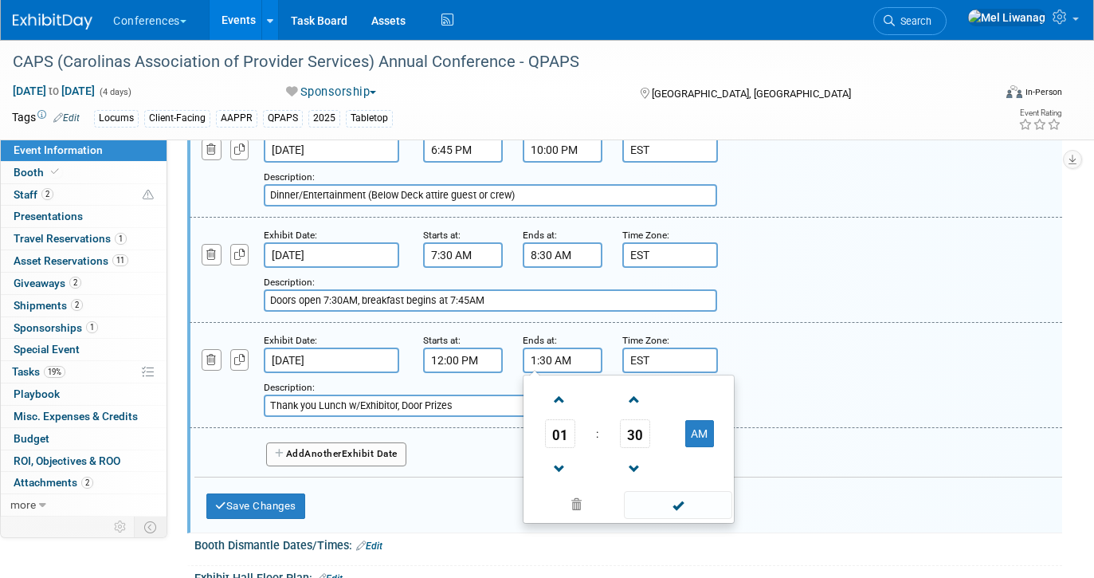
click at [691, 448] on td at bounding box center [699, 468] width 63 height 41
click at [699, 420] on button "AM" at bounding box center [699, 433] width 29 height 27
type input "1:30 PM"
click at [676, 491] on span at bounding box center [678, 505] width 108 height 28
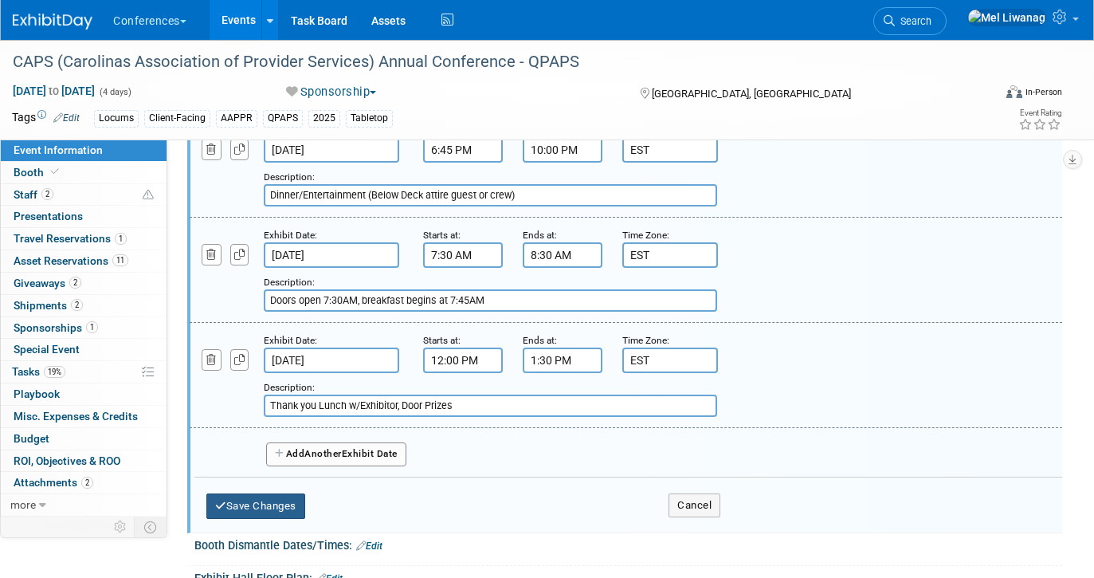
click at [294, 493] on button "Save Changes" at bounding box center [255, 505] width 99 height 25
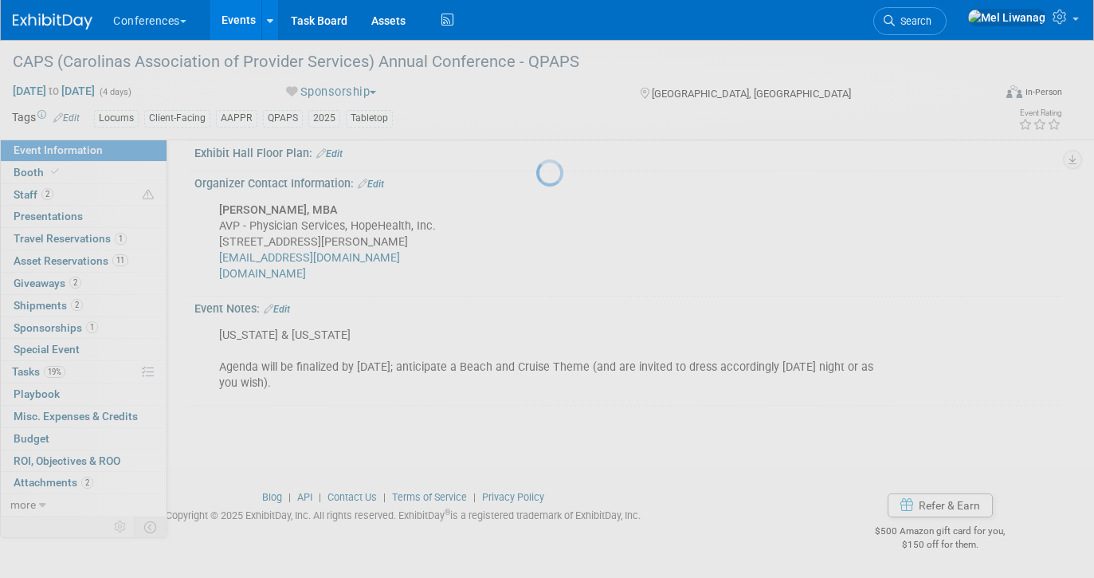
scroll to position [566, 0]
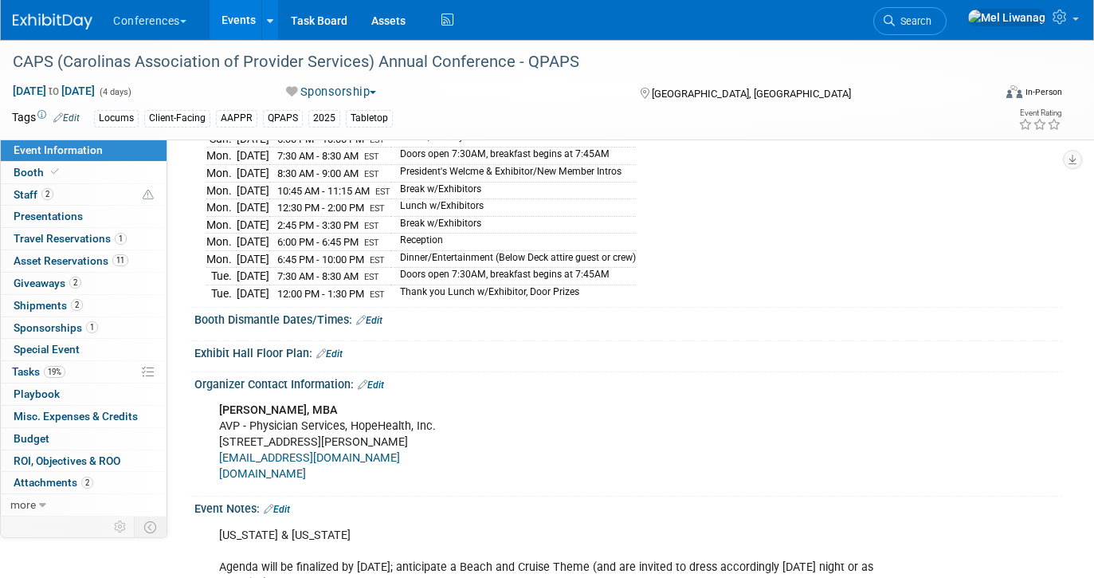
click at [375, 315] on link "Edit" at bounding box center [369, 320] width 26 height 11
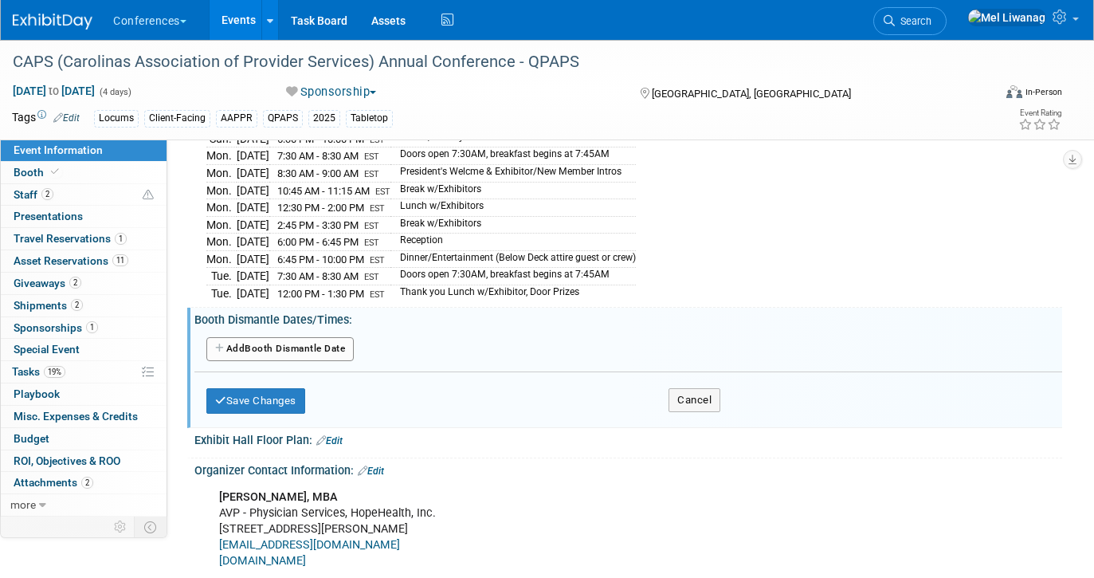
click at [321, 339] on button "Add Another Booth Dismantle Date" at bounding box center [279, 349] width 147 height 24
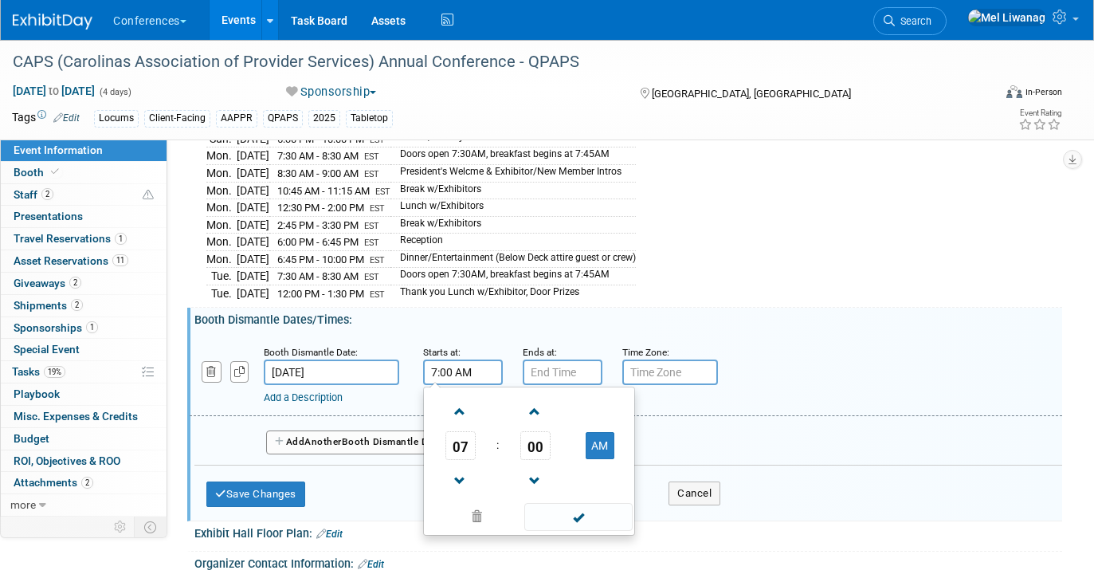
click at [480, 359] on input "7:00 AM" at bounding box center [463, 371] width 80 height 25
click at [458, 432] on span "07" at bounding box center [460, 445] width 30 height 29
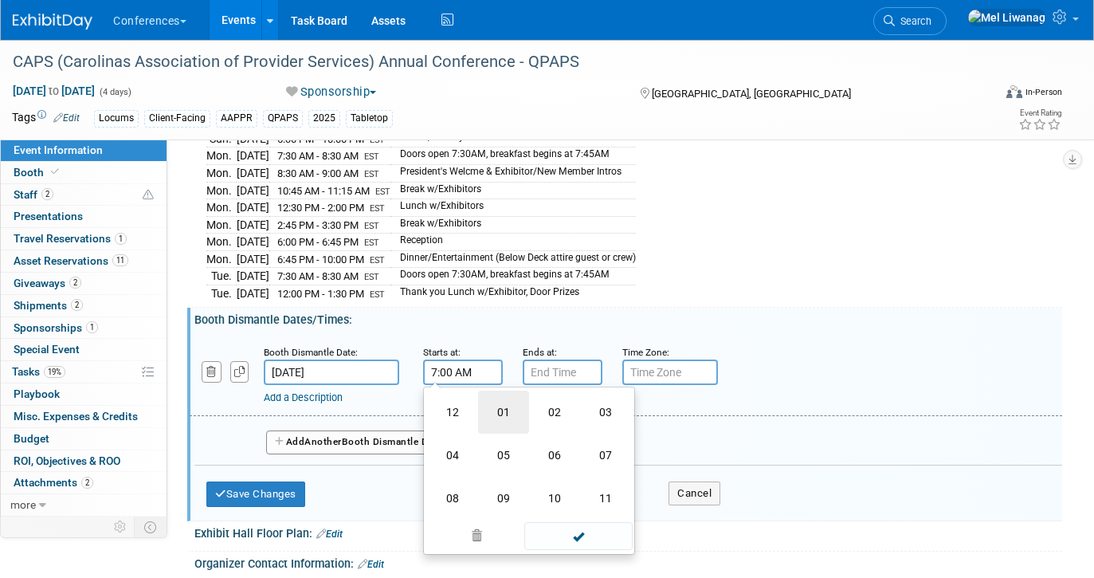
click at [510, 390] on td "01" at bounding box center [503, 411] width 51 height 43
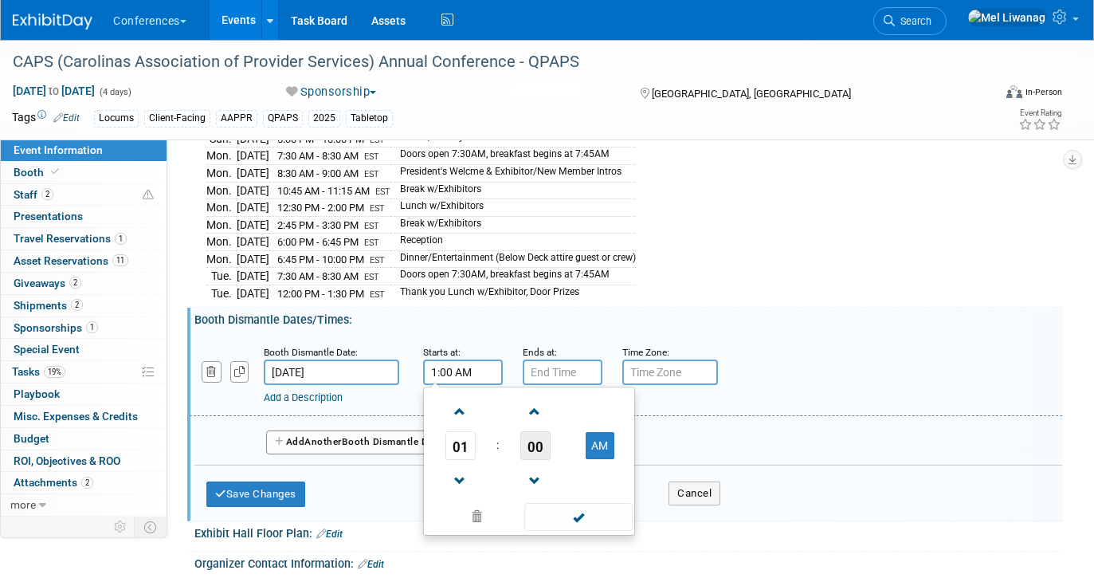
click at [541, 431] on span "00" at bounding box center [535, 445] width 30 height 29
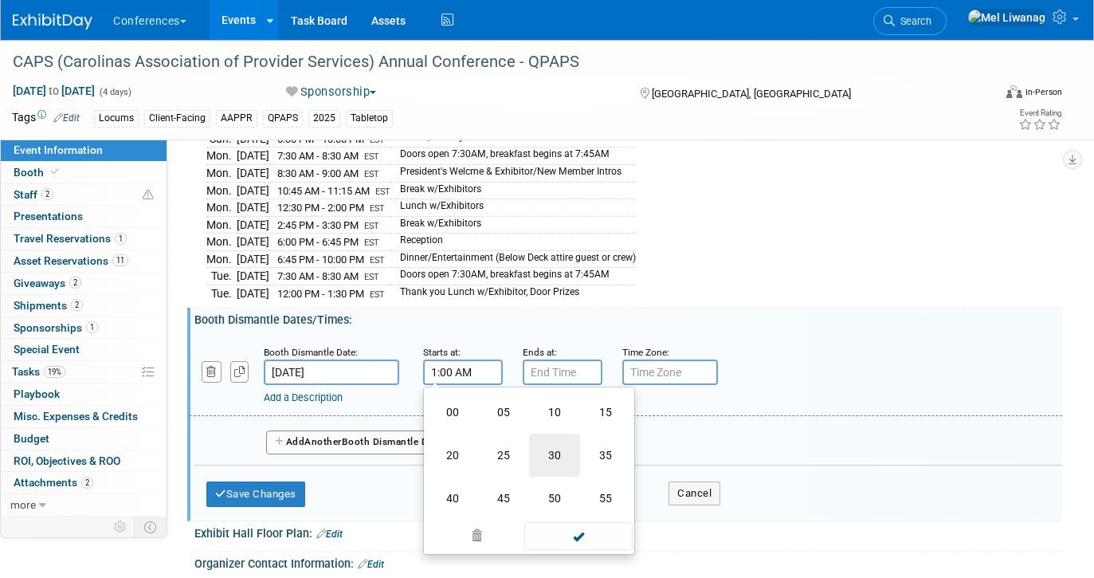
click at [562, 433] on td "30" at bounding box center [554, 454] width 51 height 43
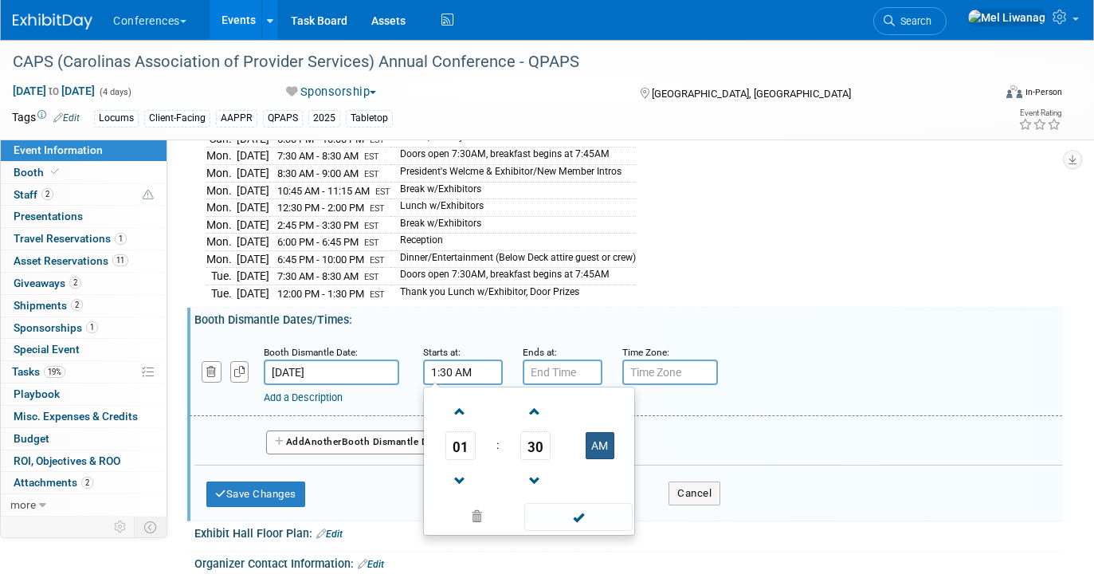
click at [592, 432] on button "AM" at bounding box center [600, 445] width 29 height 27
type input "1:30 PM"
click at [592, 503] on span at bounding box center [578, 517] width 108 height 28
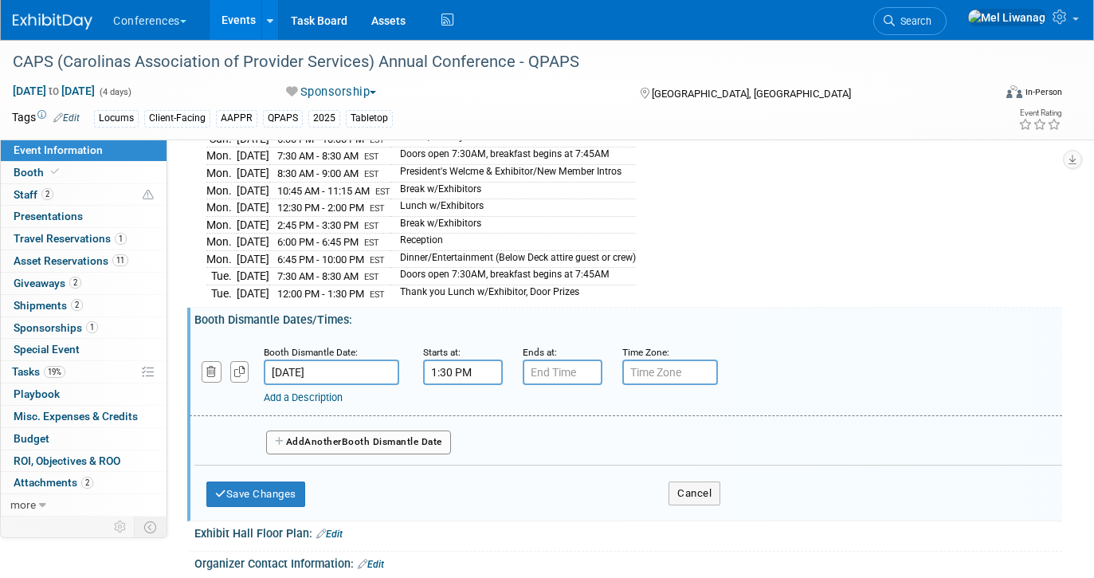
click at [581, 416] on div "Add Another Booth Dismantle Date" at bounding box center [628, 437] width 868 height 42
click at [292, 481] on button "Save Changes" at bounding box center [255, 493] width 99 height 25
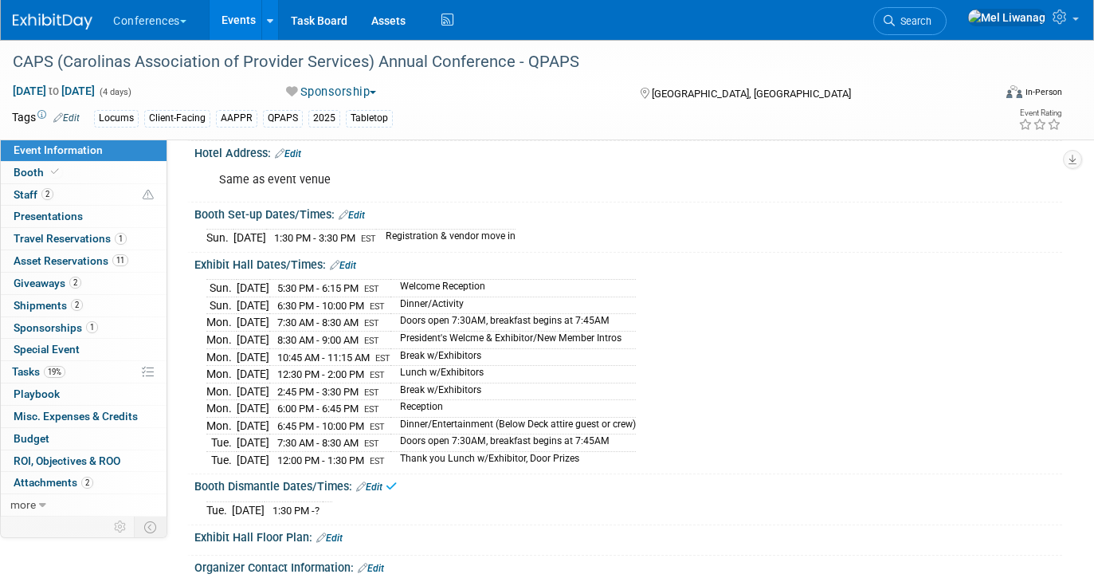
scroll to position [400, 0]
drag, startPoint x: 211, startPoint y: 272, endPoint x: 668, endPoint y: 433, distance: 483.7
click at [668, 433] on div "Sun. Nov 2, 2025 5:30 PM - 6:15 PM EST Welcome Reception Sun. Nov 2, 2025 6:30 …" at bounding box center [628, 370] width 844 height 193
copy tbody "Sun. Nov 2, 2025 5:30 PM - 6:15 PM EST Welcome Reception Sun. Nov 2, 2025 6:30 …"
drag, startPoint x: 342, startPoint y: 488, endPoint x: 206, endPoint y: 492, distance: 136.3
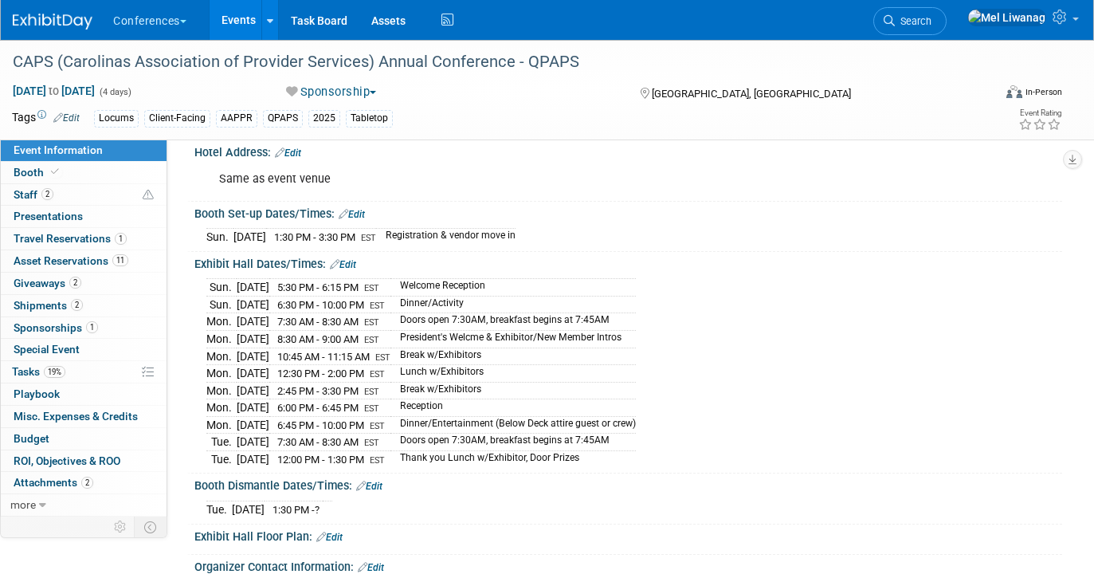
click at [206, 501] on tr "Tue. Nov 4, 2025 1:30 PM - ?" at bounding box center [269, 509] width 126 height 17
copy div "Tue. Nov 4, 2025 1:30 PM -"
click at [348, 259] on link "Edit" at bounding box center [343, 264] width 26 height 11
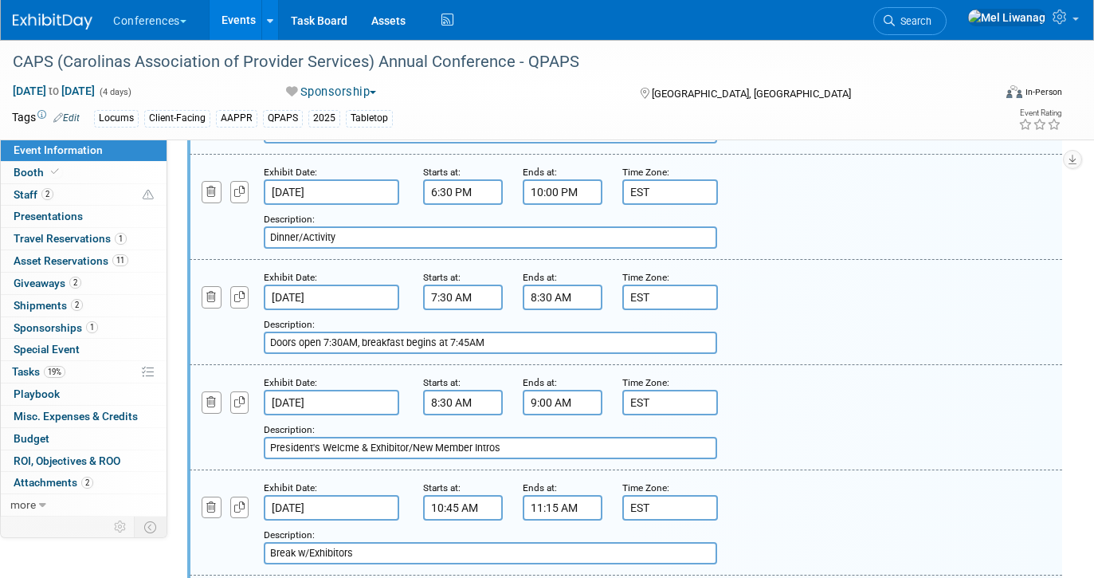
scroll to position [632, 0]
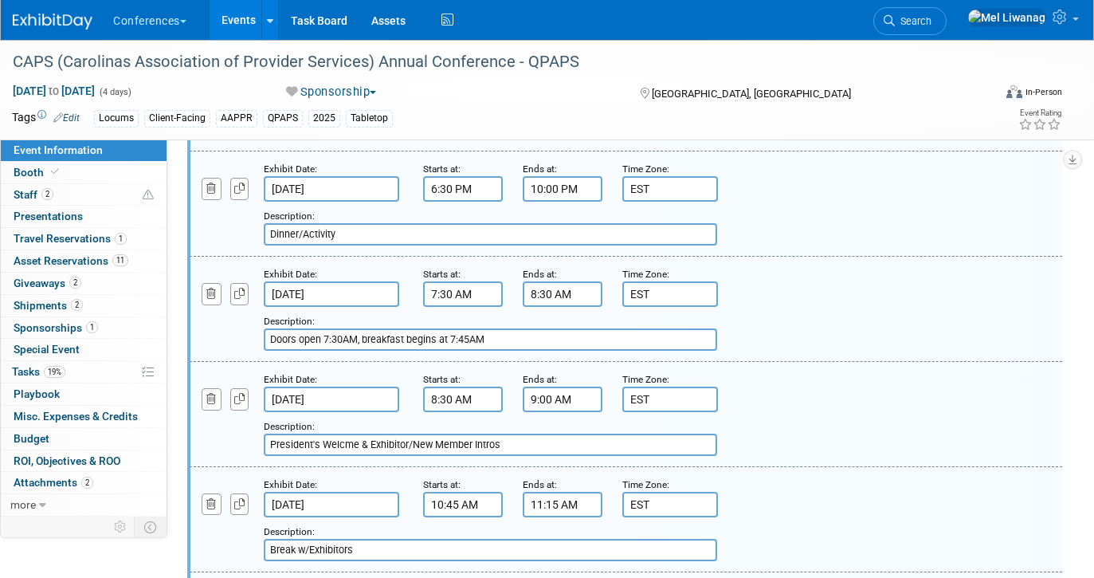
click at [349, 433] on input "President's Welcme & Exhibitor/New Member Intros" at bounding box center [490, 444] width 453 height 22
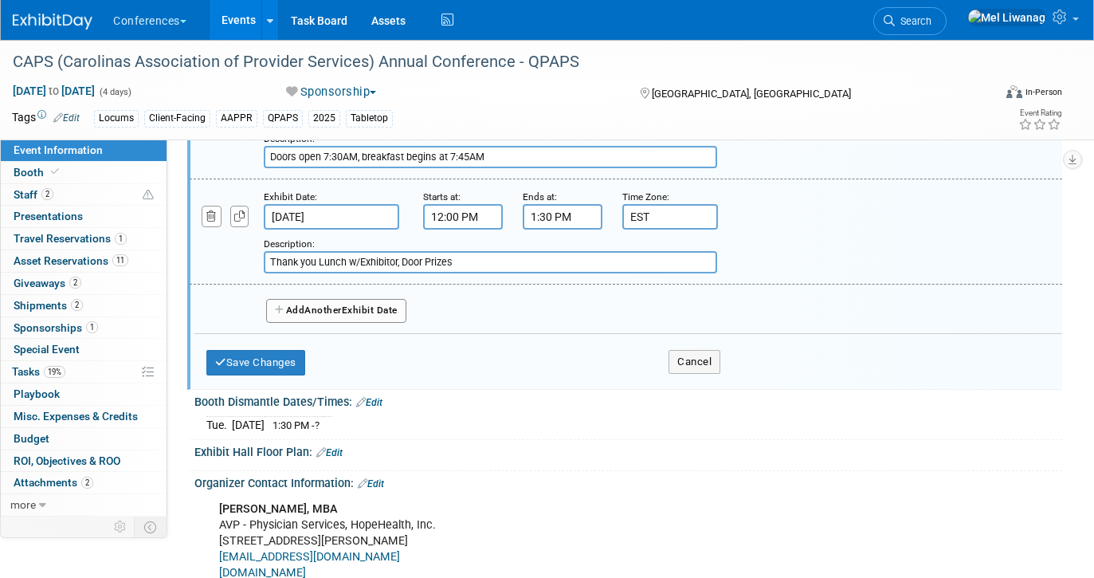
scroll to position [1587, 0]
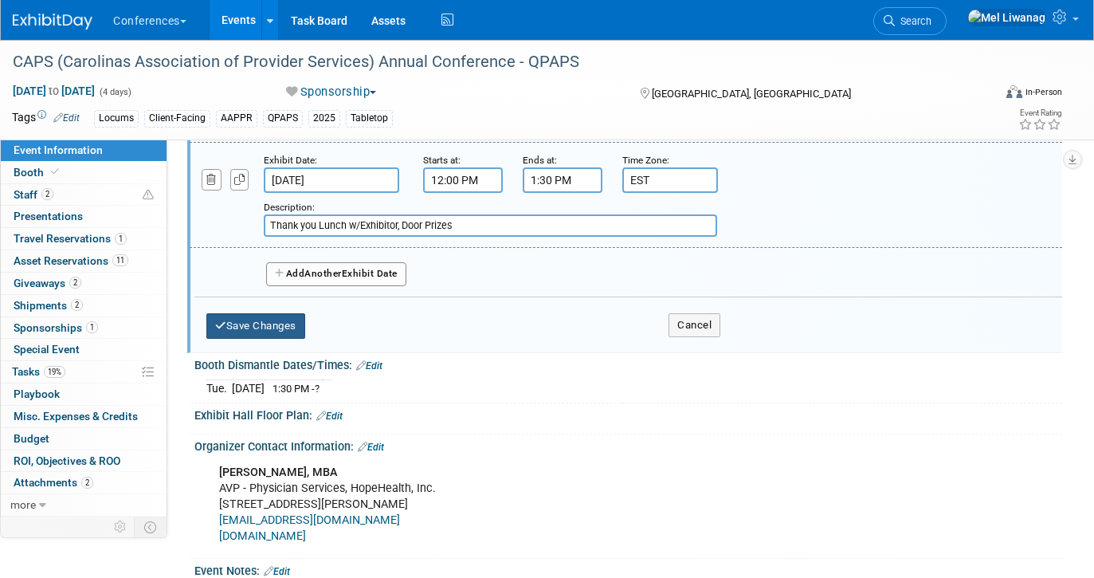
type input "President's Welcome & Exhibitor/New Member Intros"
click at [276, 313] on button "Save Changes" at bounding box center [255, 325] width 99 height 25
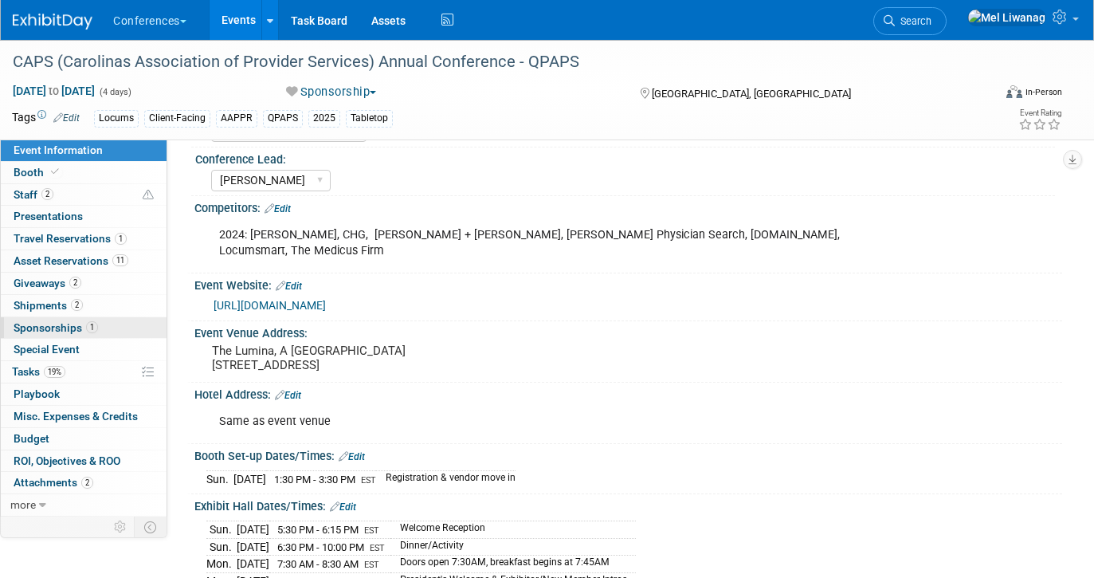
scroll to position [0, 0]
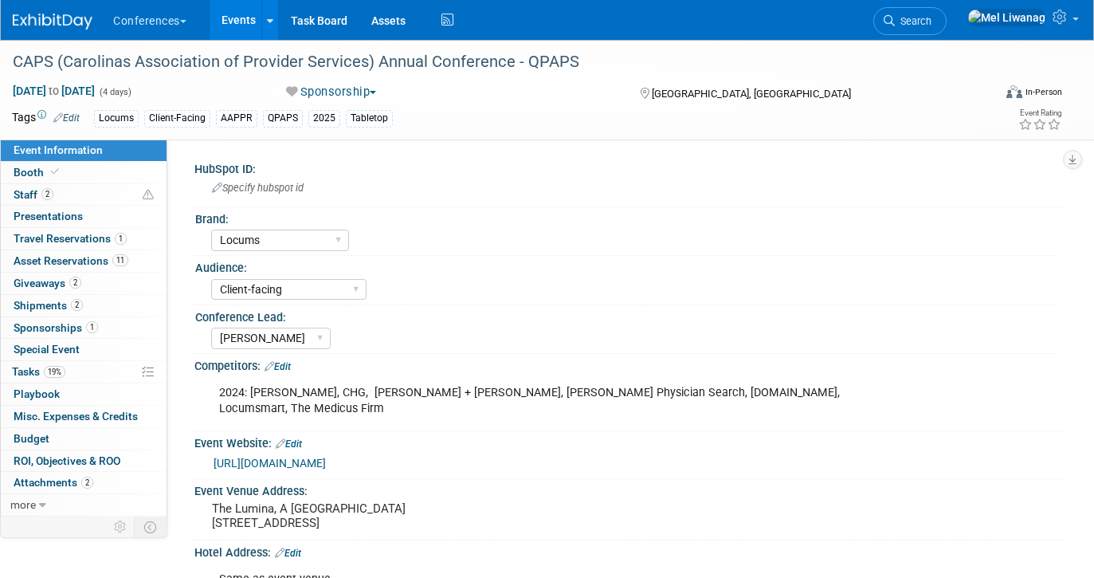
click at [326, 456] on link "https://www.capsnet.org/annual-conference/" at bounding box center [269, 462] width 112 height 13
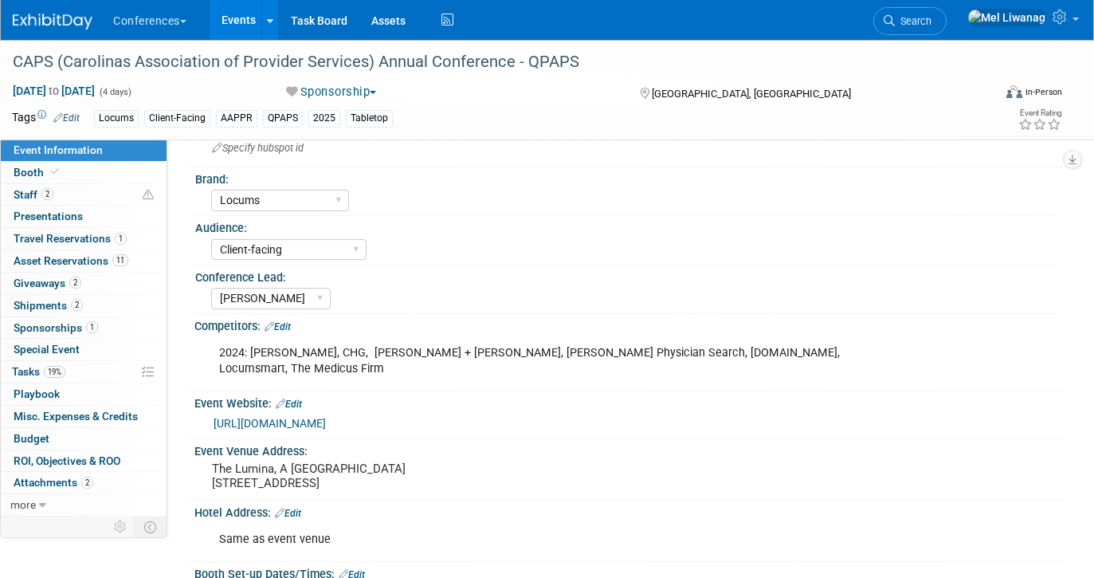
scroll to position [62, 0]
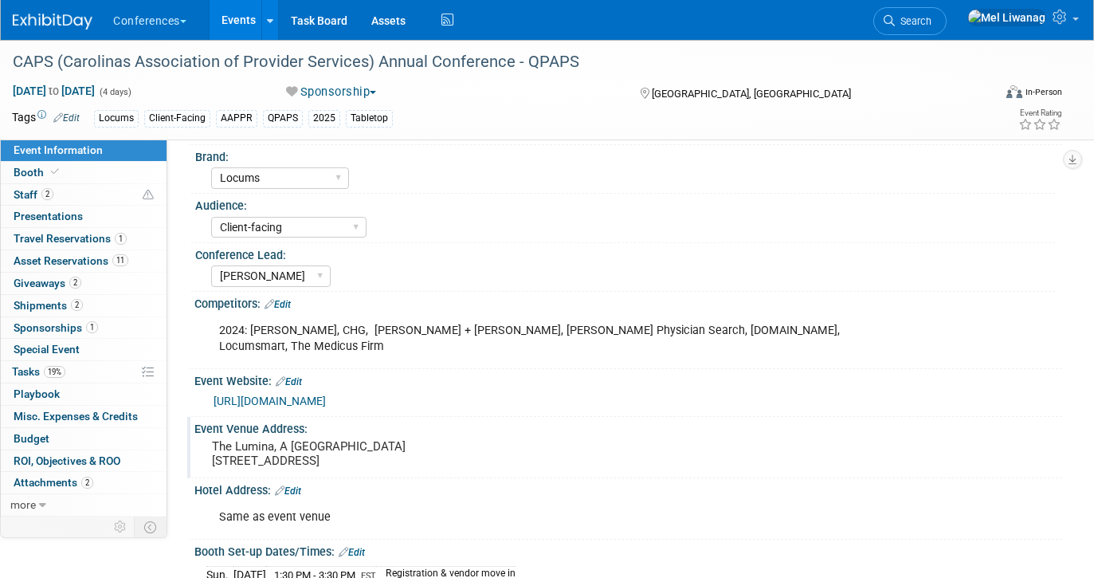
click at [422, 460] on div "Event Venue Address: The Lumina, A Holiday Inn Resort 1706 N Lumina Ave., Wrigh…" at bounding box center [624, 447] width 875 height 61
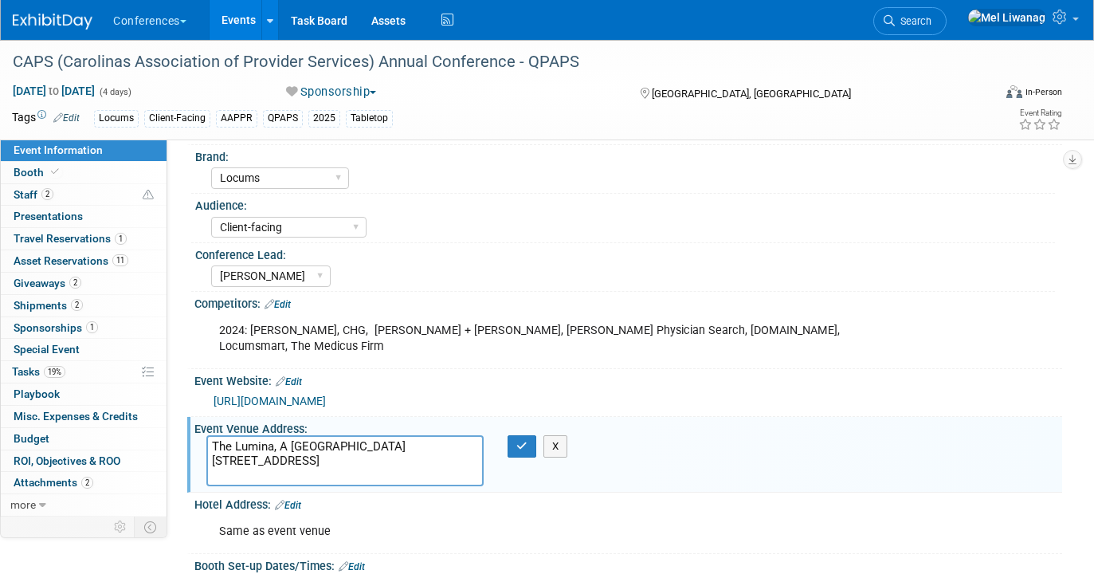
drag, startPoint x: 247, startPoint y: 459, endPoint x: 203, endPoint y: 418, distance: 59.8
click at [203, 418] on div "Event Venue Address: The Lumina, A Holiday Inn Resort 1706 N Lumina Ave., Wrigh…" at bounding box center [624, 455] width 875 height 76
click at [561, 435] on button "X" at bounding box center [555, 446] width 25 height 22
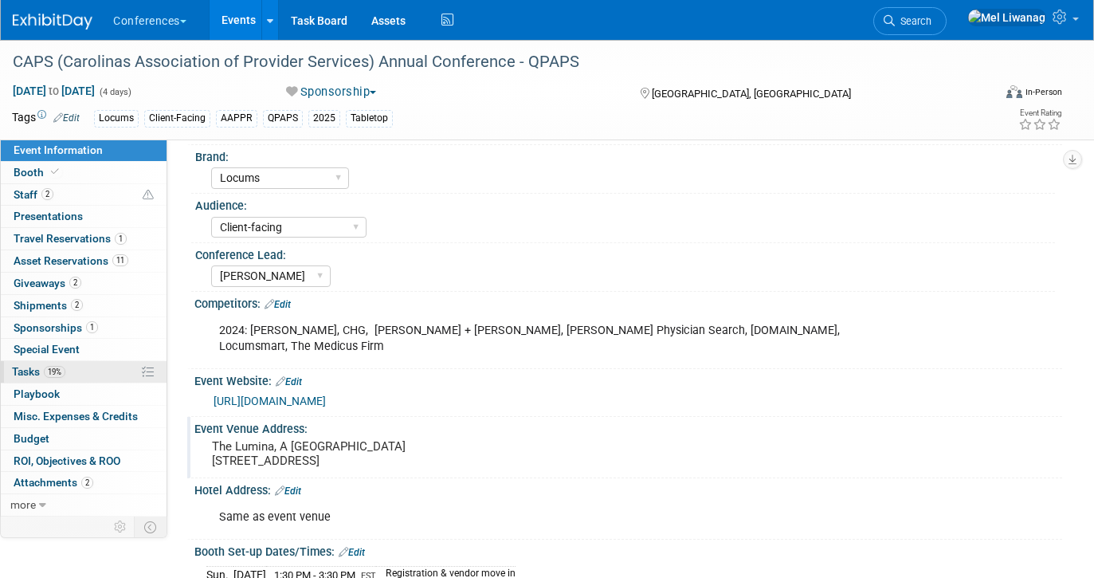
click at [19, 370] on span "Tasks 19%" at bounding box center [38, 371] width 53 height 13
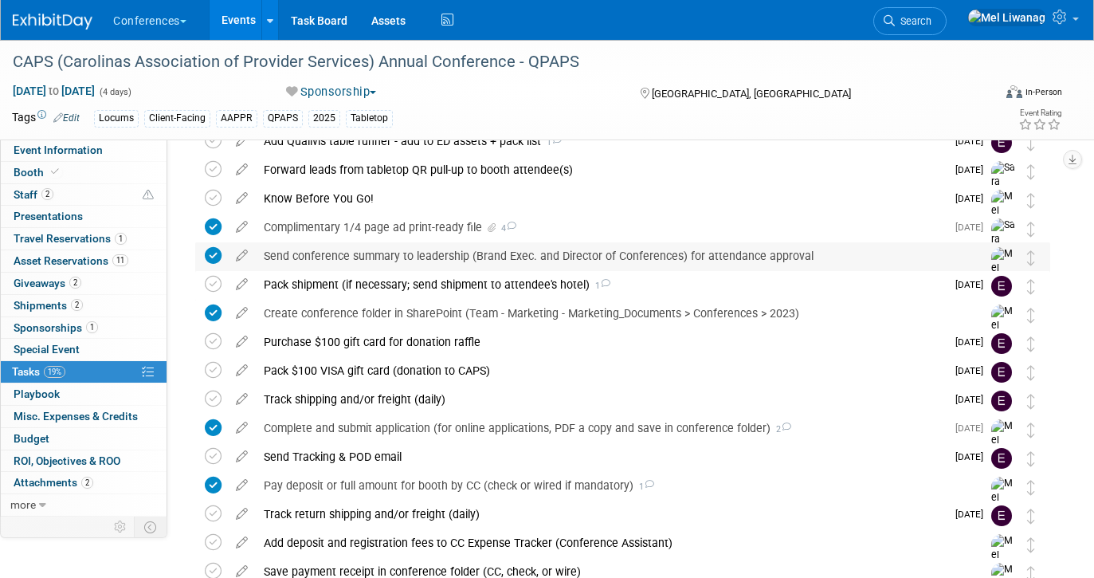
scroll to position [0, 0]
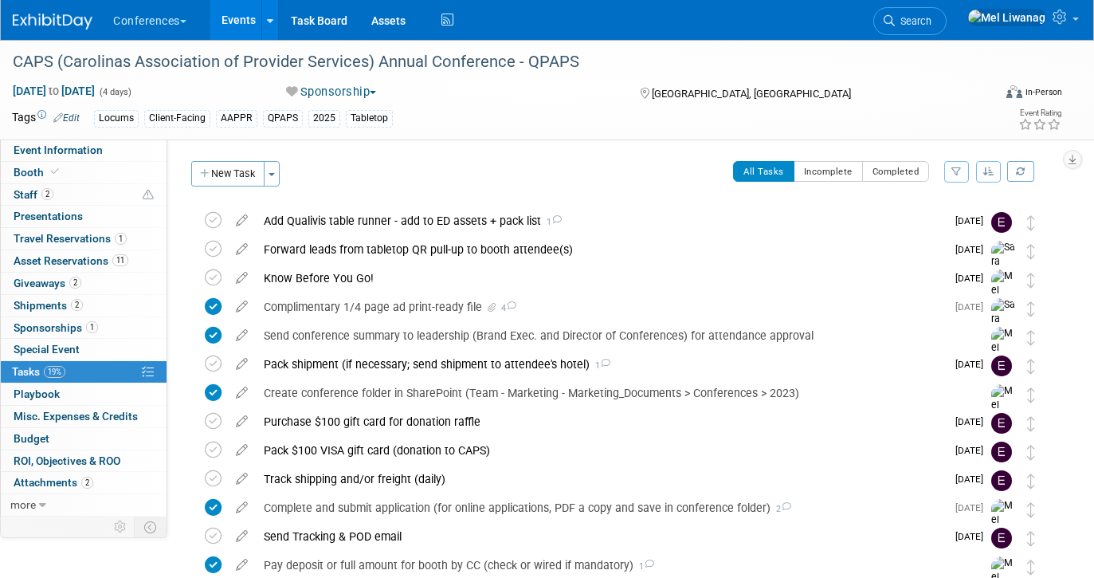
click at [821, 186] on div "All Tasks Incomplete Completed Filter by Assignee -- Select Assignee -- All una…" at bounding box center [669, 177] width 762 height 33
click at [815, 169] on button "Incomplete" at bounding box center [827, 171] width 69 height 21
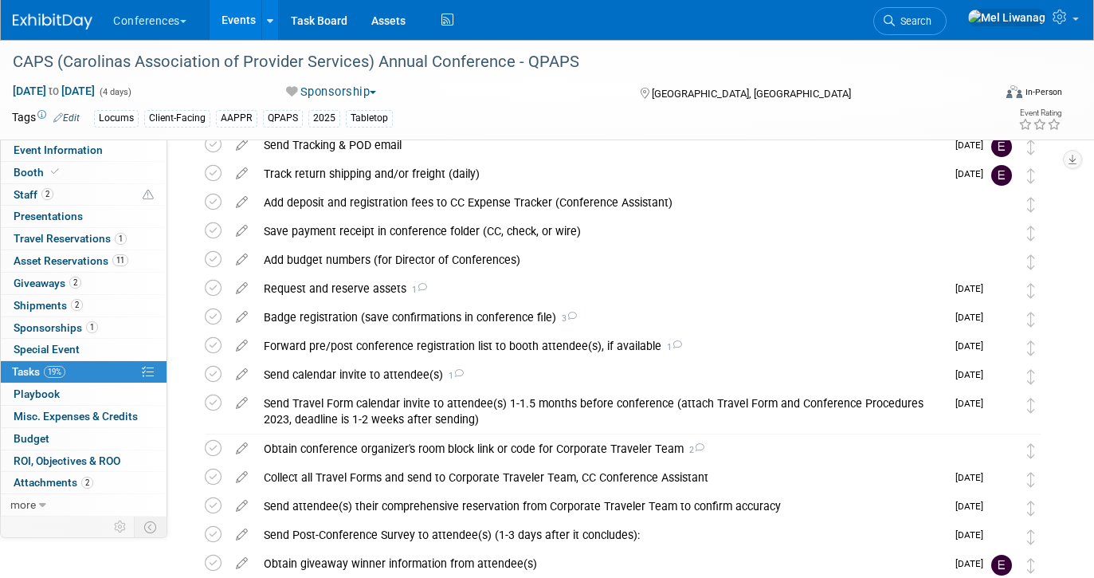
scroll to position [280, 0]
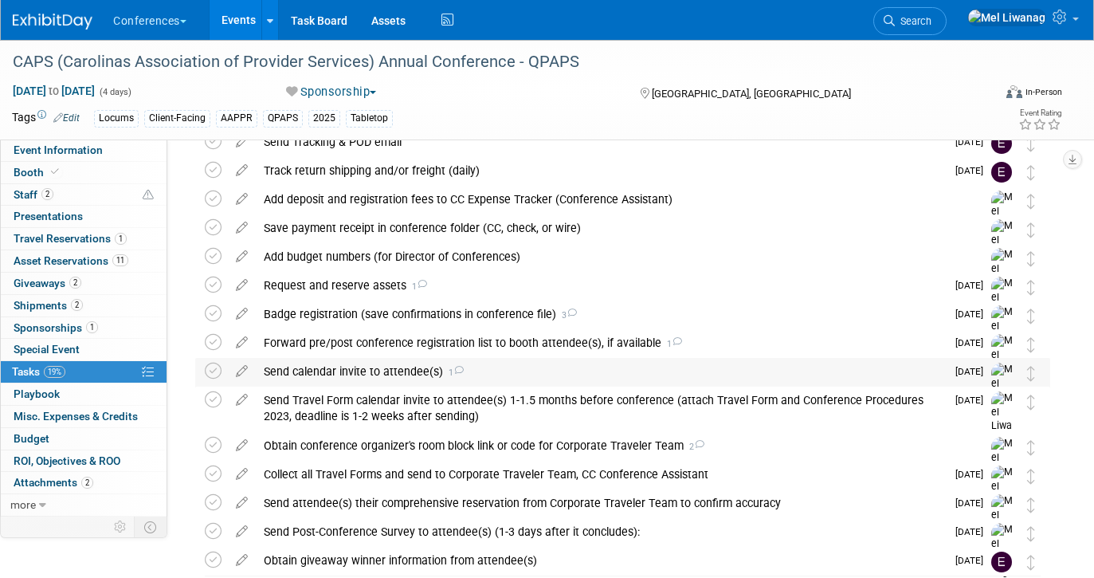
click at [415, 374] on div "Send calendar invite to attendee(s) 1" at bounding box center [601, 371] width 690 height 27
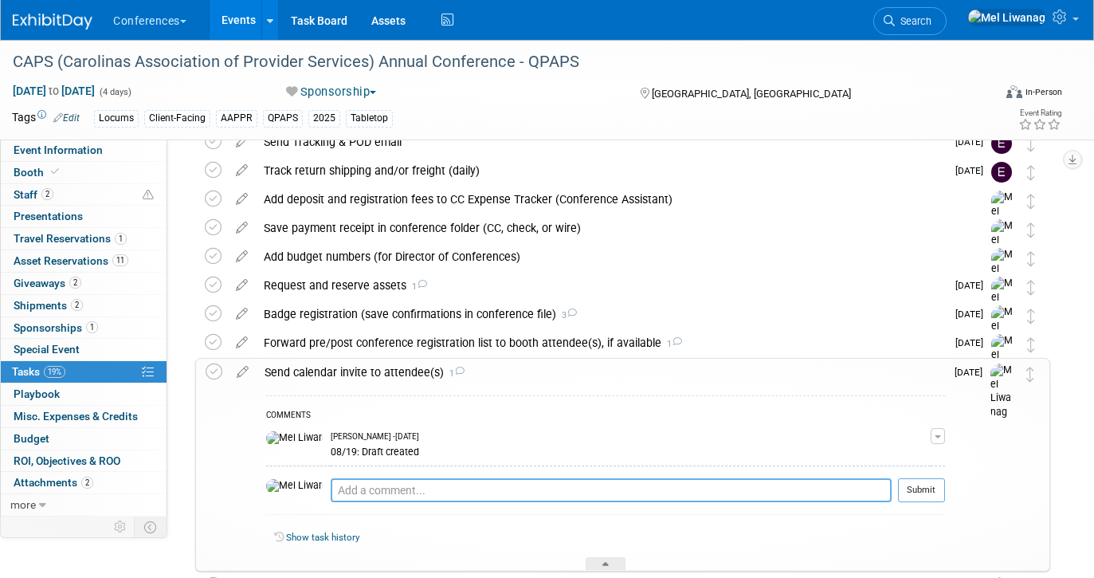
click at [376, 483] on textarea at bounding box center [611, 490] width 561 height 24
type textarea "08/28: Sent"
click at [929, 505] on div at bounding box center [921, 508] width 47 height 12
click at [928, 502] on div at bounding box center [921, 508] width 47 height 12
click at [929, 488] on button "Submit" at bounding box center [921, 490] width 47 height 24
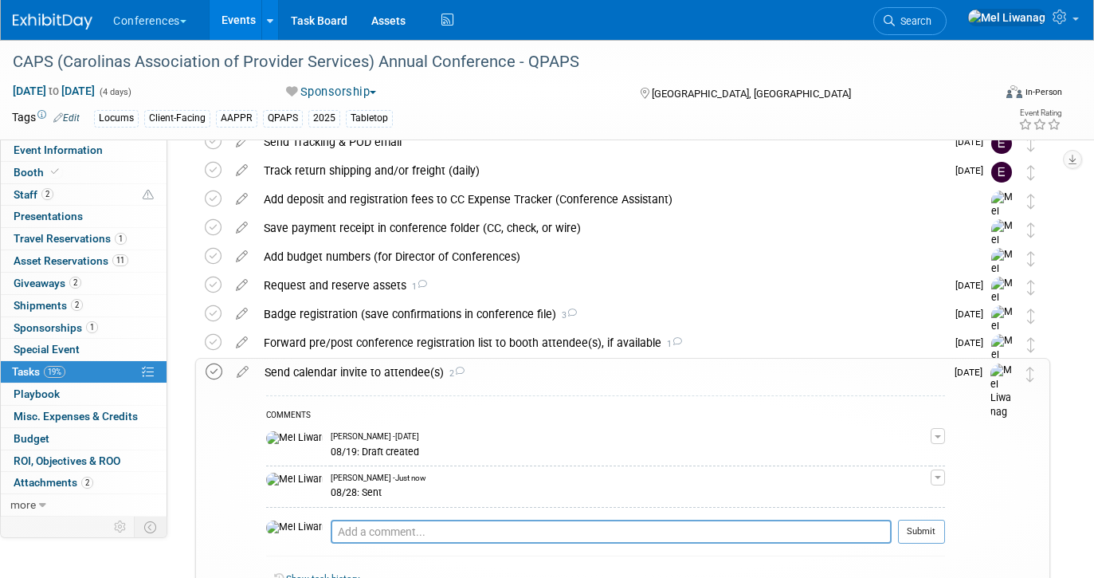
click at [215, 373] on icon at bounding box center [214, 371] width 17 height 17
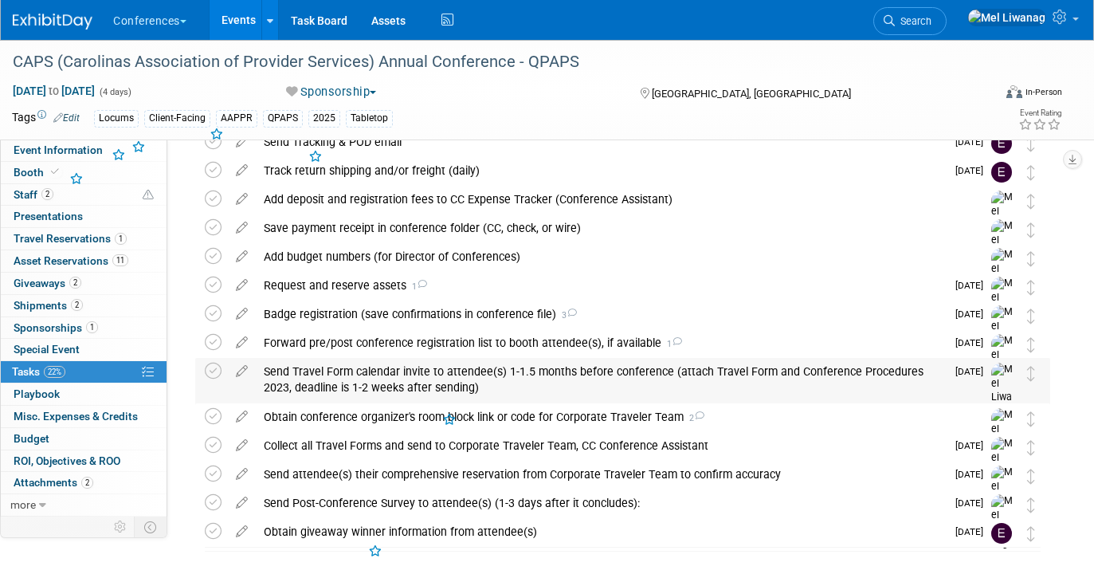
click at [485, 384] on div "Send Travel Form calendar invite to attendee(s) 1-1.5 months before conference …" at bounding box center [601, 380] width 690 height 44
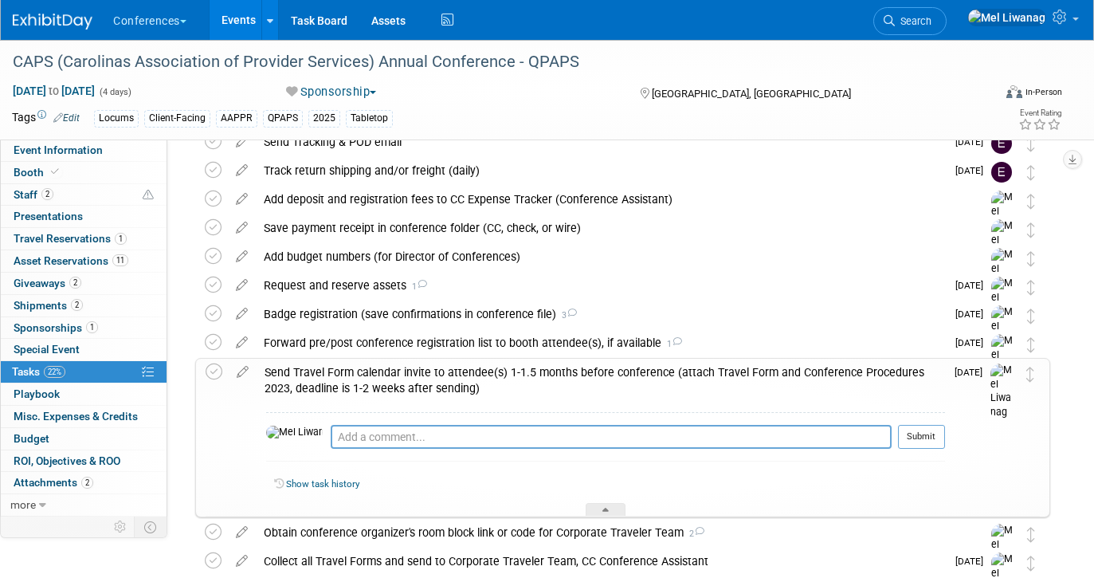
click at [454, 450] on div "Pro tip: Press Ctrl-Enter to submit comment." at bounding box center [611, 454] width 561 height 12
click at [454, 441] on textarea at bounding box center [611, 437] width 561 height 24
click at [485, 373] on div "Send Travel Form calendar invite to attendee(s) 1-1.5 months before conference …" at bounding box center [601, 380] width 688 height 44
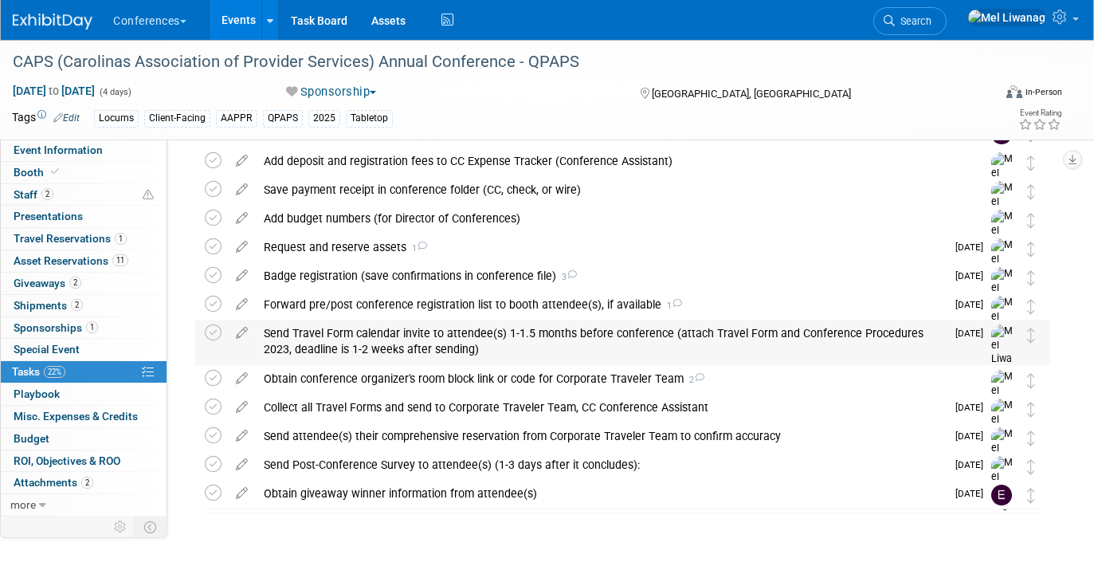
scroll to position [346, 0]
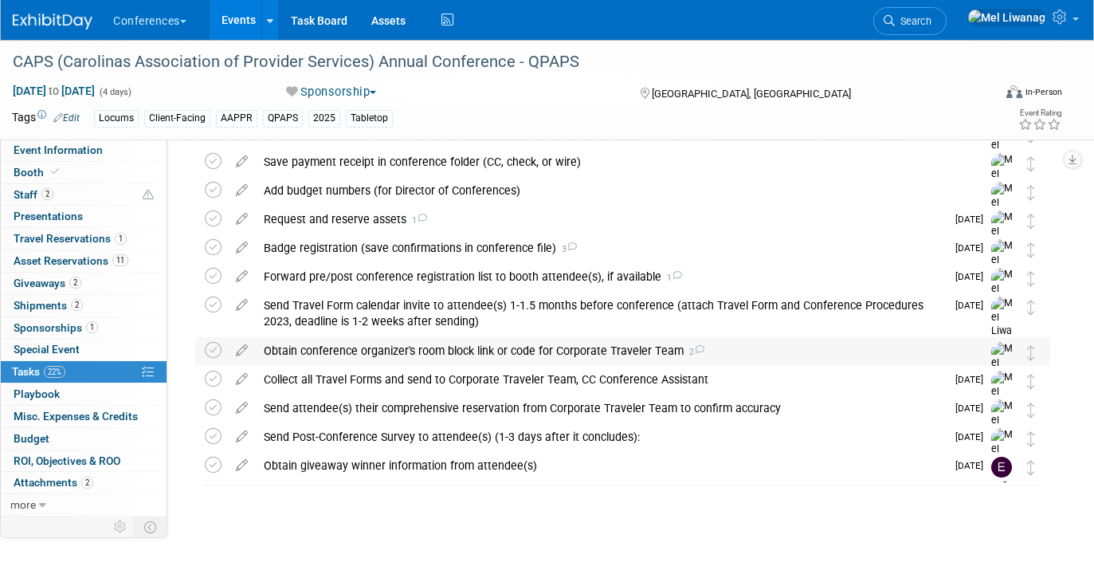
click at [452, 362] on div "Obtain conference organizer's room block link or code for Corporate Traveler Te…" at bounding box center [607, 350] width 703 height 27
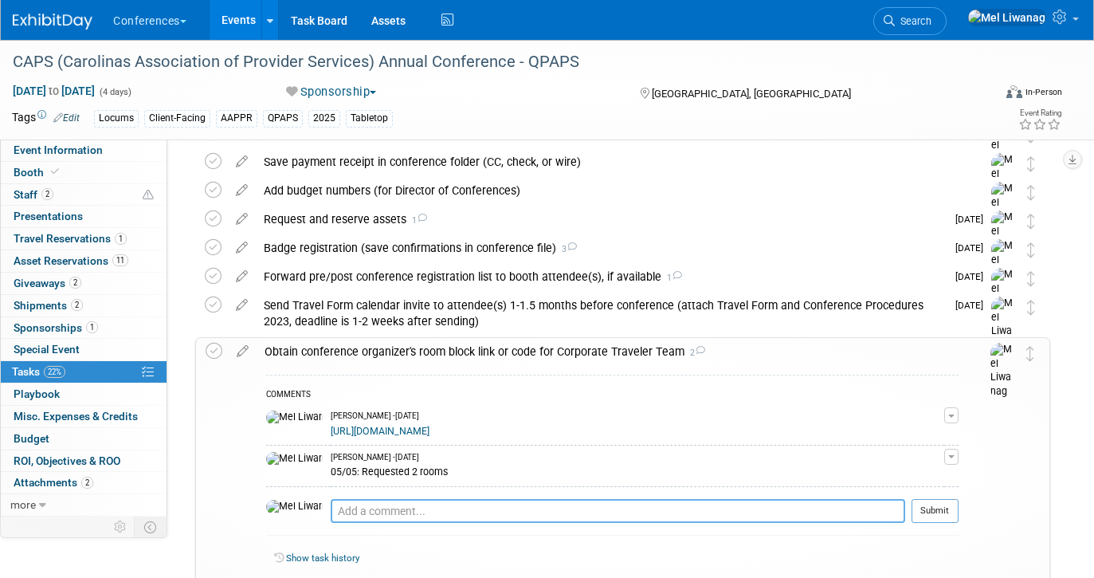
click at [331, 523] on textarea at bounding box center [618, 511] width 574 height 24
type textarea "08/28: Updated check-in to November 1 for both reservations"
click at [931, 523] on button "Submit" at bounding box center [934, 511] width 47 height 24
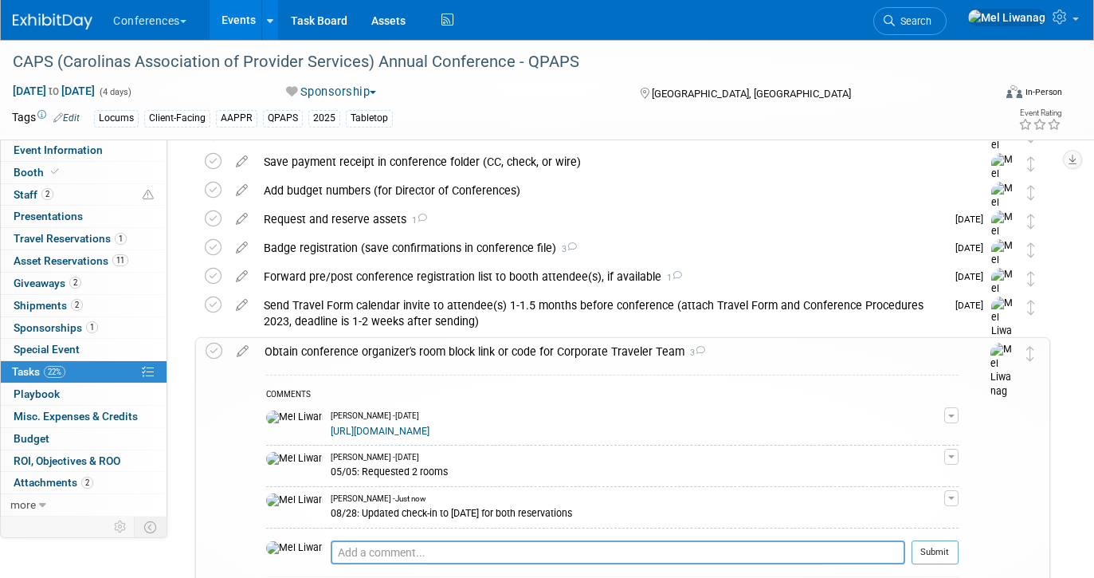
click at [482, 355] on div "Obtain conference organizer's room block link or code for Corporate Traveler Te…" at bounding box center [608, 351] width 702 height 27
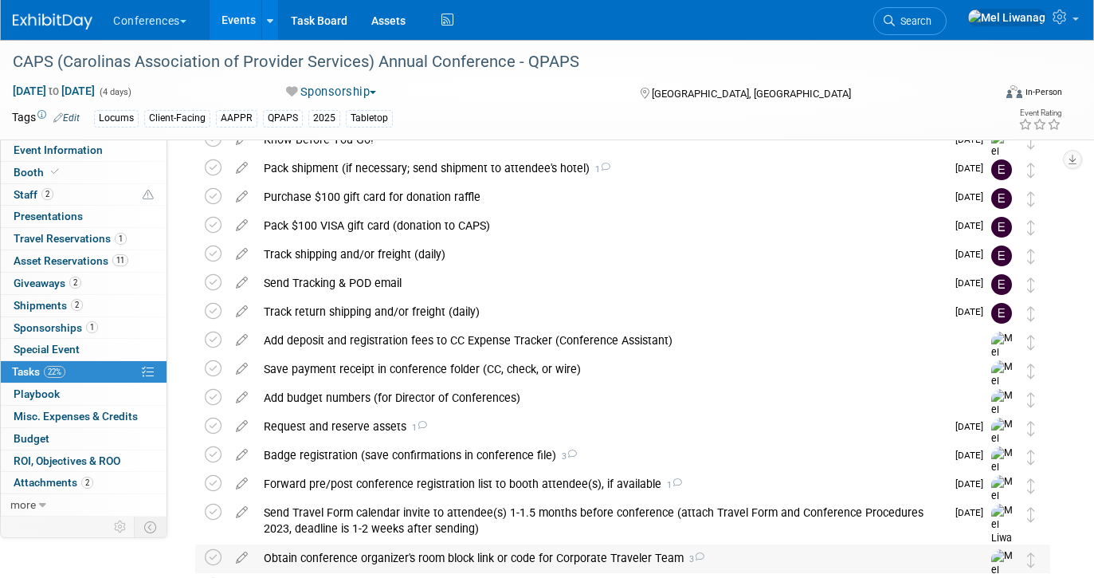
scroll to position [0, 0]
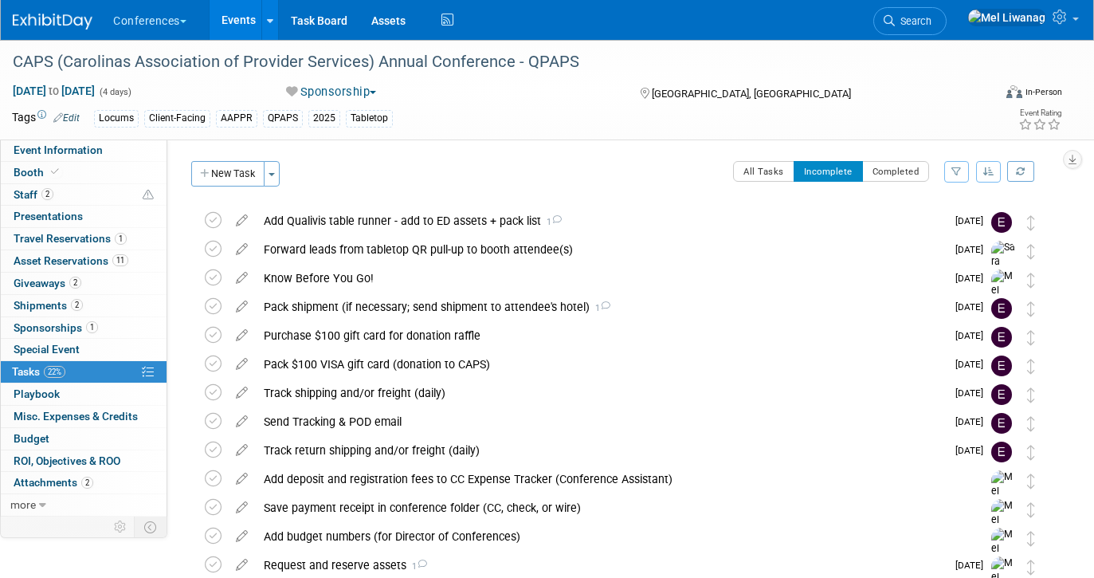
click at [84, 24] on img at bounding box center [53, 22] width 80 height 16
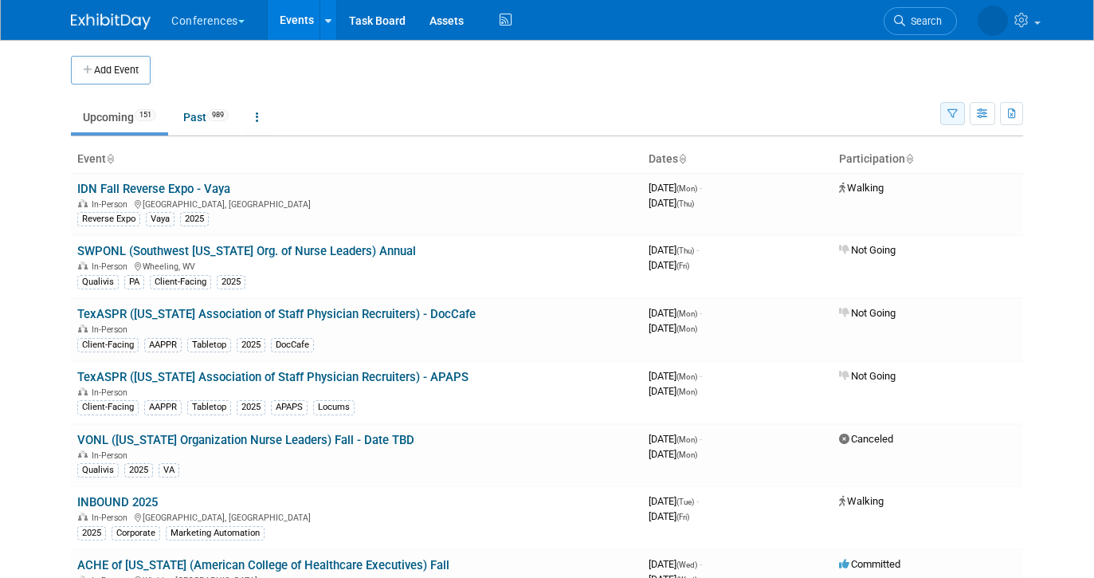
click at [947, 112] on icon "button" at bounding box center [952, 114] width 10 height 10
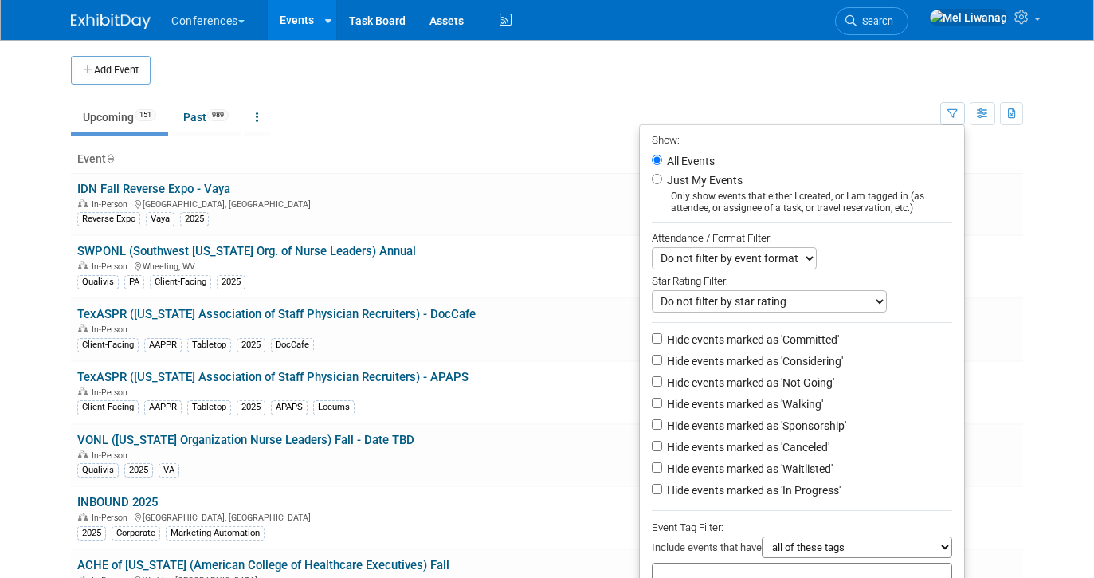
click at [723, 180] on label "Just My Events" at bounding box center [703, 180] width 79 height 16
click at [662, 180] on input "Just My Events" at bounding box center [657, 179] width 10 height 10
radio input "true"
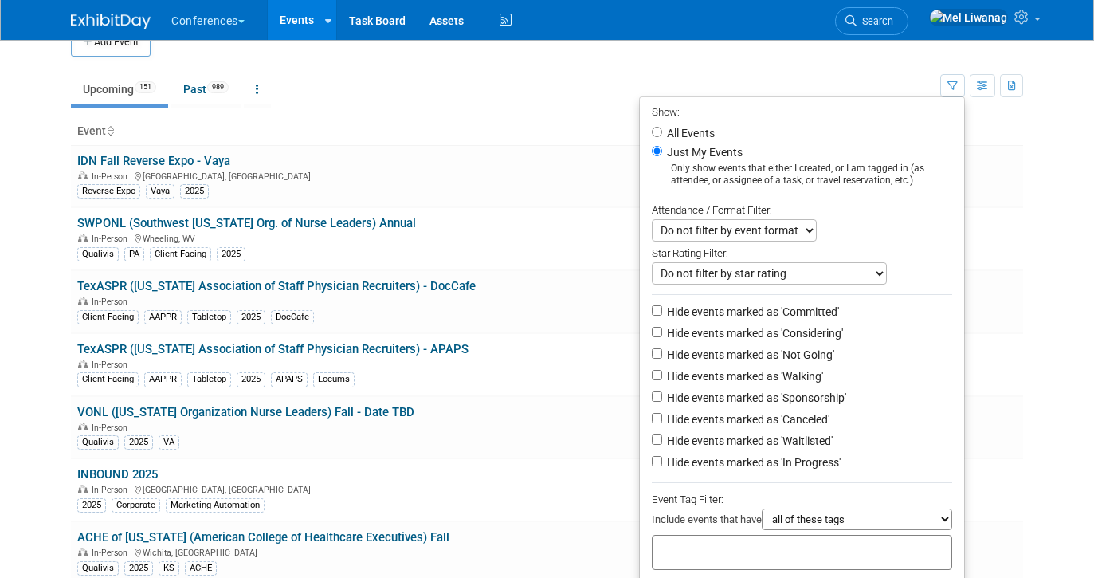
click at [781, 351] on label "Hide events marked as 'Not Going'" at bounding box center [749, 355] width 170 height 16
click at [662, 351] on input "Hide events marked as 'Not Going'" at bounding box center [657, 353] width 10 height 10
checkbox input "true"
click at [785, 435] on li "Hide events marked as 'Waitlisted'" at bounding box center [802, 442] width 324 height 22
click at [785, 423] on label "Hide events marked as 'Canceled'" at bounding box center [747, 419] width 166 height 16
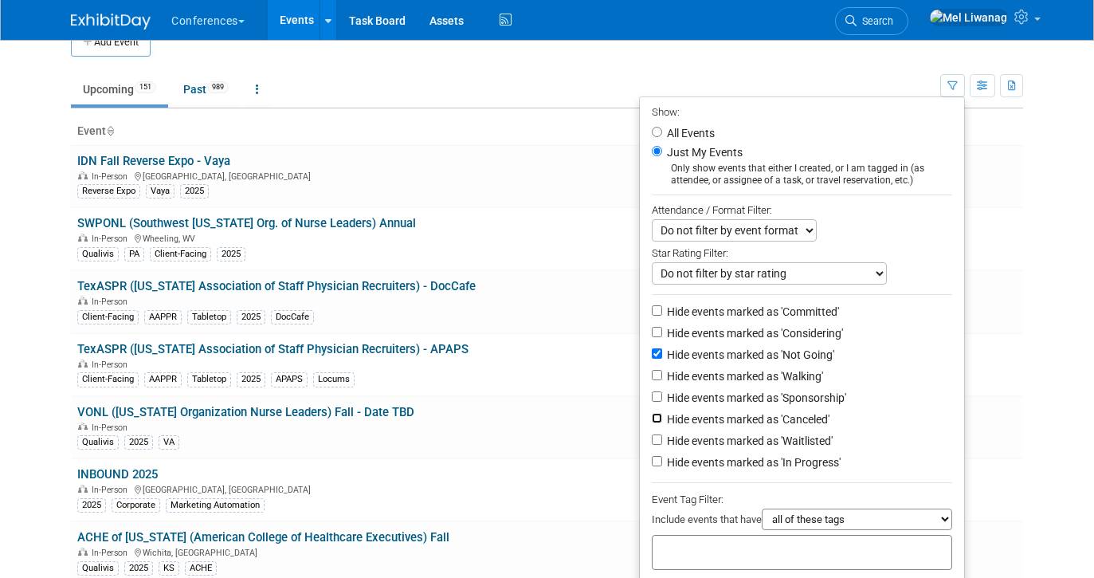
click at [662, 423] on input "Hide events marked as 'Canceled'" at bounding box center [657, 418] width 10 height 10
checkbox input "true"
click at [785, 435] on li "Hide events marked as 'Waitlisted'" at bounding box center [802, 442] width 324 height 22
click at [786, 448] on label "Hide events marked as 'Waitlisted'" at bounding box center [748, 441] width 169 height 16
click at [662, 445] on input "Hide events marked as 'Waitlisted'" at bounding box center [657, 439] width 10 height 10
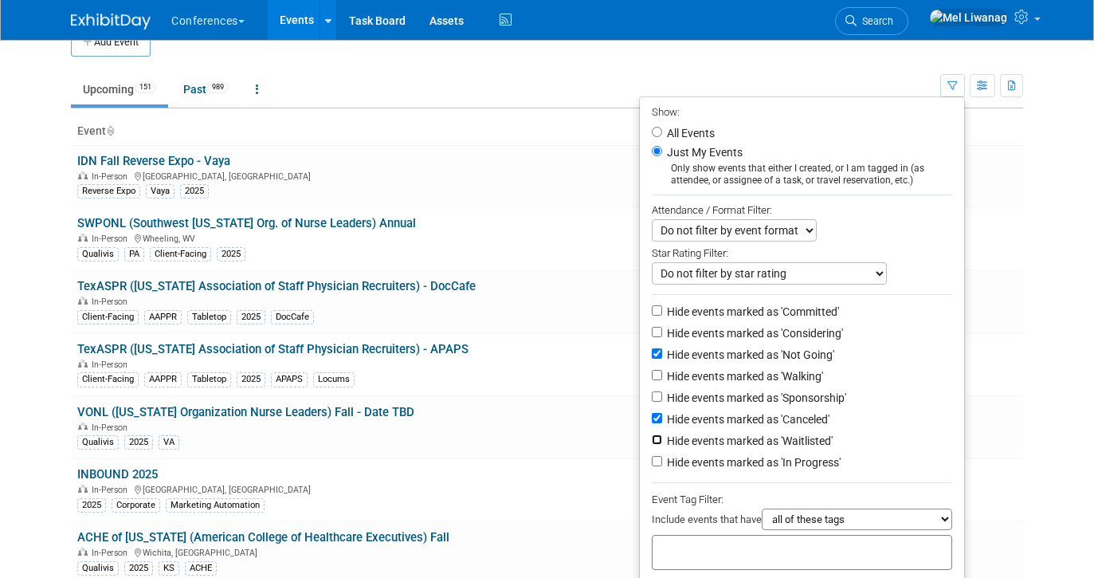
checkbox input "true"
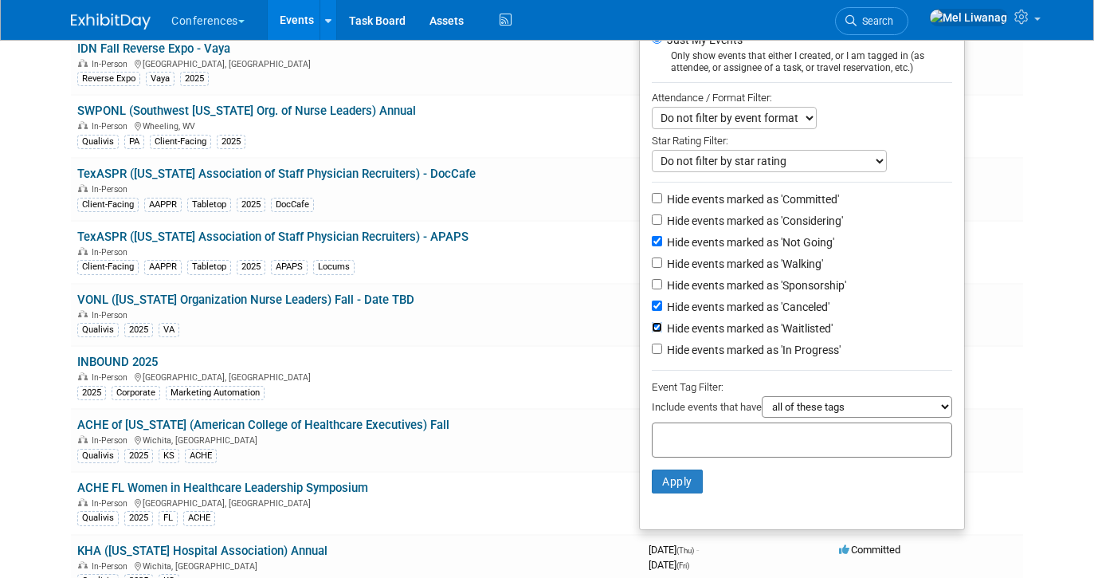
scroll to position [155, 0]
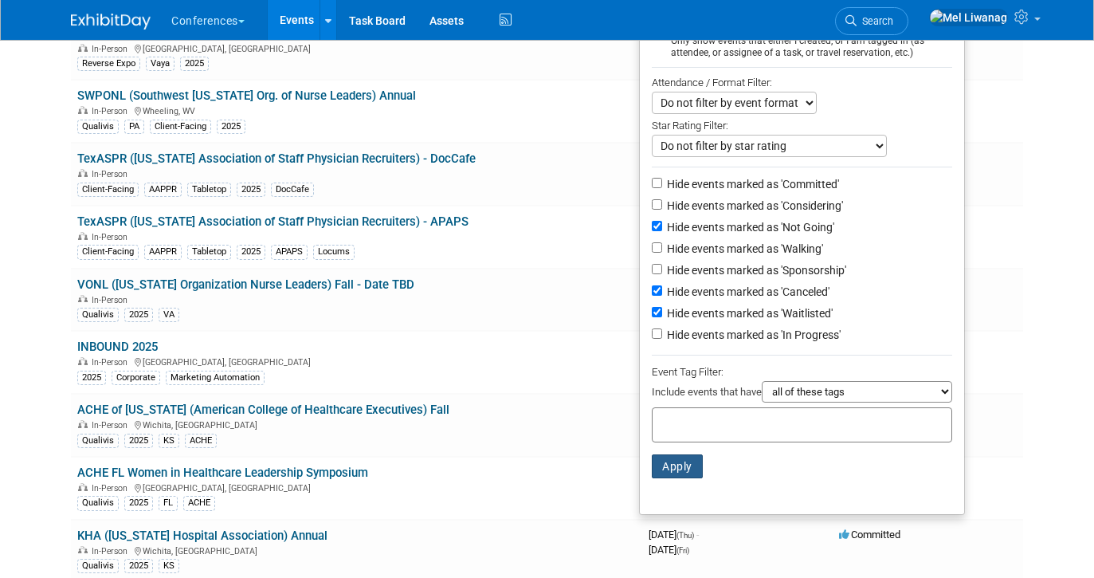
click at [676, 468] on button "Apply" at bounding box center [677, 466] width 51 height 24
